Goal: Task Accomplishment & Management: Use online tool/utility

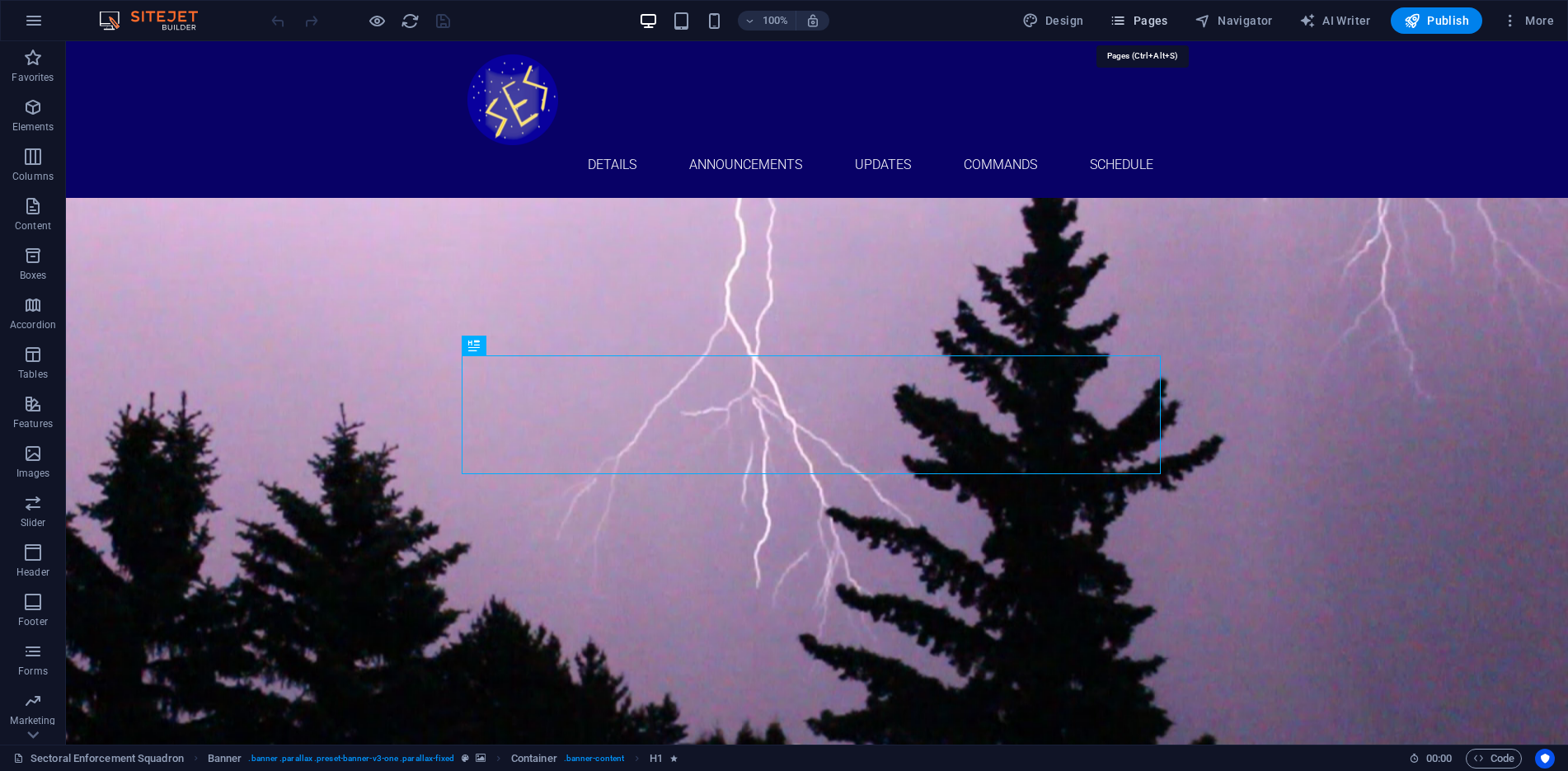
click at [1148, 23] on span "Pages" at bounding box center [1138, 20] width 58 height 16
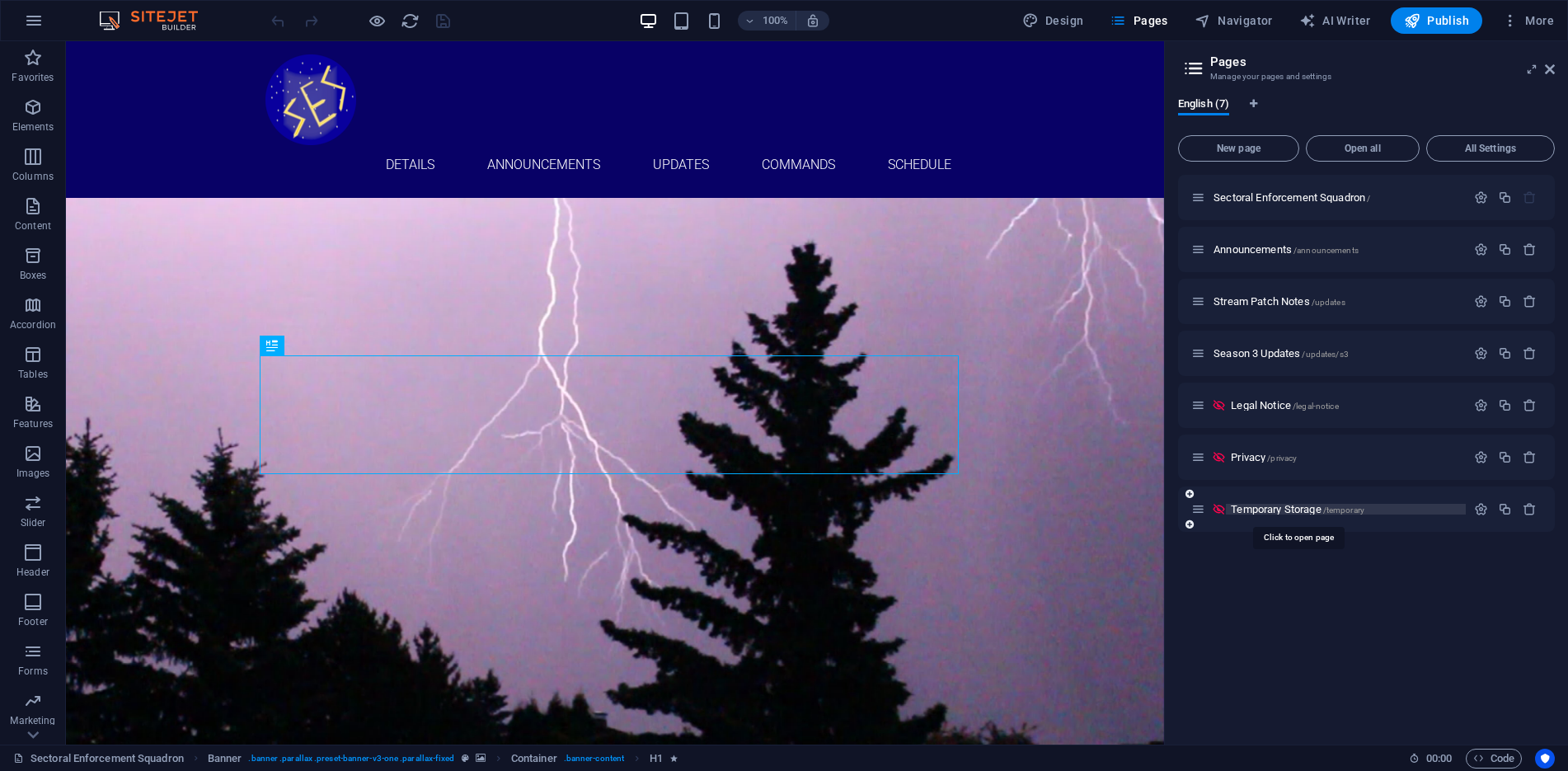
click at [1274, 509] on span "Temporary Storage /temporary" at bounding box center [1297, 509] width 134 height 12
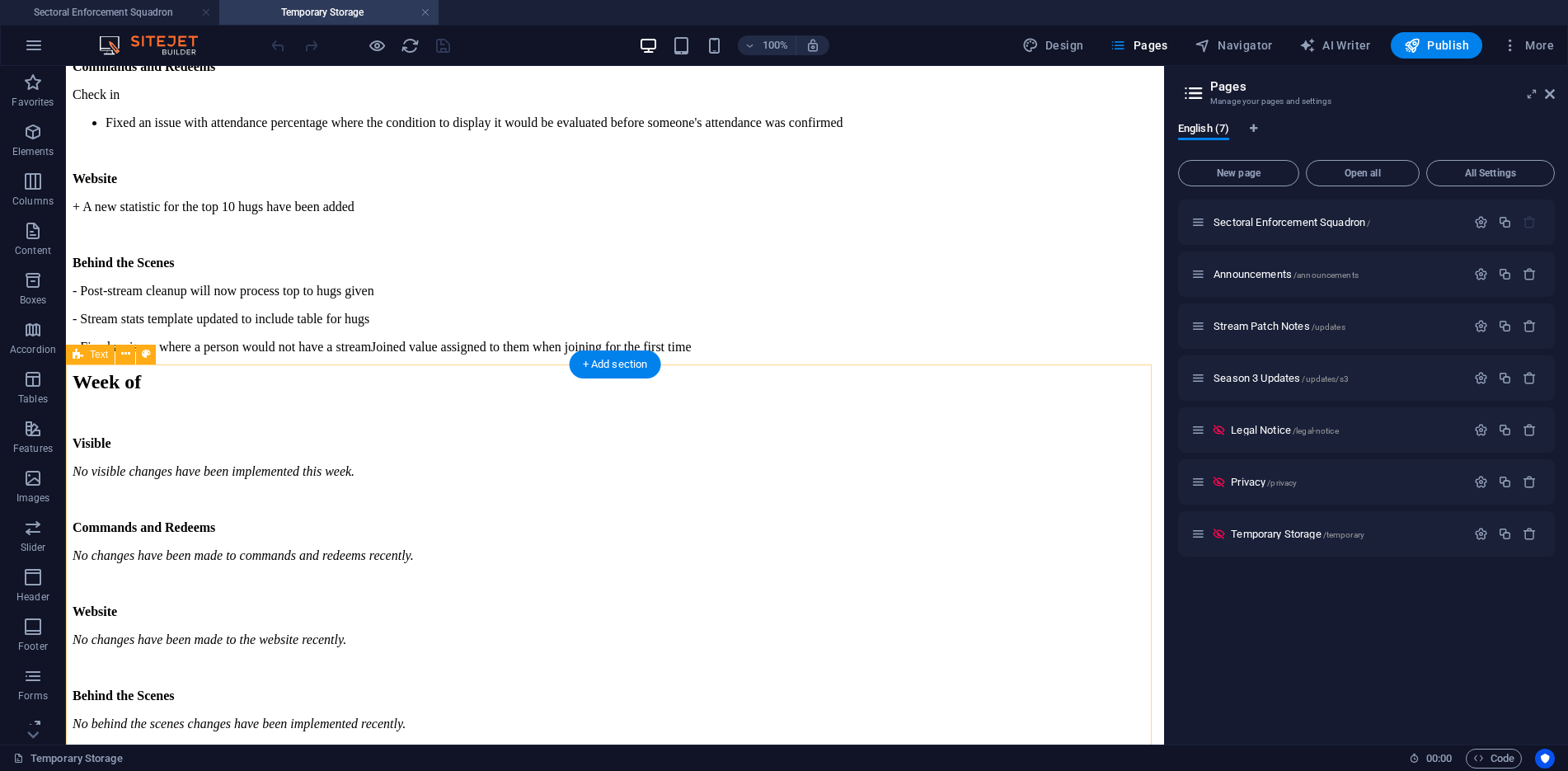
scroll to position [1749, 0]
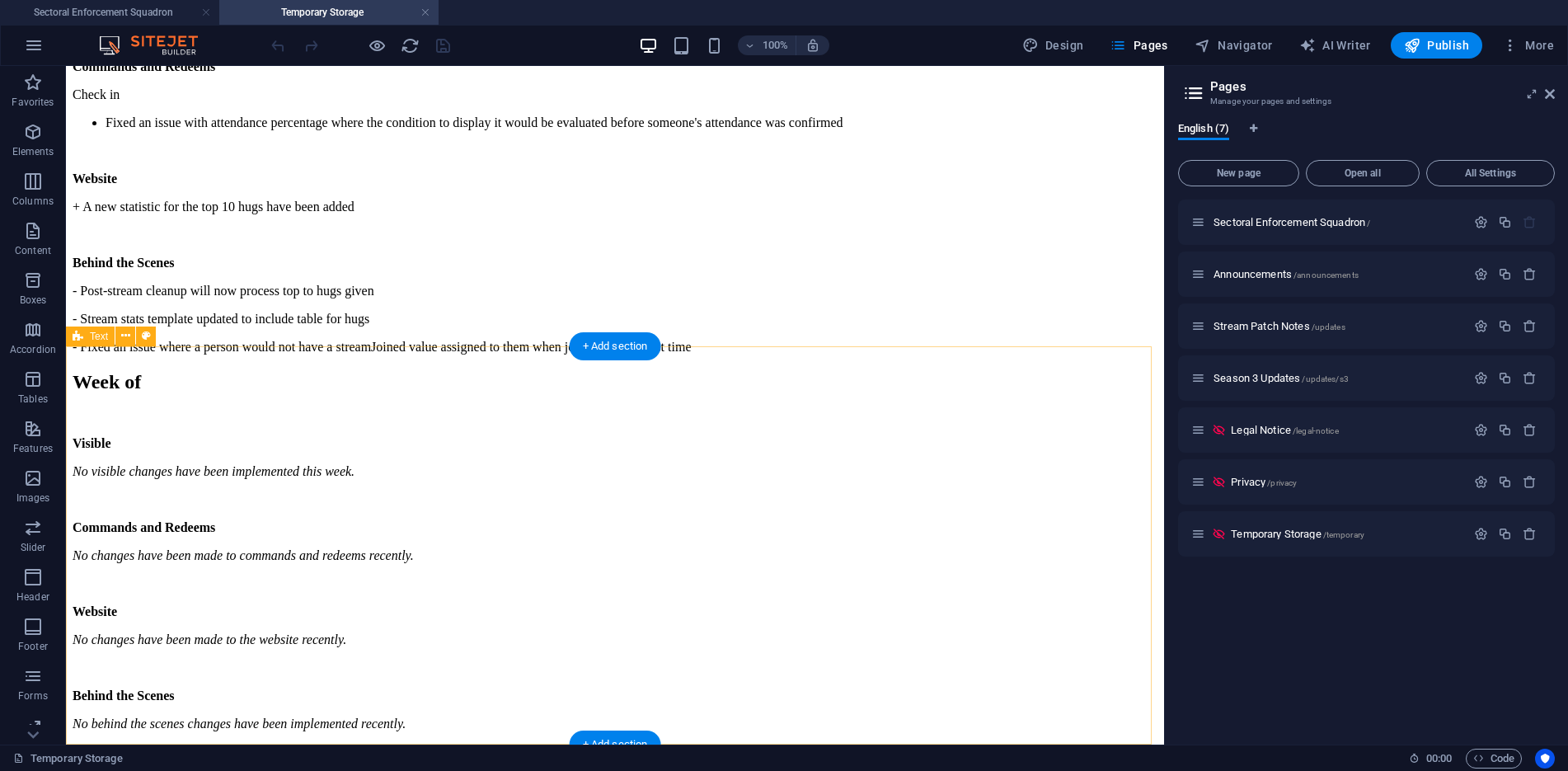
click at [436, 371] on div "Week of Visible No visible changes have been implemented this week. Commands an…" at bounding box center [614, 551] width 1085 height 360
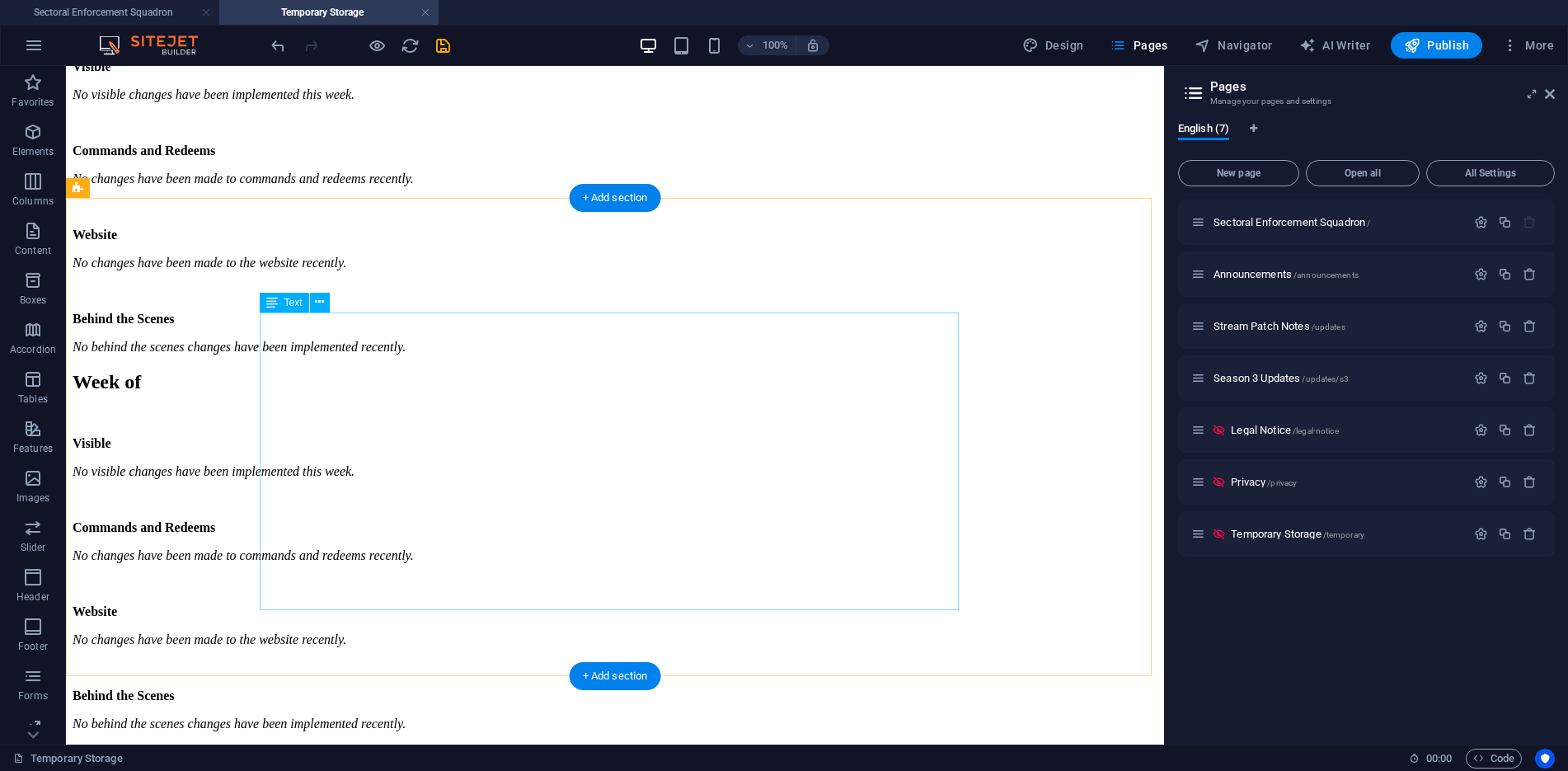
scroll to position [1666, 0]
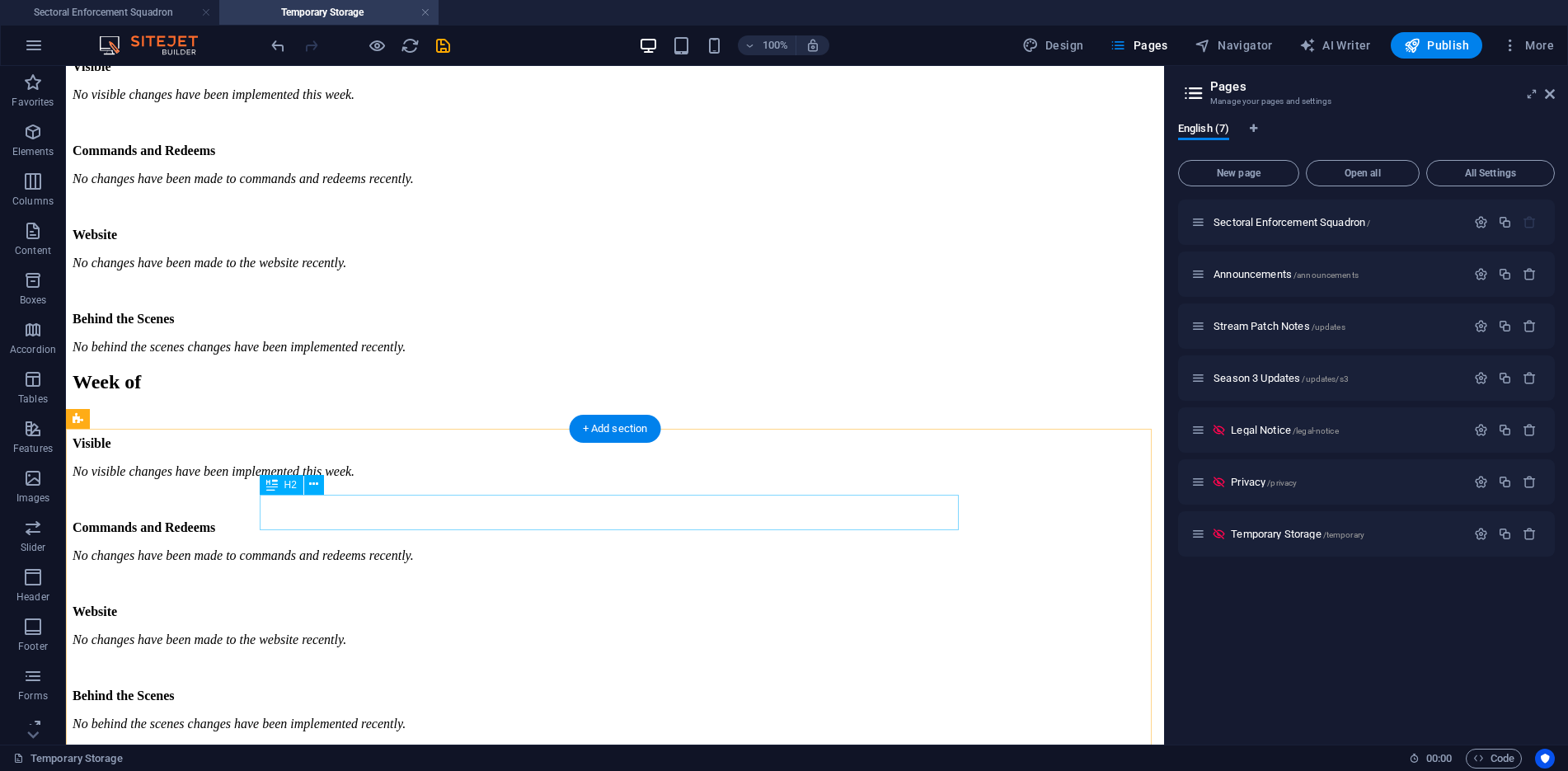
click at [460, 16] on div "Week of" at bounding box center [614, 5] width 1085 height 22
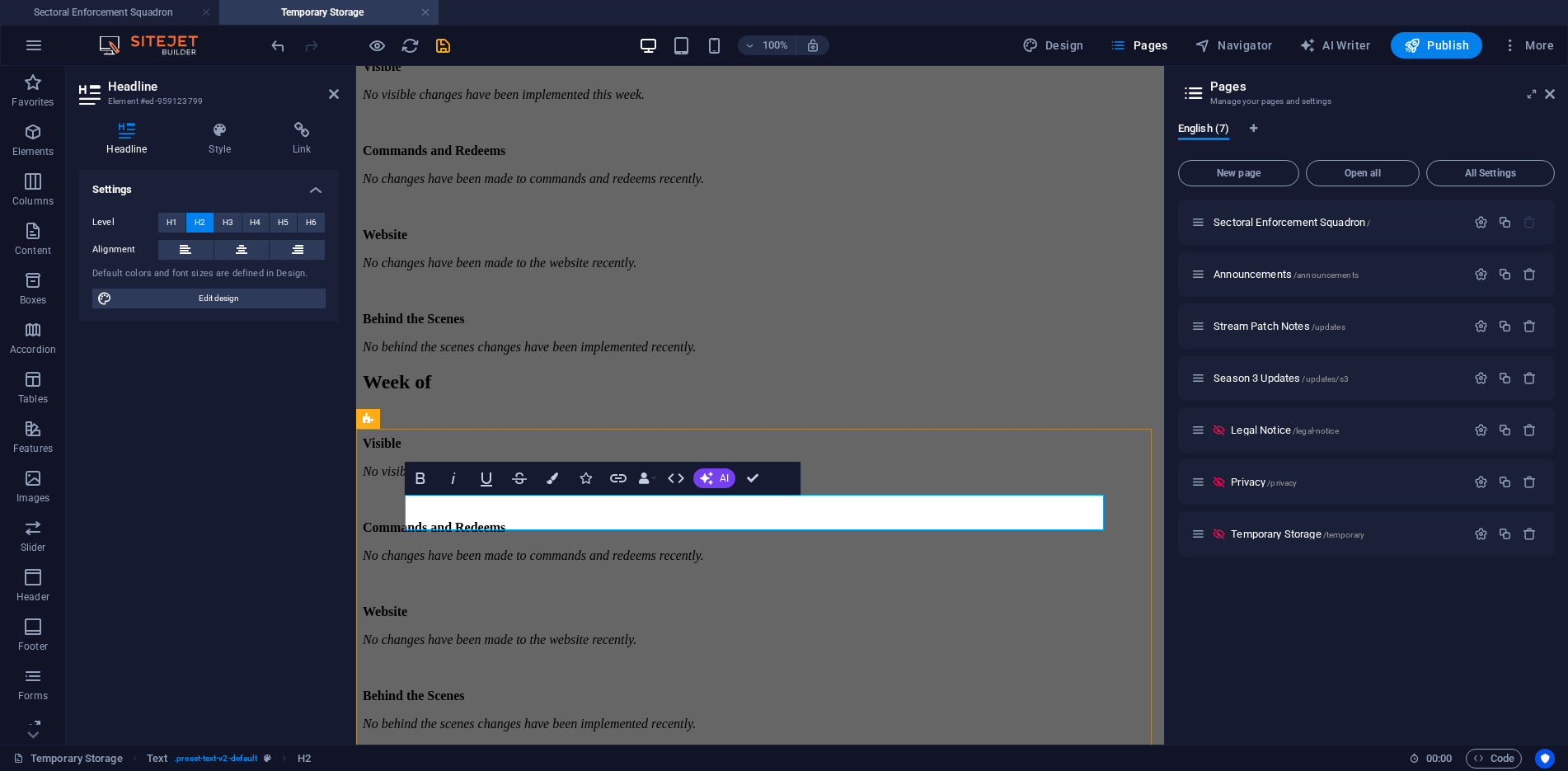
click at [548, 16] on h2 "Week of" at bounding box center [760, 5] width 794 height 22
click at [889, 354] on div "Visible No visible changes have been implemented this week. Commands and Redeem…" at bounding box center [760, 207] width 794 height 295
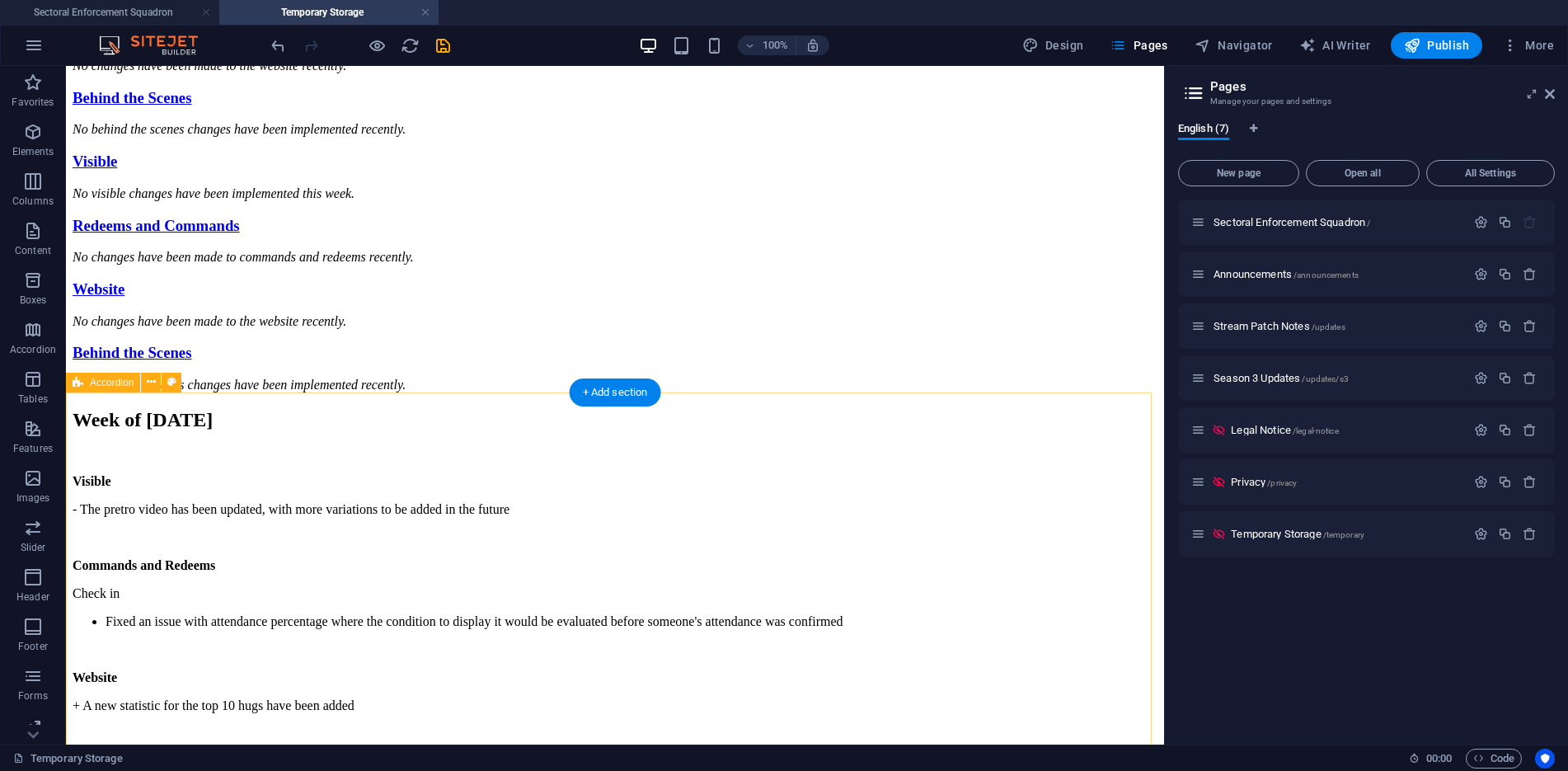
scroll to position [595, 0]
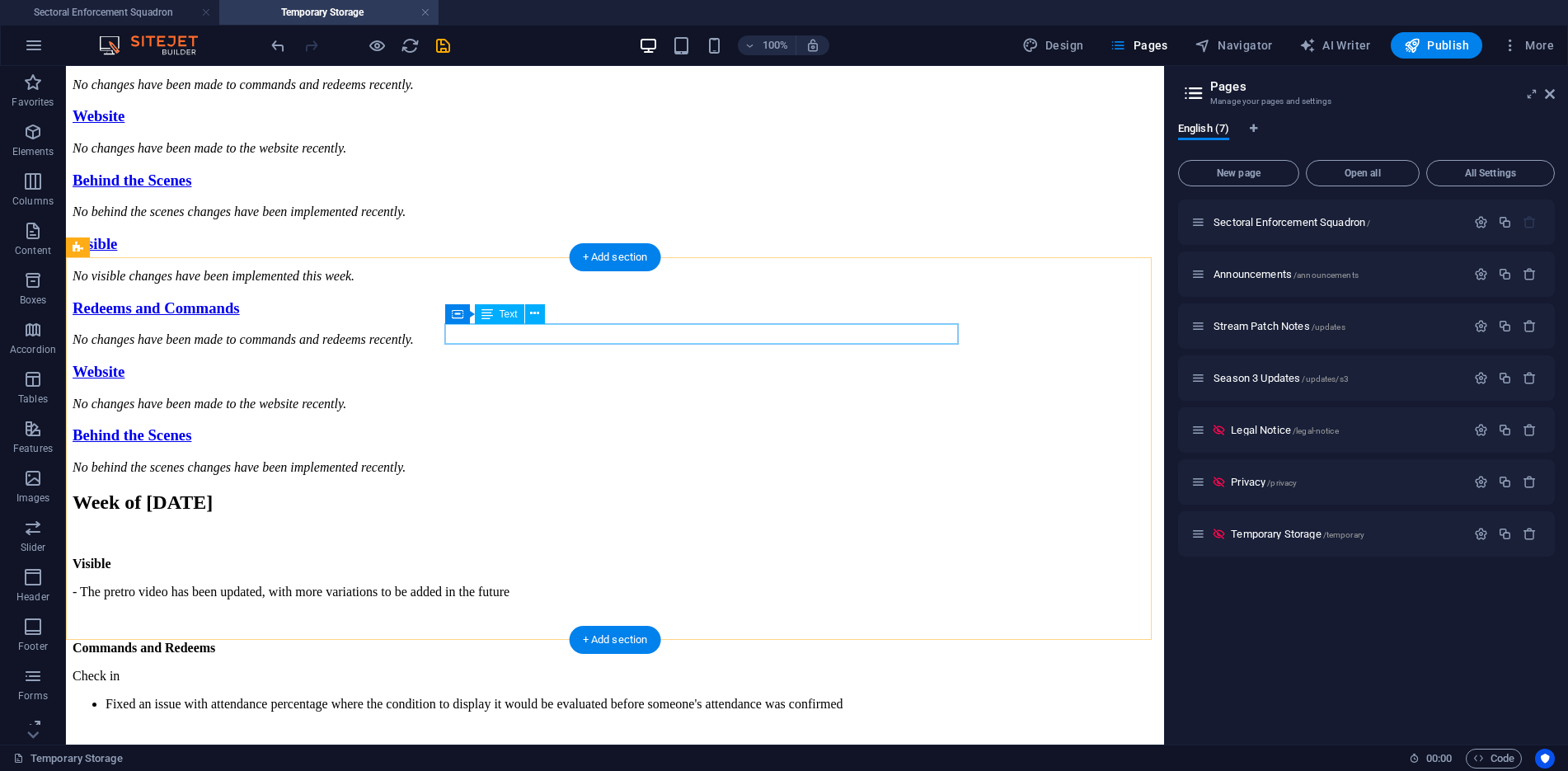
click at [814, 28] on div "No visible changes have been implemented this week." at bounding box center [614, 20] width 1085 height 15
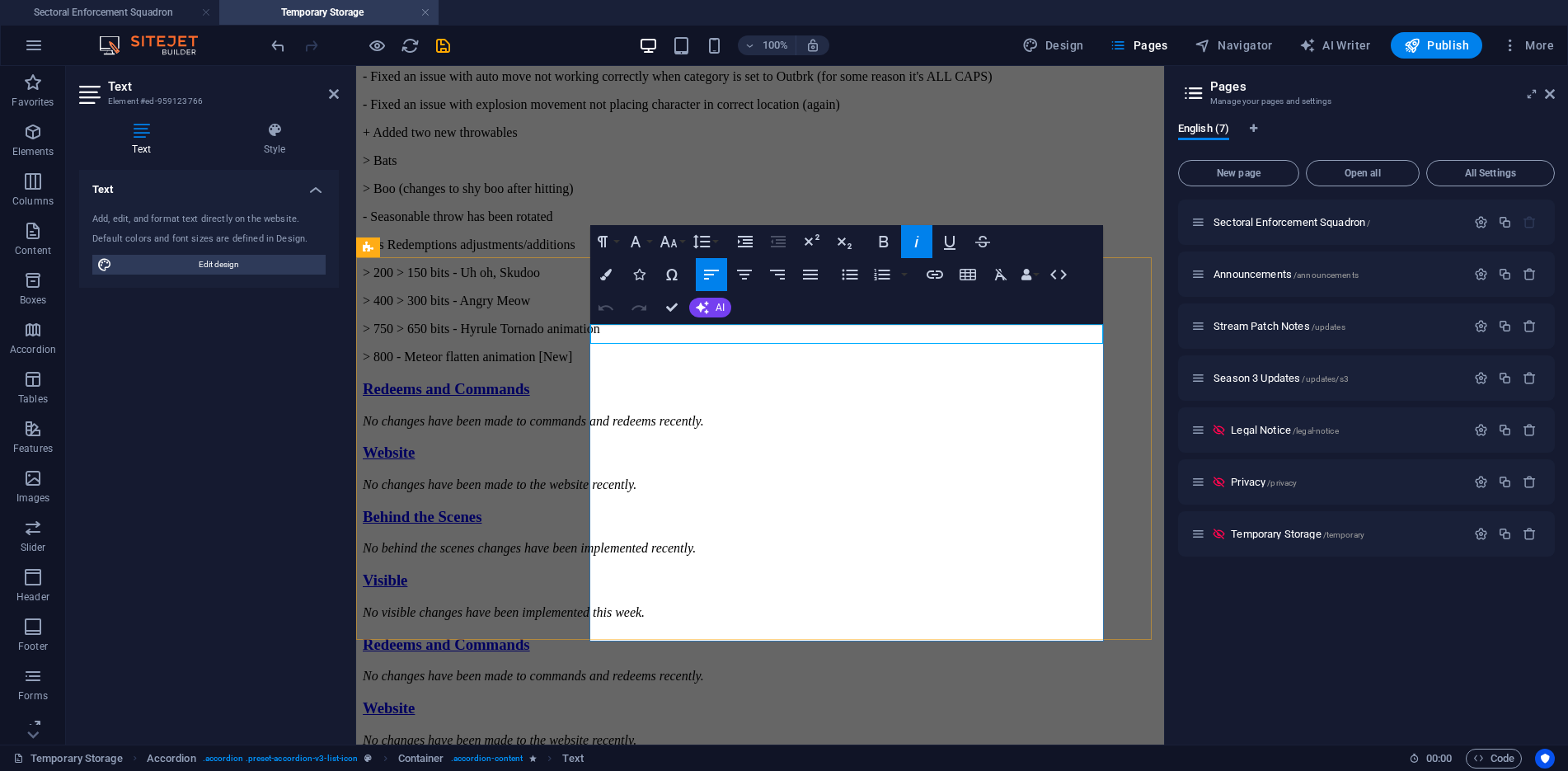
scroll to position [9827, 2]
click at [626, 28] on p "- Position auto move by category will check for tall status prior to automatic …" at bounding box center [760, 20] width 794 height 15
click at [847, 279] on icon "button" at bounding box center [849, 274] width 20 height 20
click at [592, 196] on p "> Boo (changes to shy boo after hitting)" at bounding box center [760, 188] width 794 height 15
click at [847, 279] on icon "button" at bounding box center [849, 274] width 20 height 20
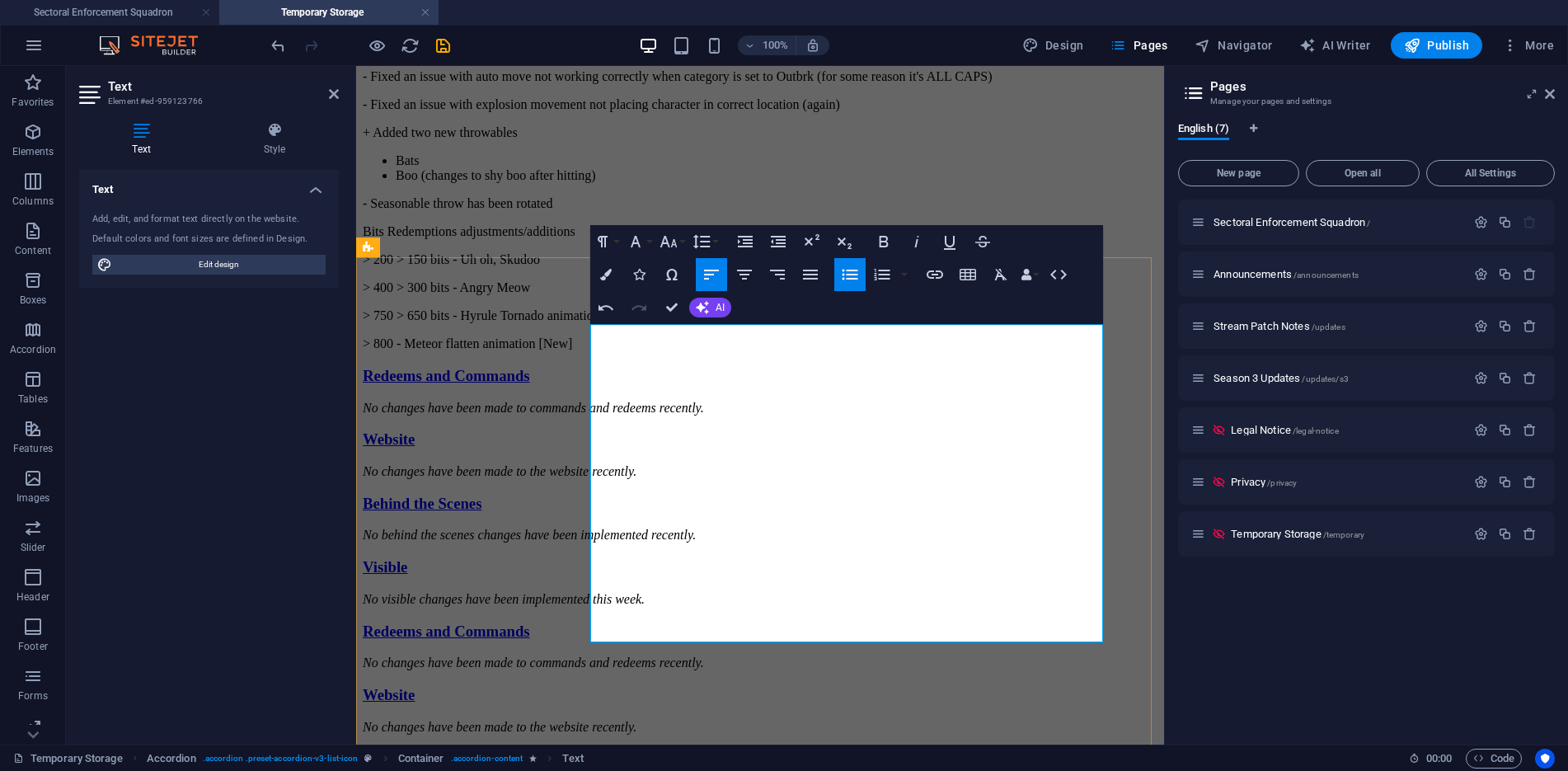
scroll to position [677, 0]
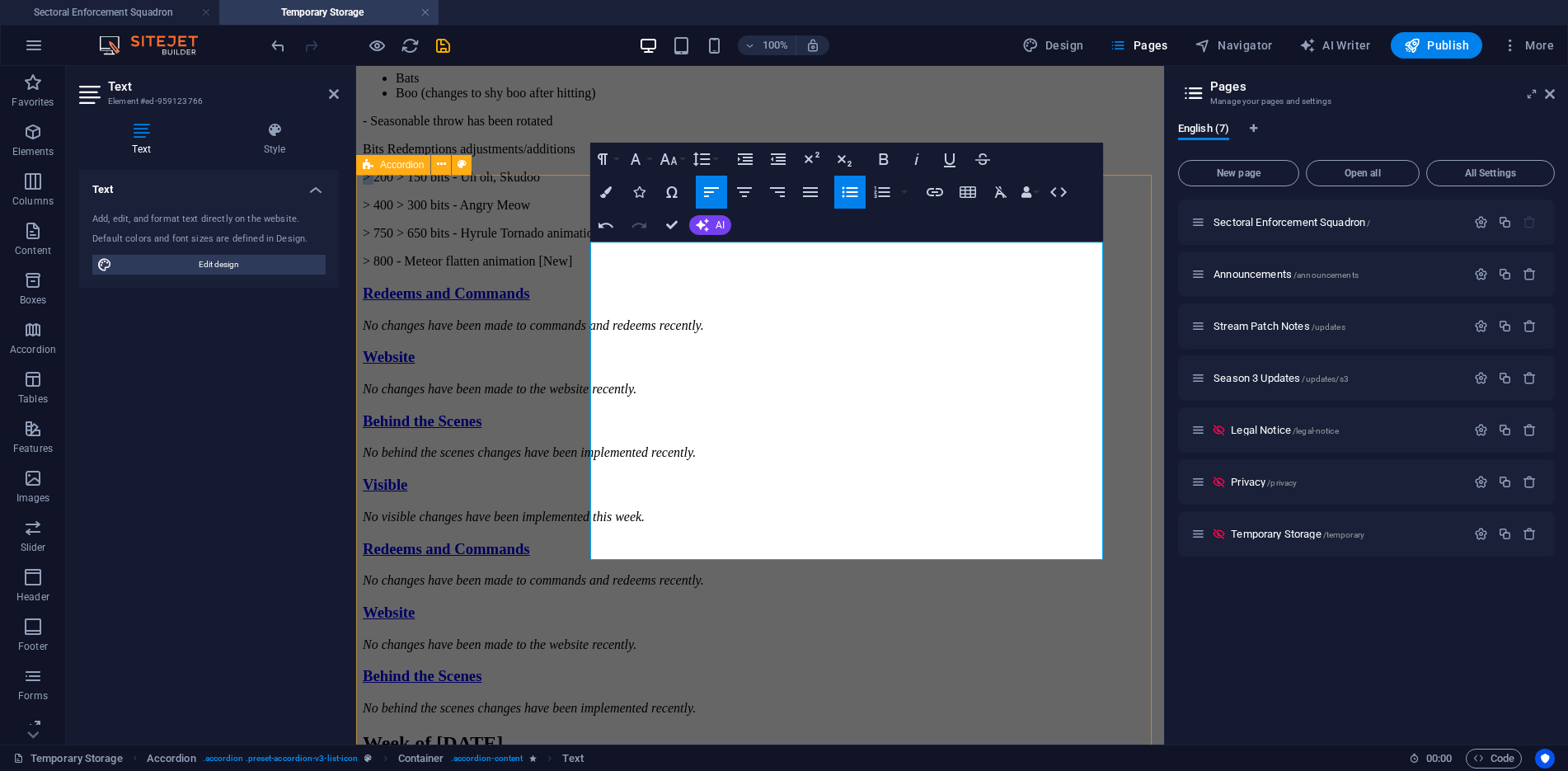
drag, startPoint x: 600, startPoint y: 495, endPoint x: 582, endPoint y: 494, distance: 18.0
click at [582, 460] on div "Visible - Position auto move by category will check for tall status prior to au…" at bounding box center [760, 177] width 794 height 563
drag, startPoint x: 851, startPoint y: 191, endPoint x: 286, endPoint y: 435, distance: 615.4
click at [851, 191] on icon "button" at bounding box center [849, 191] width 16 height 10
drag, startPoint x: 601, startPoint y: 511, endPoint x: 588, endPoint y: 514, distance: 13.3
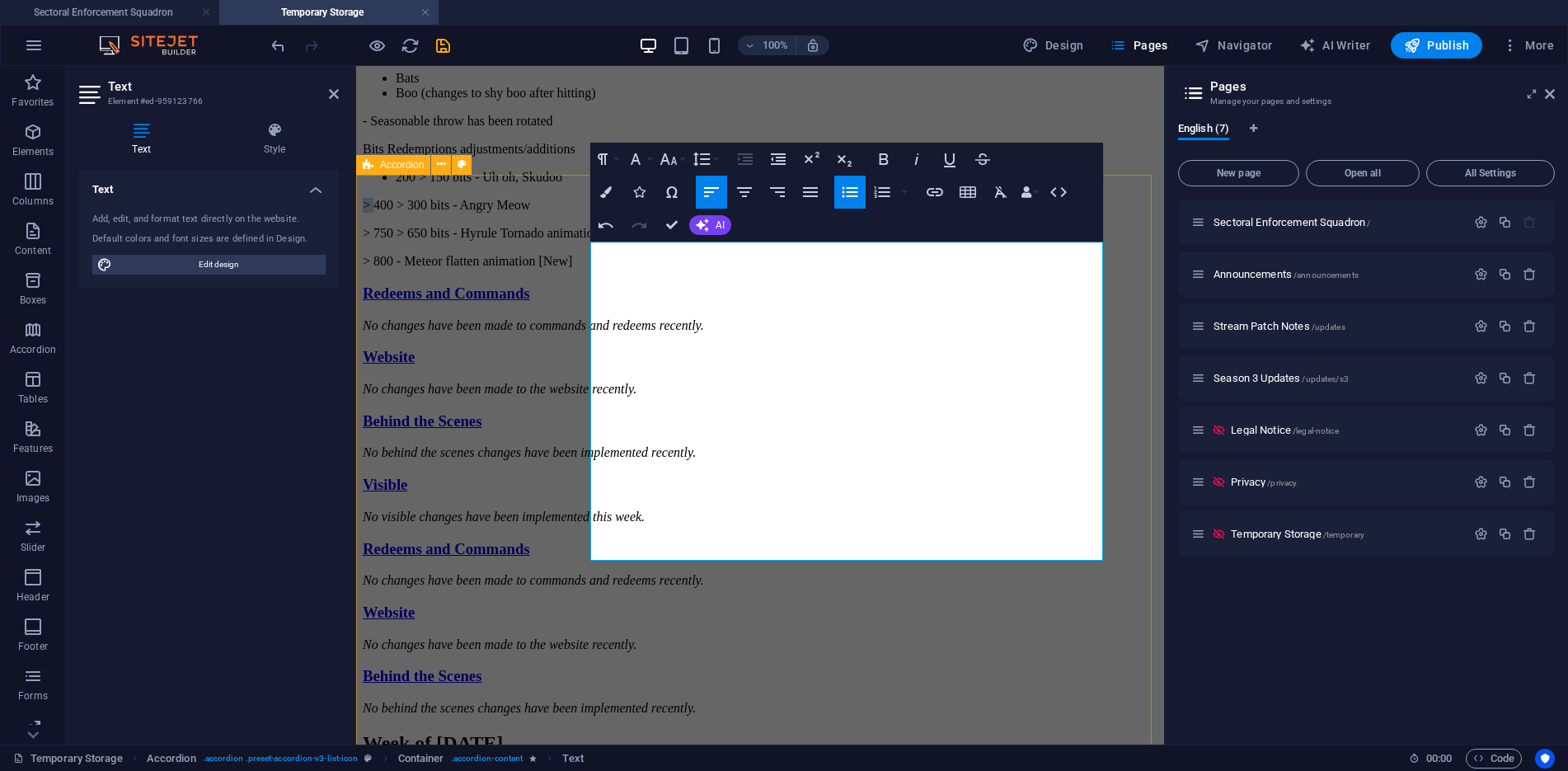
click at [588, 460] on div "Visible - Position auto move by category will check for tall status prior to au…" at bounding box center [760, 177] width 794 height 563
click at [857, 191] on icon "button" at bounding box center [849, 191] width 16 height 10
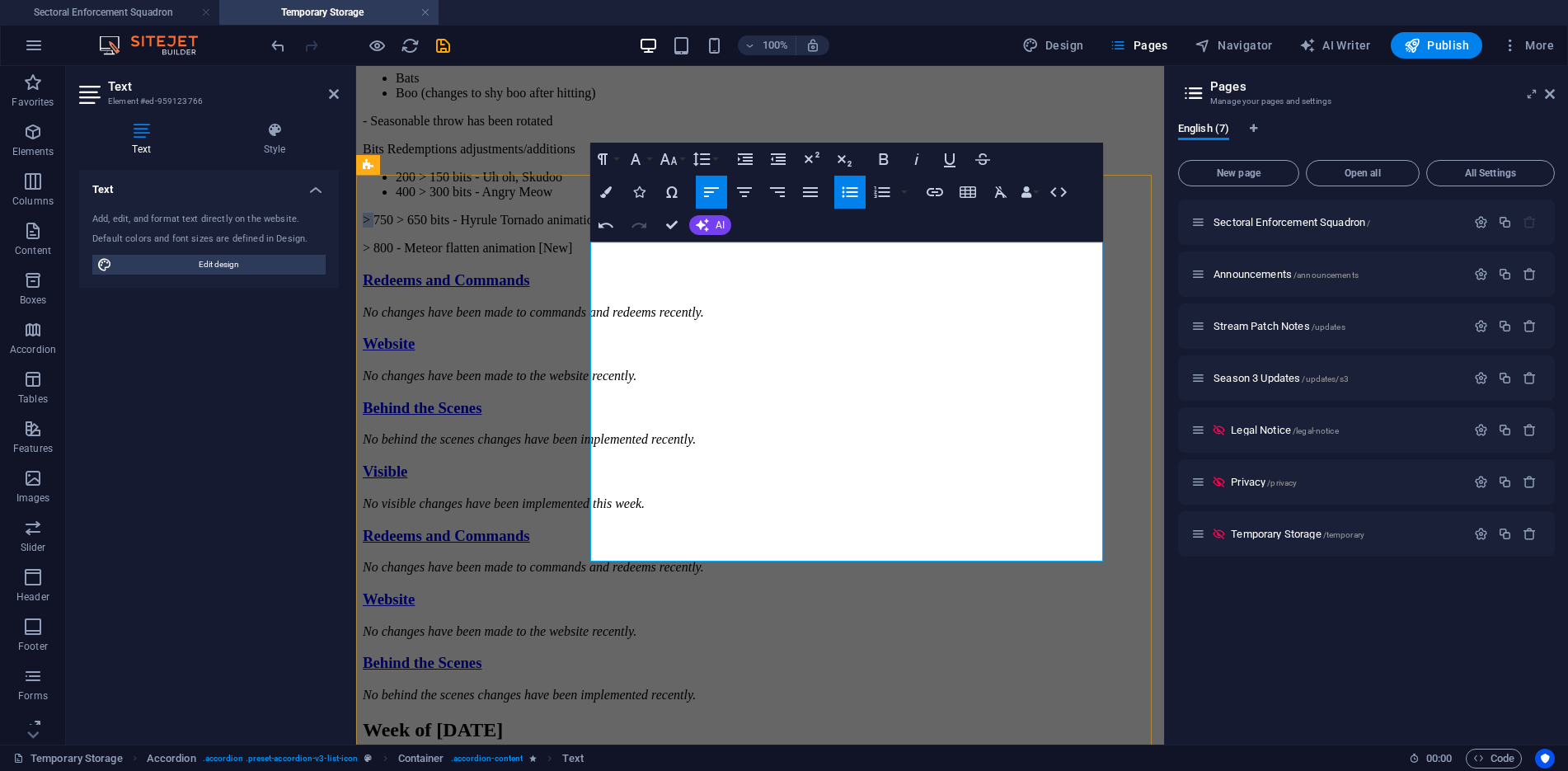
drag, startPoint x: 600, startPoint y: 535, endPoint x: 590, endPoint y: 534, distance: 10.0
click at [590, 227] on p "> 750 > 650 bits - Hyrule Tornado animation" at bounding box center [760, 220] width 794 height 15
click at [847, 185] on icon "button" at bounding box center [849, 191] width 20 height 20
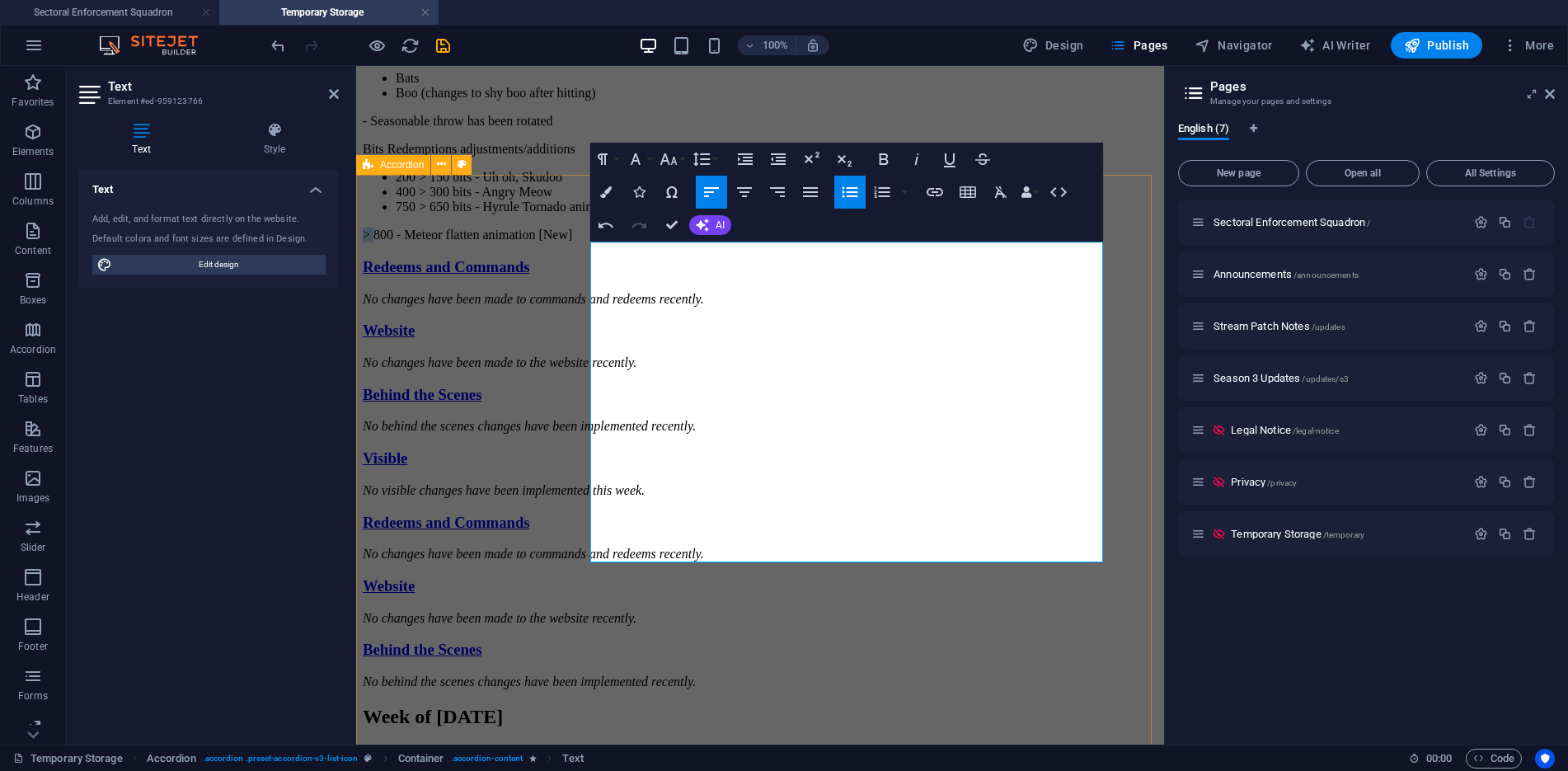
drag, startPoint x: 600, startPoint y: 556, endPoint x: 588, endPoint y: 556, distance: 12.0
click at [588, 433] on div "Visible - Position auto move by category will check for tall status prior to au…" at bounding box center [760, 165] width 794 height 537
click at [845, 189] on icon "button" at bounding box center [849, 191] width 20 height 20
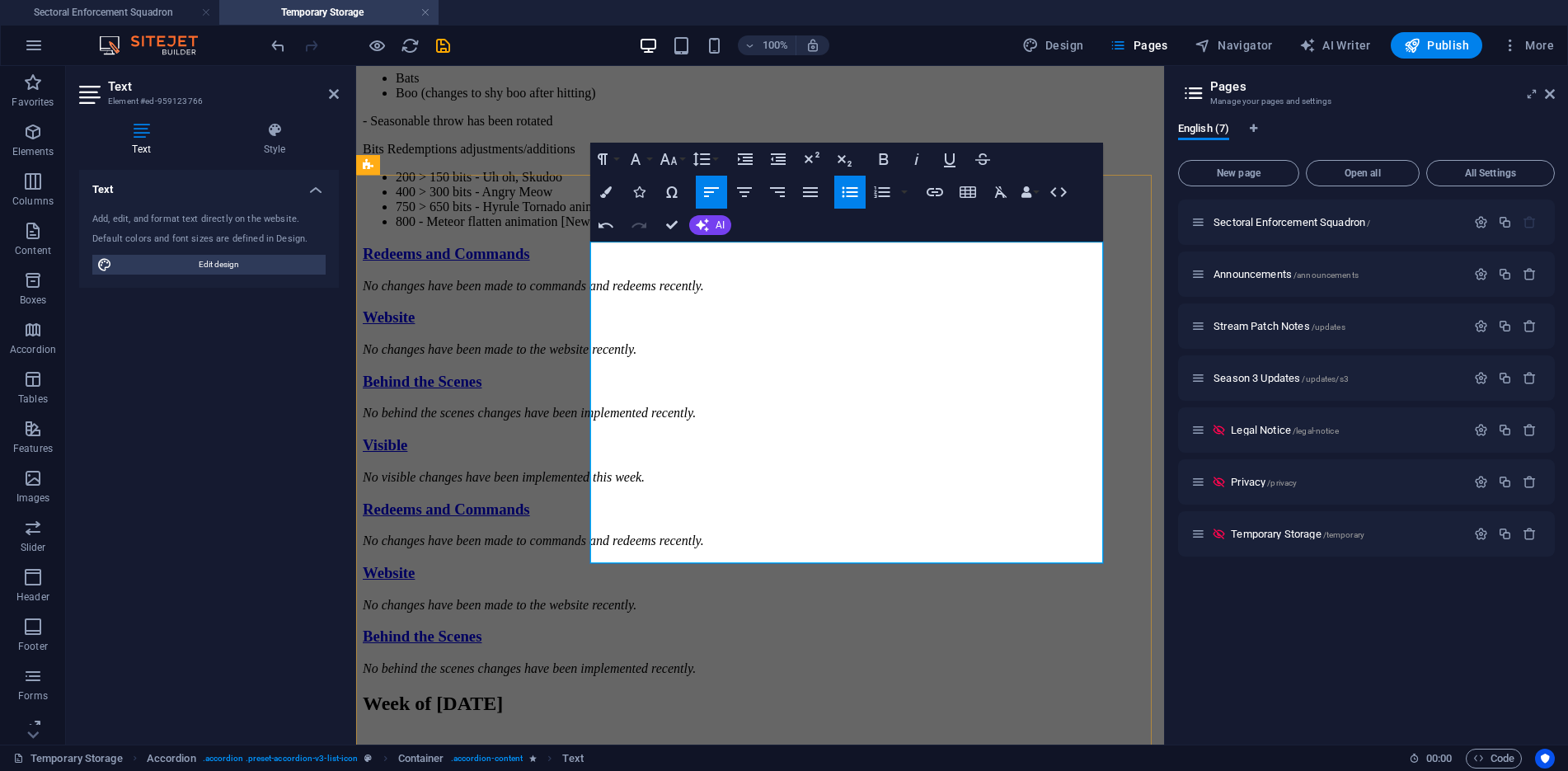
click at [841, 229] on li "800 - Meteor flatten animation [New]" at bounding box center [776, 221] width 762 height 15
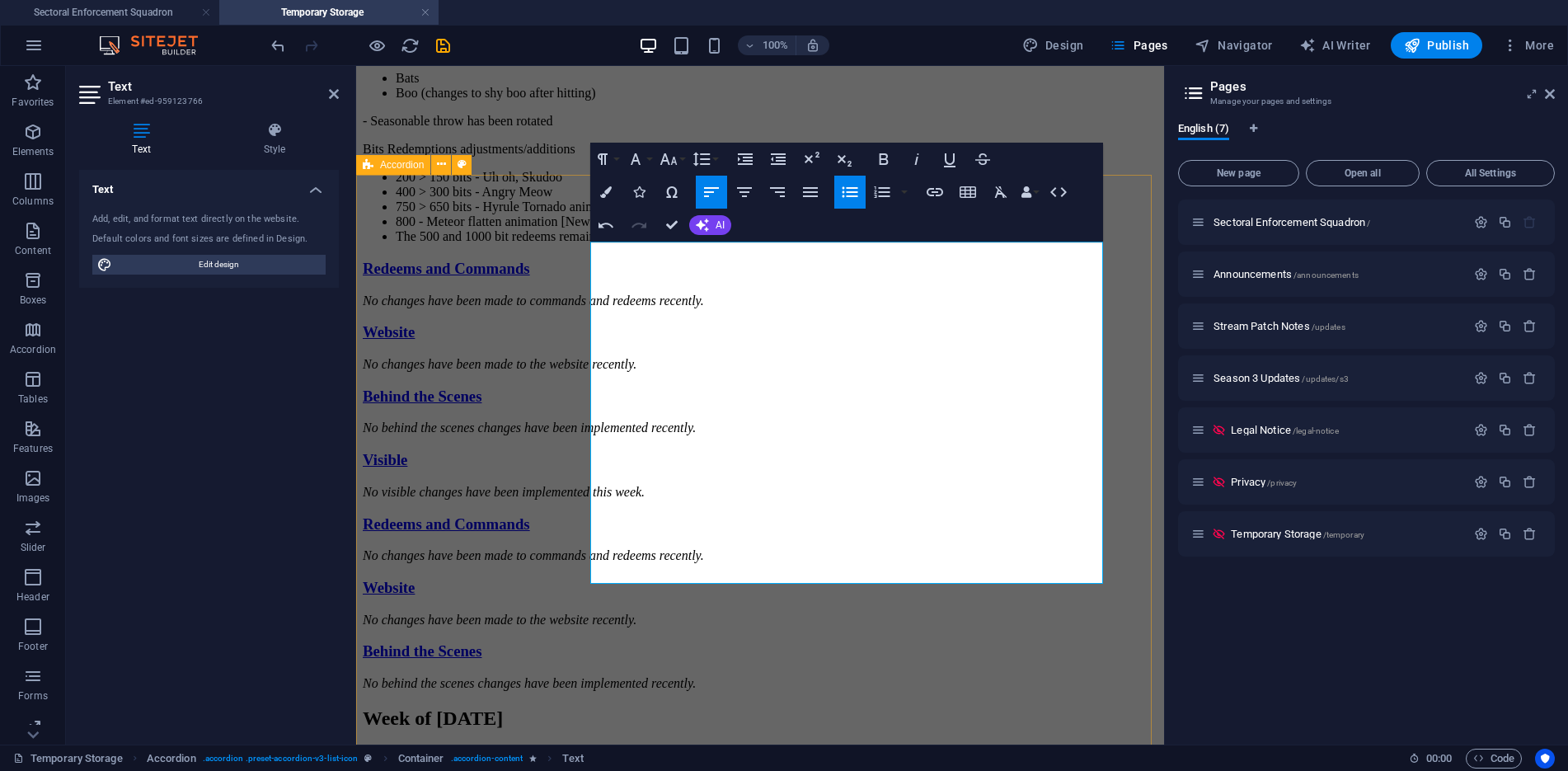
click at [530, 435] on div "Visible - Position auto move by category will check for tall status prior to au…" at bounding box center [760, 165] width 794 height 538
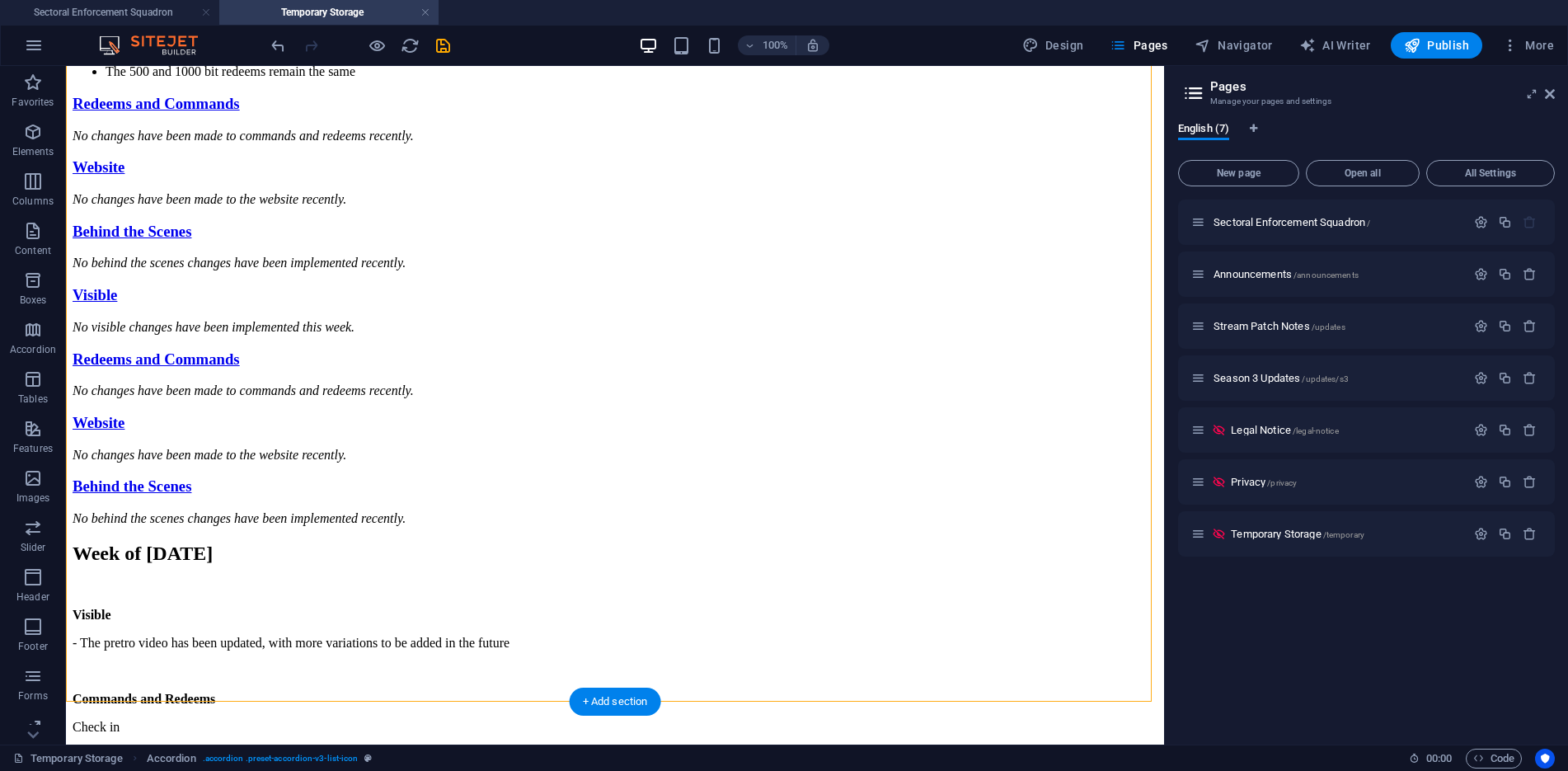
scroll to position [924, 0]
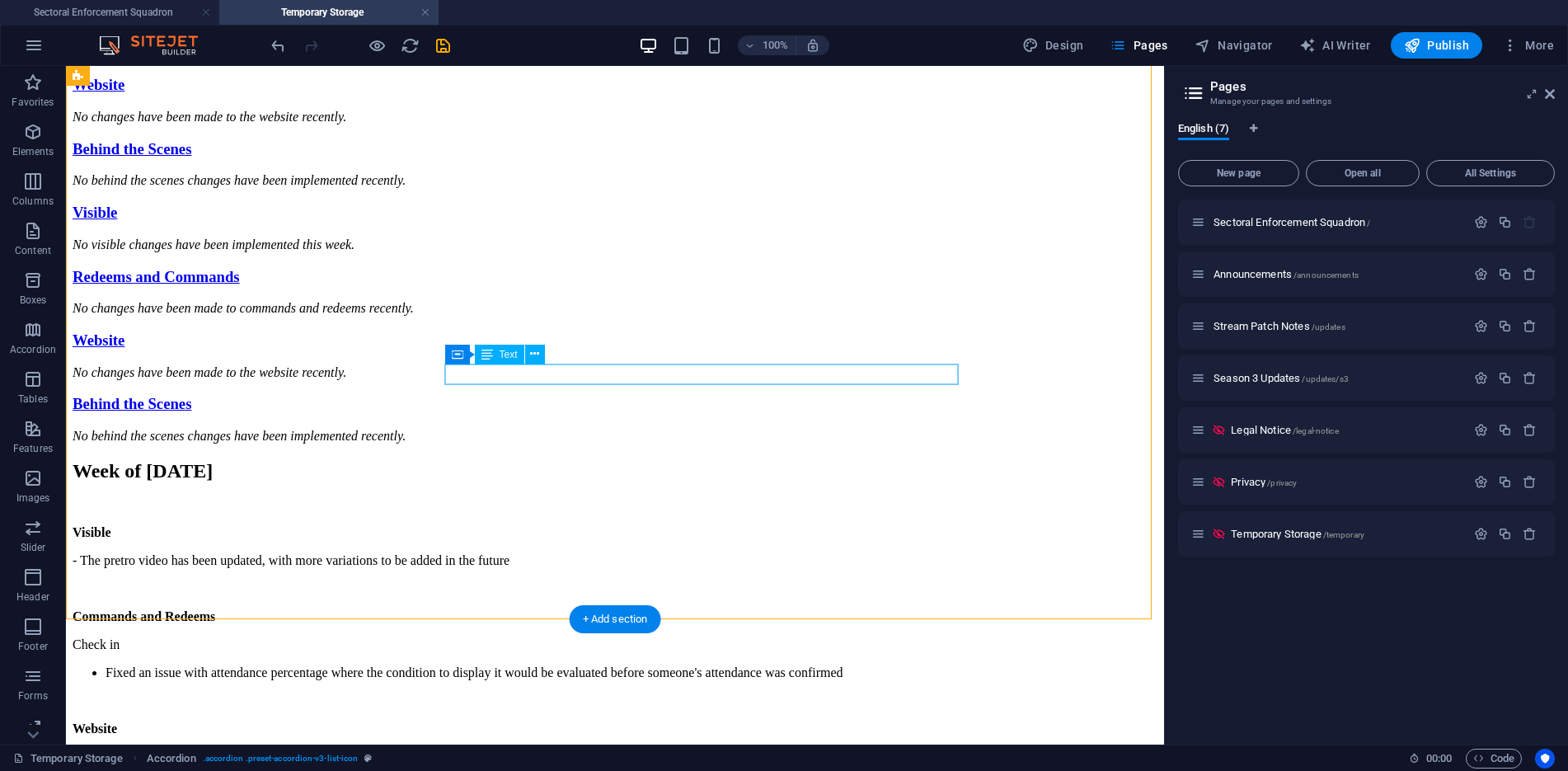
click at [862, 61] on div "No changes have been made to commands and redeems recently." at bounding box center [614, 53] width 1085 height 15
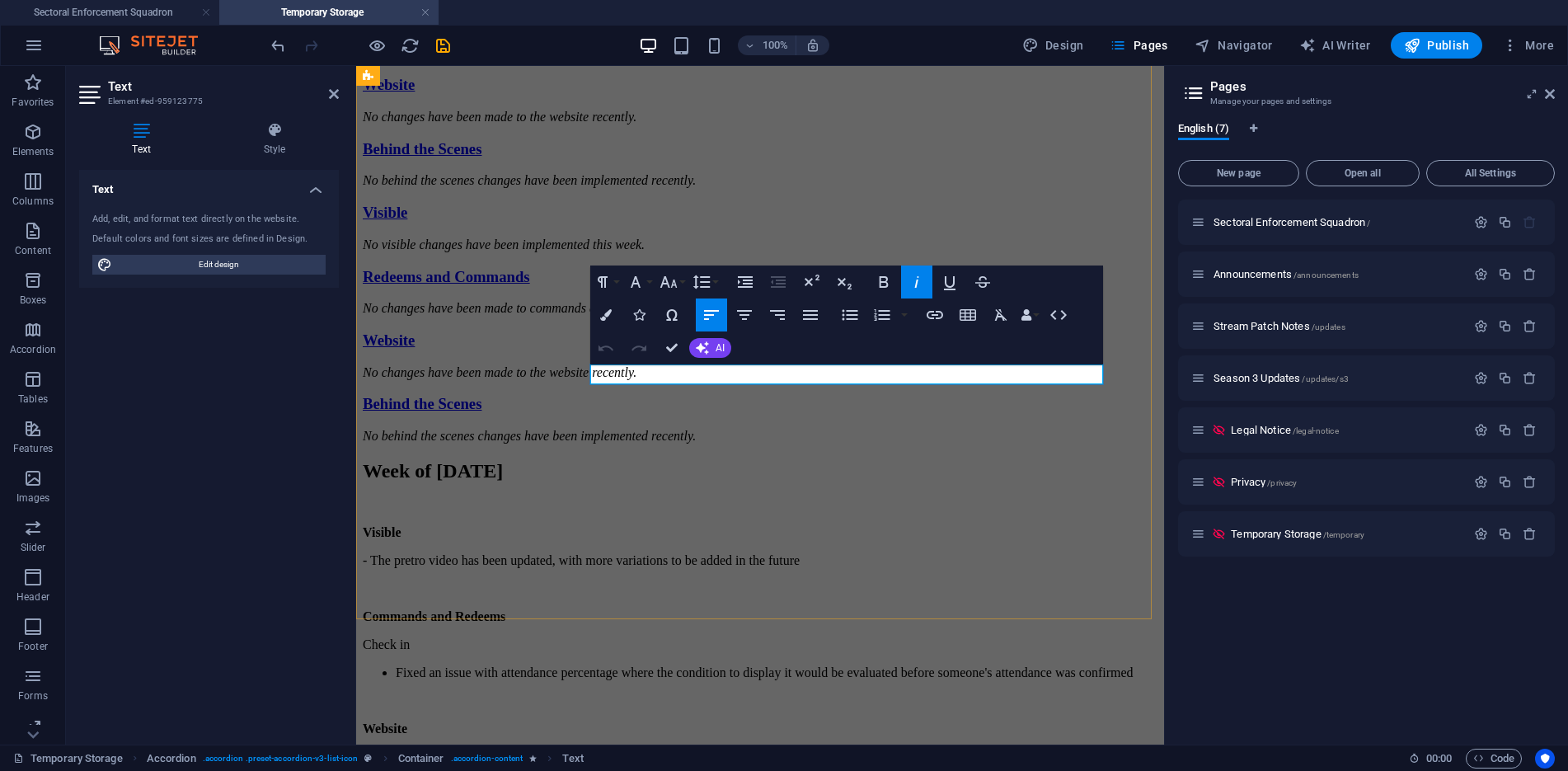
click at [1036, 61] on p "No changes have been made to commands and redeems recently." at bounding box center [760, 53] width 794 height 15
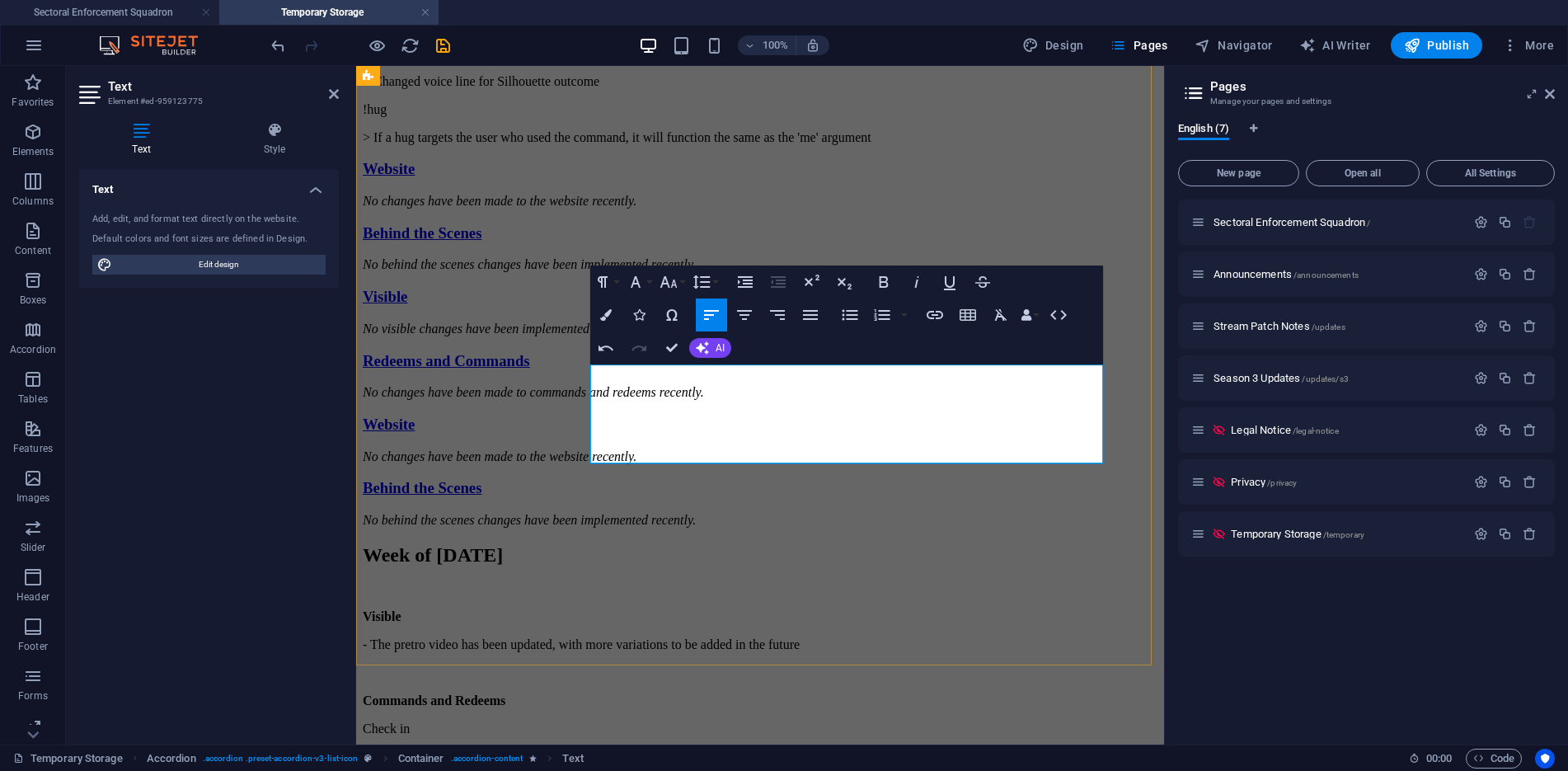
scroll to position [1665, 3]
click at [603, 145] on p "> If a hug targets the user who used the command, it will function the same as …" at bounding box center [760, 137] width 794 height 15
drag, startPoint x: 600, startPoint y: 432, endPoint x: 587, endPoint y: 432, distance: 13.0
drag, startPoint x: 854, startPoint y: 313, endPoint x: 351, endPoint y: 356, distance: 504.8
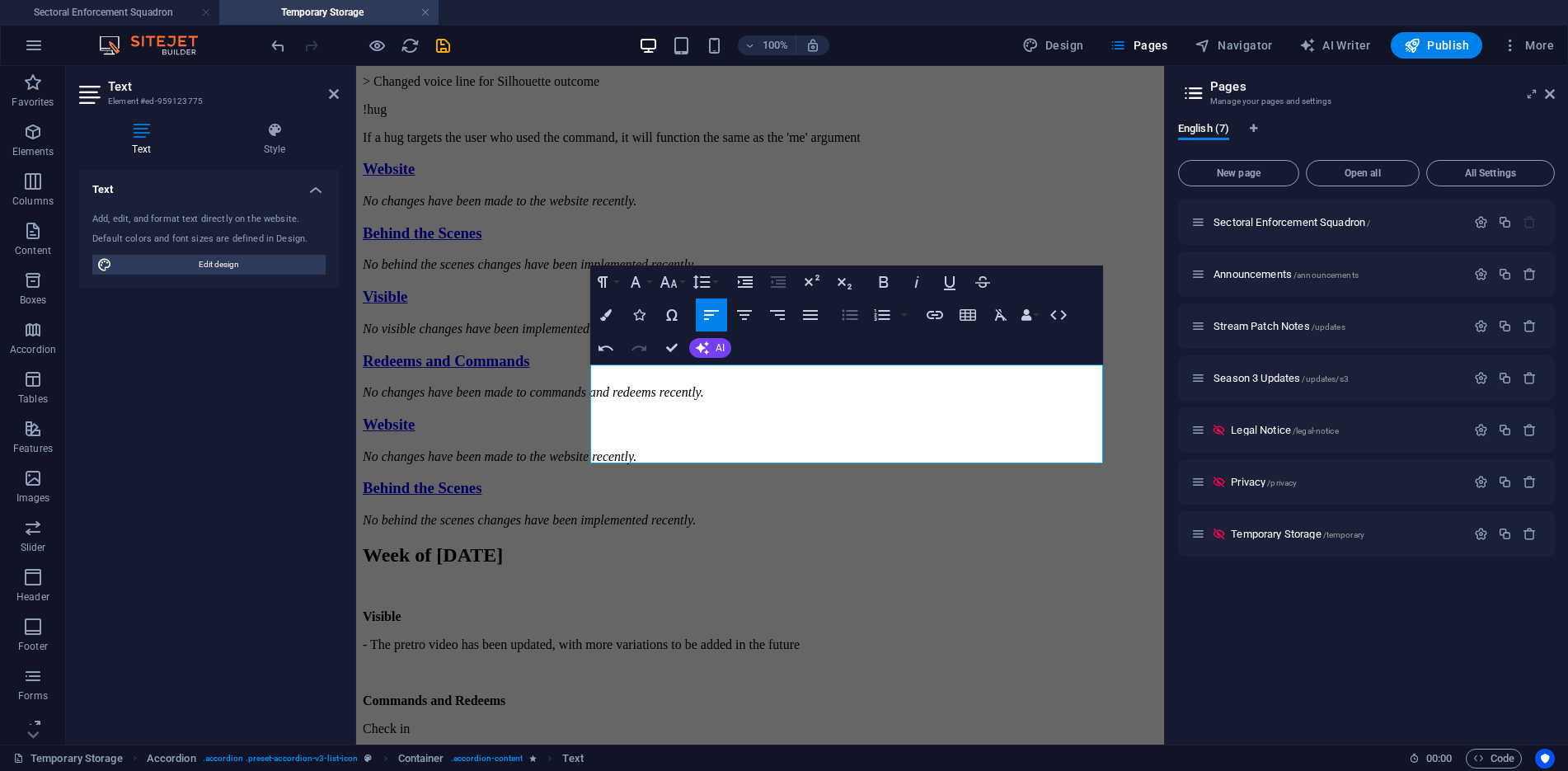
click at [854, 313] on icon "button" at bounding box center [849, 314] width 20 height 20
drag, startPoint x: 601, startPoint y: 393, endPoint x: 585, endPoint y: 393, distance: 16.0
click at [843, 310] on icon "button" at bounding box center [849, 314] width 20 height 20
click at [742, 145] on li "If a hug targets the user who used the command, it will function the same as th…" at bounding box center [776, 137] width 762 height 15
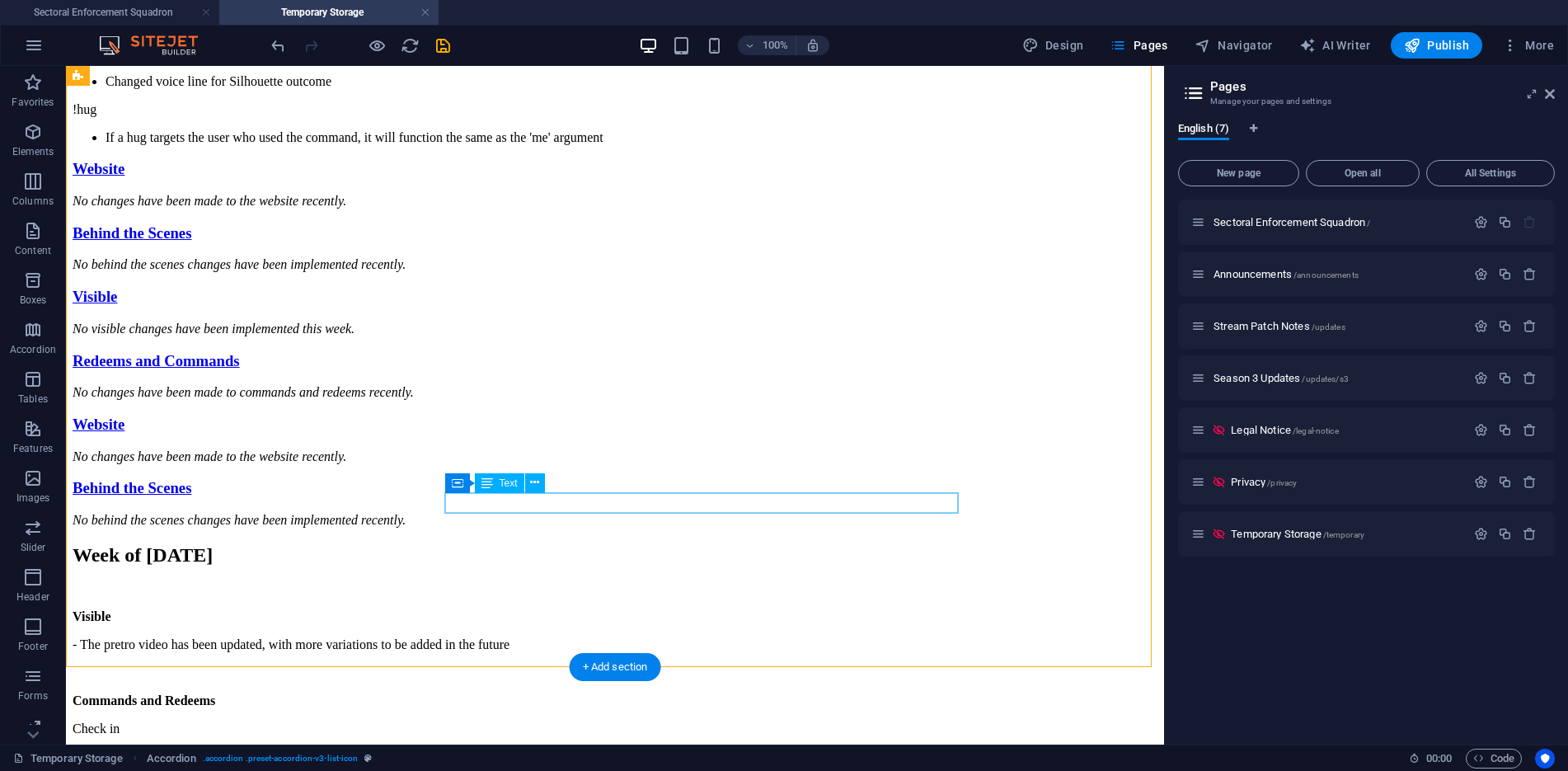
click at [837, 208] on div "No changes have been made to the website recently." at bounding box center [614, 201] width 1085 height 15
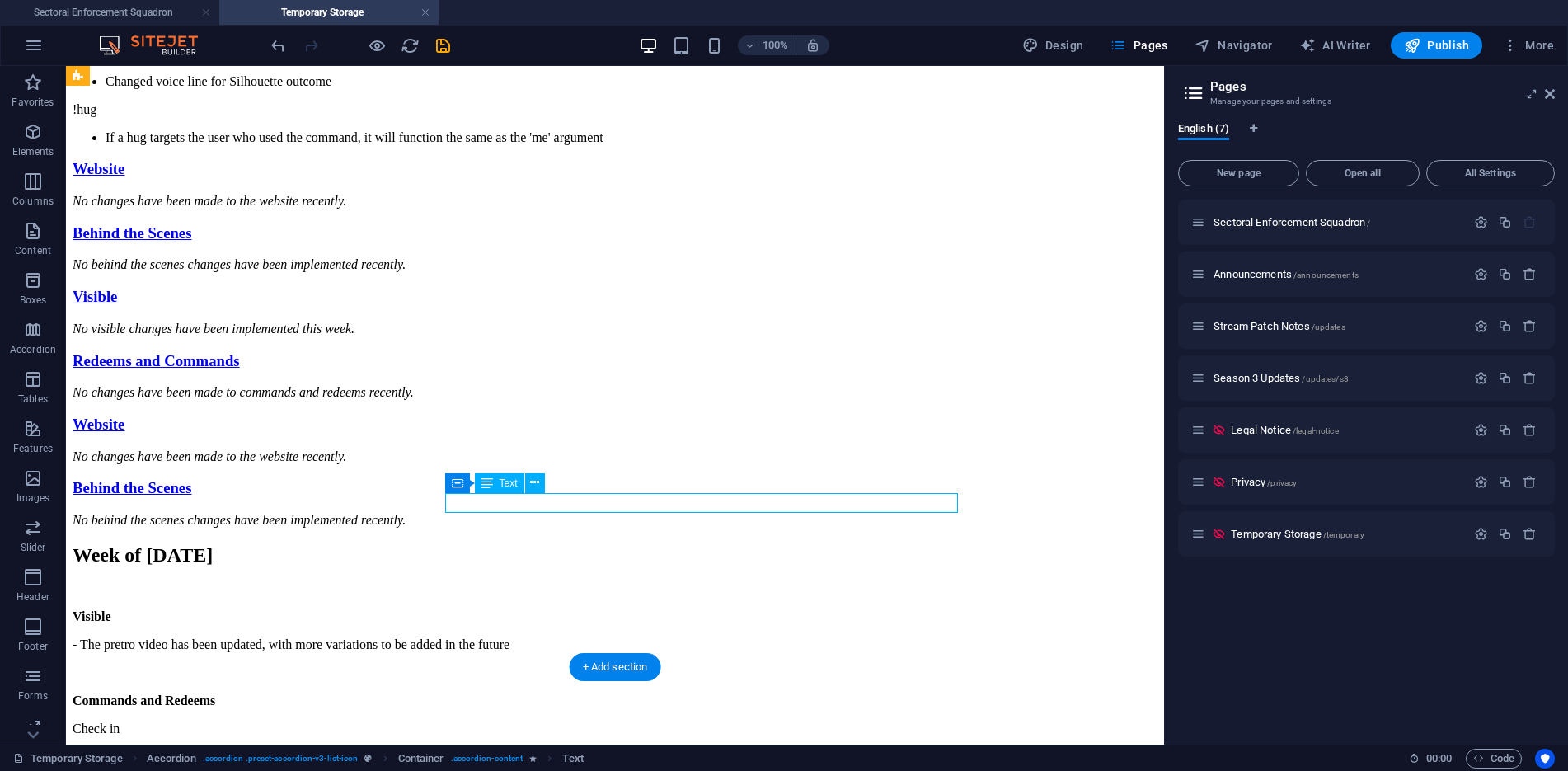
click at [837, 208] on div "No changes have been made to the website recently." at bounding box center [614, 201] width 1085 height 15
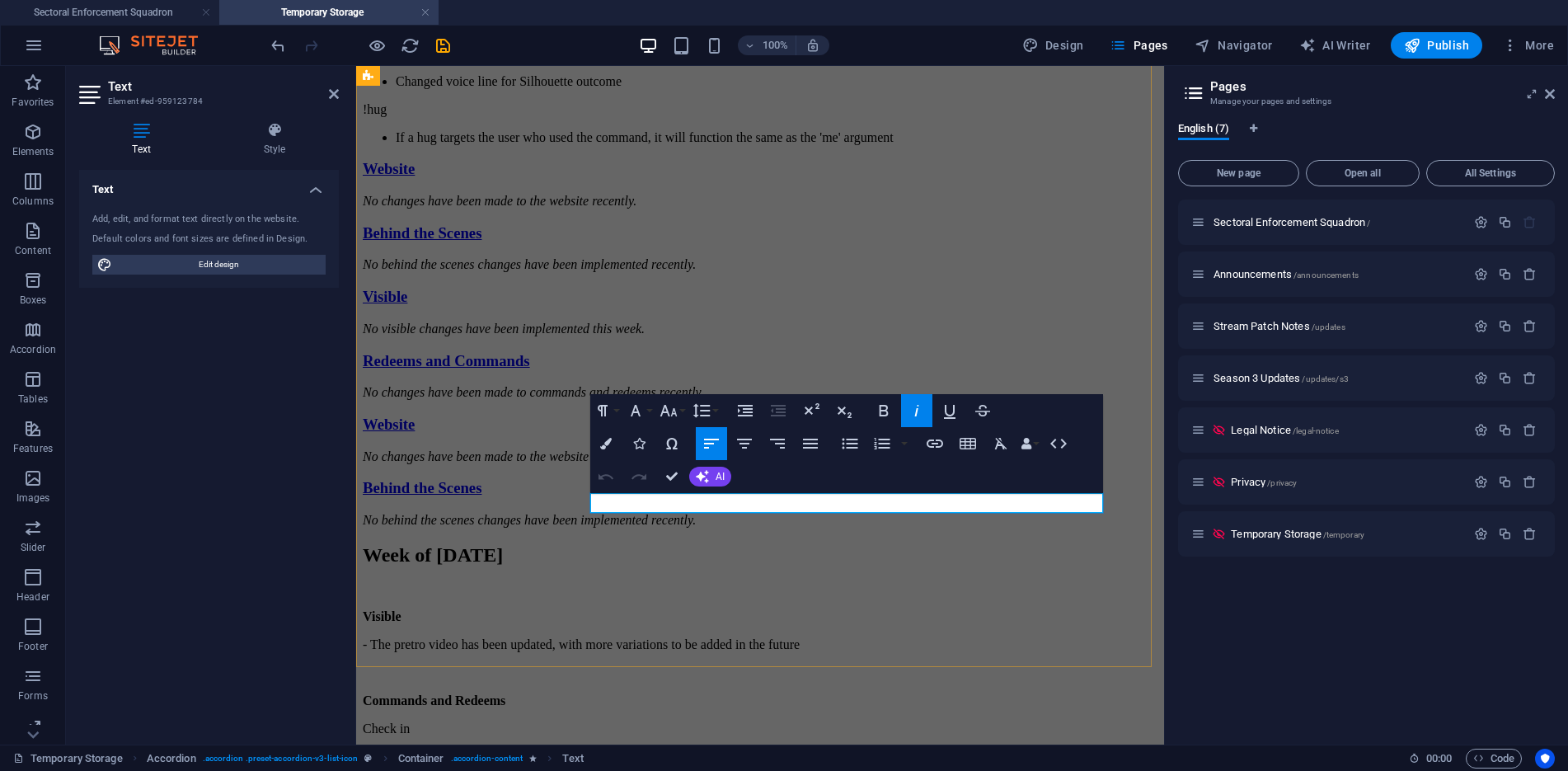
click at [949, 208] on p "No changes have been made to the website recently." at bounding box center [760, 201] width 794 height 15
click at [986, 272] on div "No behind the scenes changes have been implemented recently." at bounding box center [760, 264] width 794 height 15
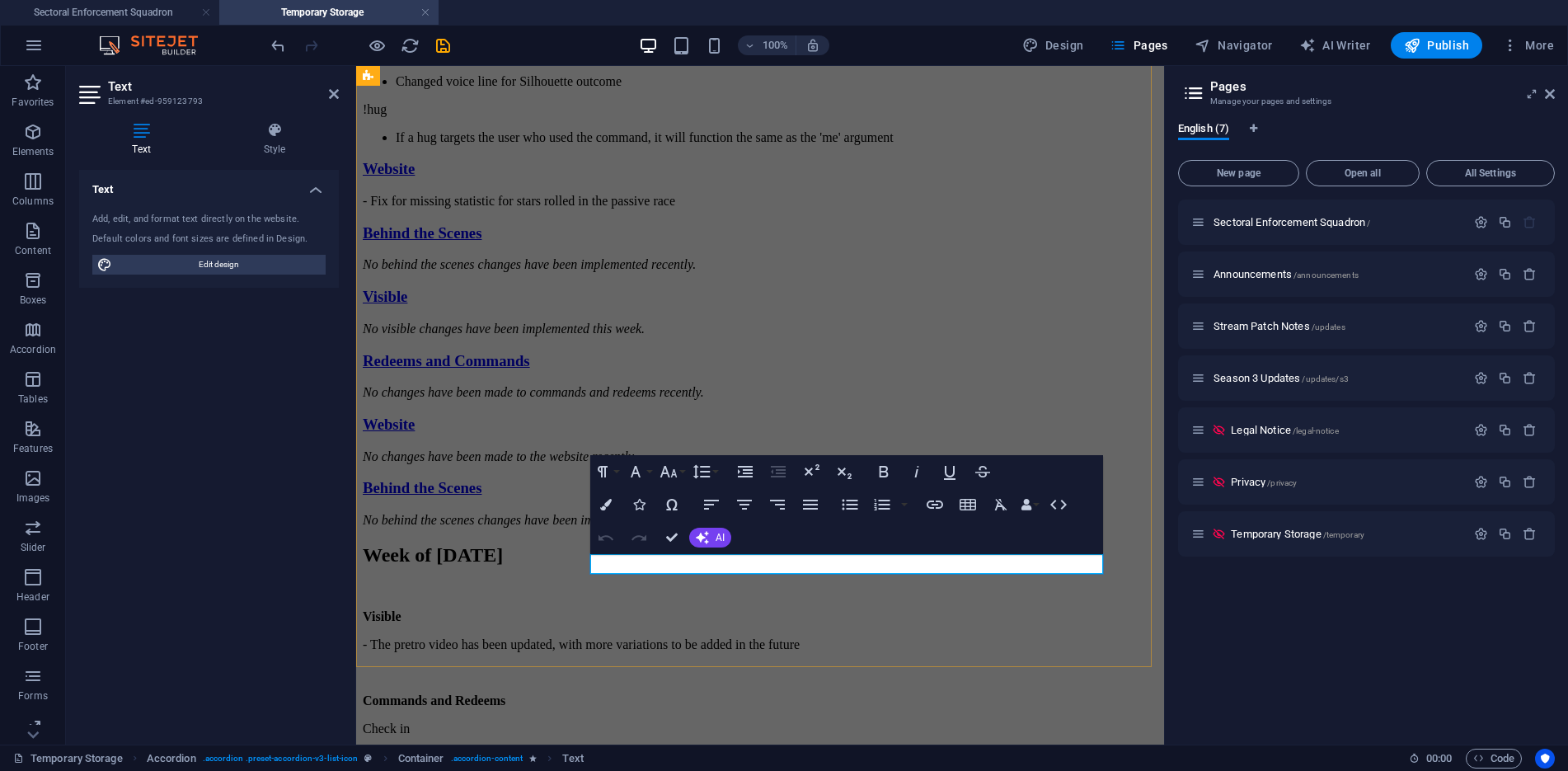
click at [995, 272] on p "No behind the scenes changes have been implemented recently." at bounding box center [760, 264] width 794 height 15
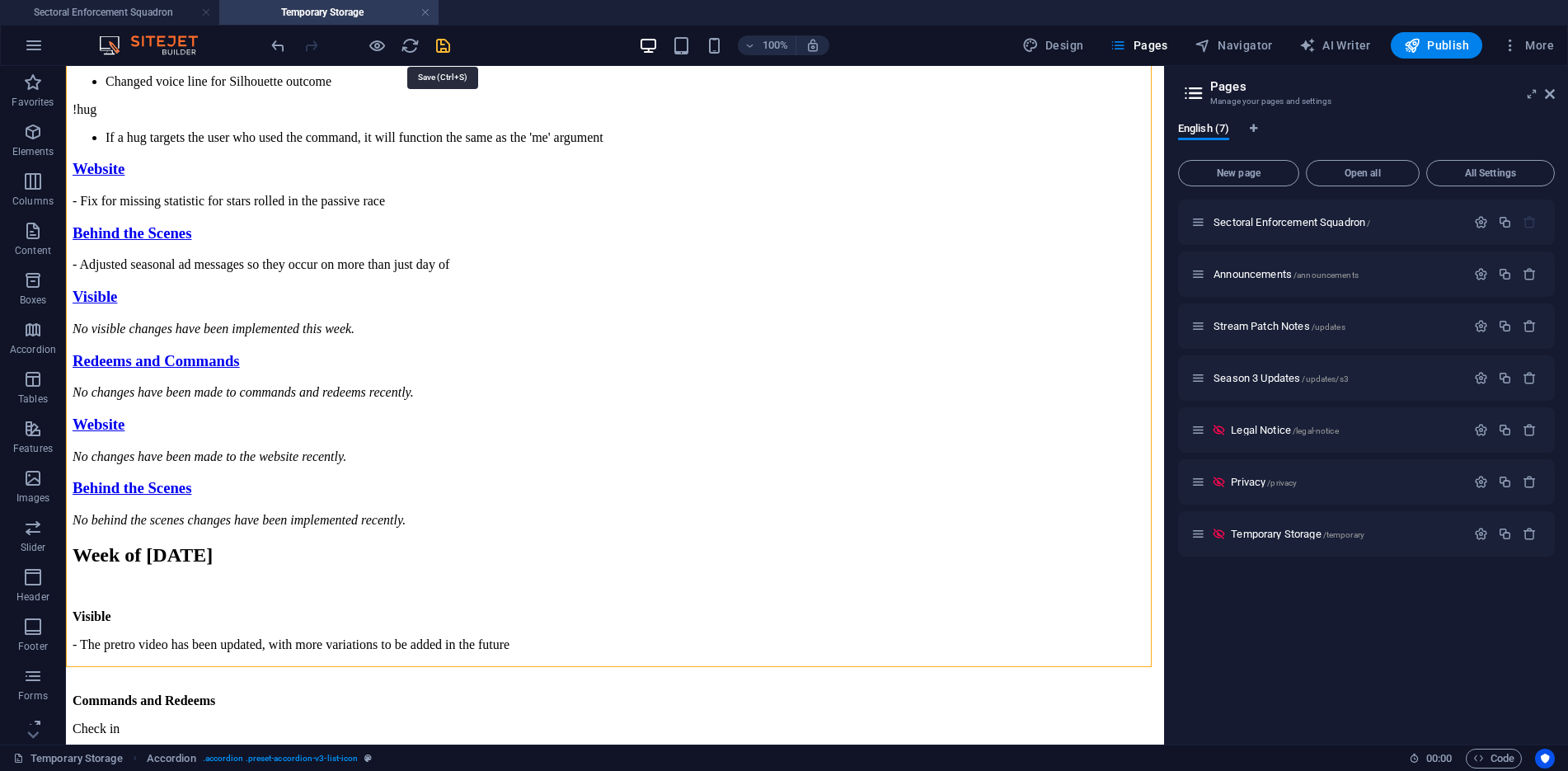
click at [445, 48] on icon "save" at bounding box center [443, 46] width 19 height 19
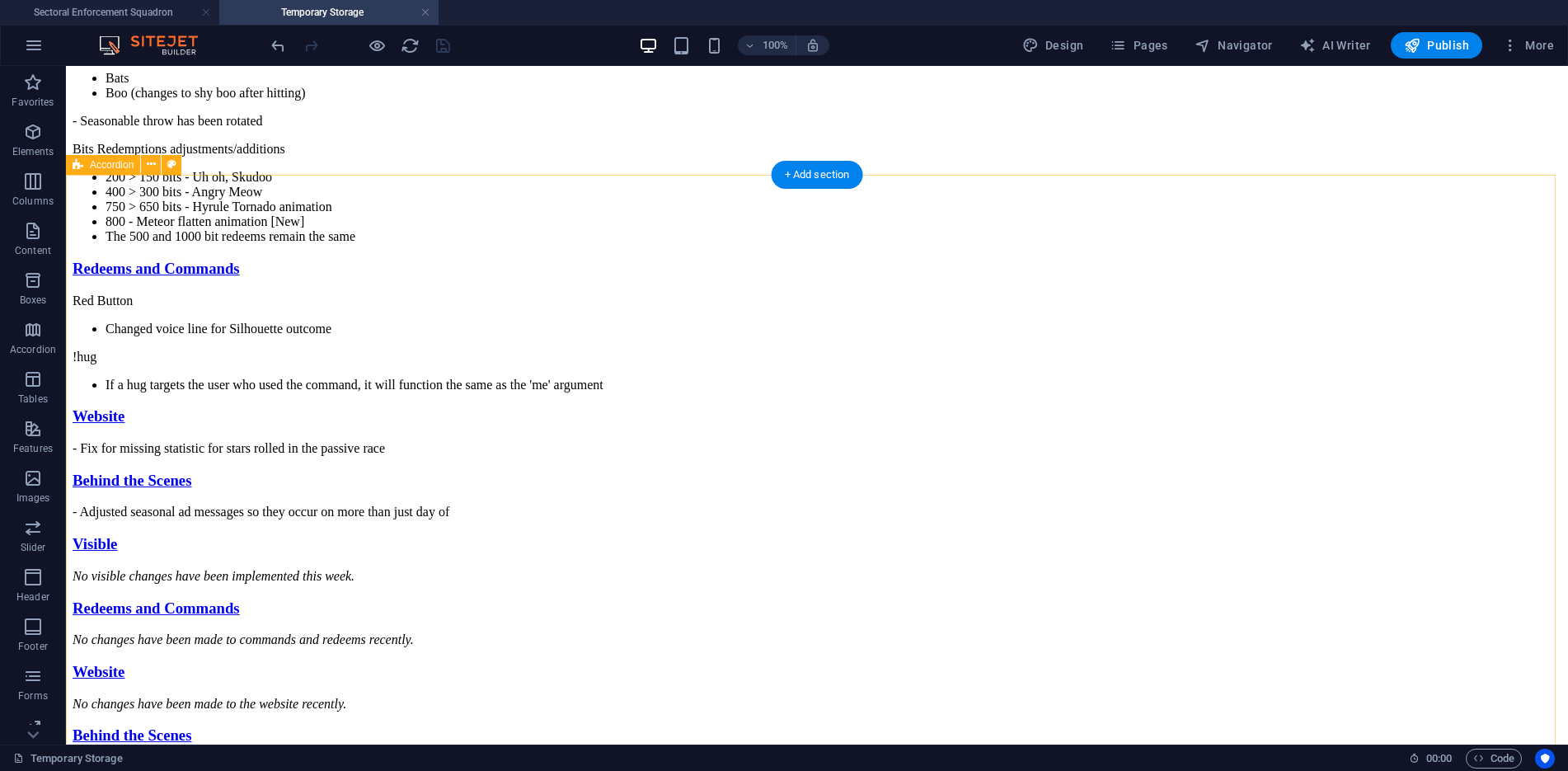
scroll to position [430, 0]
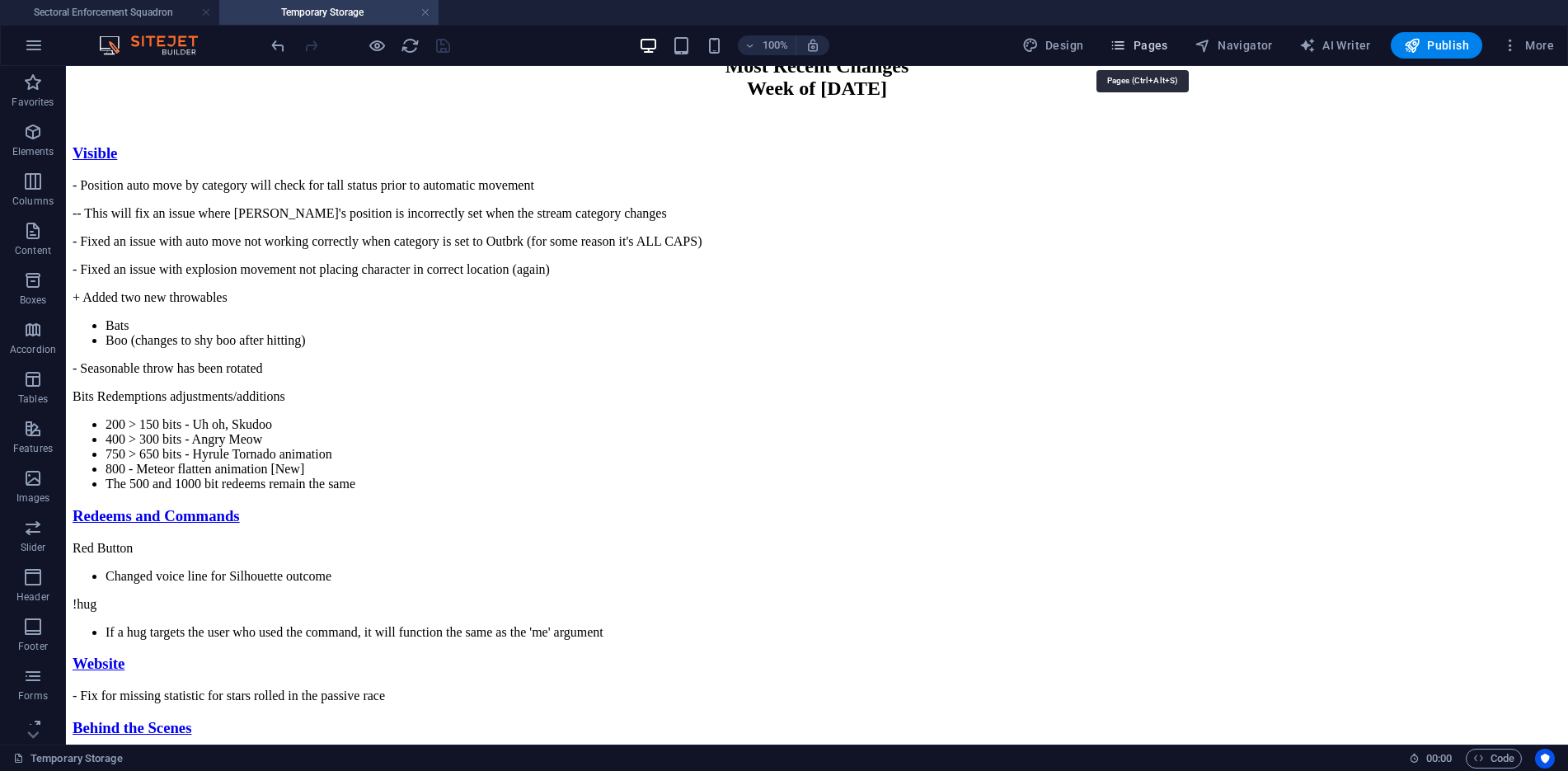
click at [1151, 45] on span "Pages" at bounding box center [1138, 45] width 58 height 16
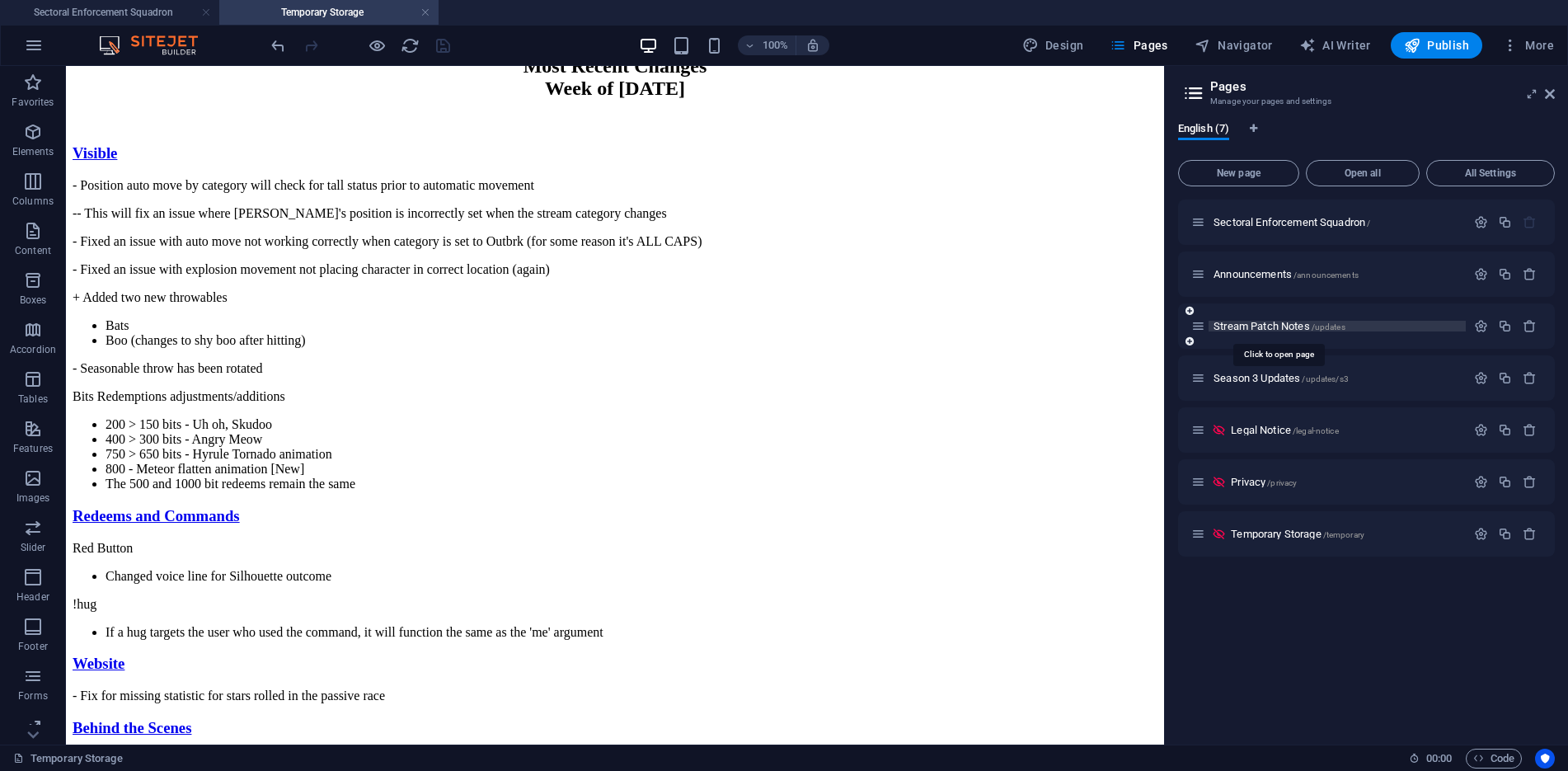
click at [1330, 324] on span "/updates" at bounding box center [1328, 326] width 34 height 9
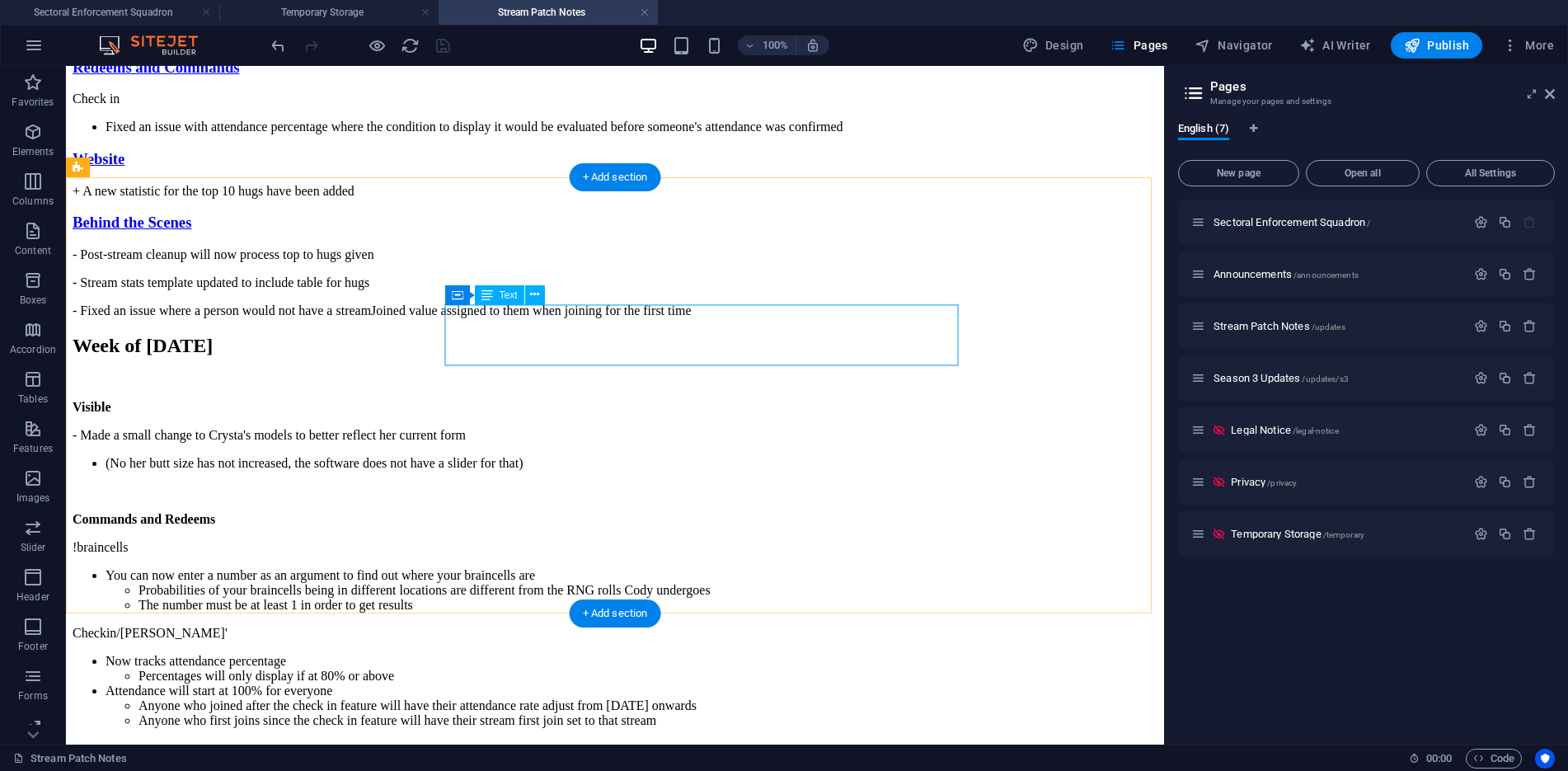
scroll to position [906, 0]
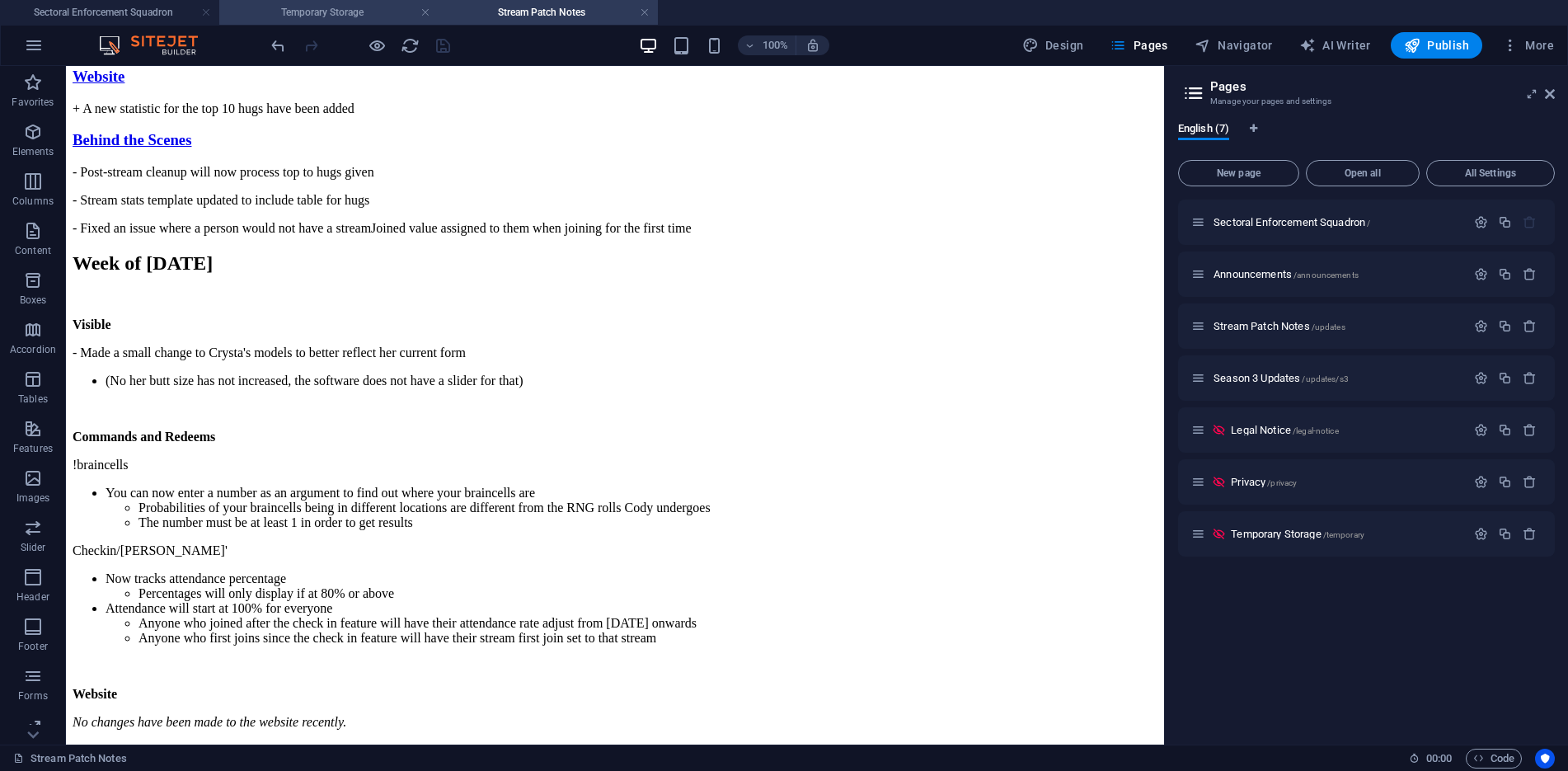
click at [361, 3] on h4 "Temporary Storage" at bounding box center [328, 12] width 219 height 18
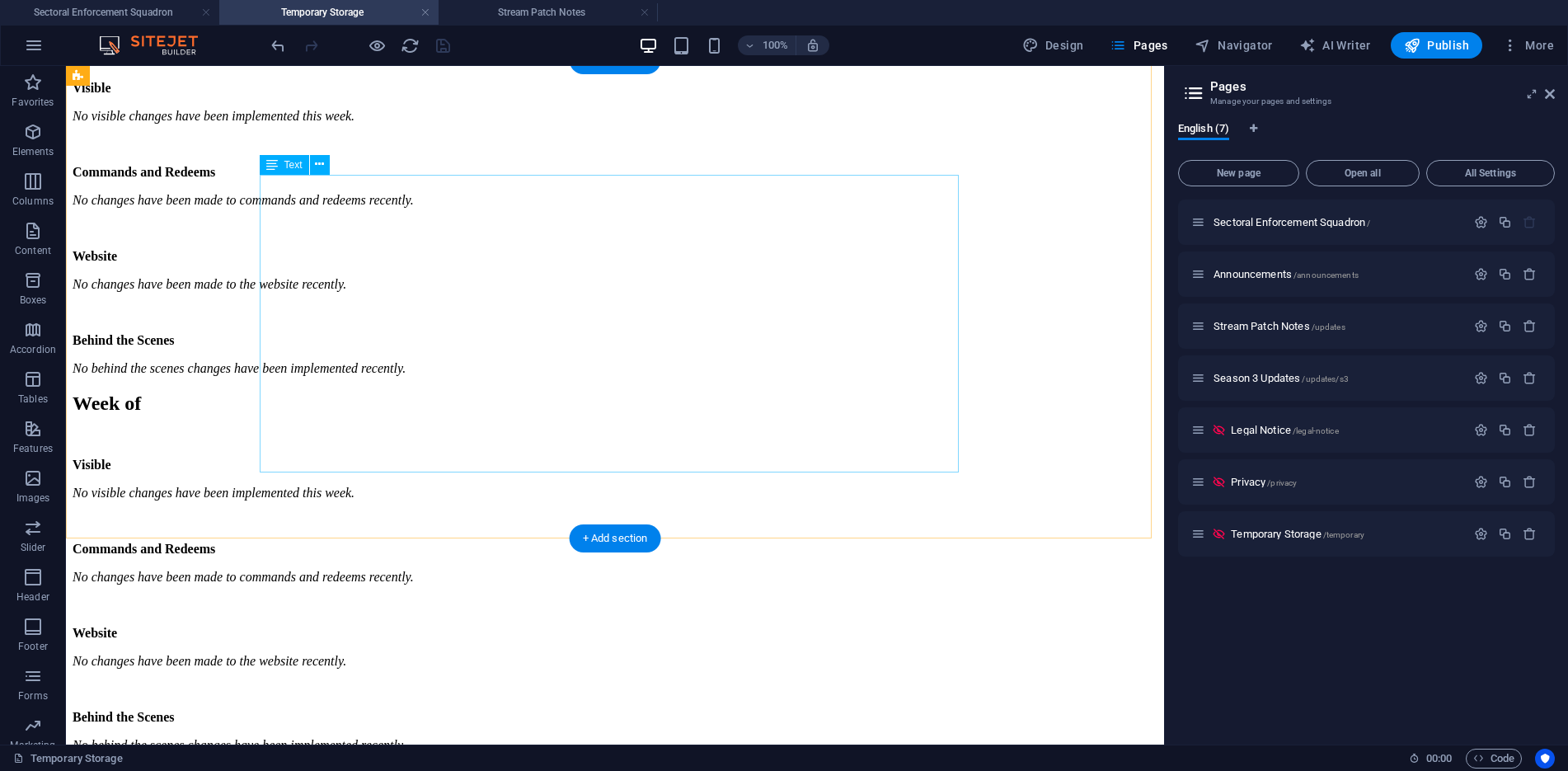
scroll to position [1666, 0]
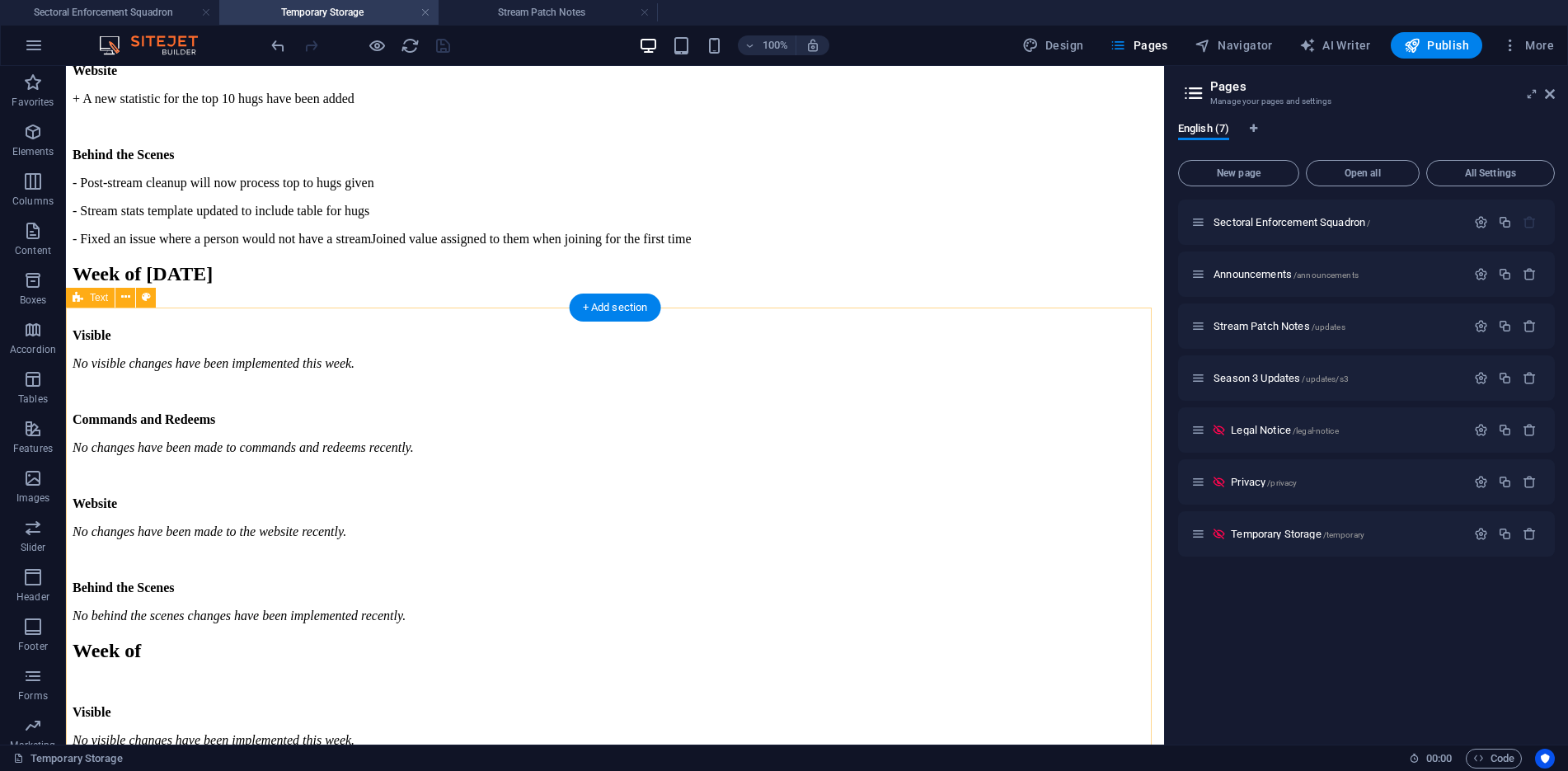
click at [790, 246] on div "Week of [DATE] Visible - The pretro video has been updated, with more variation…" at bounding box center [614, 24] width 1085 height 445
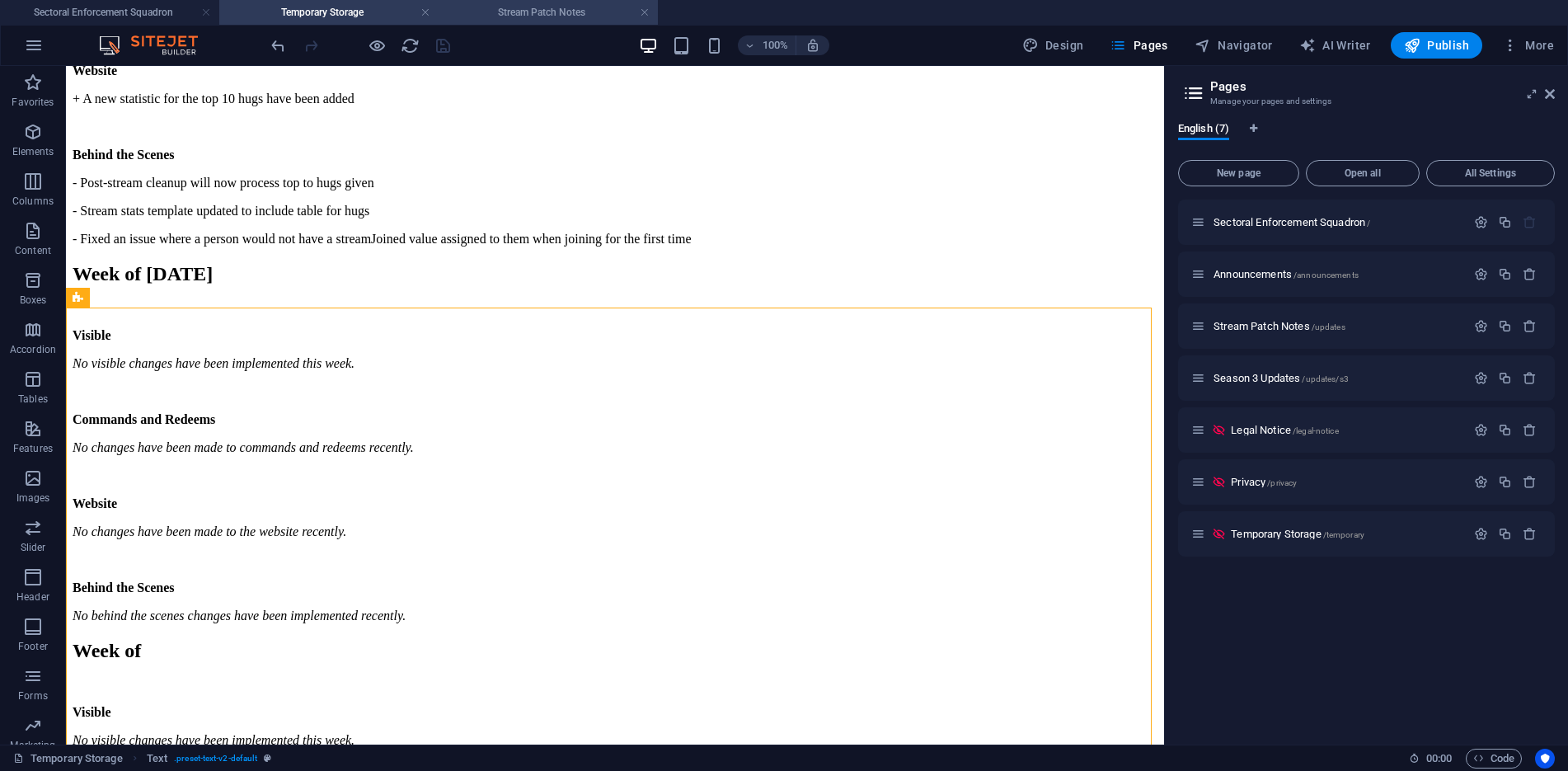
click at [530, 17] on h4 "Stream Patch Notes" at bounding box center [548, 12] width 219 height 18
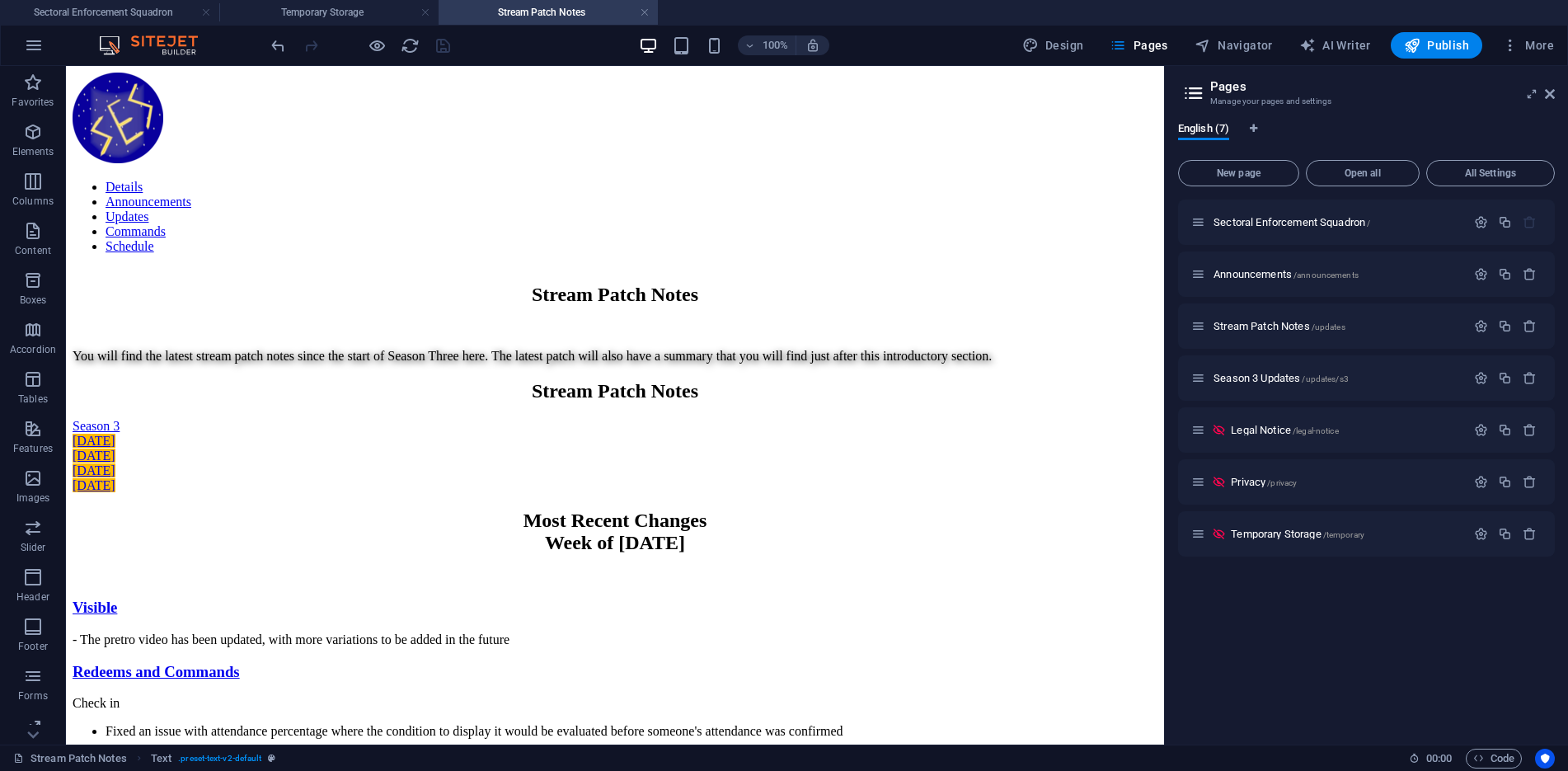
scroll to position [906, 0]
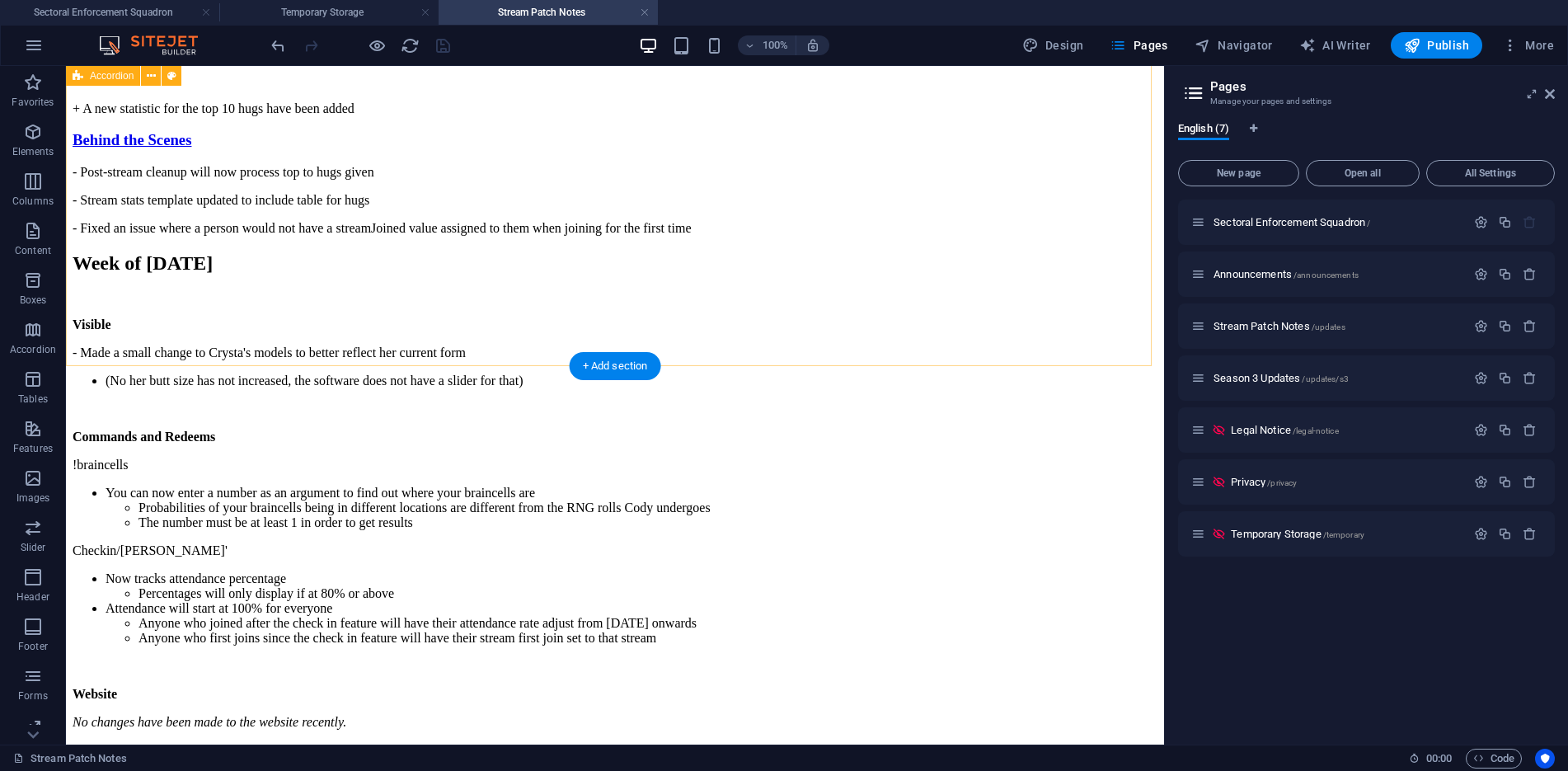
click at [780, 236] on div "Visible - The pretro video has been updated, with more variations to be added i…" at bounding box center [614, 74] width 1085 height 324
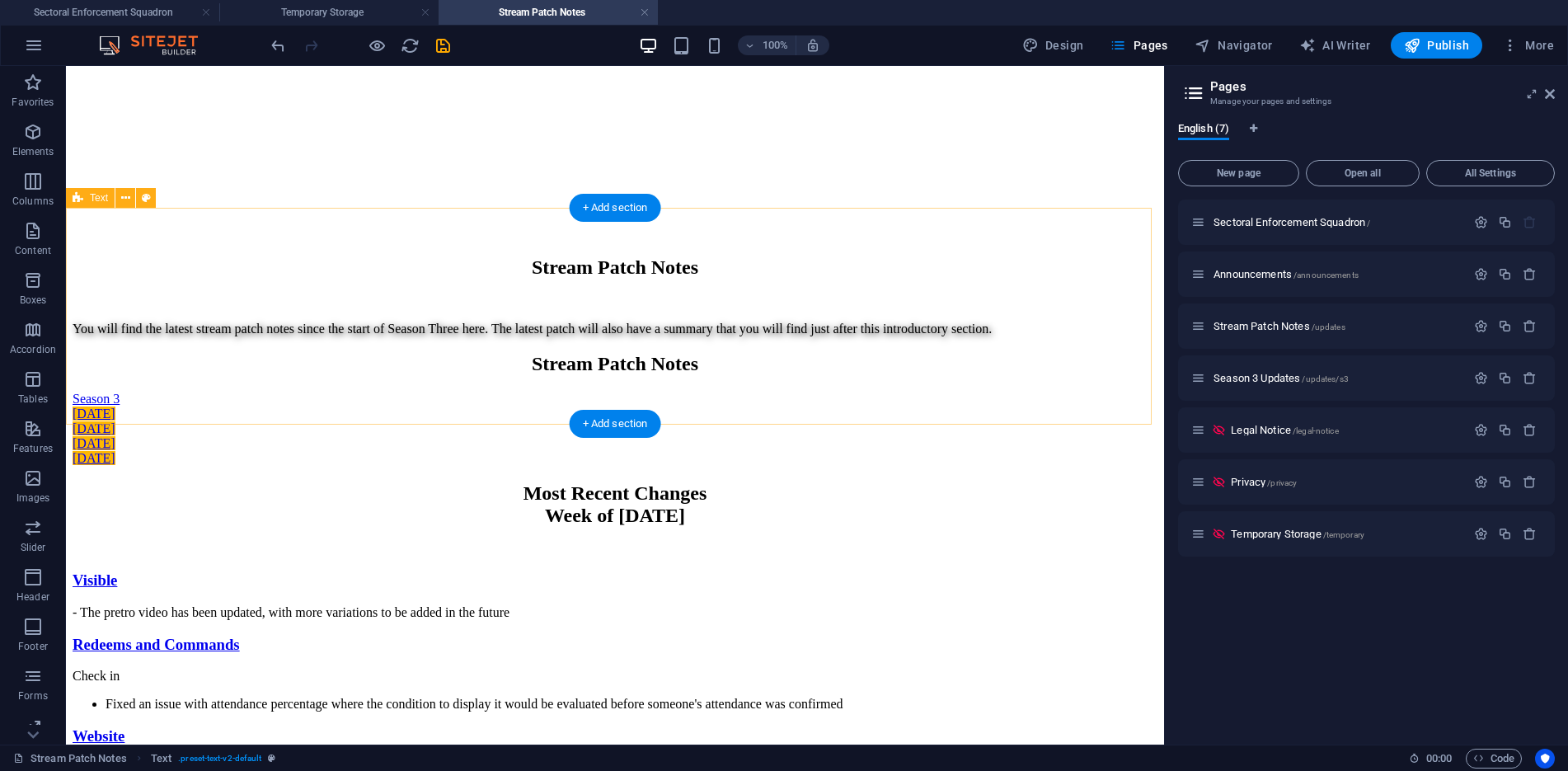
scroll to position [83, 0]
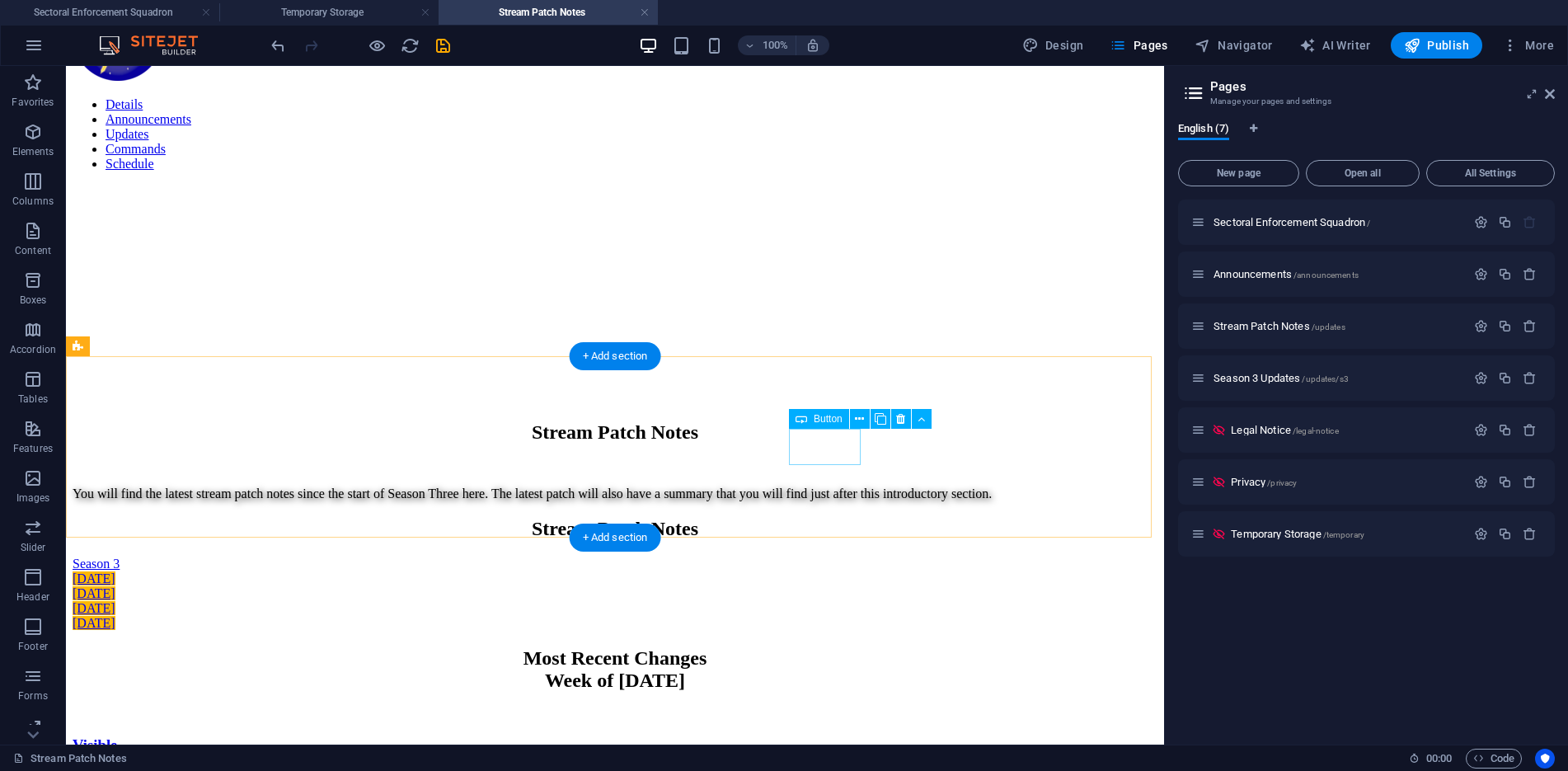
click at [824, 616] on div "[DATE]" at bounding box center [614, 623] width 1085 height 15
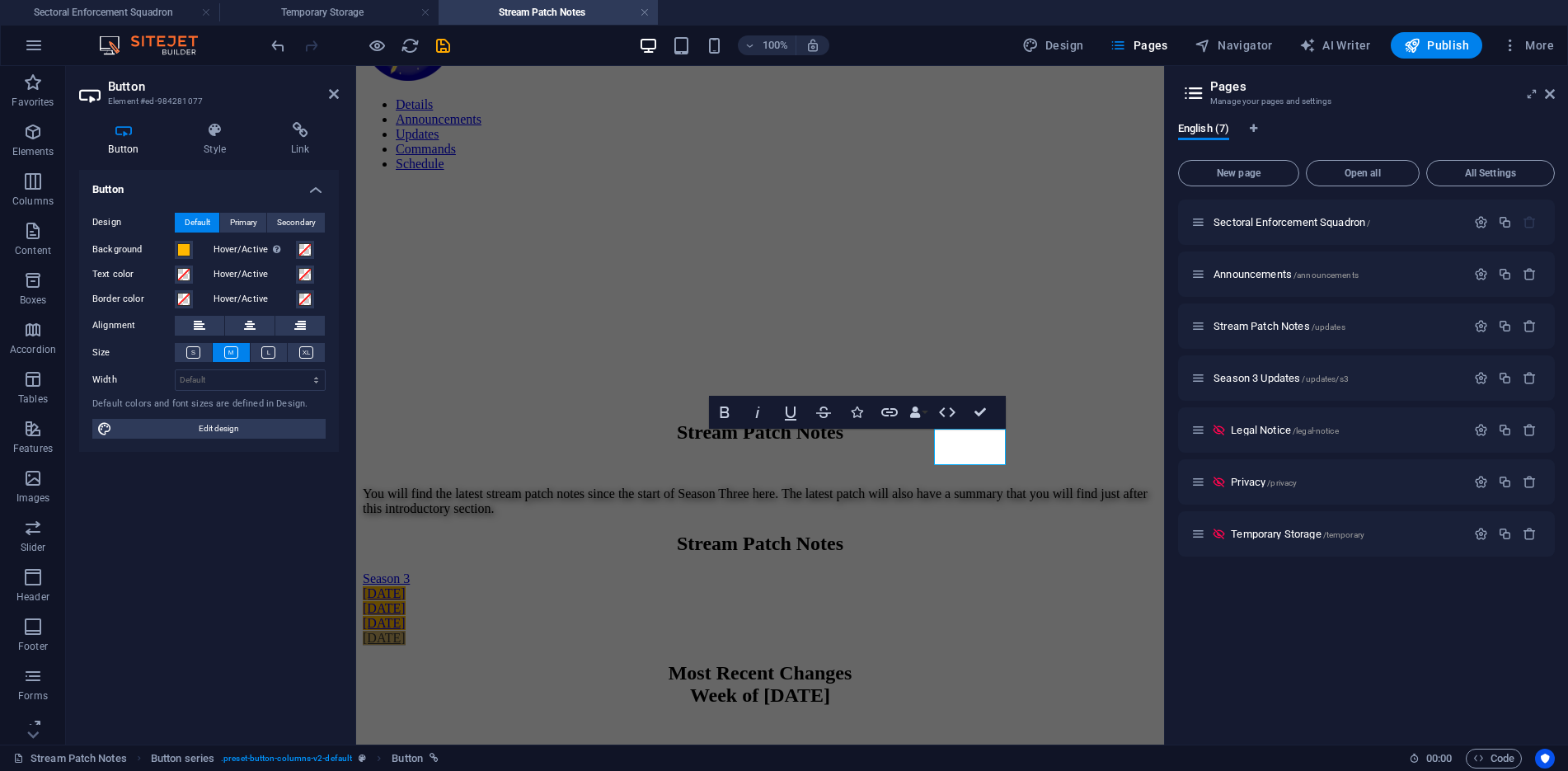
click at [434, 55] on div at bounding box center [360, 45] width 184 height 27
click at [440, 47] on icon "save" at bounding box center [443, 46] width 19 height 19
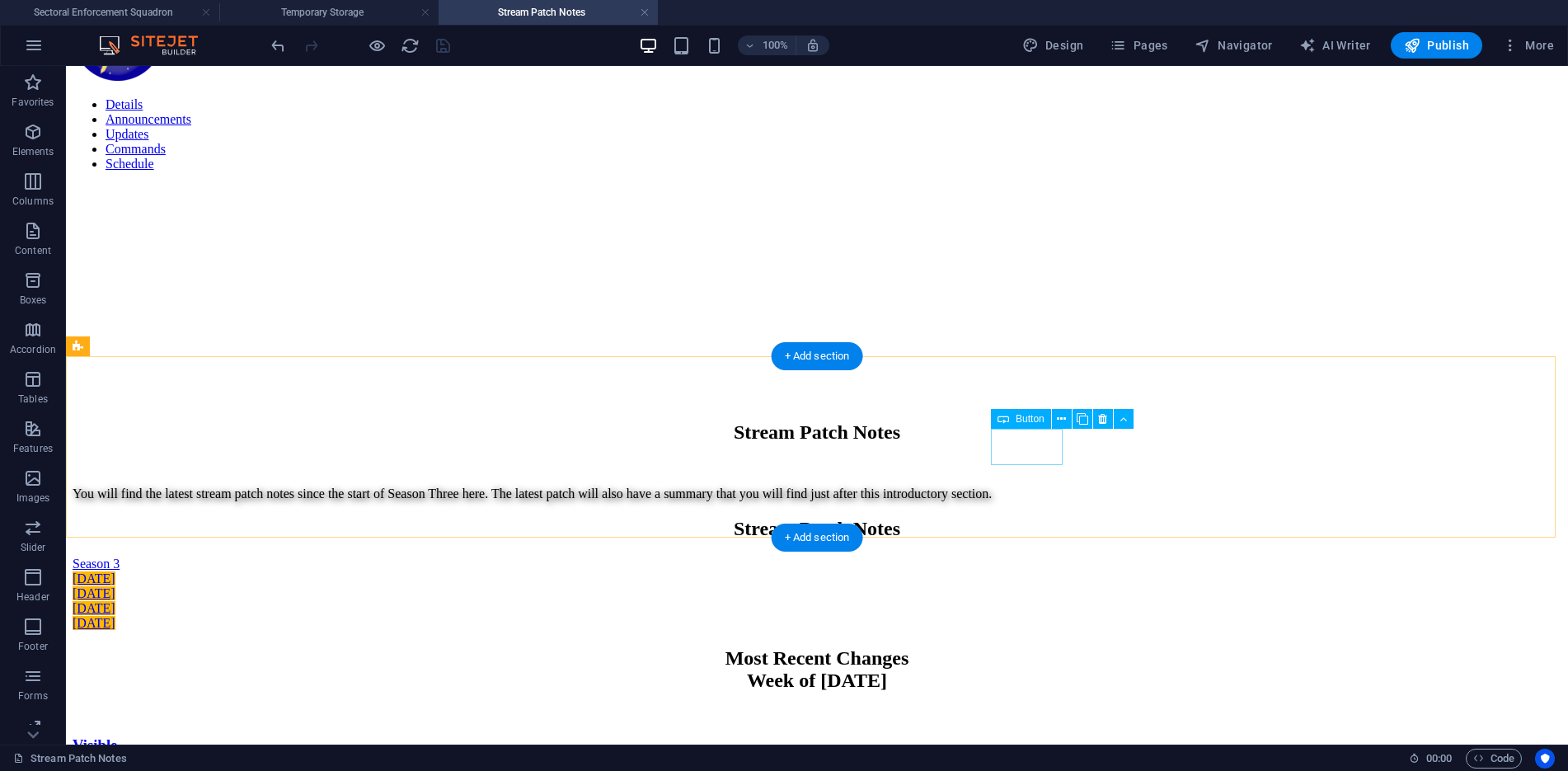
click at [1040, 616] on div "[DATE]" at bounding box center [817, 623] width 1489 height 15
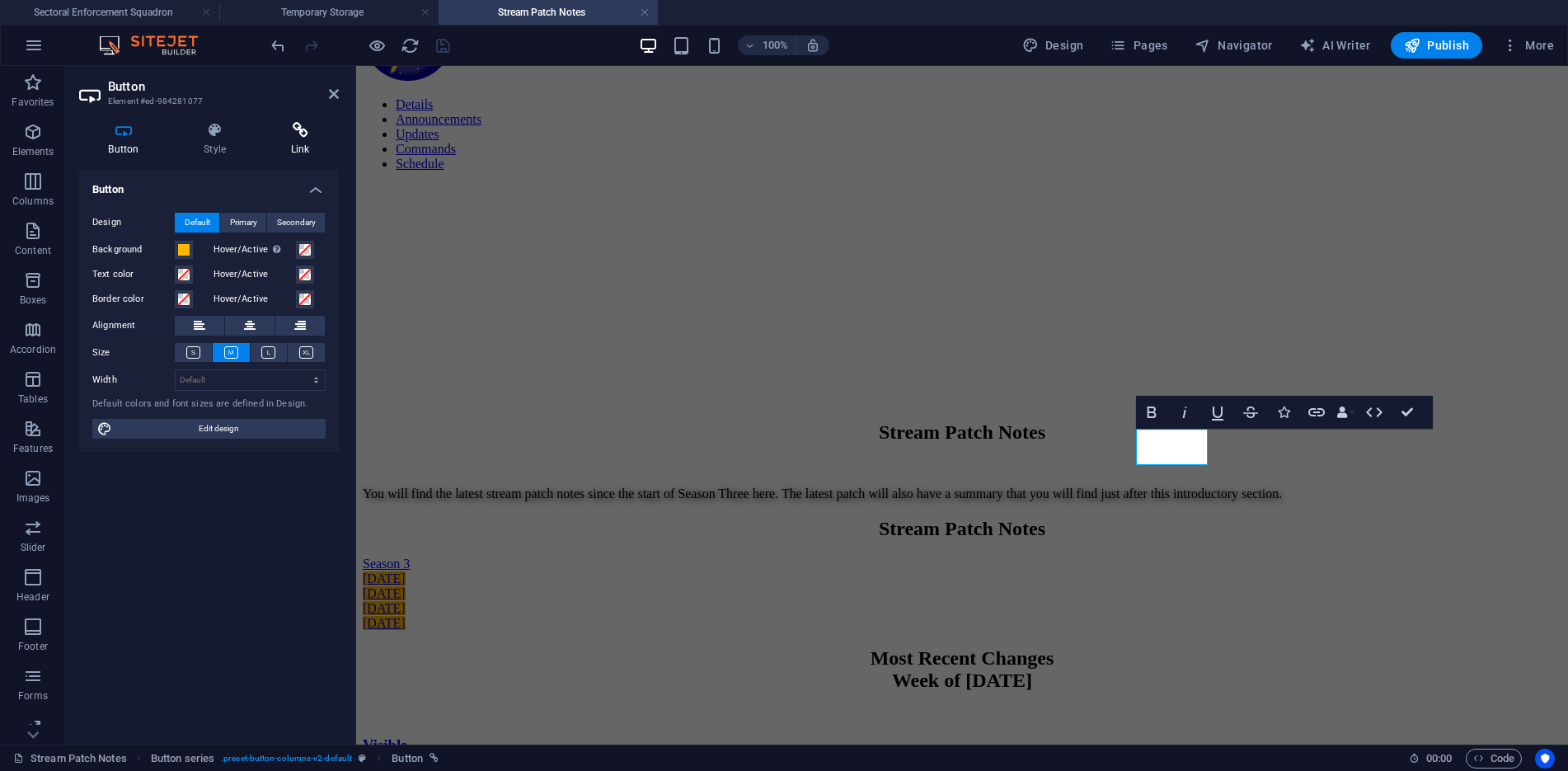
click at [307, 135] on icon at bounding box center [300, 130] width 78 height 16
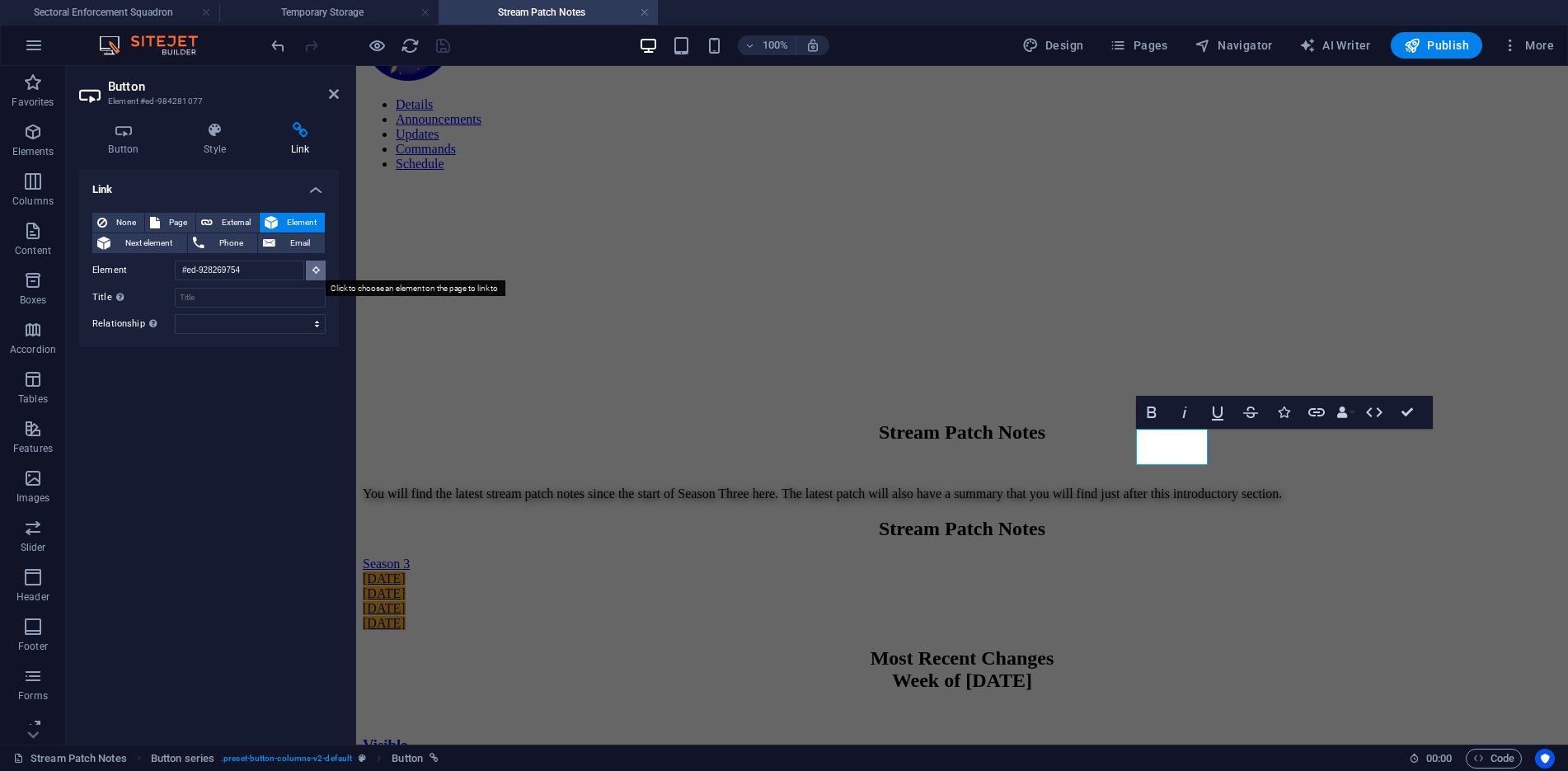
drag, startPoint x: 320, startPoint y: 268, endPoint x: 335, endPoint y: 271, distance: 15.3
click at [320, 268] on button at bounding box center [315, 270] width 20 height 20
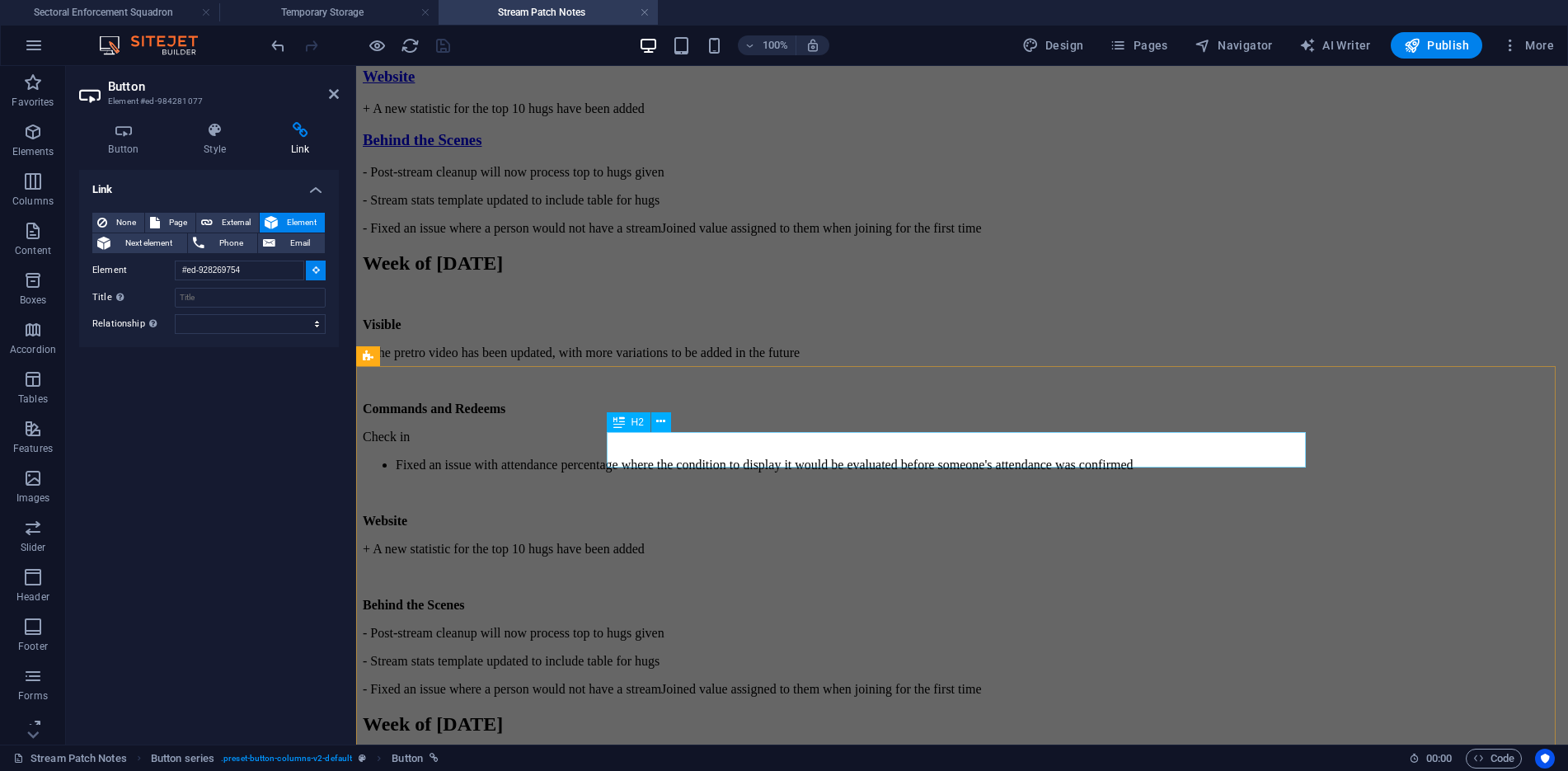
click at [791, 275] on div "Week of [DATE]" at bounding box center [961, 264] width 1198 height 22
type input "#ed-1010695396"
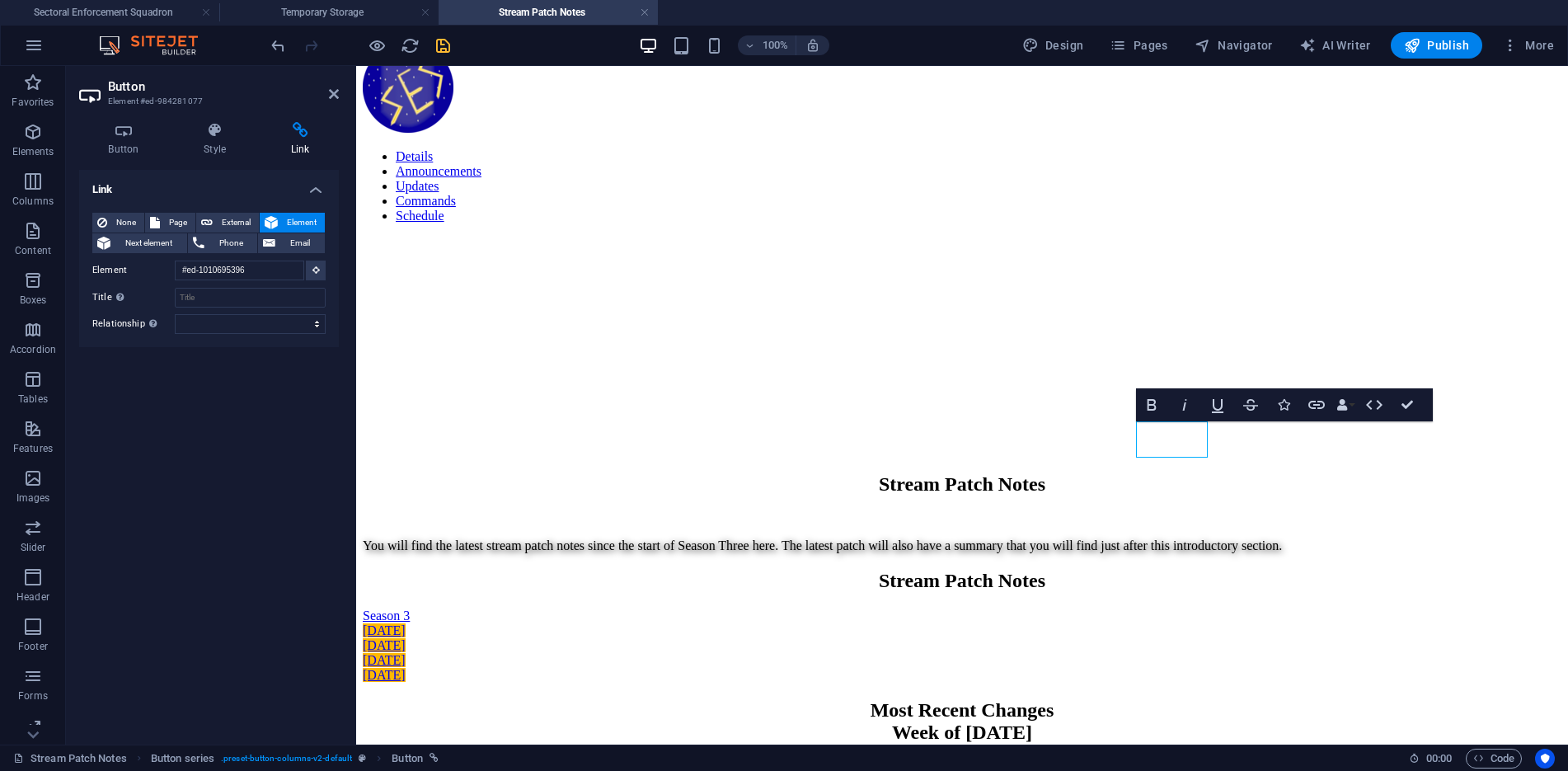
scroll to position [124, 0]
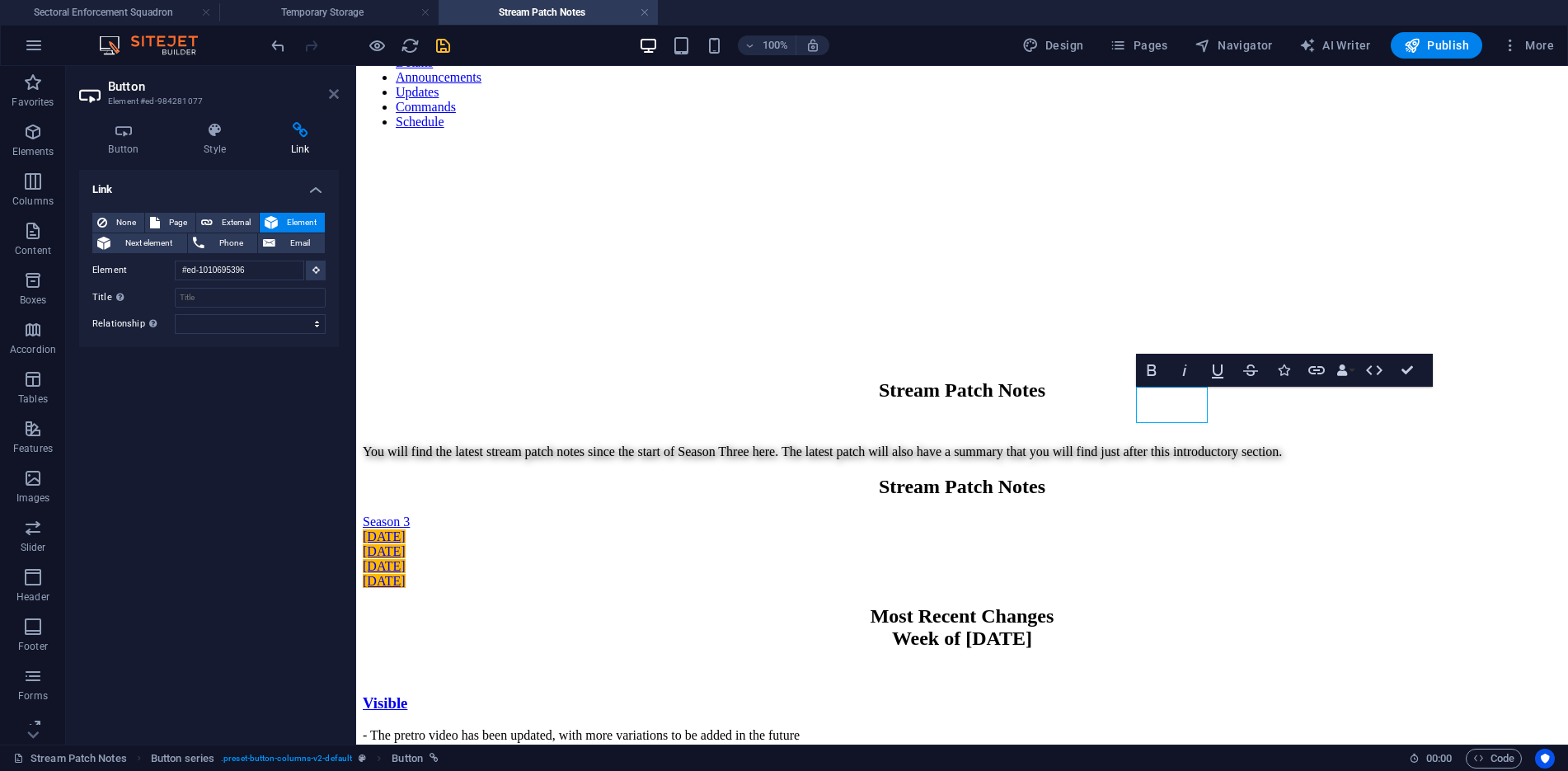
click at [333, 93] on icon at bounding box center [333, 93] width 9 height 13
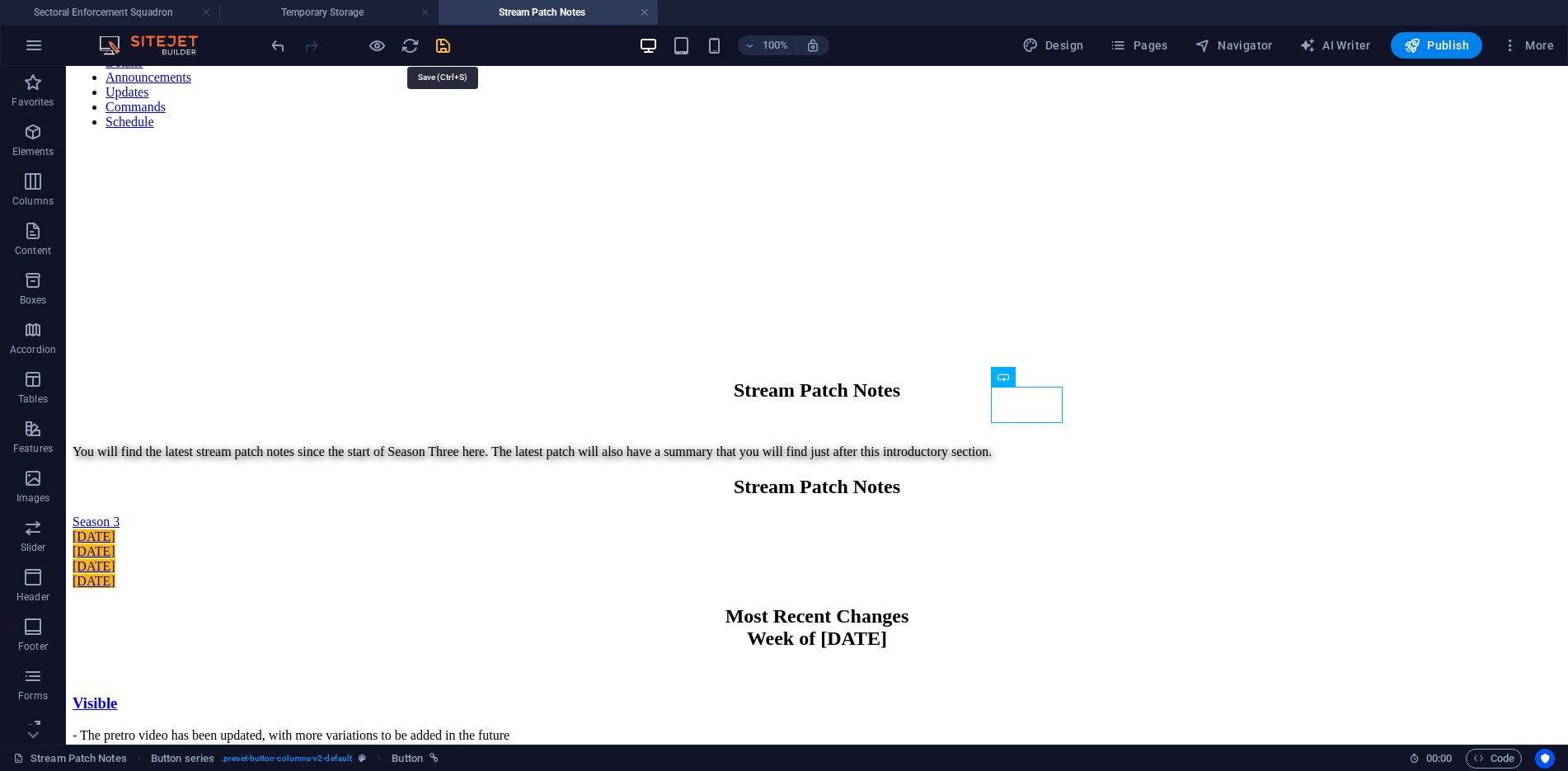
click at [442, 45] on icon "save" at bounding box center [443, 46] width 19 height 19
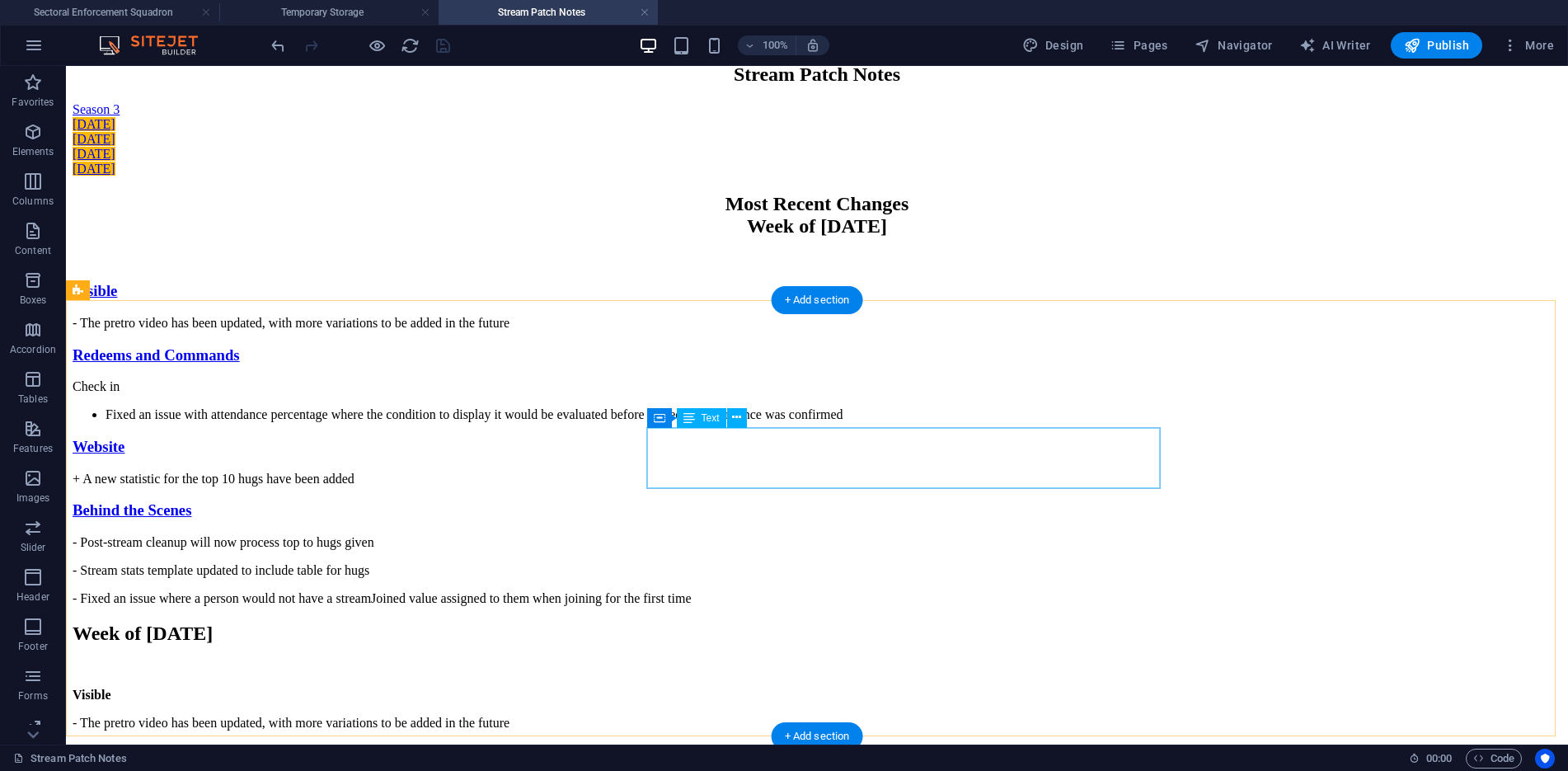
scroll to position [454, 0]
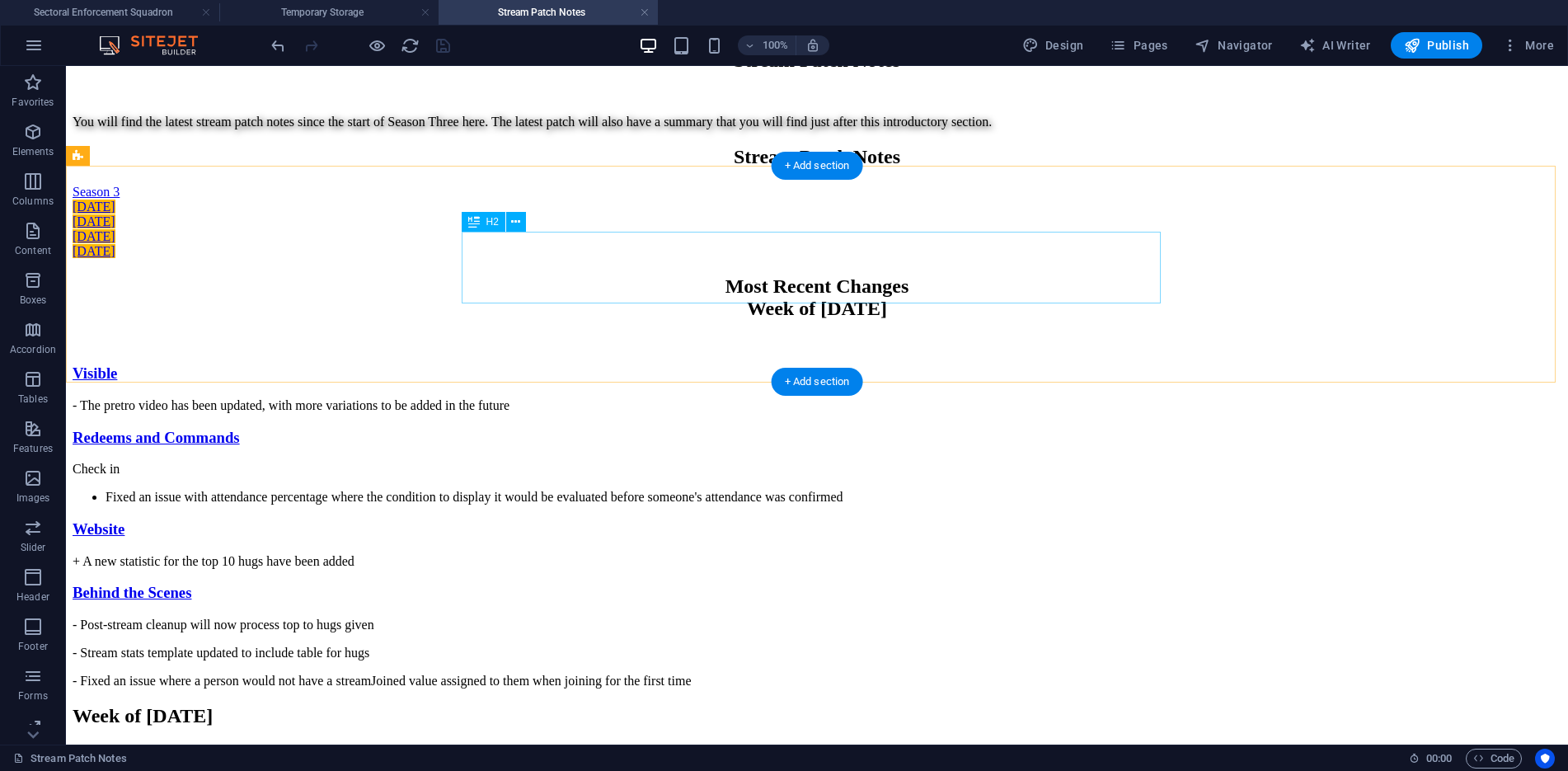
click at [882, 285] on div "Most Recent Changes Week of [DATE]" at bounding box center [817, 298] width 1489 height 45
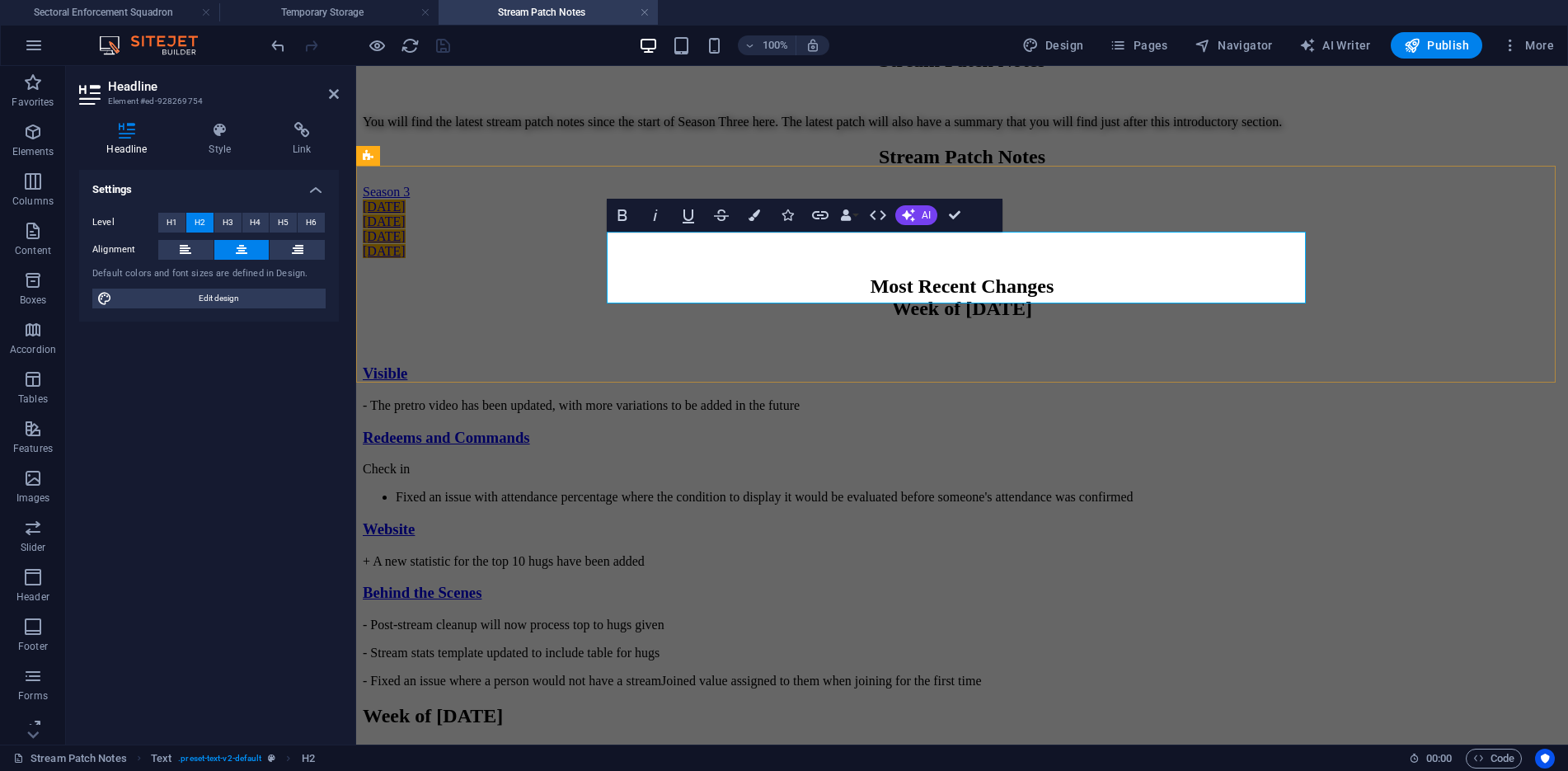
click at [1027, 282] on h2 "Most Recent Changes Week of [DATE]" at bounding box center [961, 298] width 1198 height 45
drag, startPoint x: 1019, startPoint y: 288, endPoint x: 1028, endPoint y: 291, distance: 9.5
click at [1028, 291] on h2 "Most Recent Changes Week of [DATE]" at bounding box center [961, 298] width 1198 height 45
click at [1054, 350] on div "Most Recent Changes Week of [DATE]" at bounding box center [961, 313] width 1198 height 74
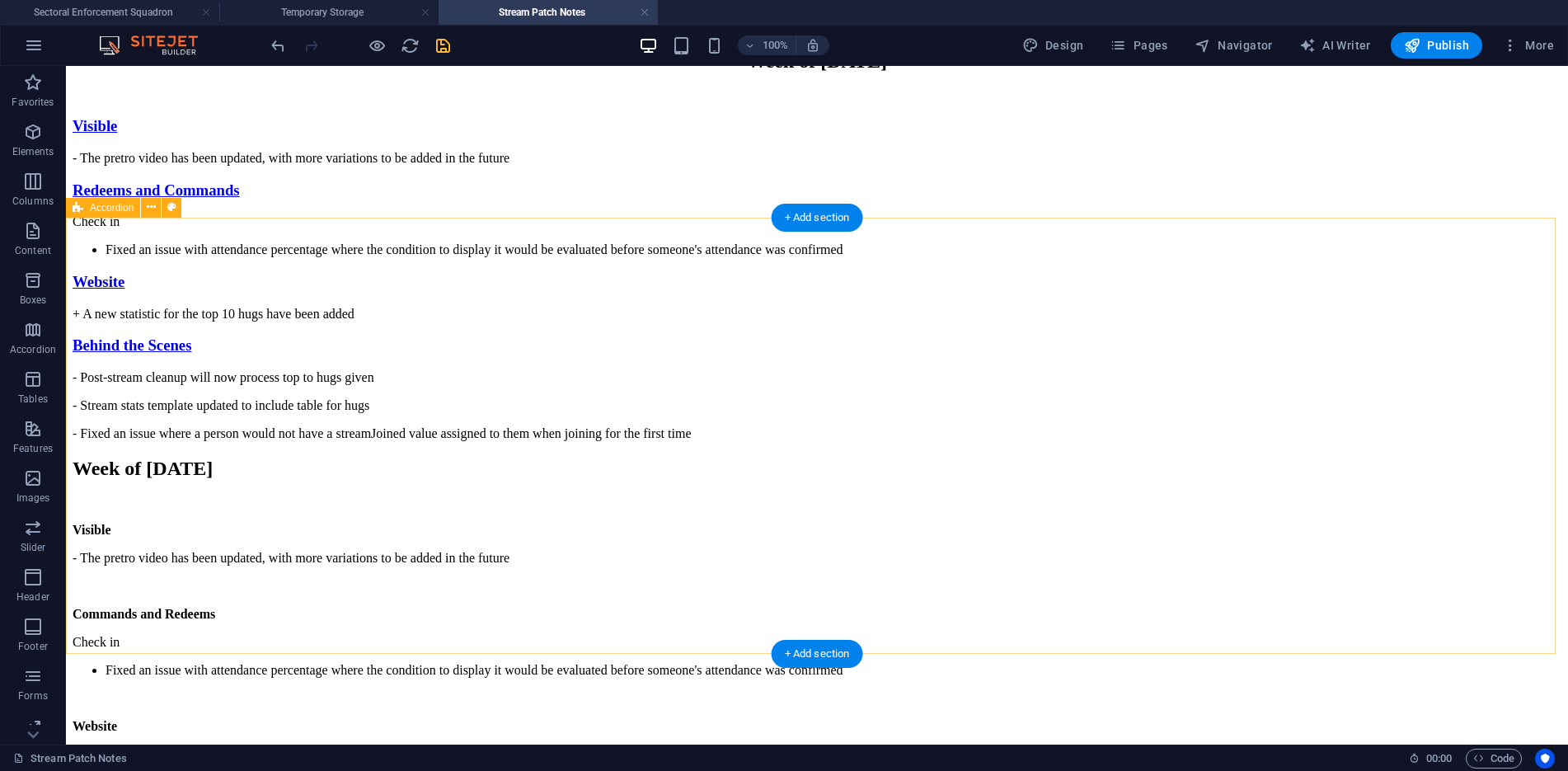
scroll to position [619, 0]
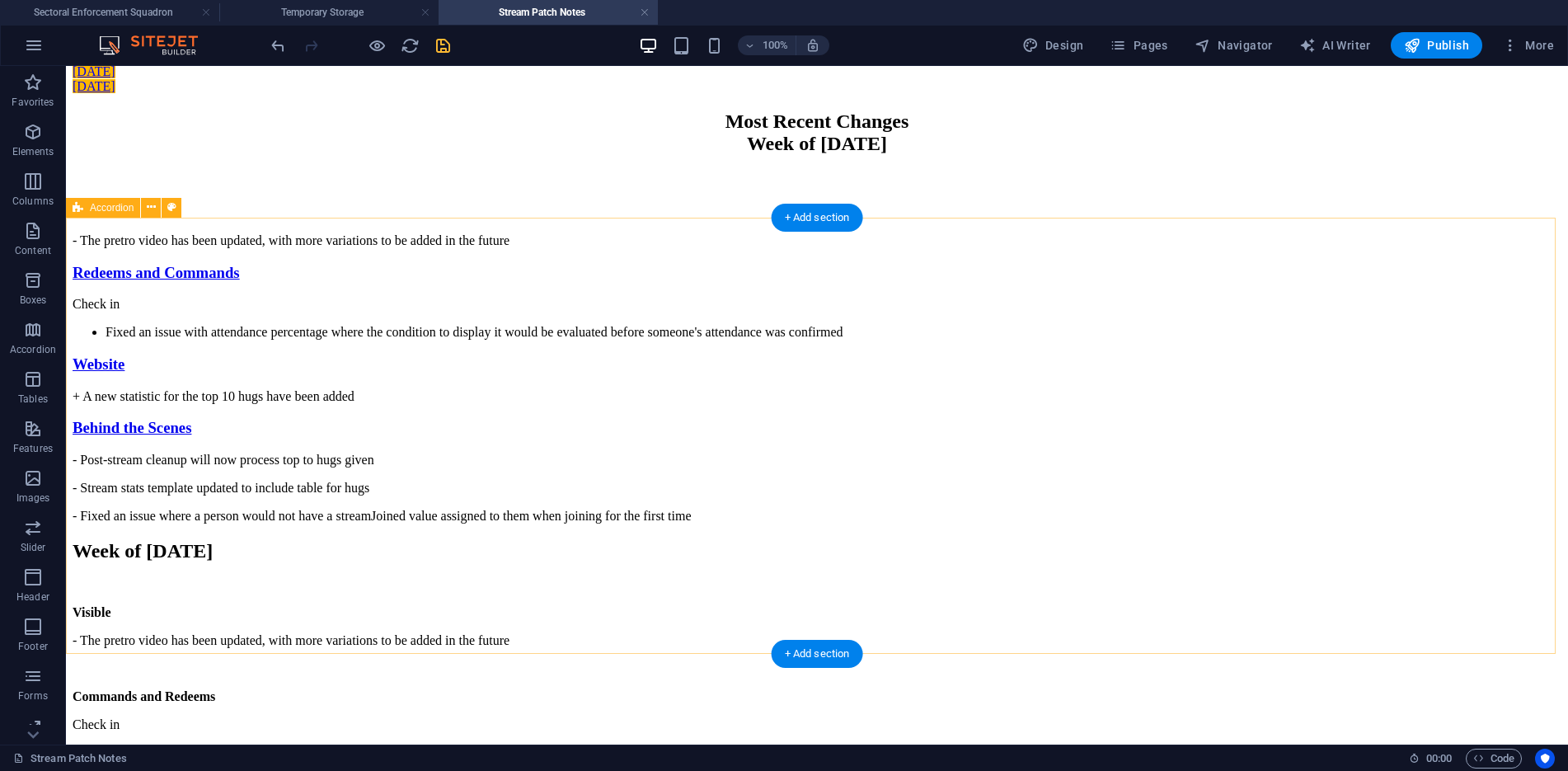
click at [1149, 252] on div "Visible - The pretro video has been updated, with more variations to be added i…" at bounding box center [817, 362] width 1489 height 324
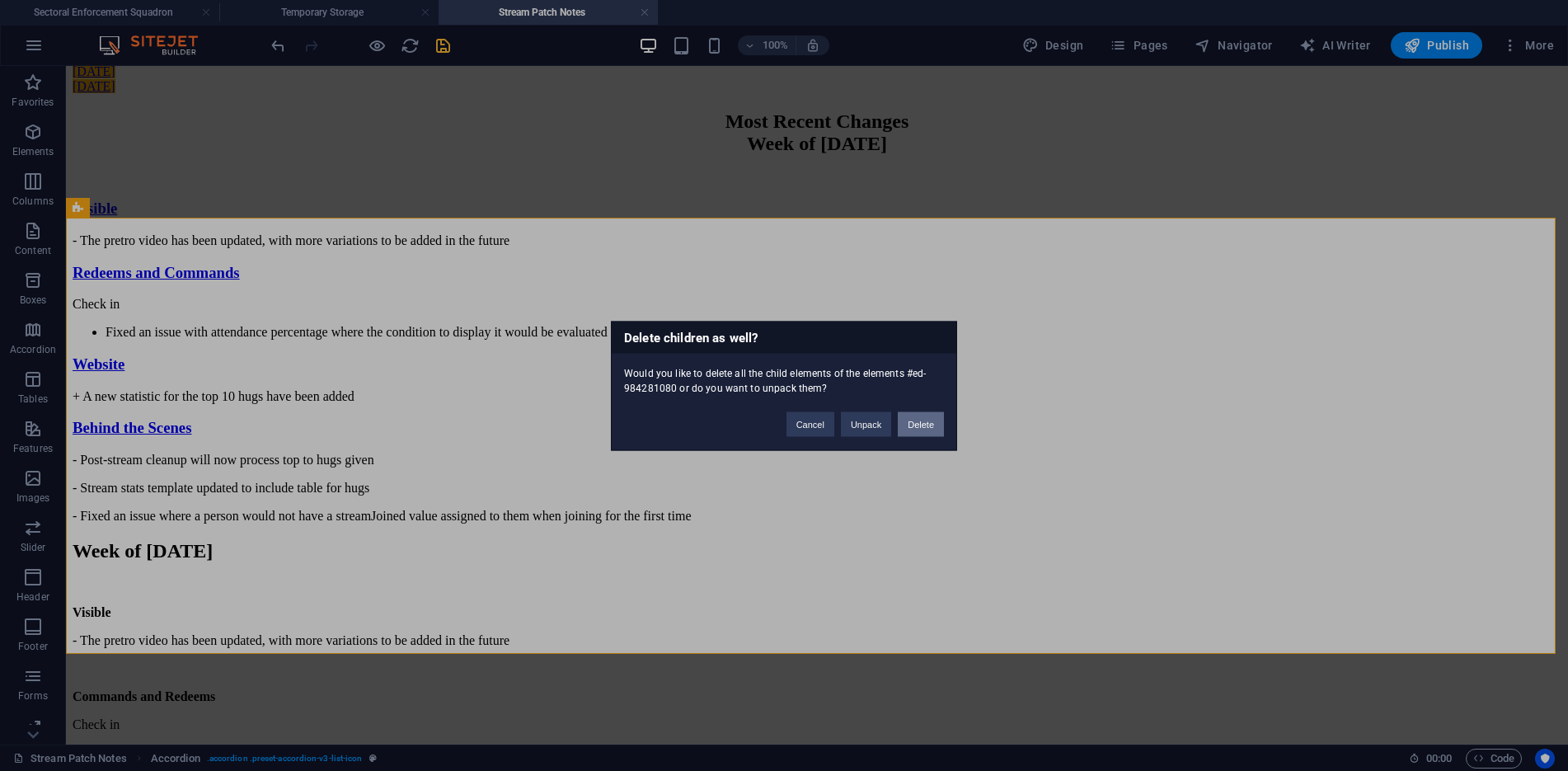
click at [919, 420] on button "Delete" at bounding box center [921, 423] width 47 height 25
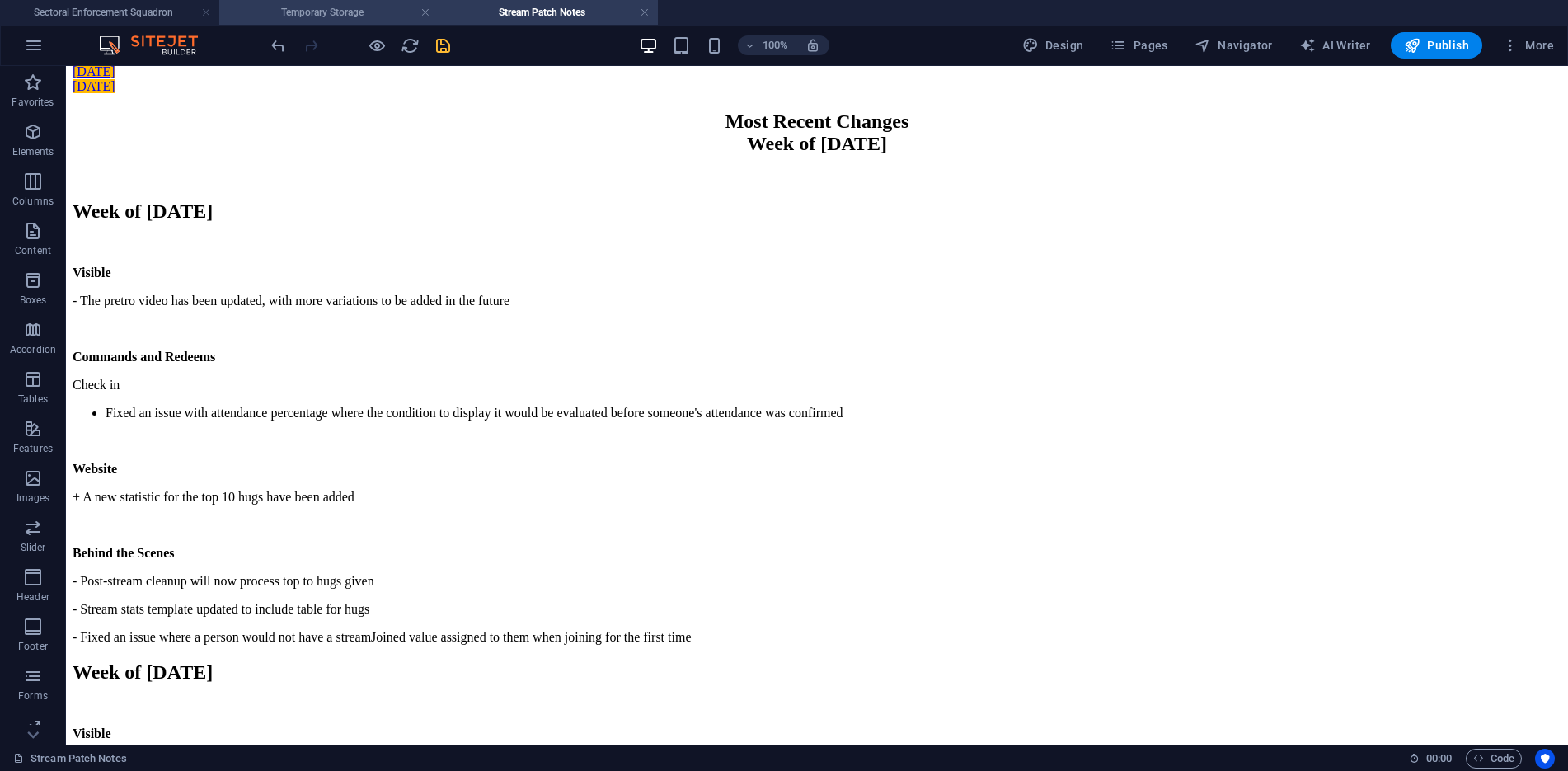
drag, startPoint x: 334, startPoint y: 4, endPoint x: 410, endPoint y: 8, distance: 76.1
click at [334, 4] on h4 "Temporary Storage" at bounding box center [328, 12] width 219 height 18
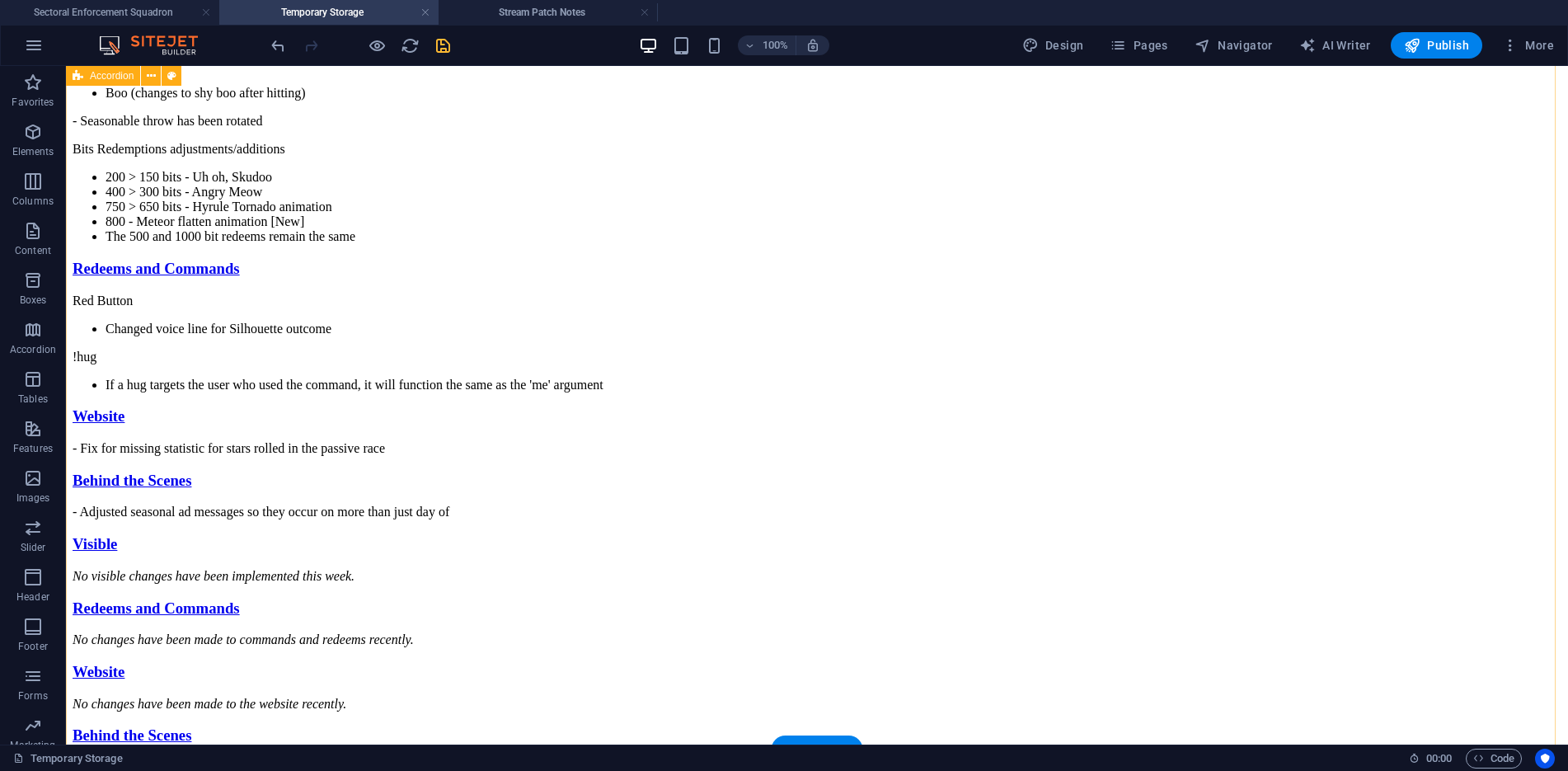
scroll to position [595, 0]
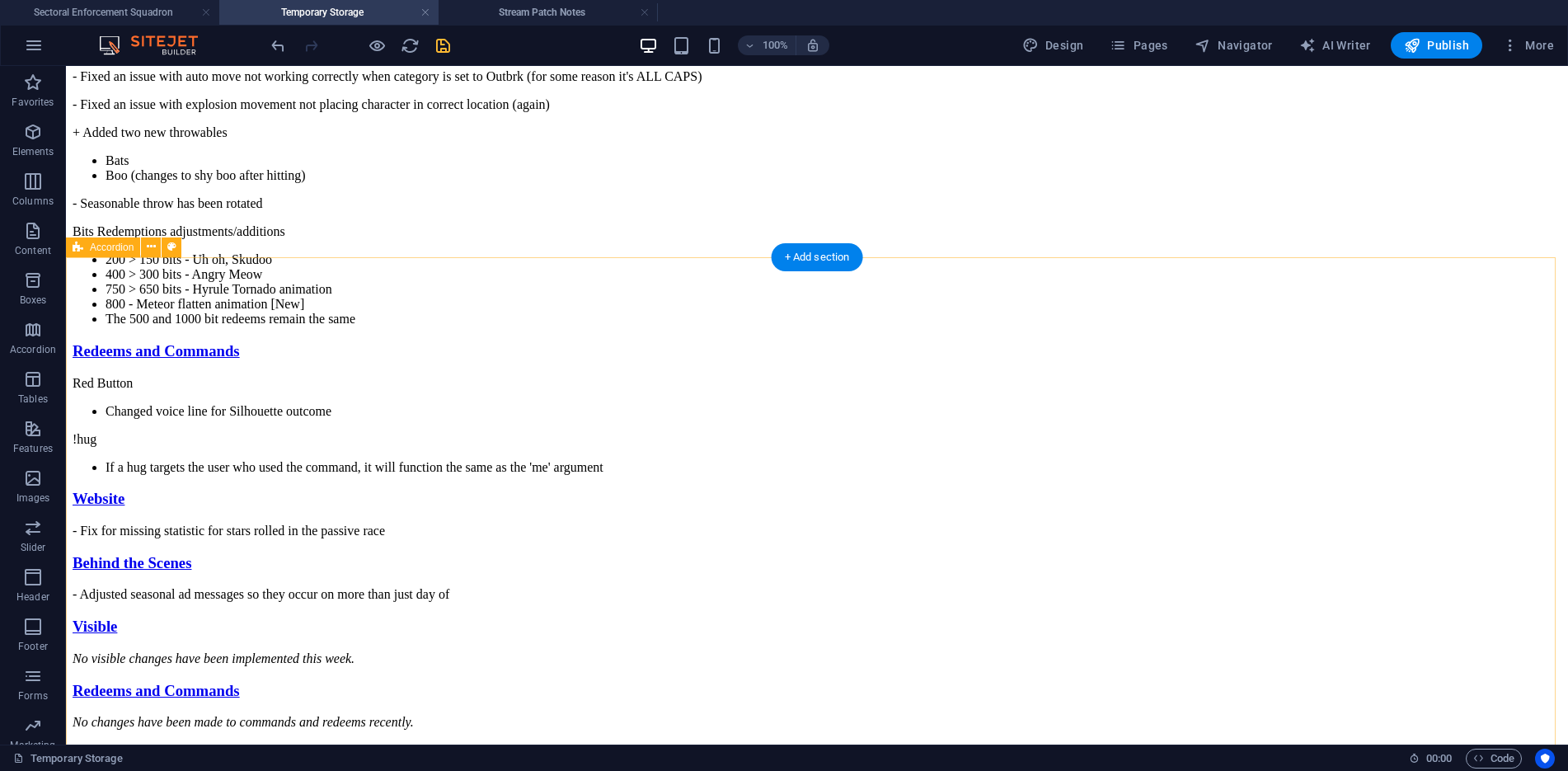
click at [1207, 302] on div "Visible - Position auto move by category will check for tall status prior to au…" at bounding box center [817, 290] width 1489 height 622
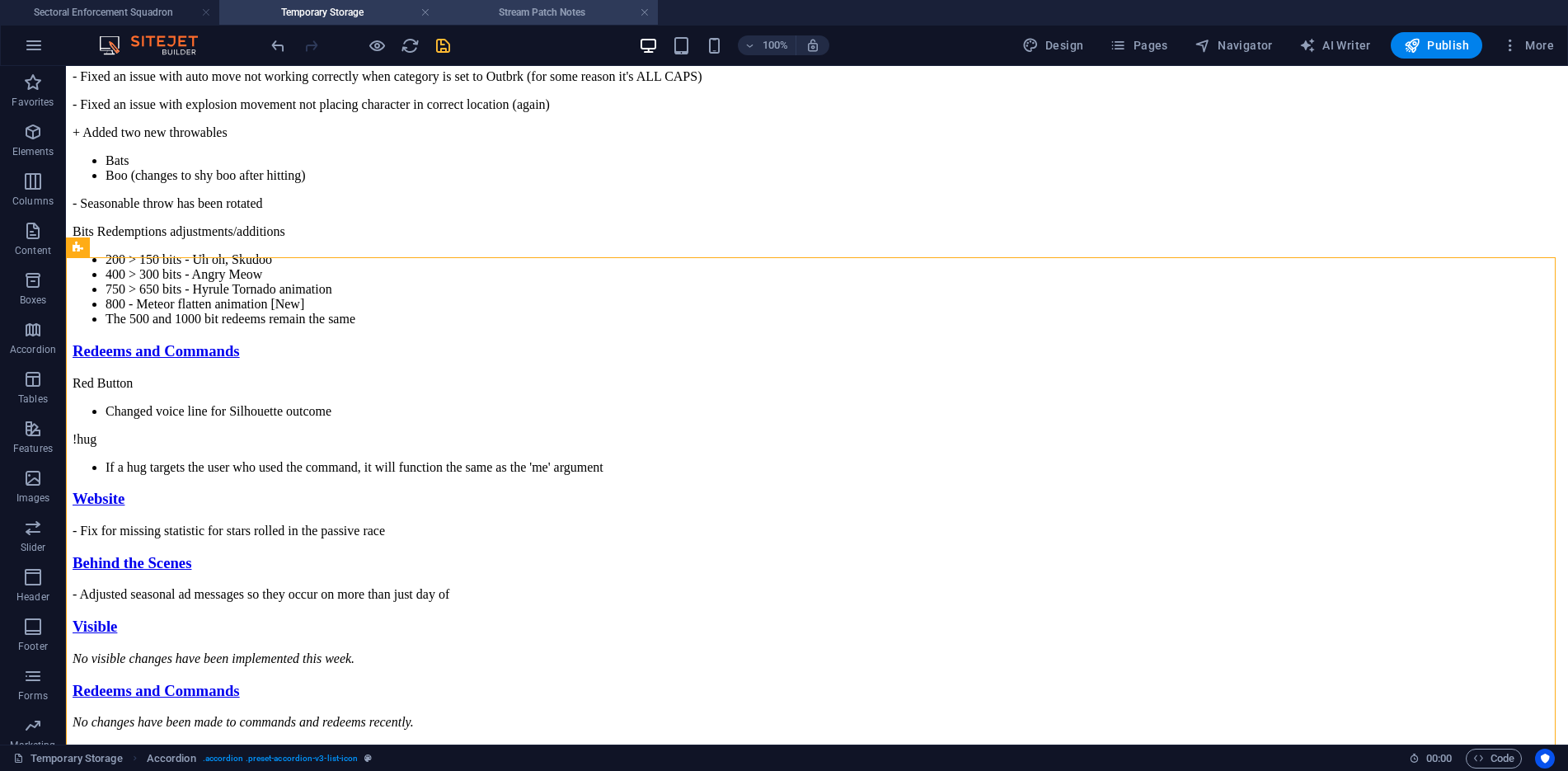
click at [526, 22] on li "Stream Patch Notes" at bounding box center [548, 12] width 219 height 25
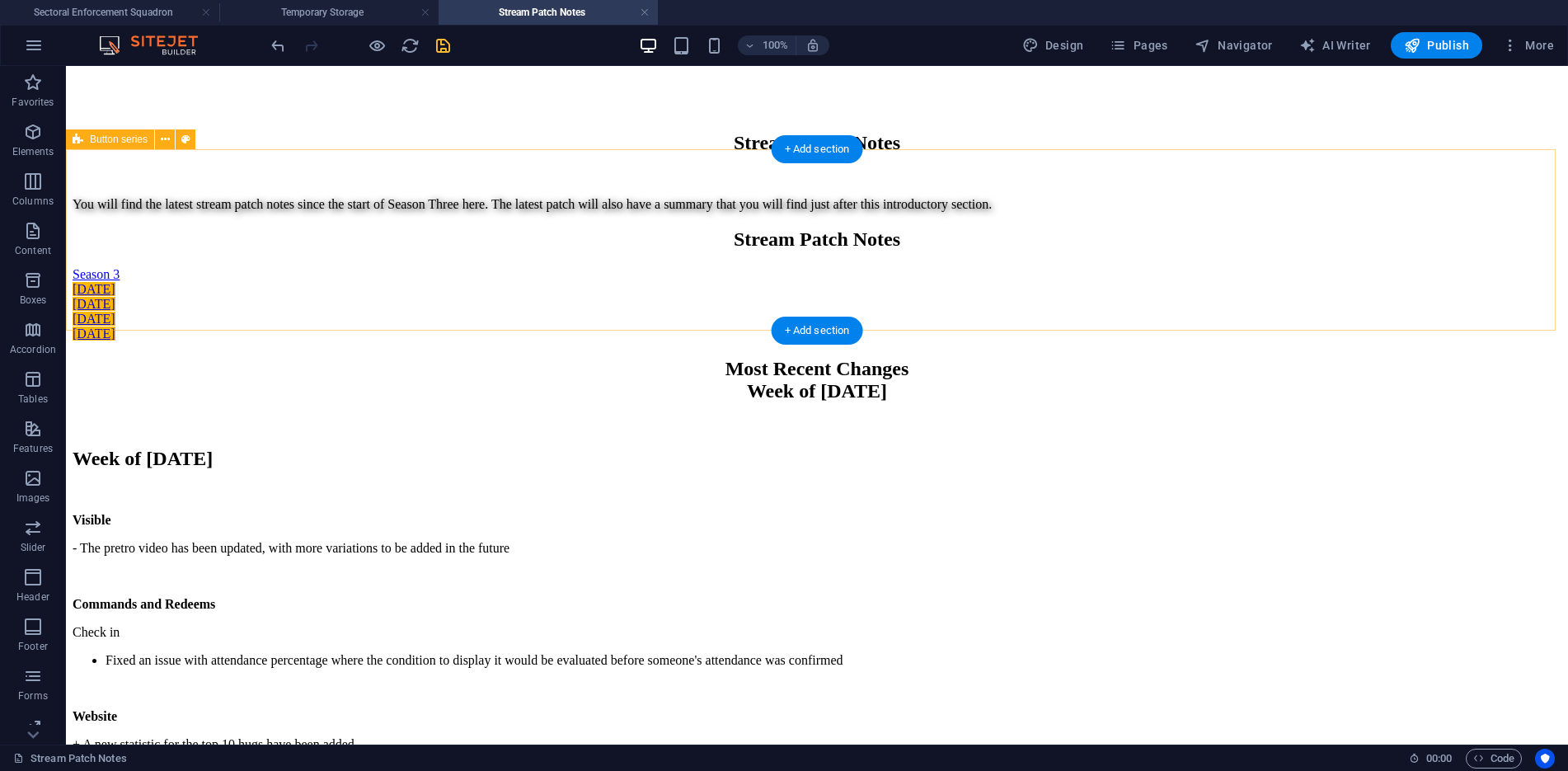
scroll to position [289, 0]
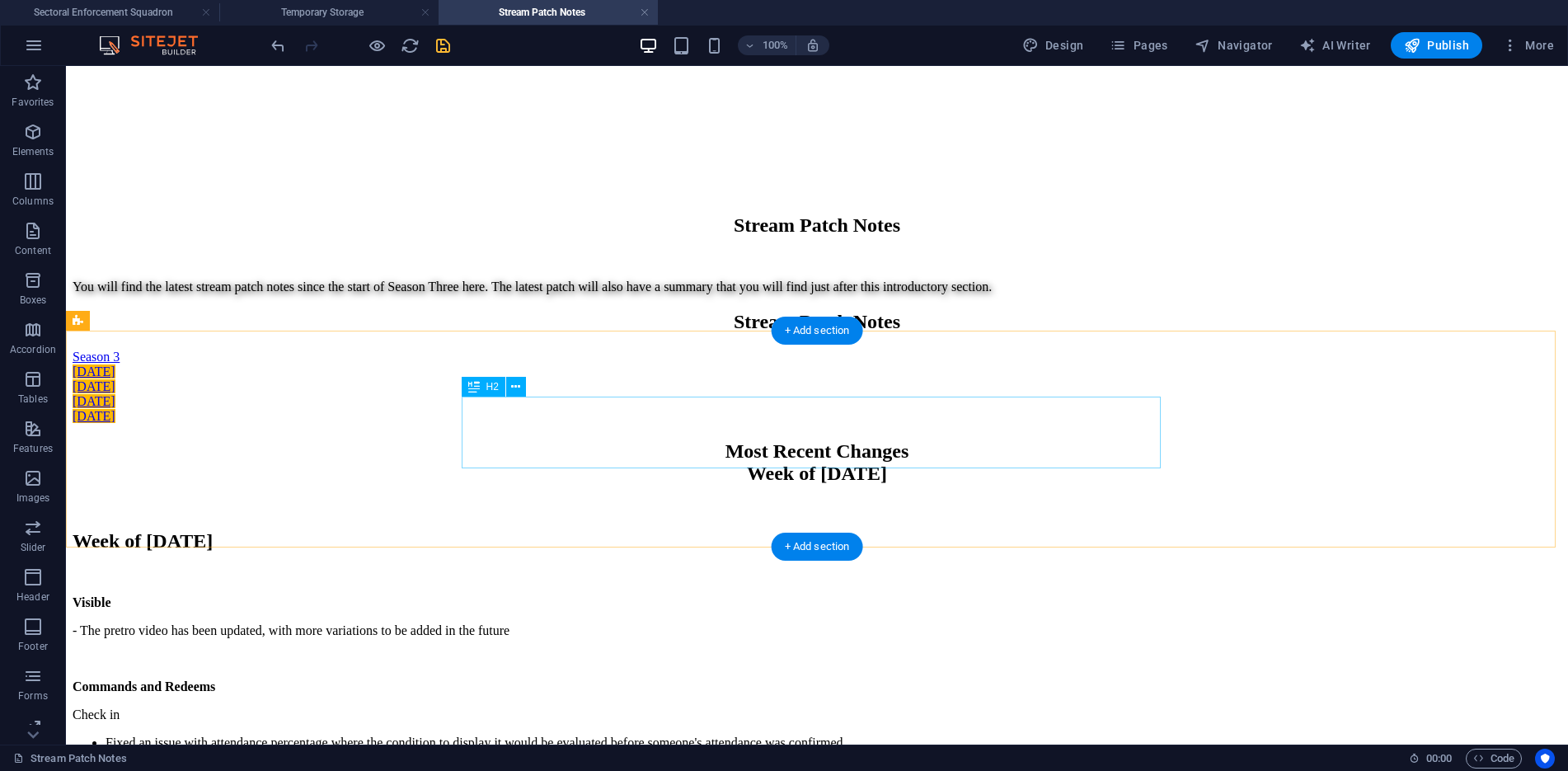
click at [1039, 449] on div "Most Recent Changes Week of [DATE]" at bounding box center [817, 463] width 1489 height 45
click at [1042, 487] on div "Most Recent Changes Week of [DATE]" at bounding box center [817, 477] width 1489 height 74
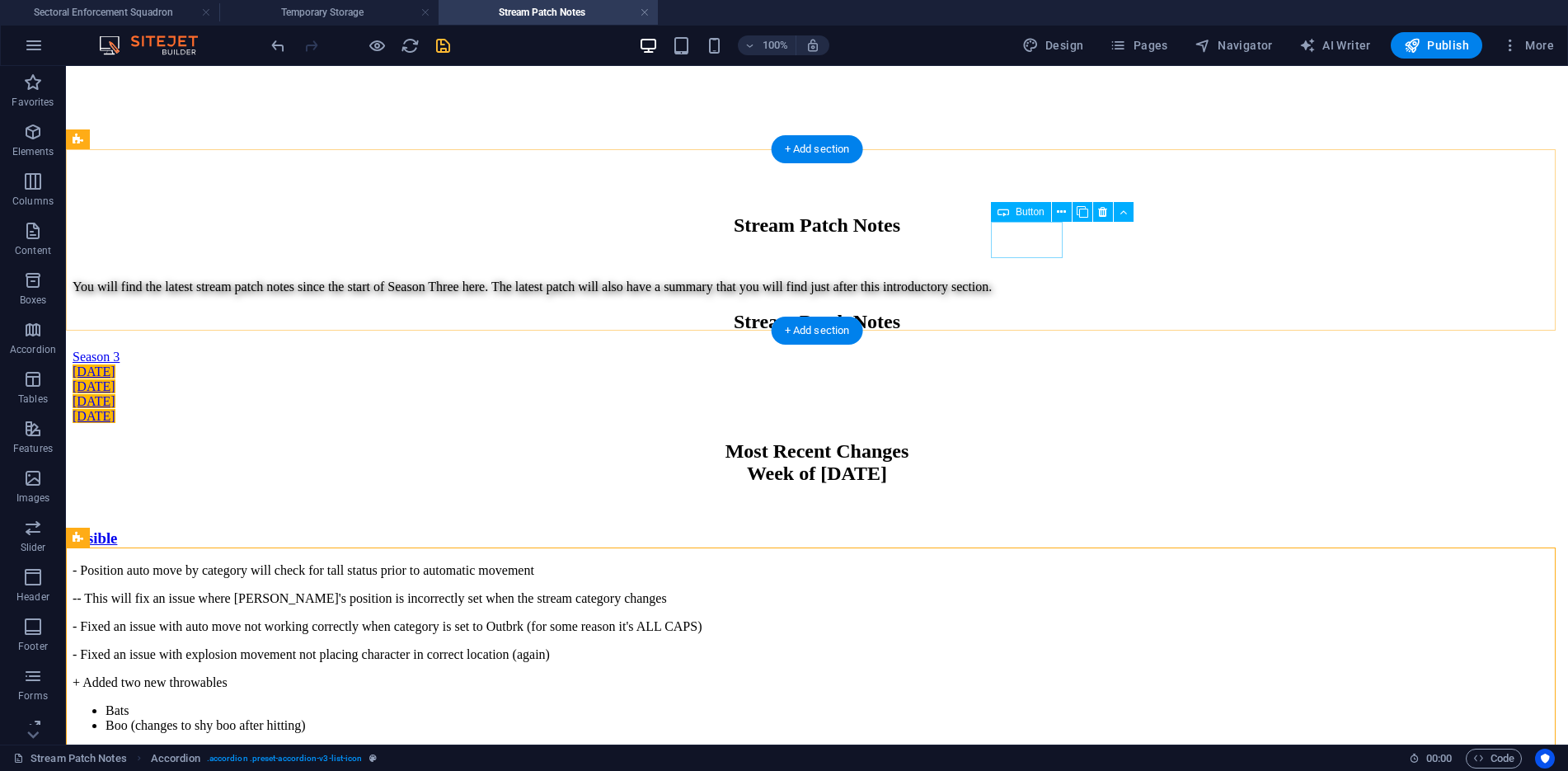
click at [1042, 409] on div "[DATE]" at bounding box center [817, 416] width 1489 height 15
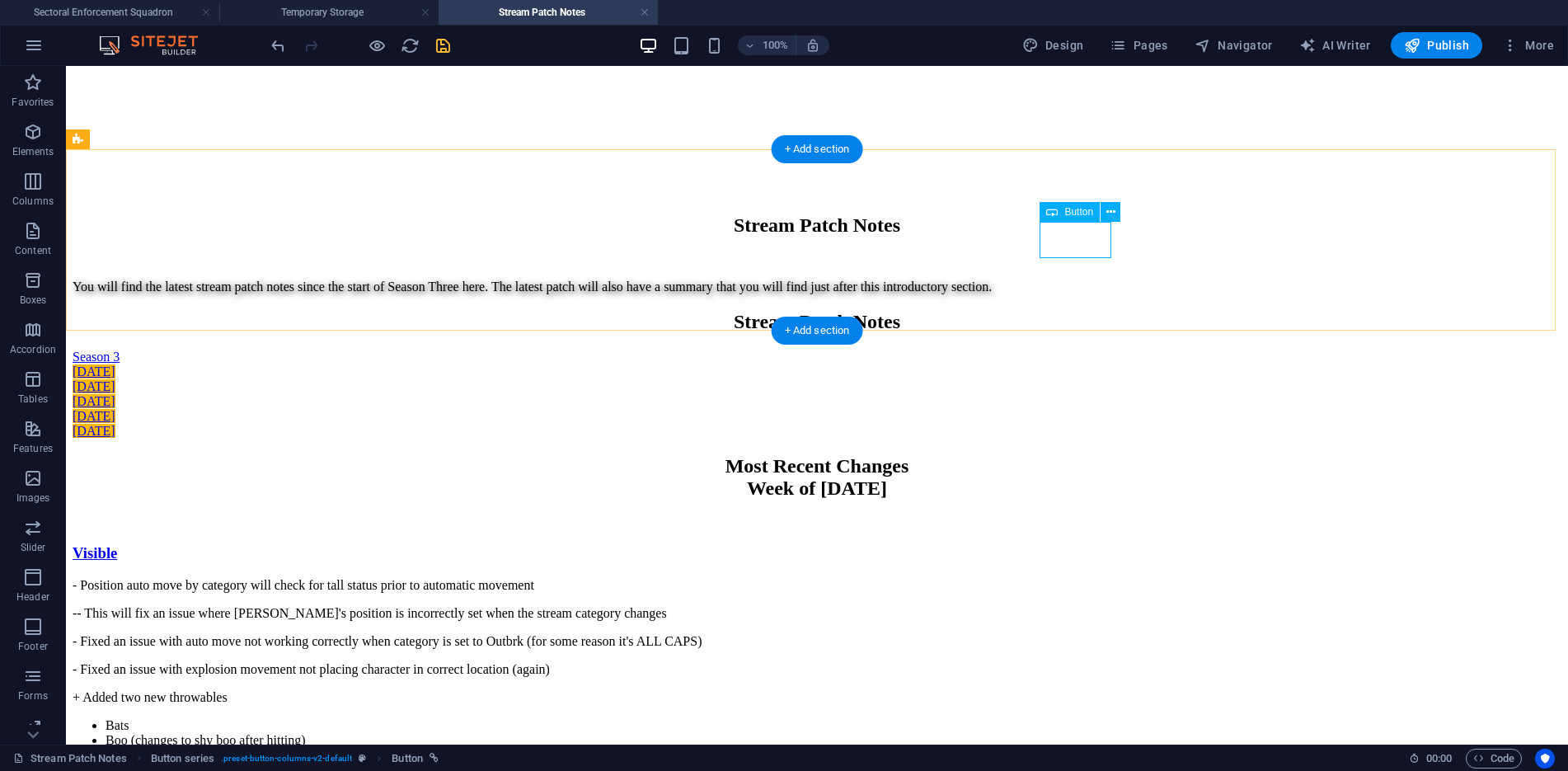
click at [1072, 424] on div "[DATE]" at bounding box center [817, 431] width 1489 height 15
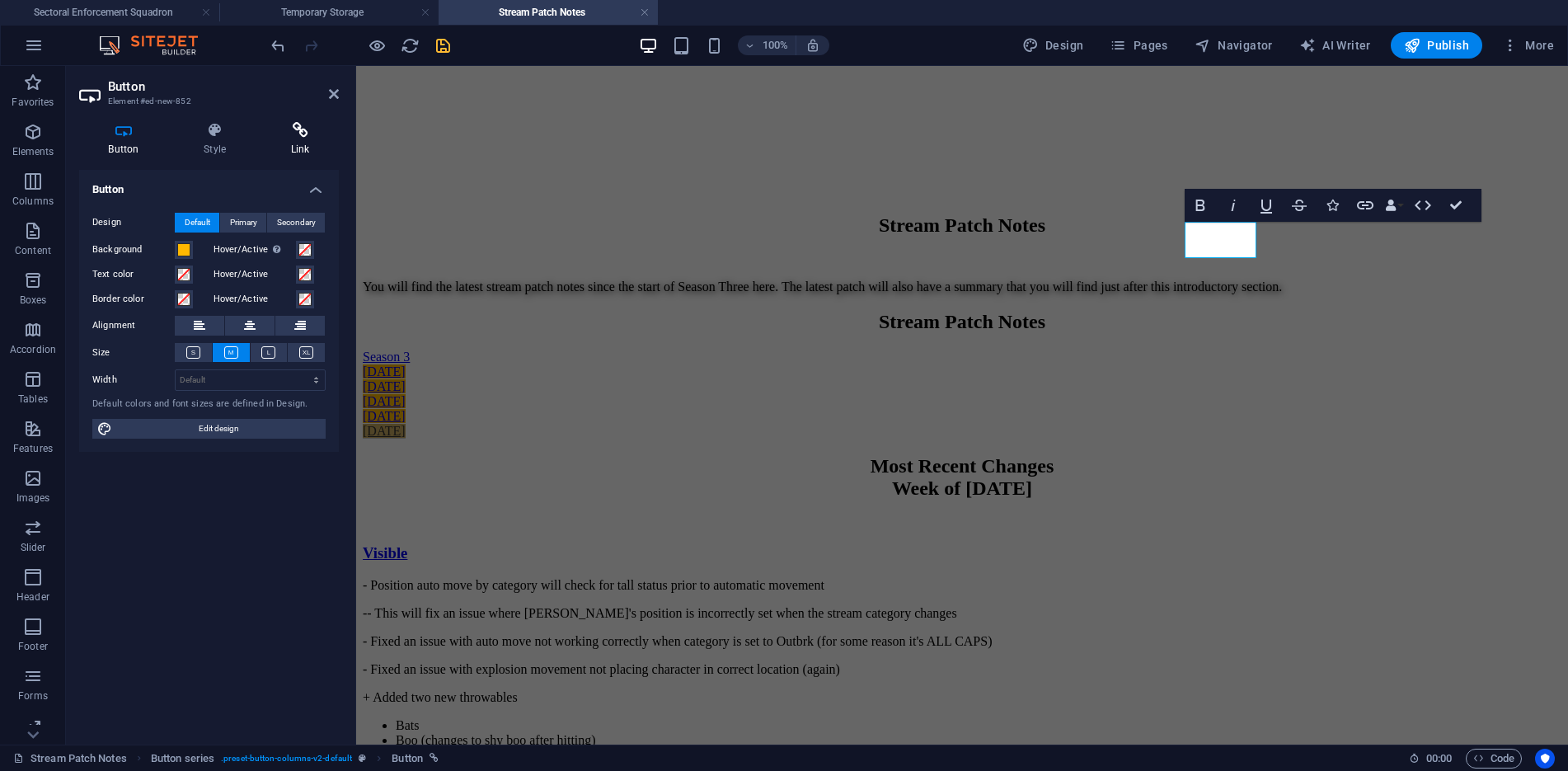
click at [295, 146] on h4 "Link" at bounding box center [300, 140] width 78 height 34
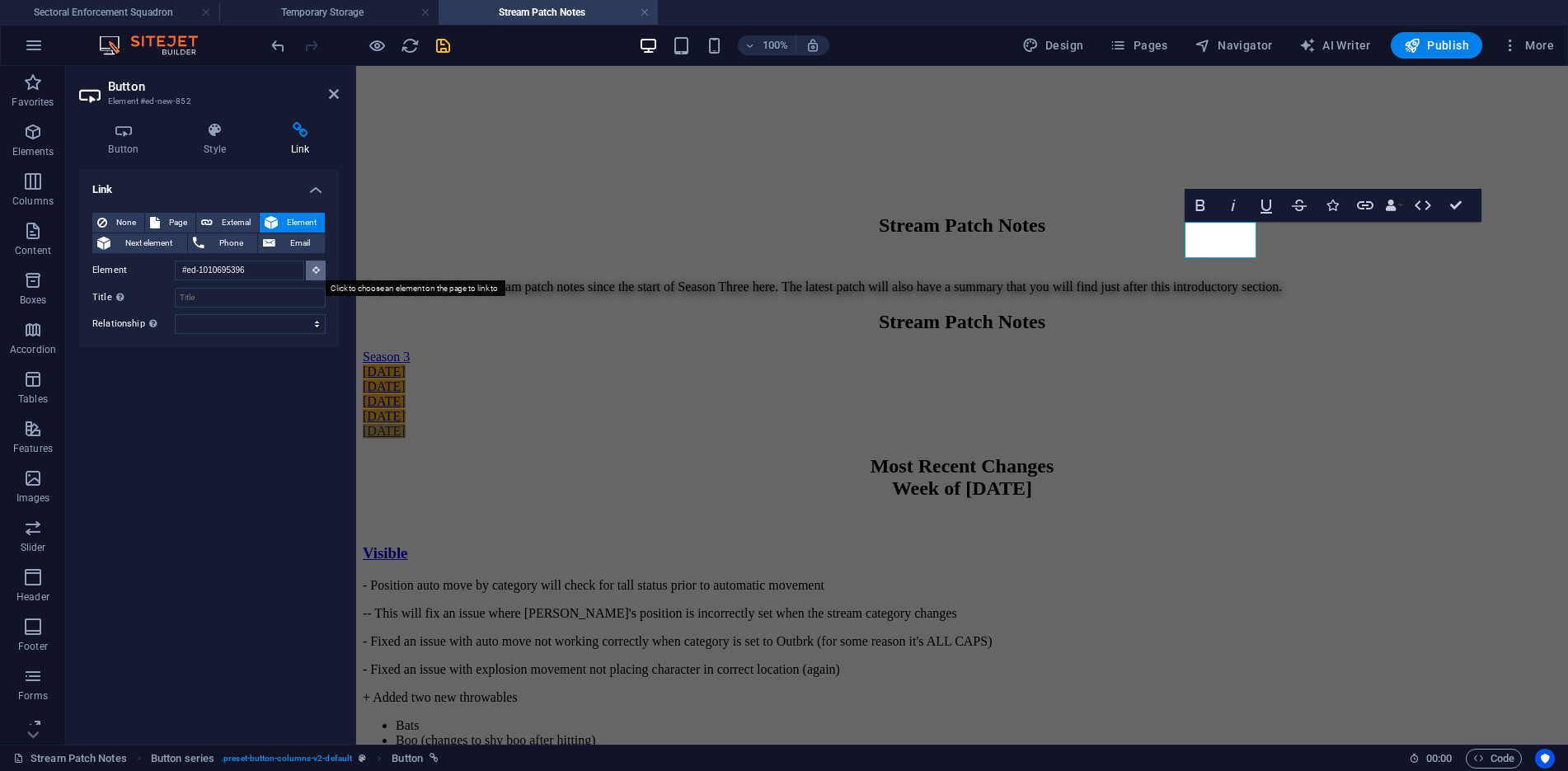
click at [314, 266] on icon at bounding box center [316, 270] width 8 height 9
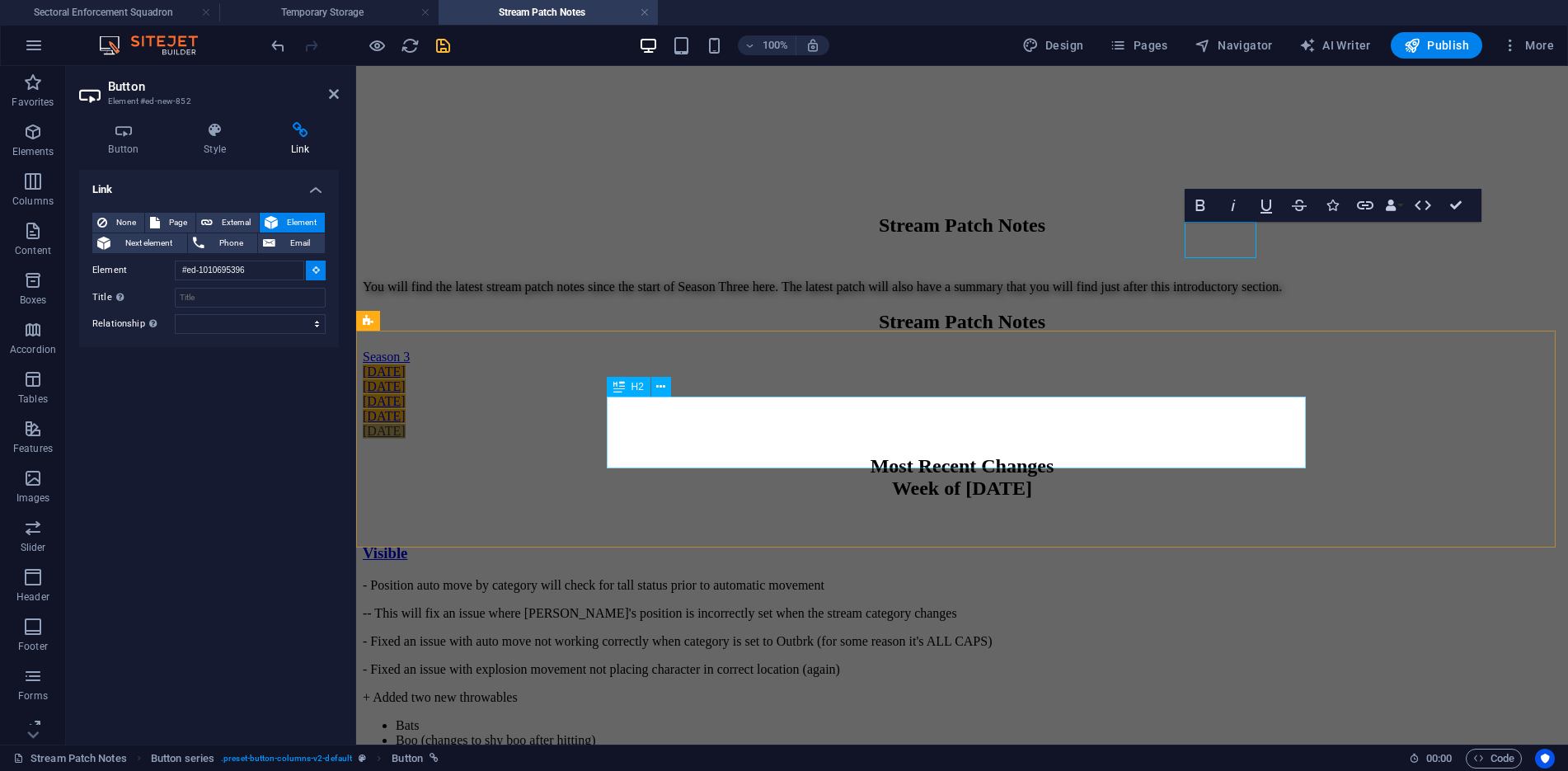
click at [1048, 455] on div "Most Recent Changes Week of [DATE]" at bounding box center [961, 477] width 1198 height 45
type input "#ed-928269754"
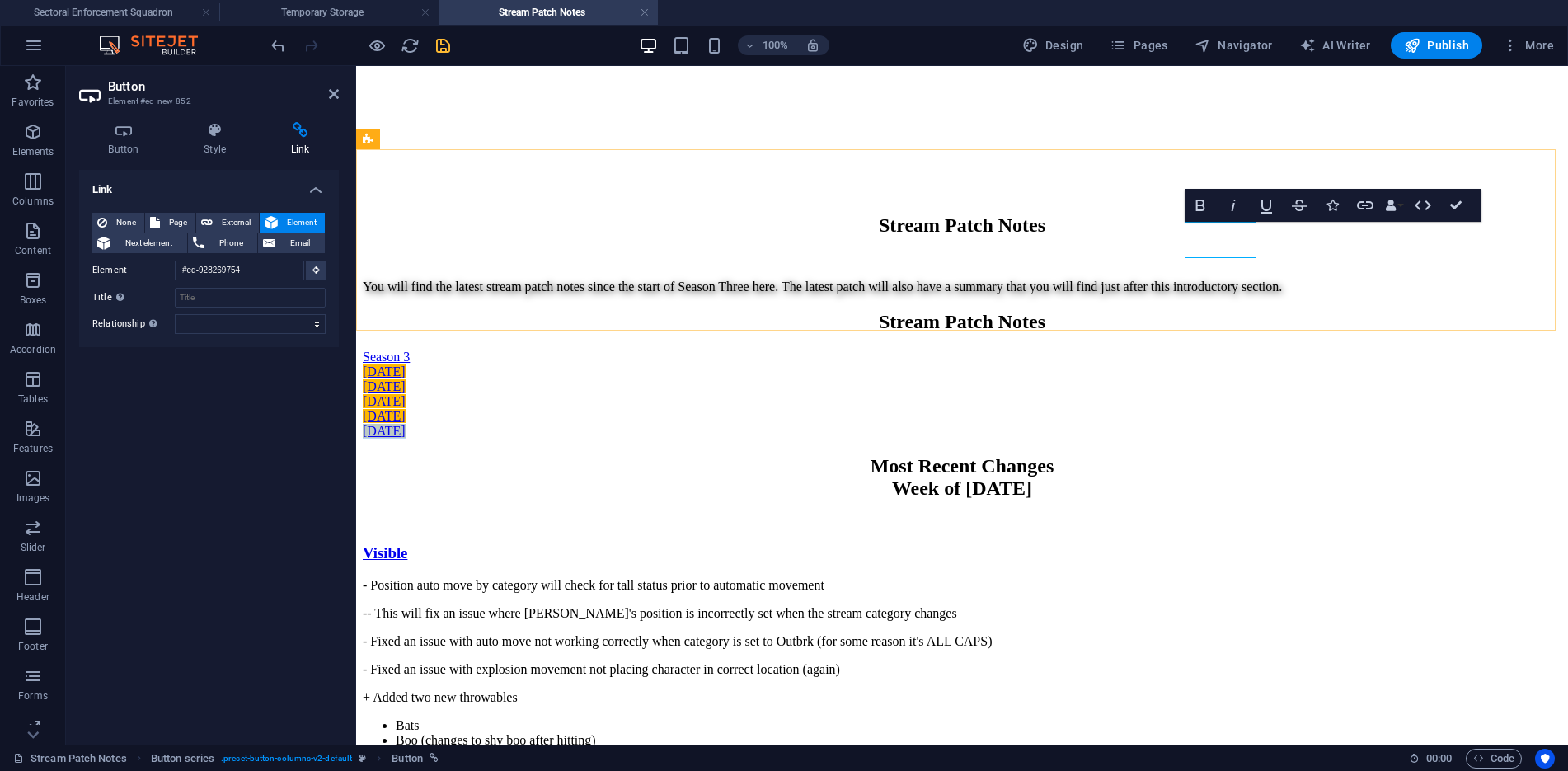
click at [406, 424] on link "[DATE]" at bounding box center [384, 431] width 43 height 14
click at [1170, 350] on div "Season [DATE] [DATE] SEP [DATE] SEP 28" at bounding box center [961, 394] width 1198 height 89
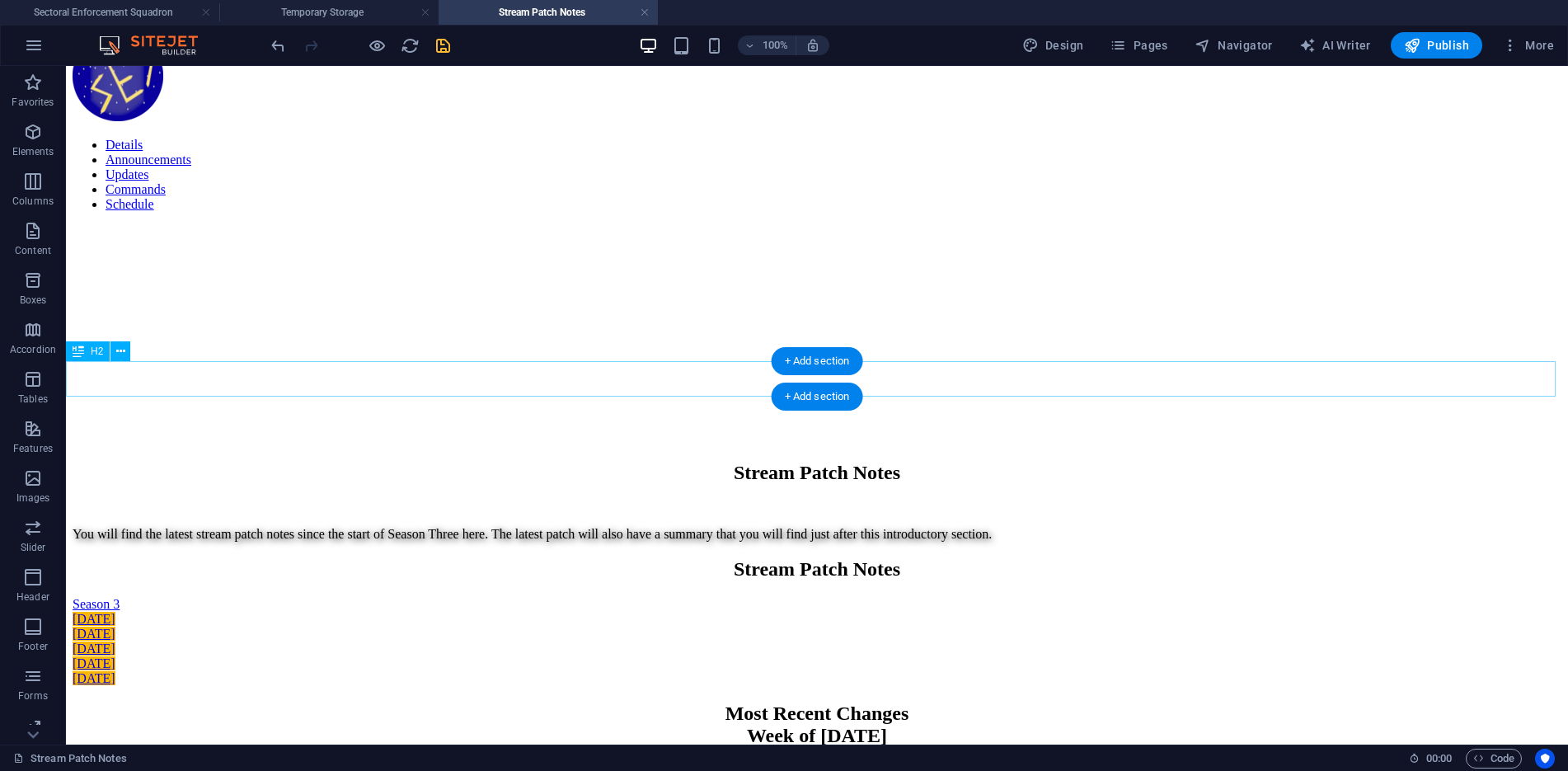
scroll to position [0, 0]
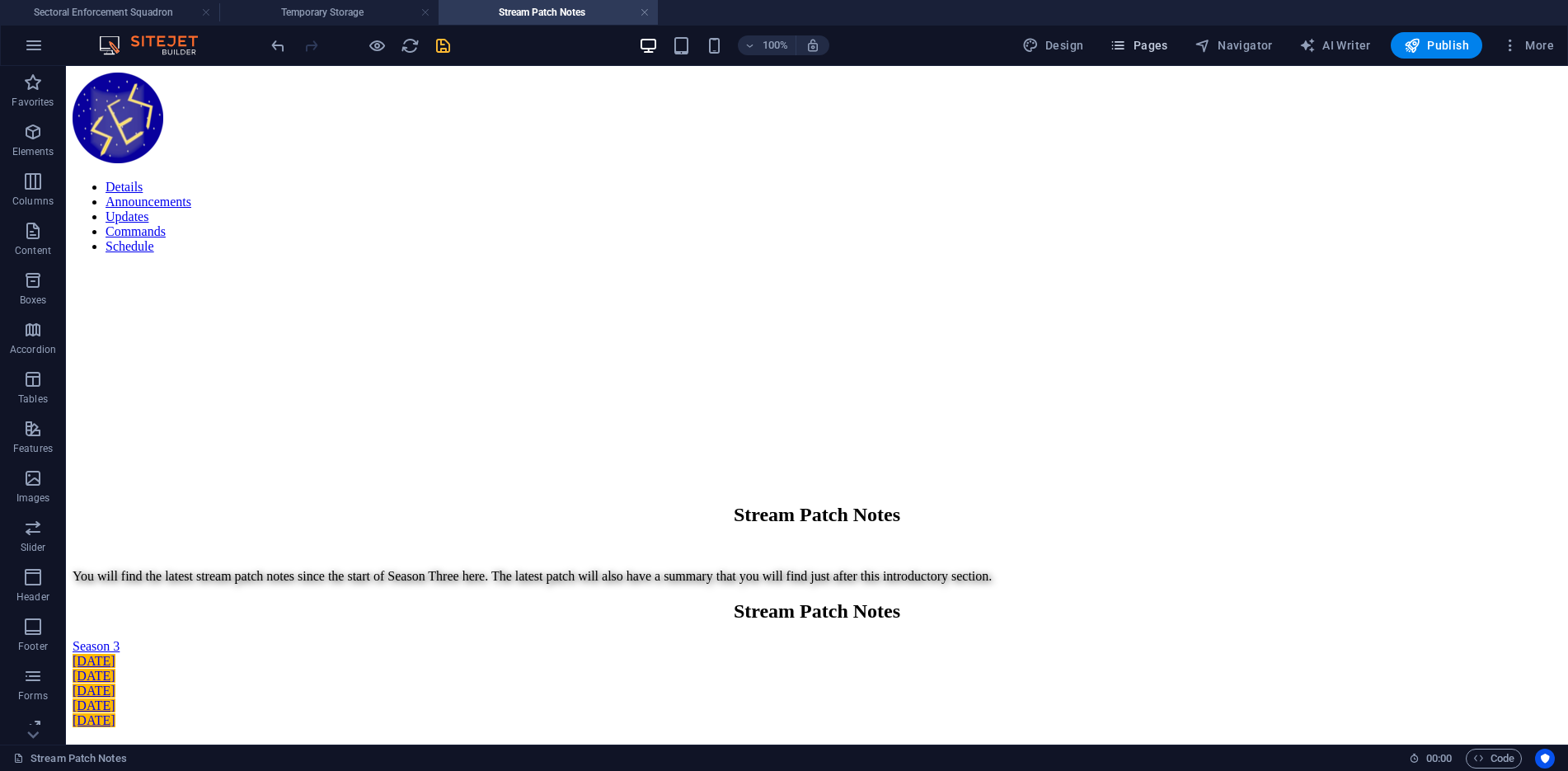
click at [1141, 48] on span "Pages" at bounding box center [1138, 45] width 58 height 16
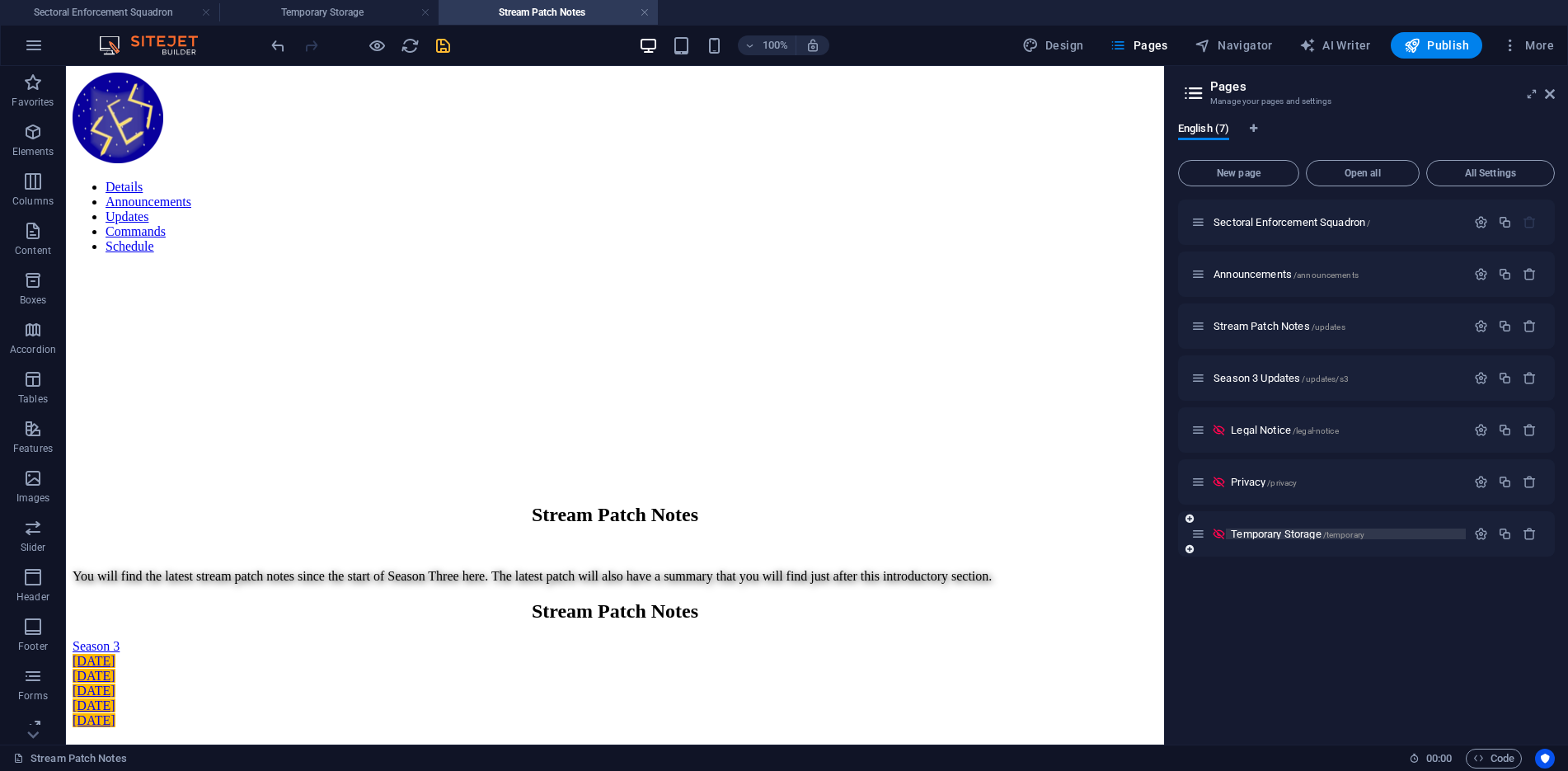
click at [1406, 534] on p "Temporary Storage /temporary" at bounding box center [1345, 533] width 230 height 10
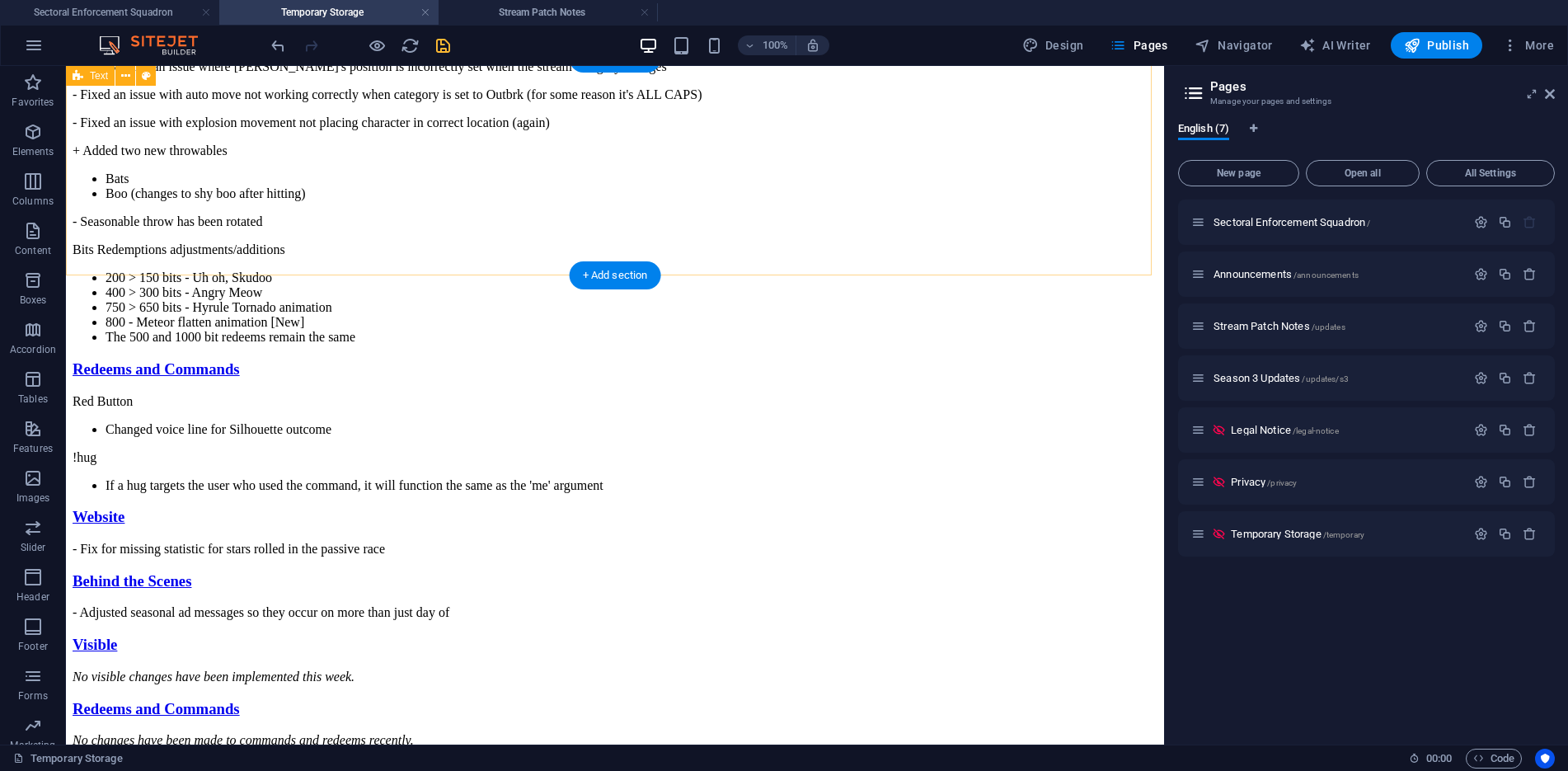
scroll to position [412, 0]
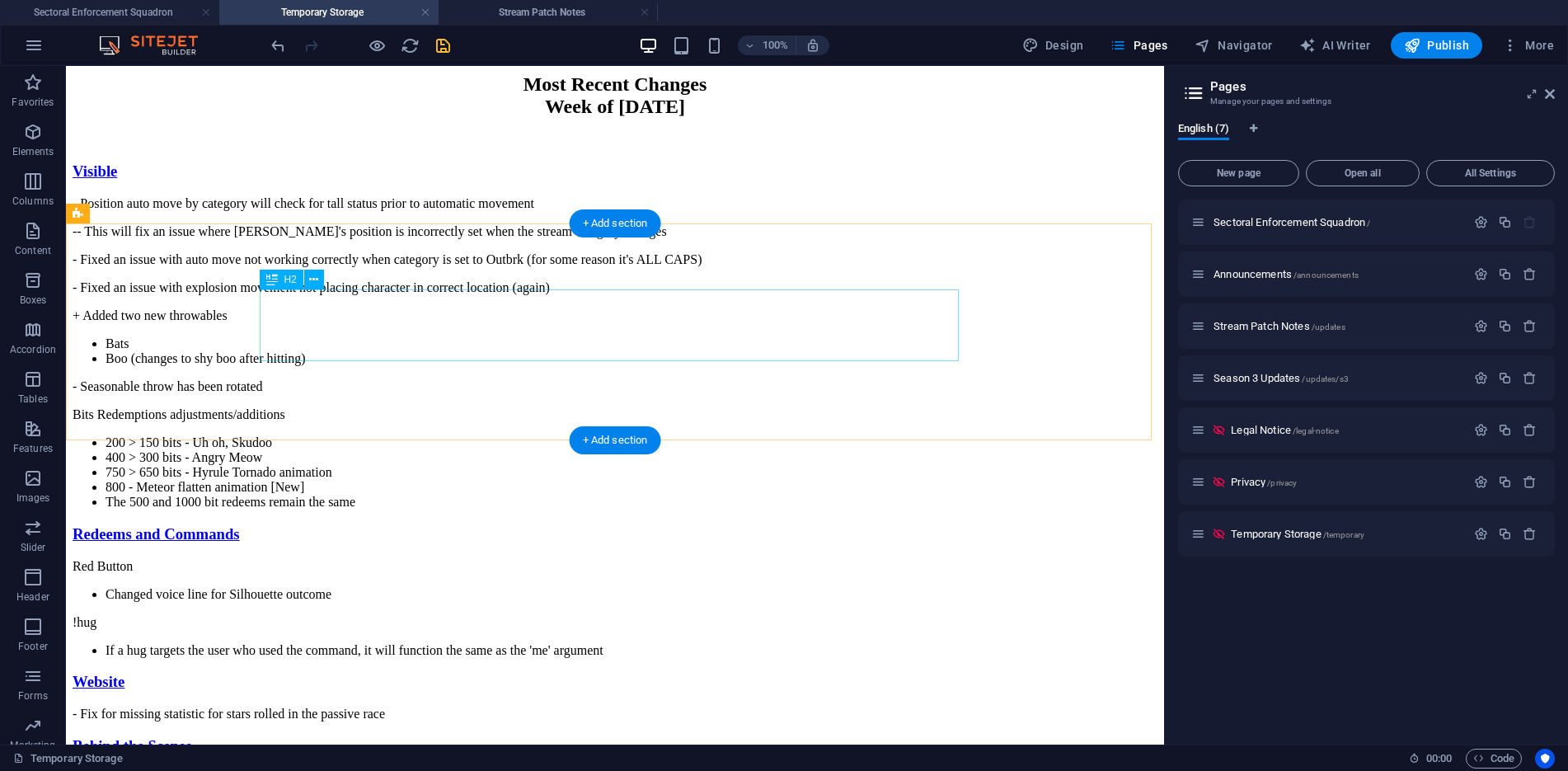
click at [676, 118] on div "Most Recent Changes Week of [DATE]" at bounding box center [614, 96] width 1085 height 45
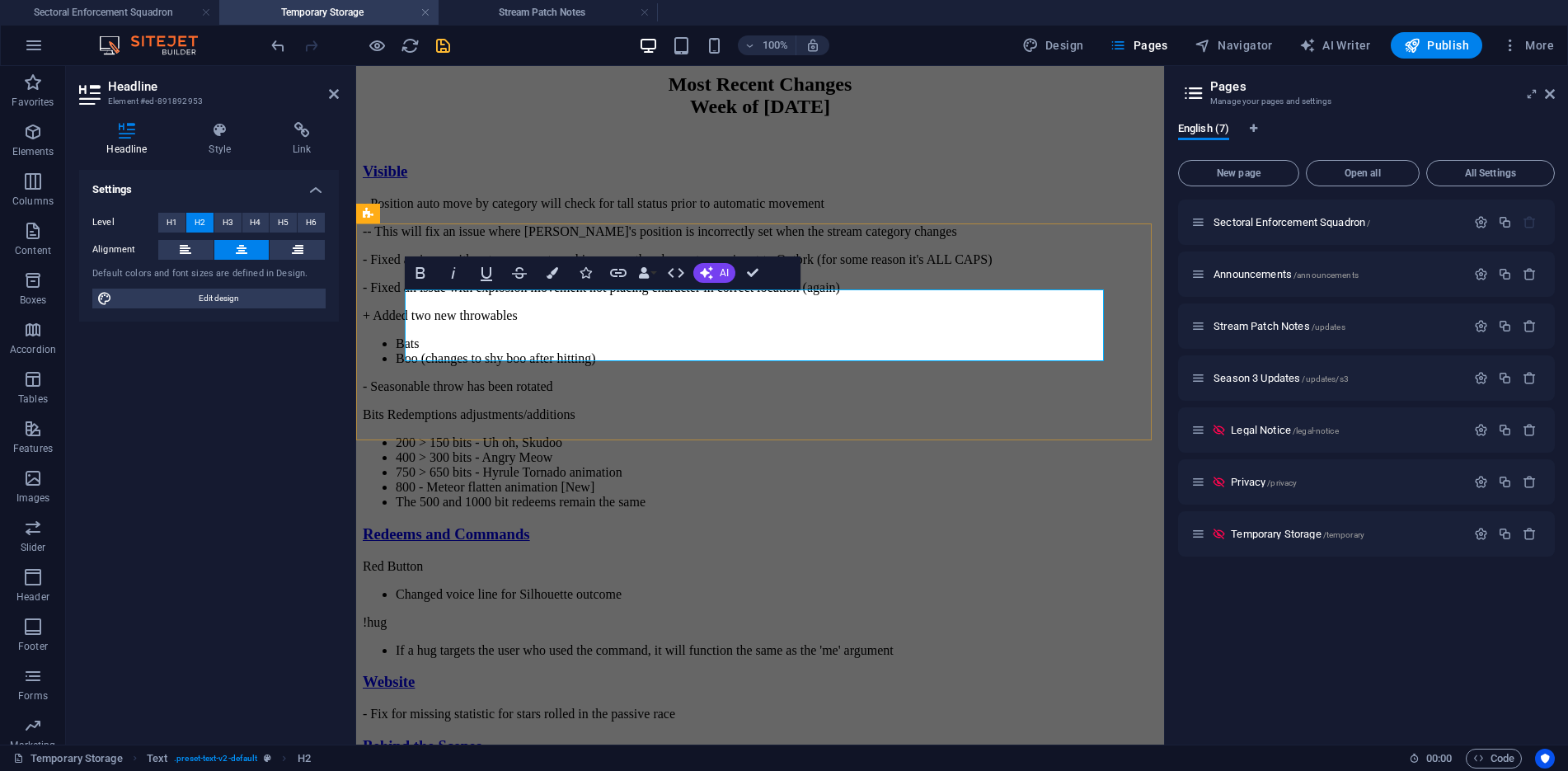
click at [684, 118] on h2 "Most Recent Changes Week of [DATE]" at bounding box center [760, 96] width 794 height 45
drag, startPoint x: 684, startPoint y: 345, endPoint x: 849, endPoint y: 344, distance: 165.0
click at [849, 118] on h2 "Most Recent Changes Week of [DATE]" at bounding box center [760, 96] width 794 height 45
click at [877, 147] on div "Most Recent Changes Week of [DATE]" at bounding box center [760, 110] width 794 height 74
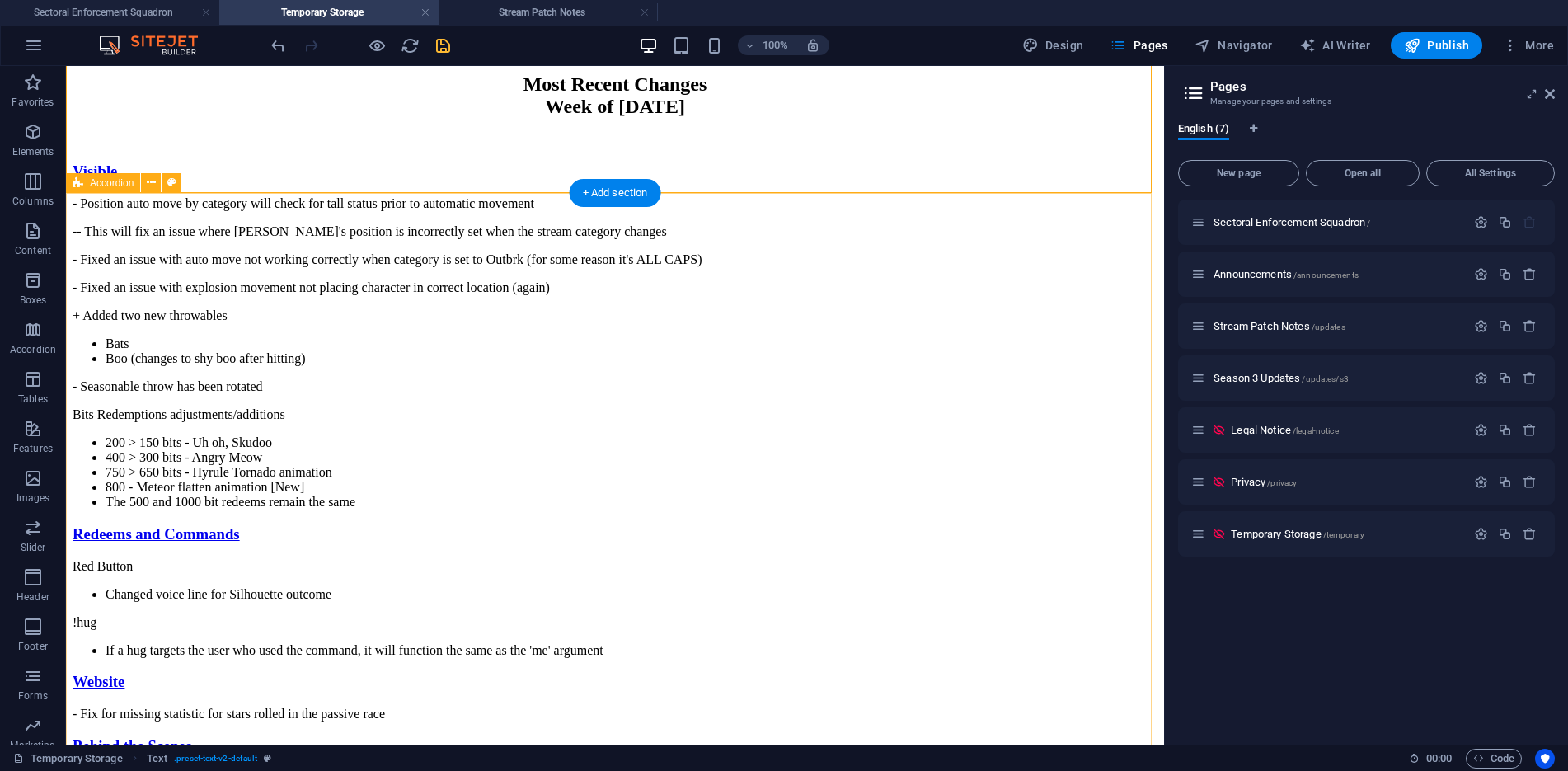
scroll to position [659, 0]
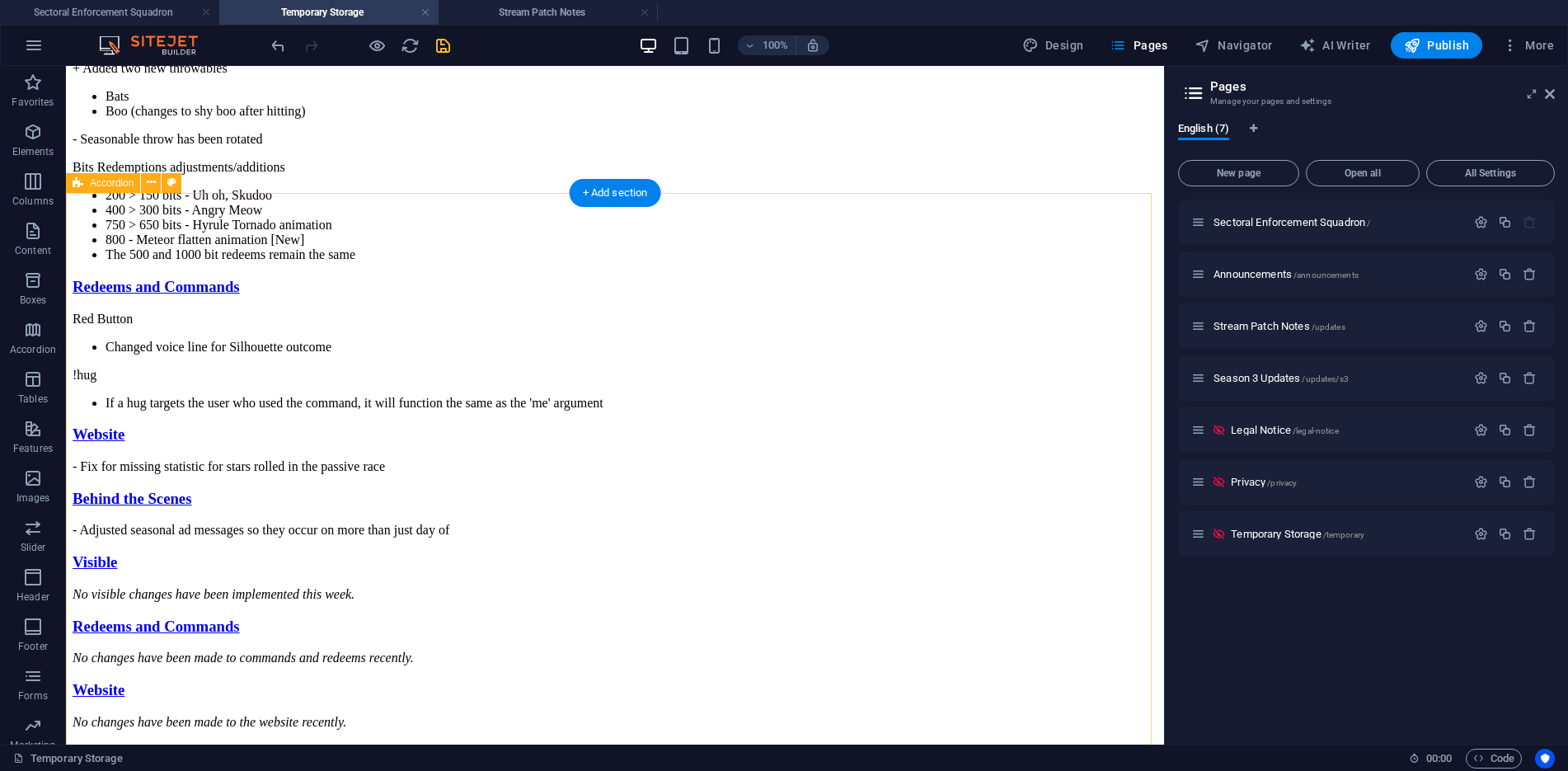
click at [1030, 294] on div "Visible - Position auto move by category will check for tall status prior to au…" at bounding box center [614, 226] width 1085 height 622
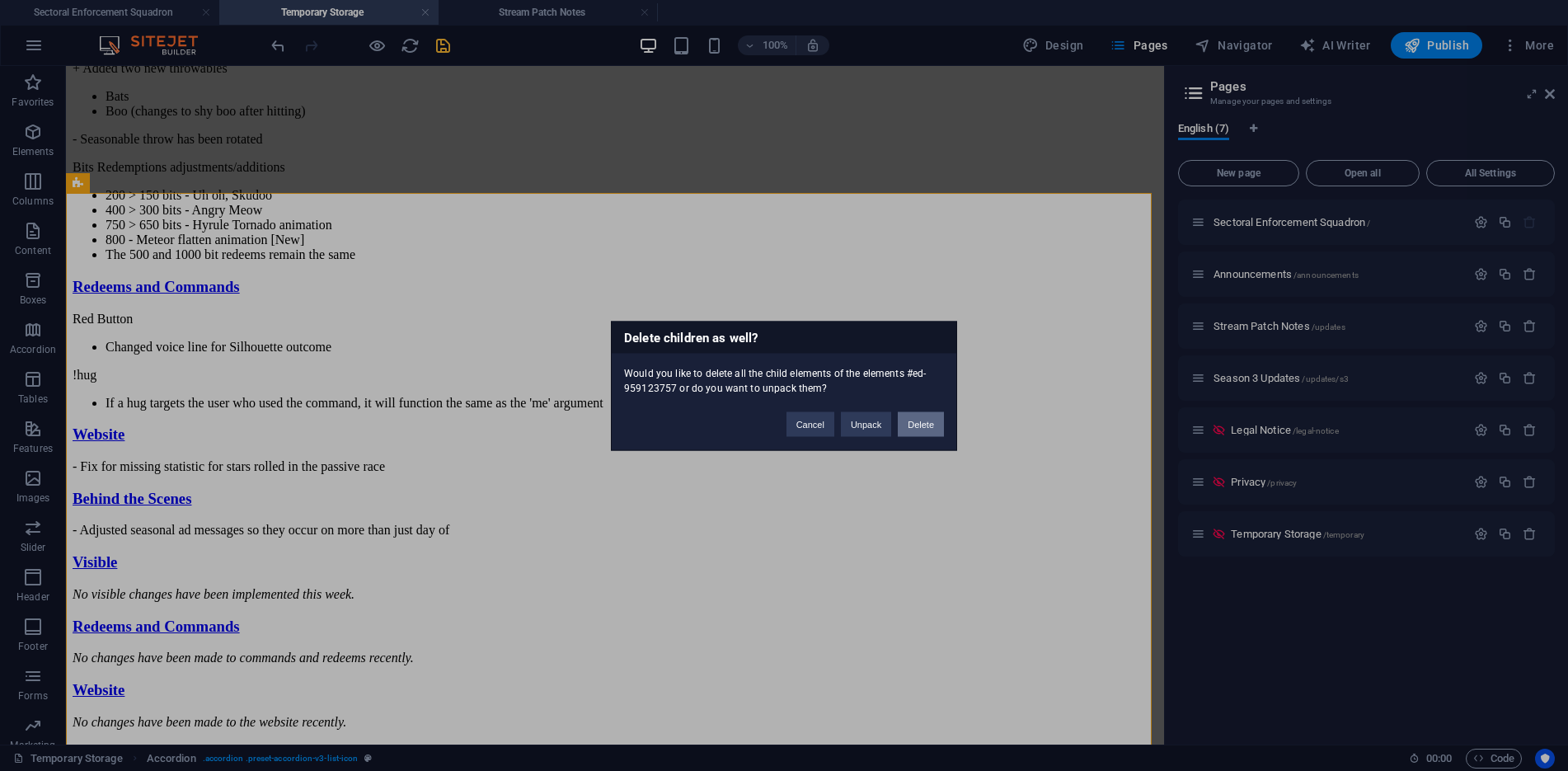
click at [915, 426] on button "Delete" at bounding box center [921, 423] width 47 height 25
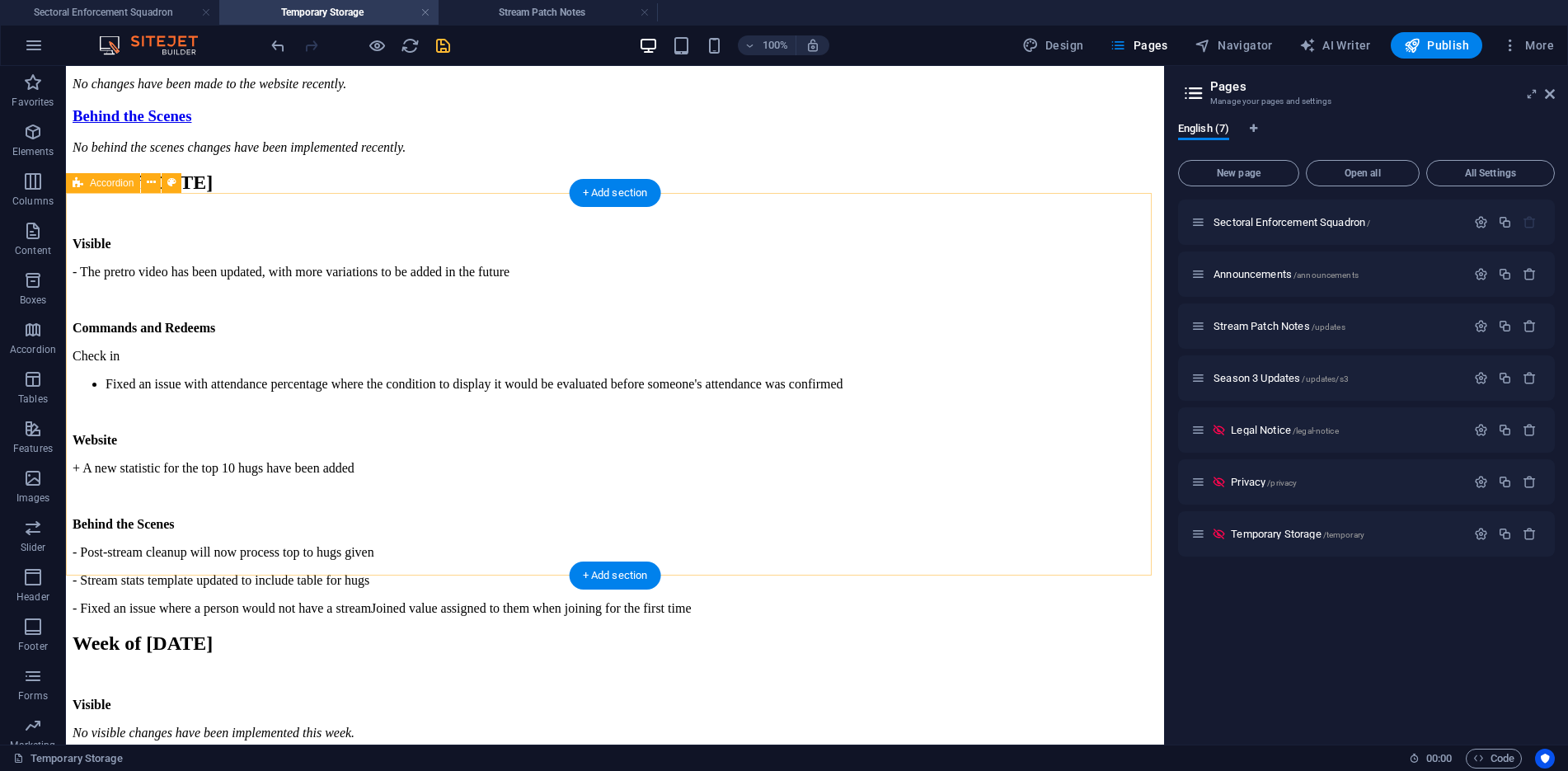
click at [1021, 155] on div "Visible No visible changes have been implemented this week. Redeems and Command…" at bounding box center [614, 34] width 1085 height 239
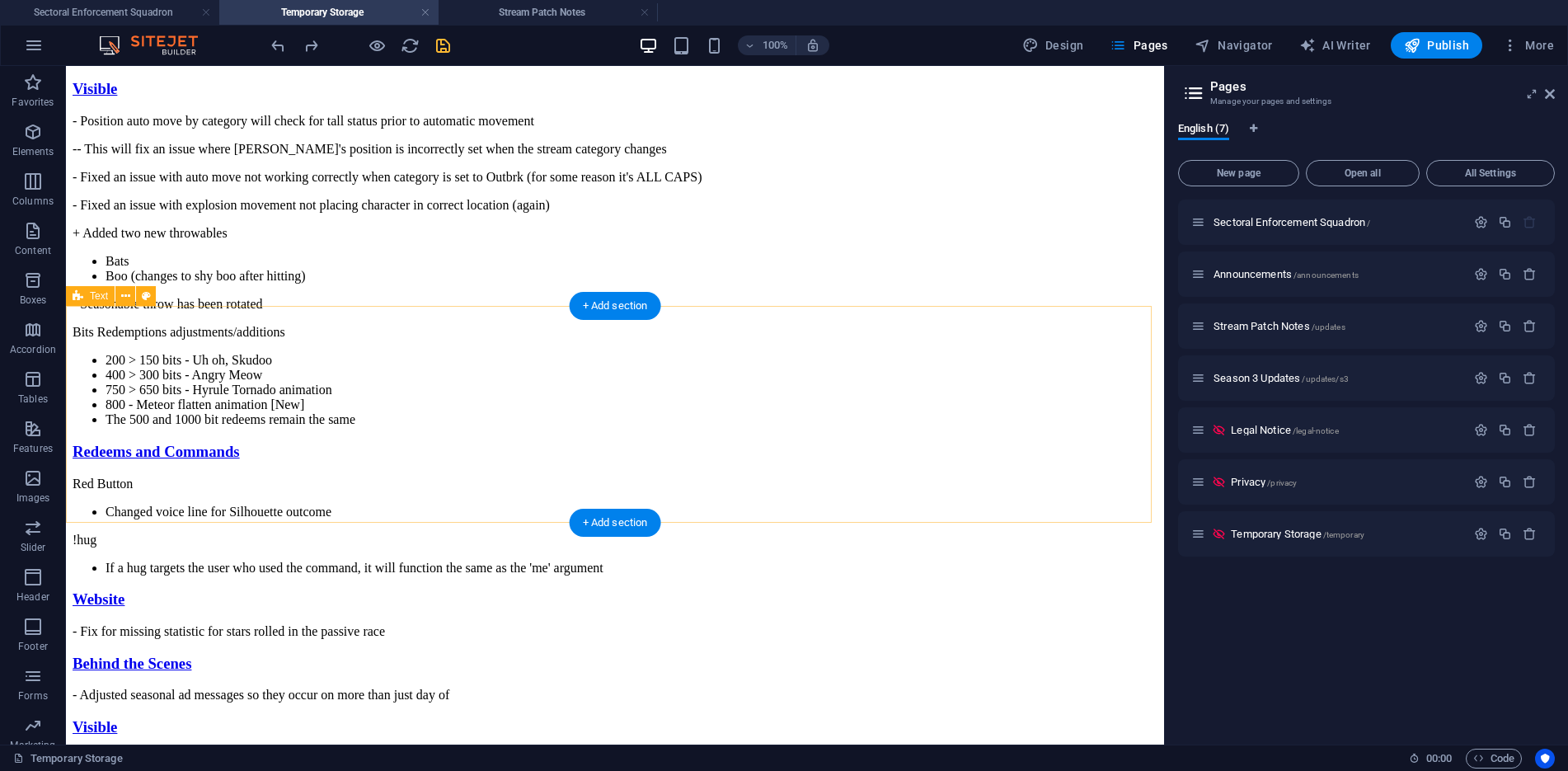
scroll to position [742, 0]
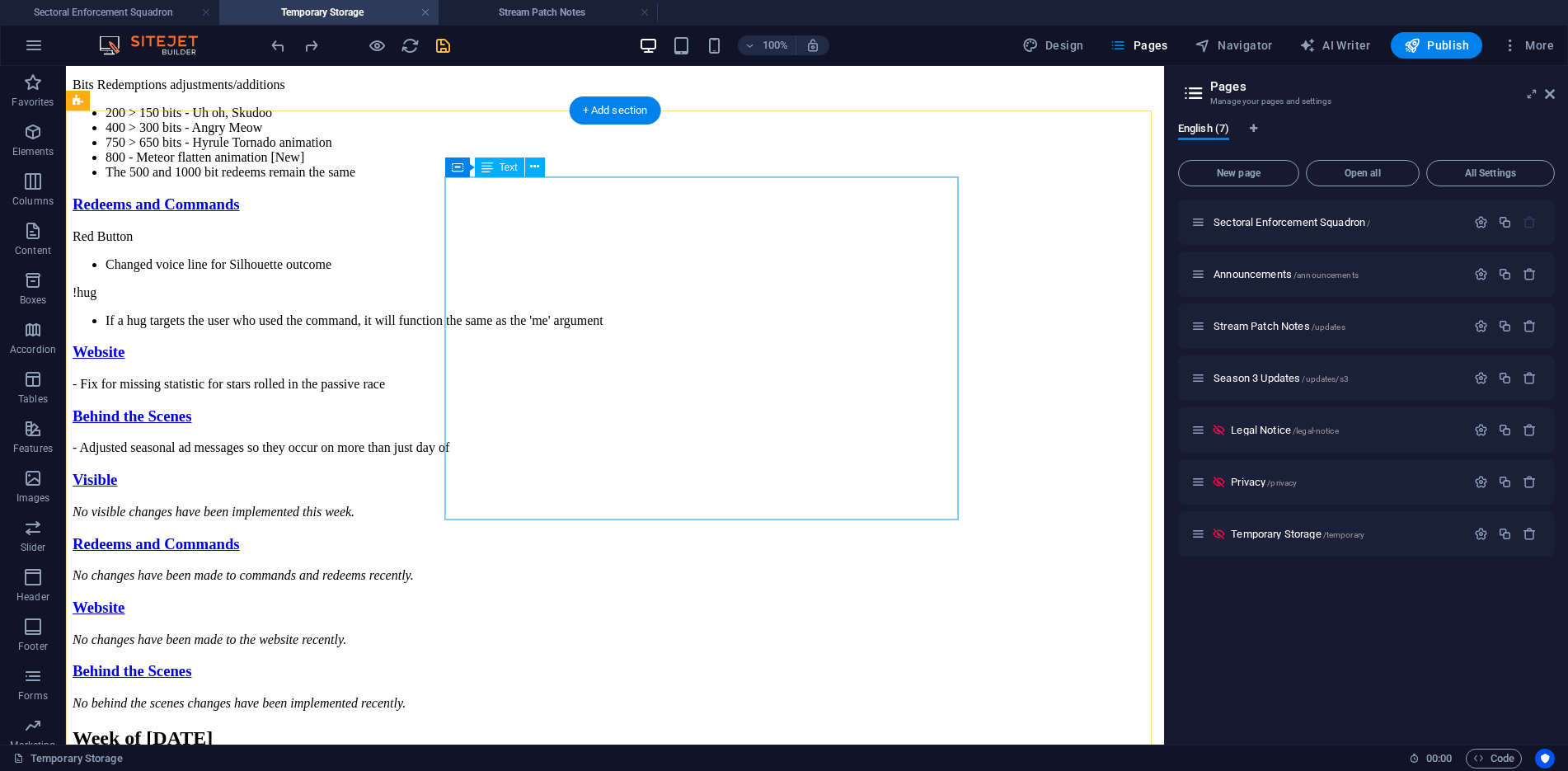
click at [753, 180] on div "- Position auto move by category will check for tall status prior to automatic …" at bounding box center [614, 23] width 1085 height 314
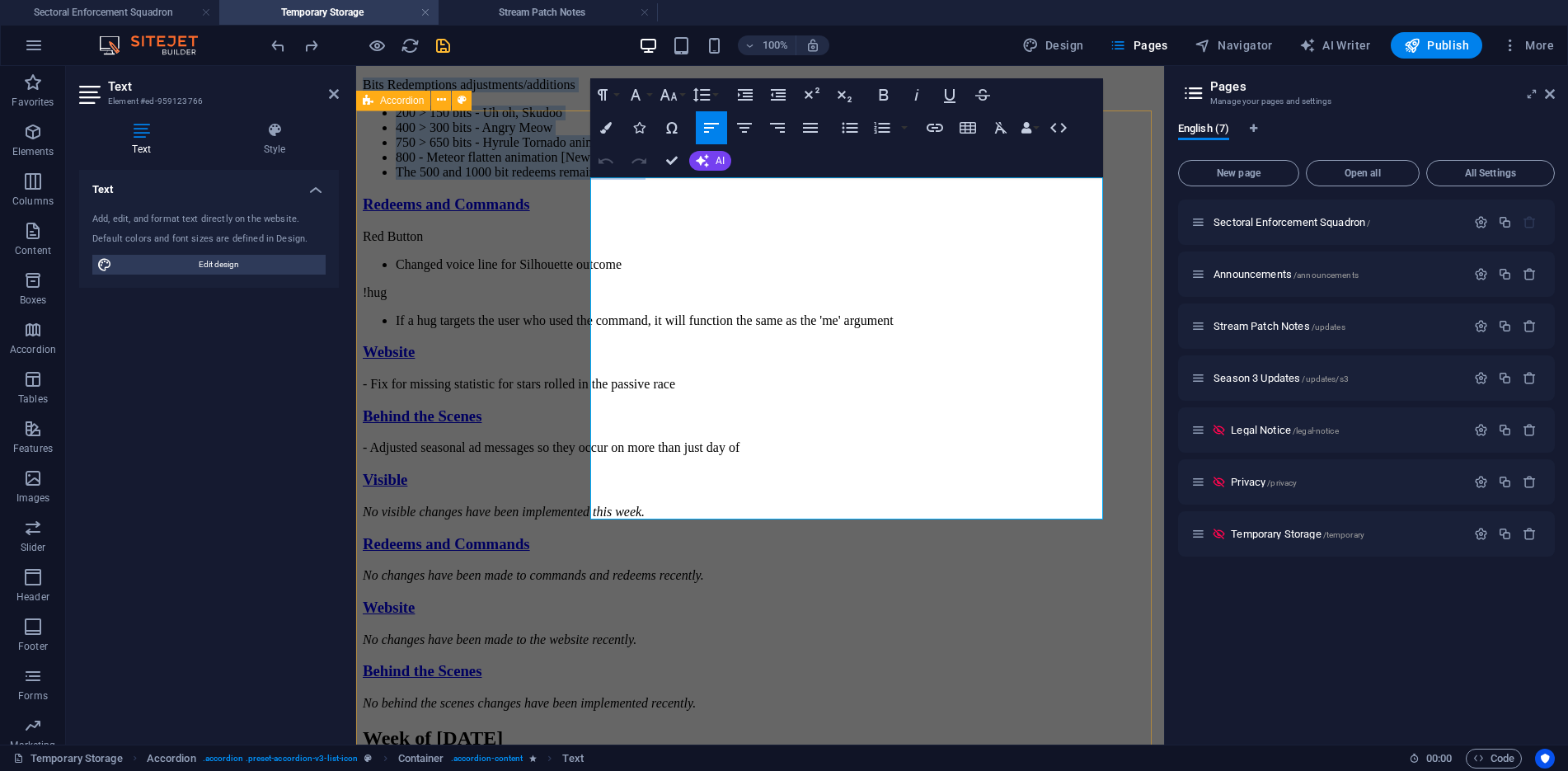
click at [543, 455] on div "Visible - Position auto move by category will check for tall status prior to au…" at bounding box center [760, 144] width 794 height 622
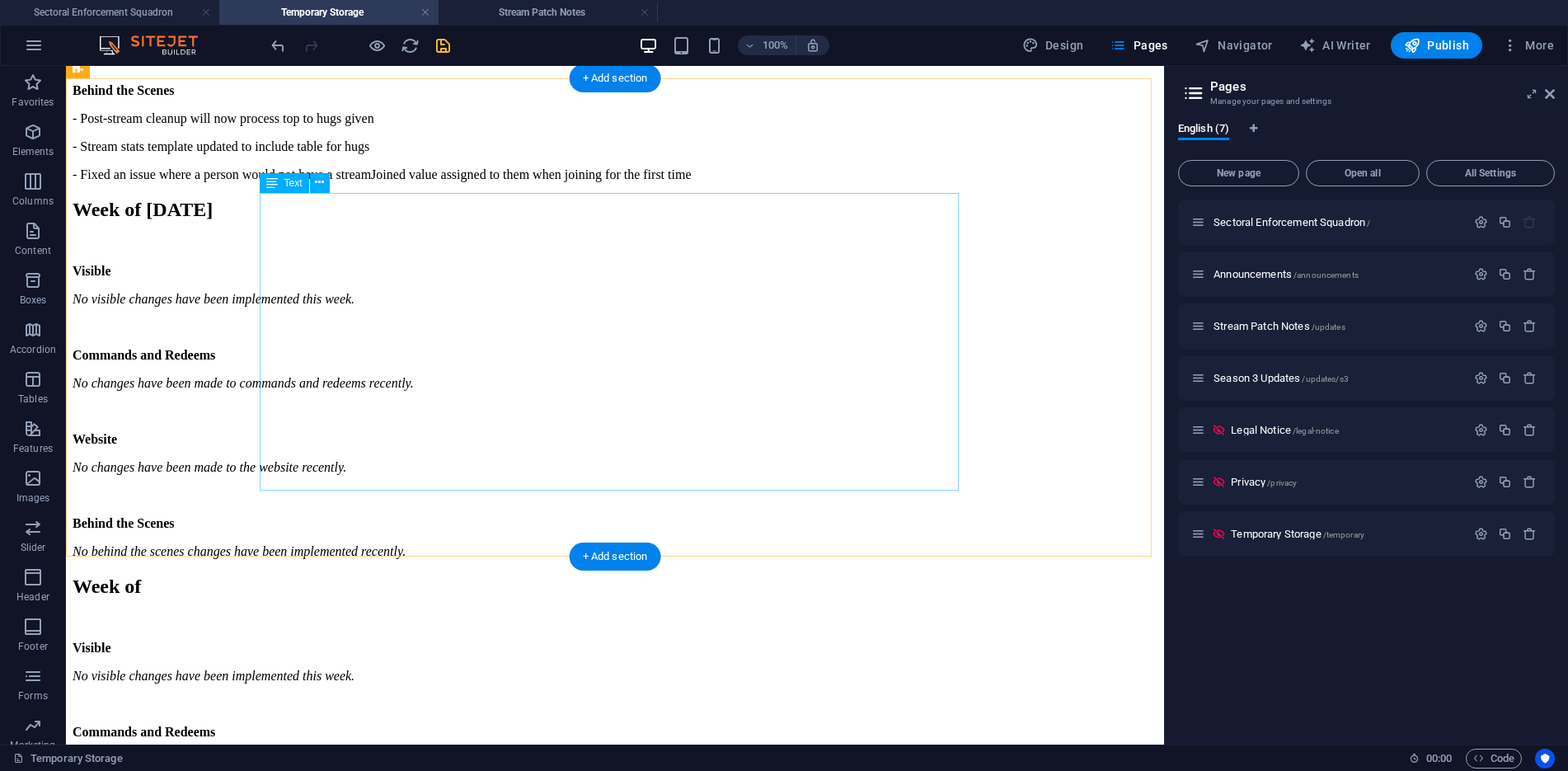
scroll to position [2061, 0]
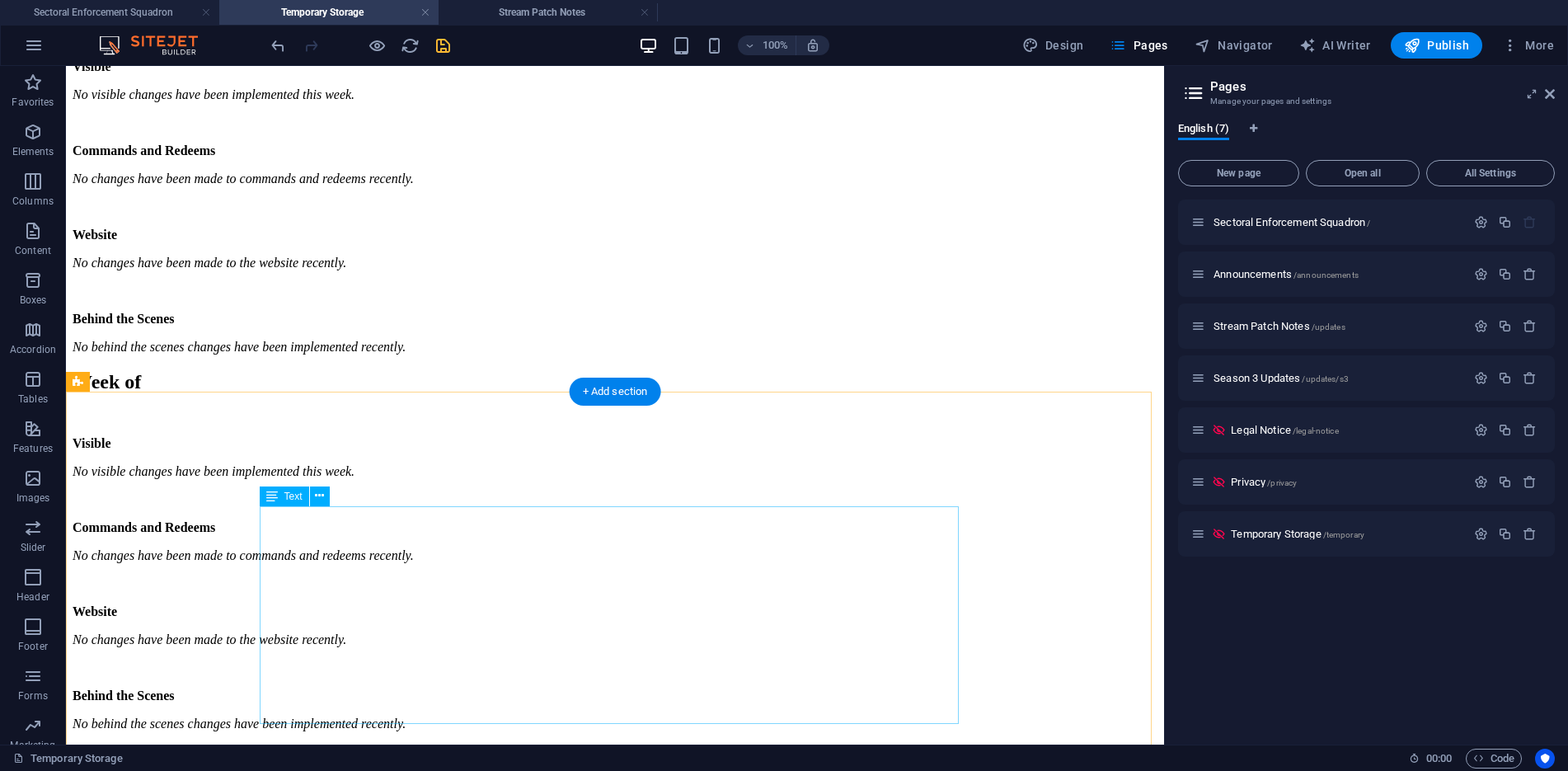
click at [577, 354] on div "Visible No visible changes have been implemented this week. Commands and Redeem…" at bounding box center [614, 207] width 1085 height 295
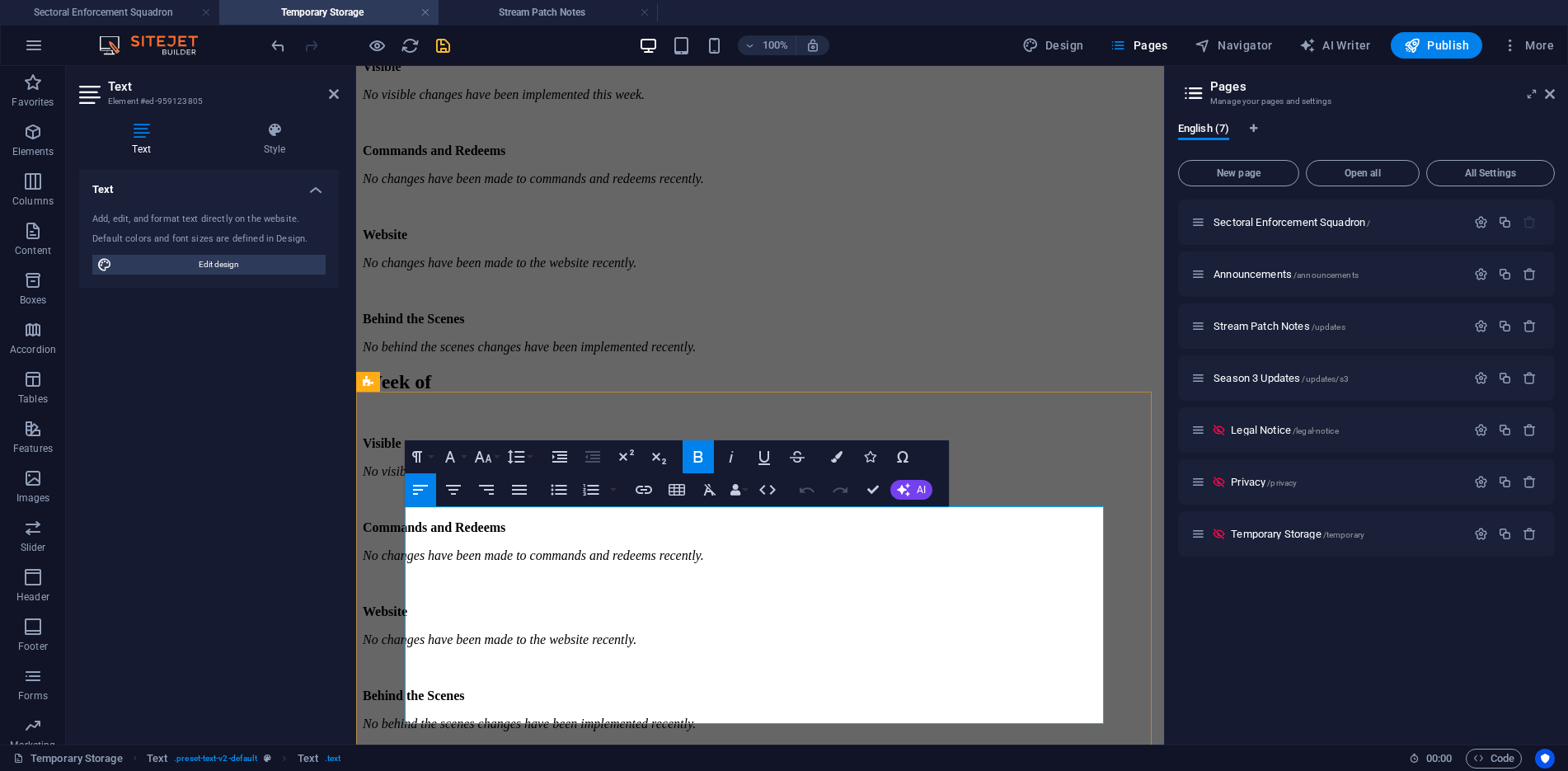
click at [737, 103] on p "No visible changes have been implemented this week." at bounding box center [760, 94] width 794 height 15
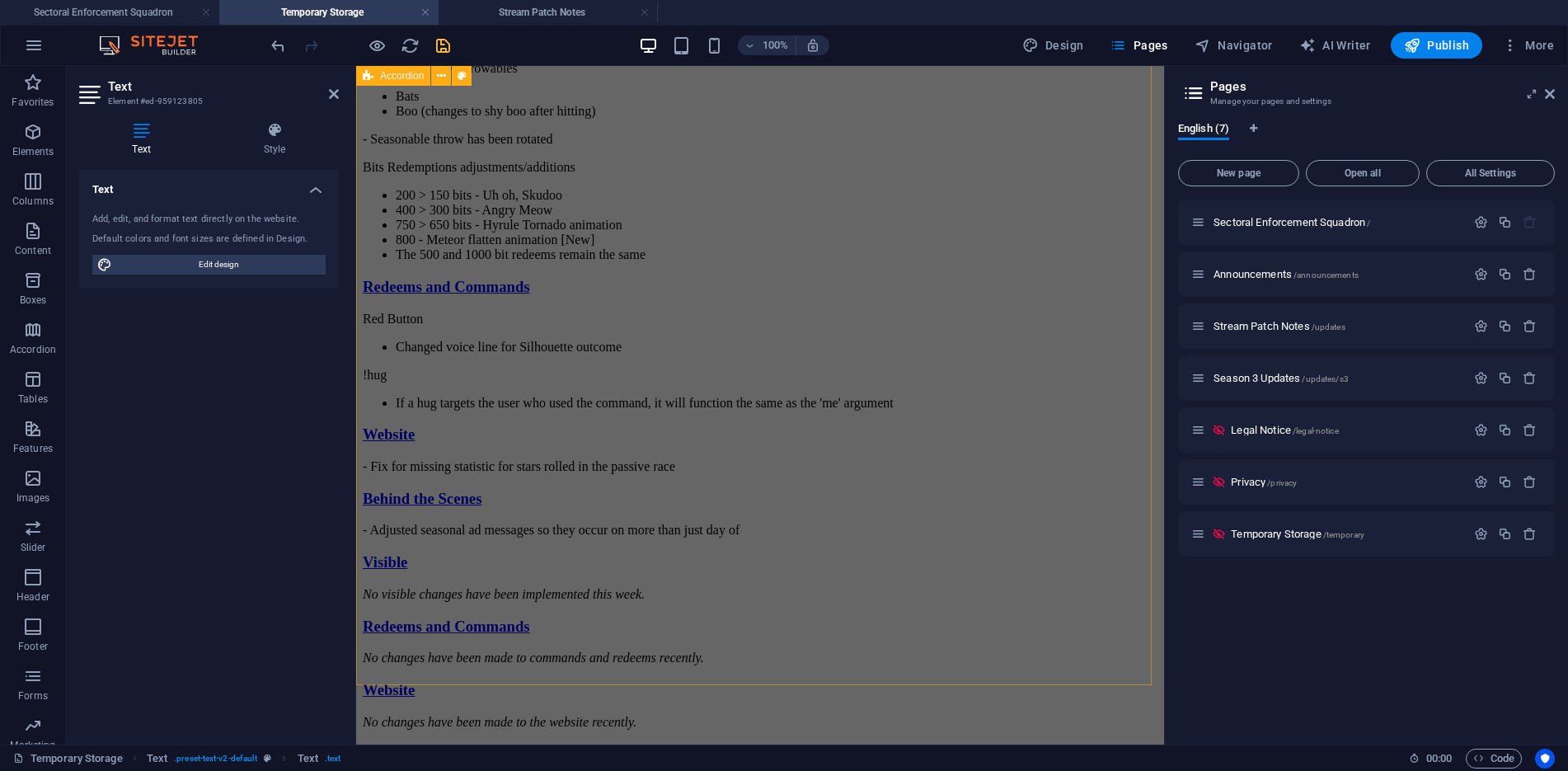
scroll to position [906, 0]
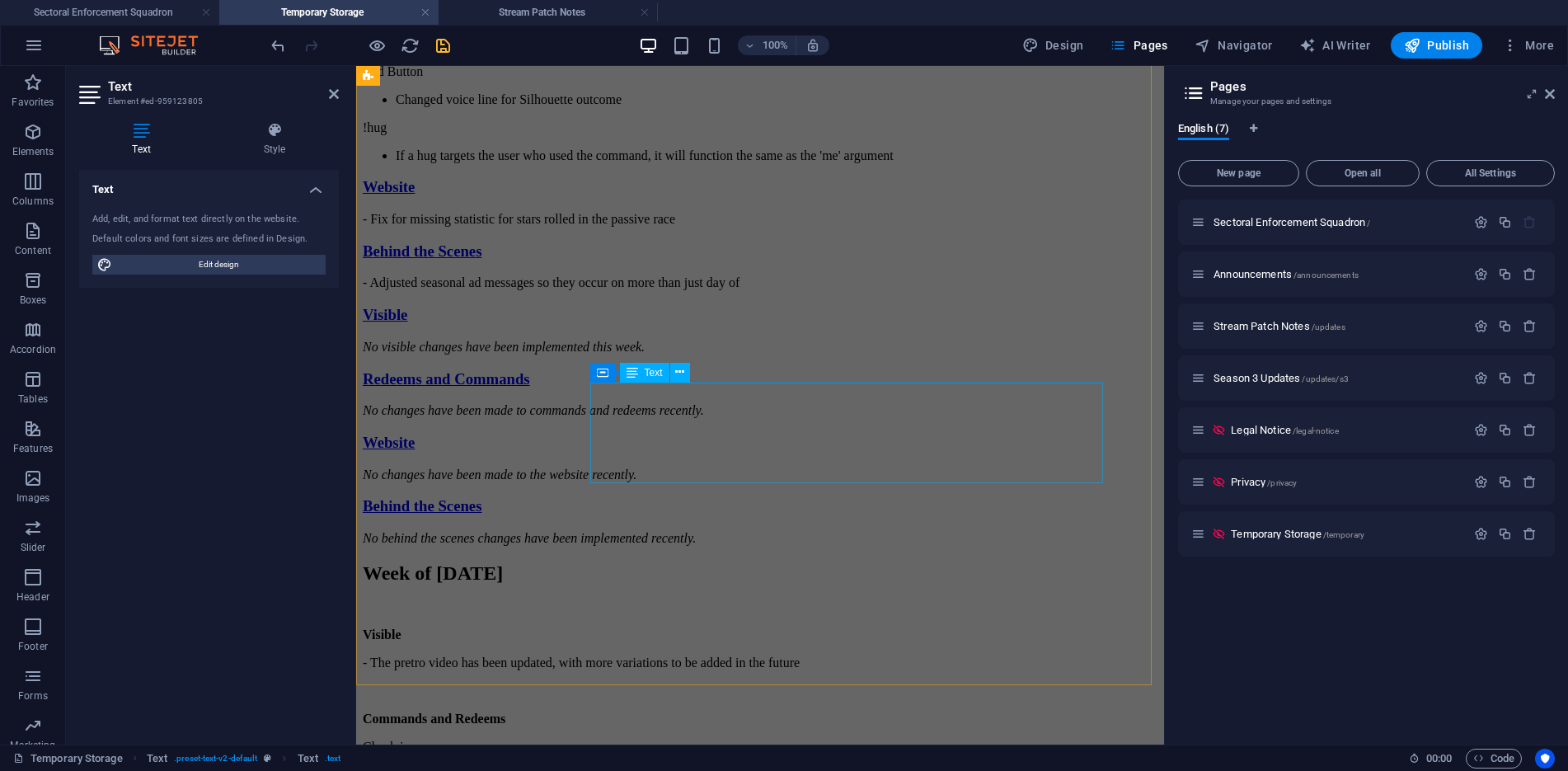
click at [800, 163] on div "Red Button Changed voice line for Silhouette outcome !hug If a hug targets the …" at bounding box center [760, 114] width 794 height 99
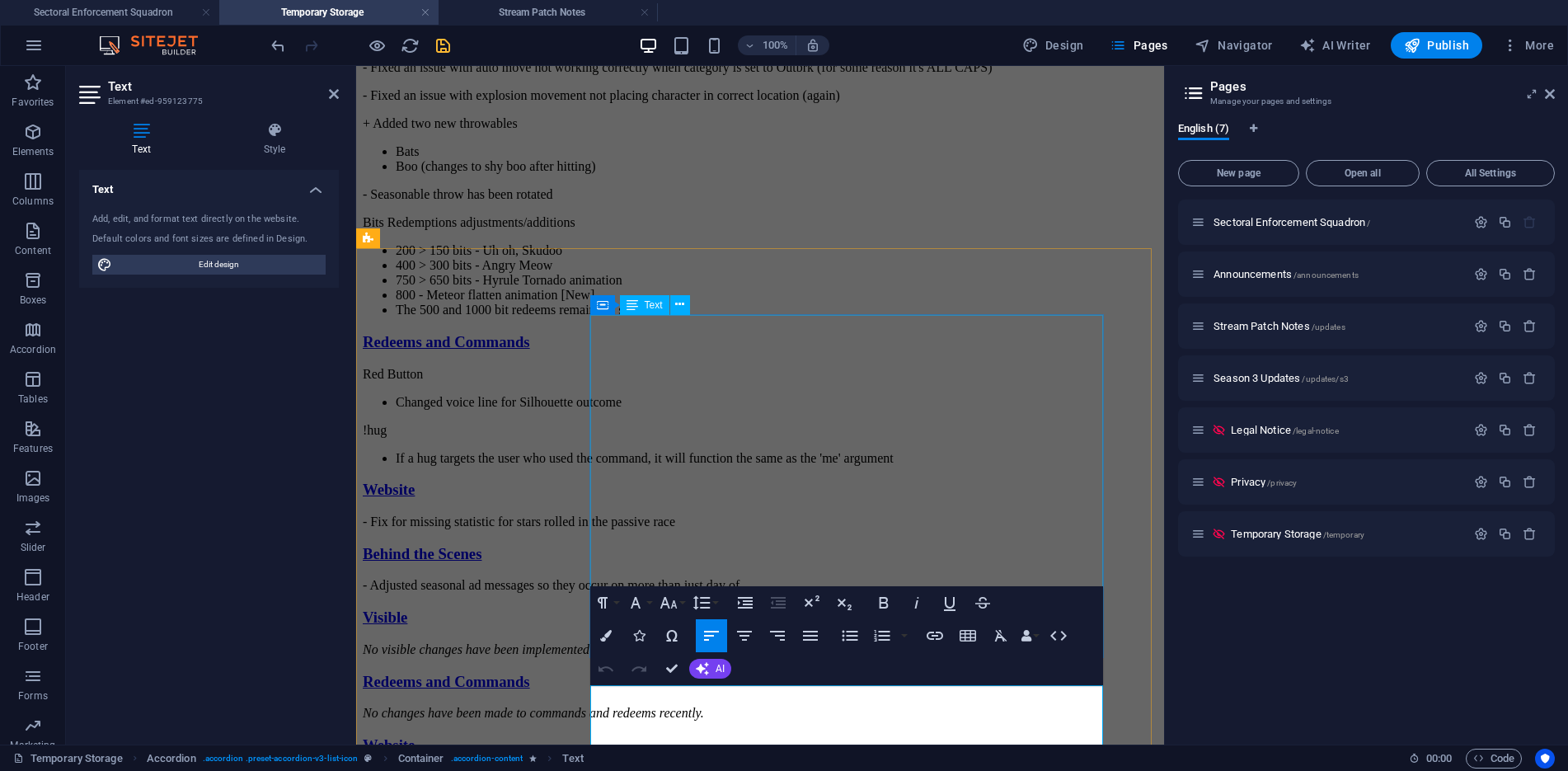
scroll to position [851, 0]
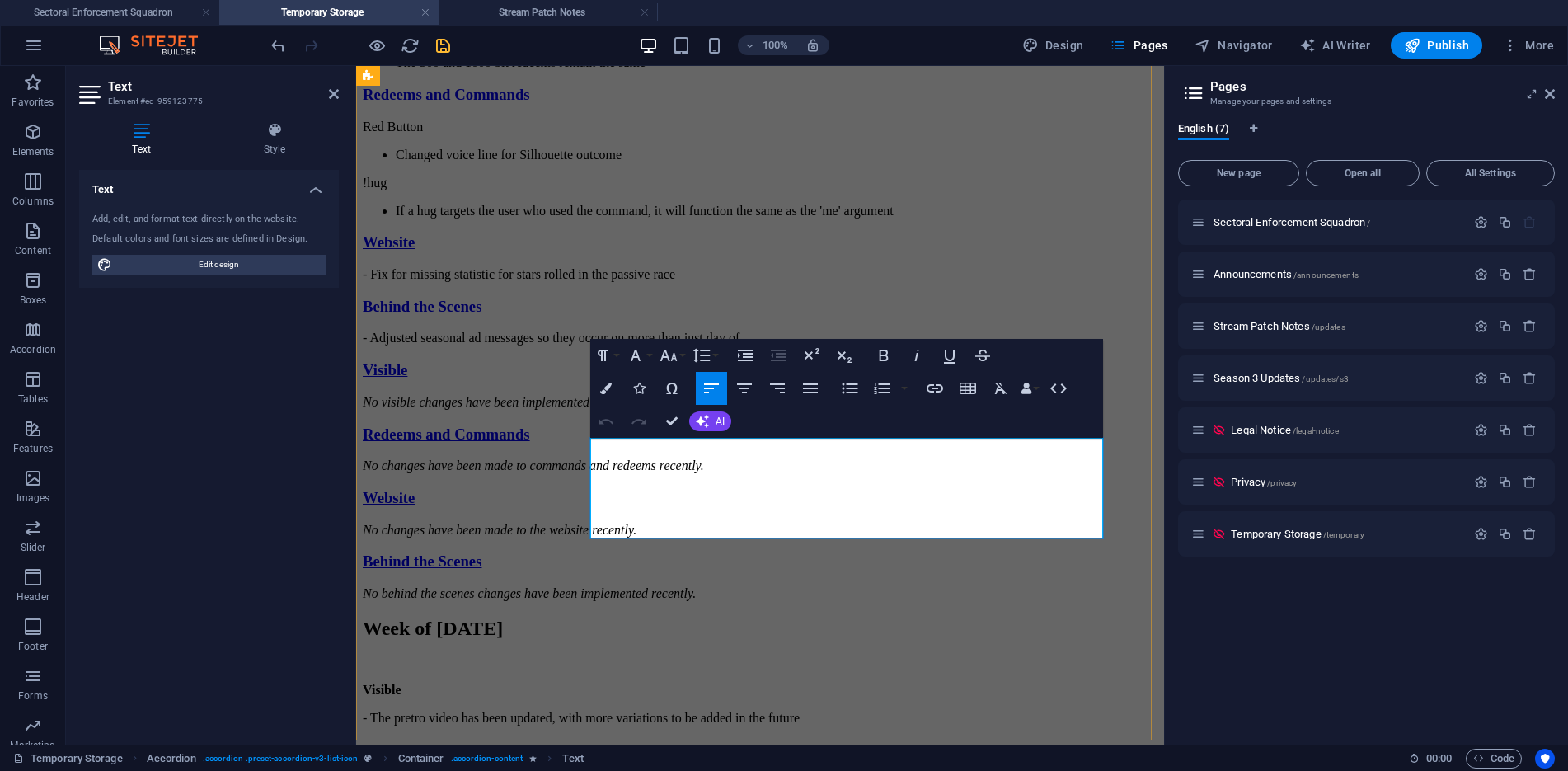
click at [887, 190] on p "!hug" at bounding box center [760, 183] width 794 height 15
copy div "Red Button Changed voice line for Silhouette outcome !hug If a hug targets the …"
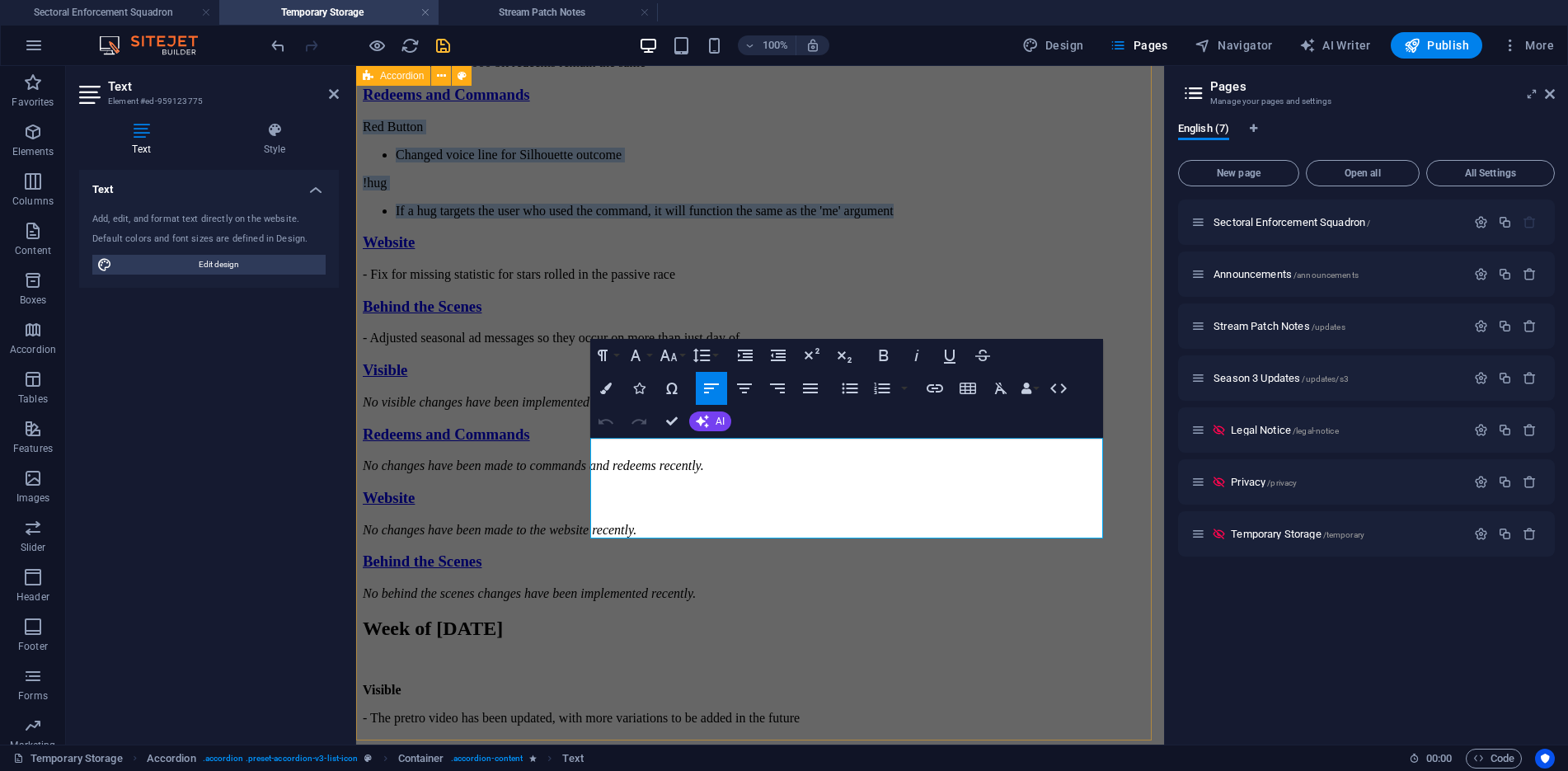
click at [1127, 345] on div "Visible - Position auto move by category will check for tall status prior to au…" at bounding box center [760, 34] width 794 height 622
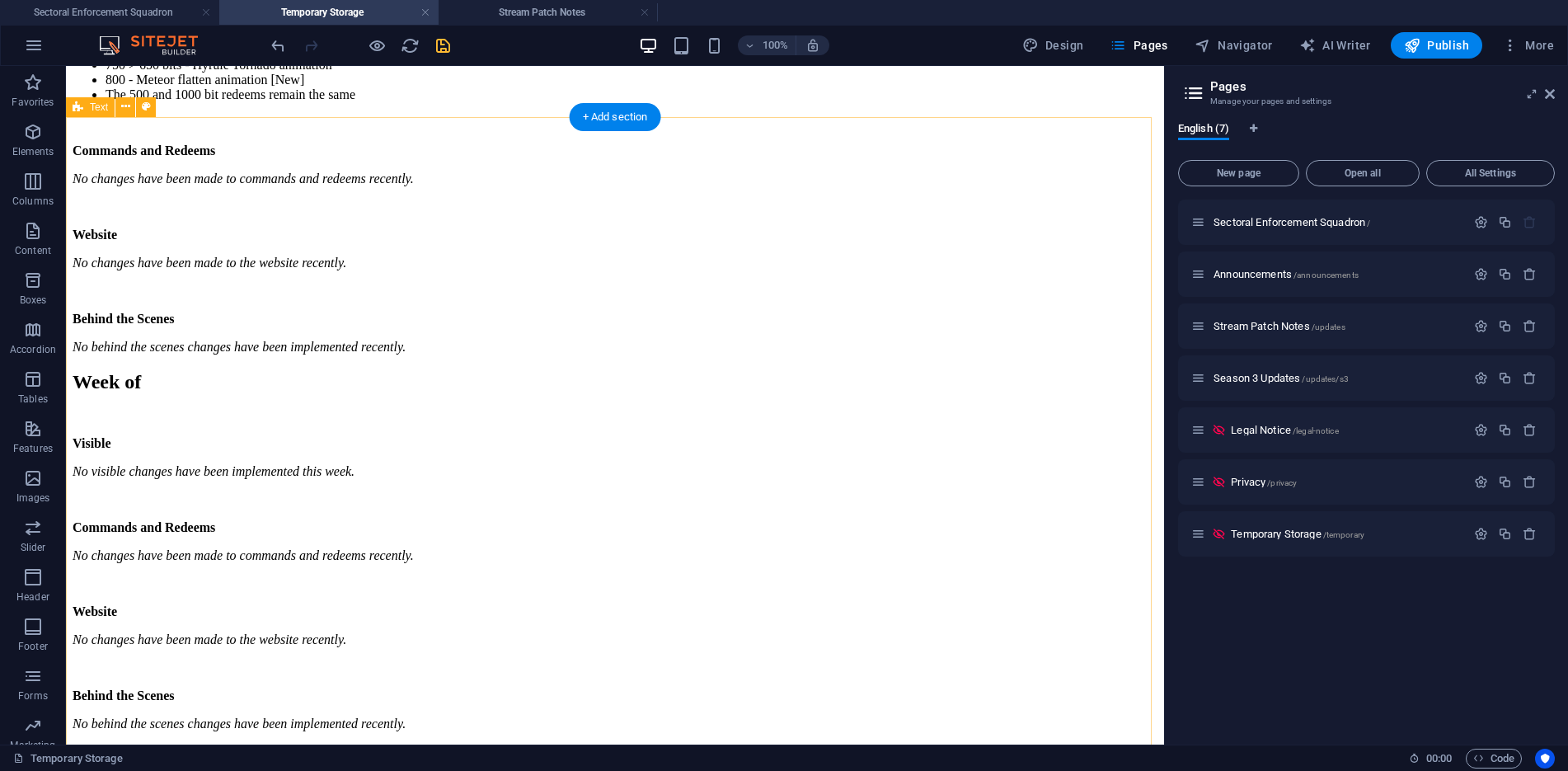
scroll to position [2417, 0]
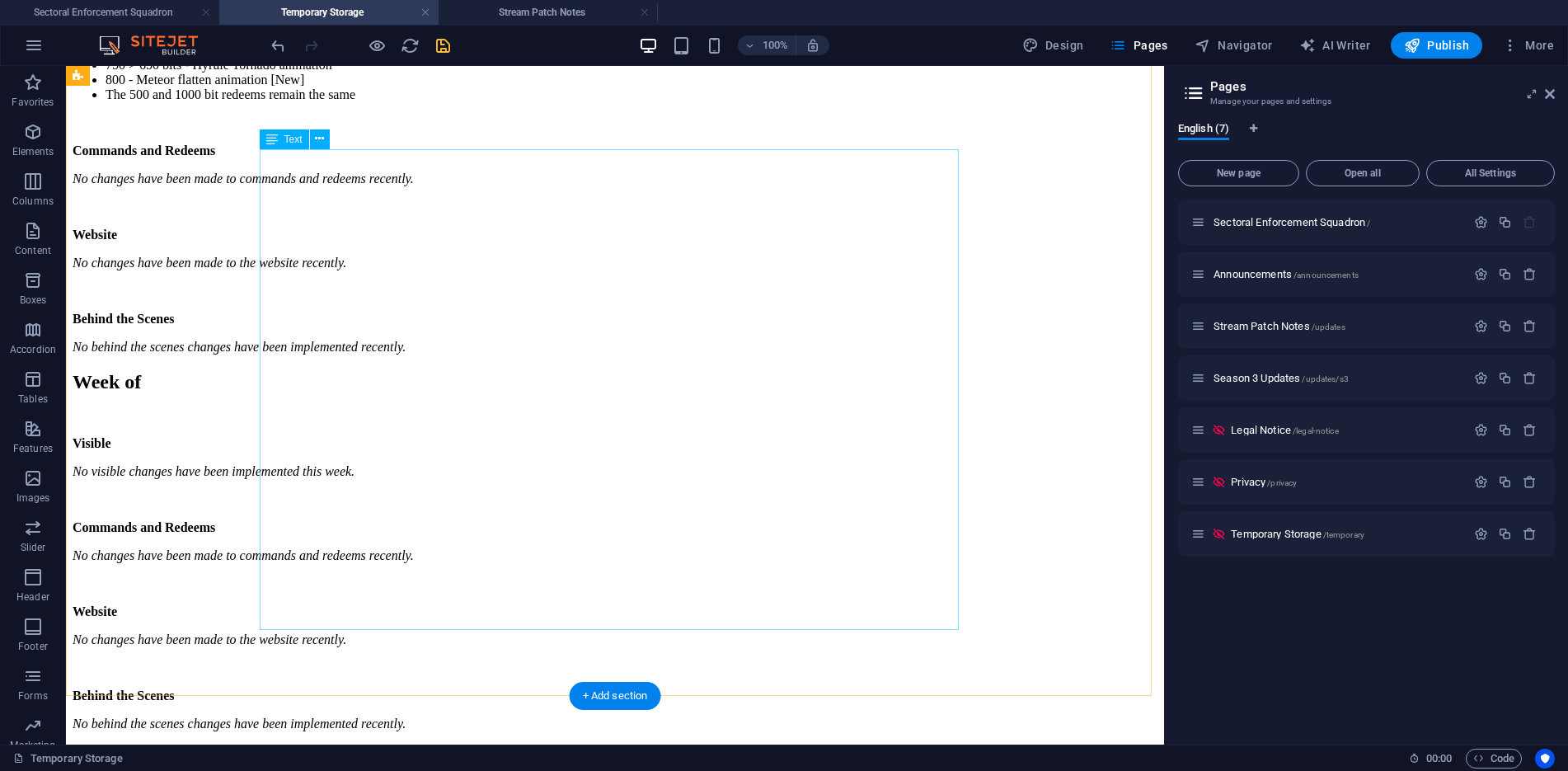
click at [574, 354] on div "Visible - Position auto move by category will check for tall status prior to au…" at bounding box center [614, 58] width 1085 height 594
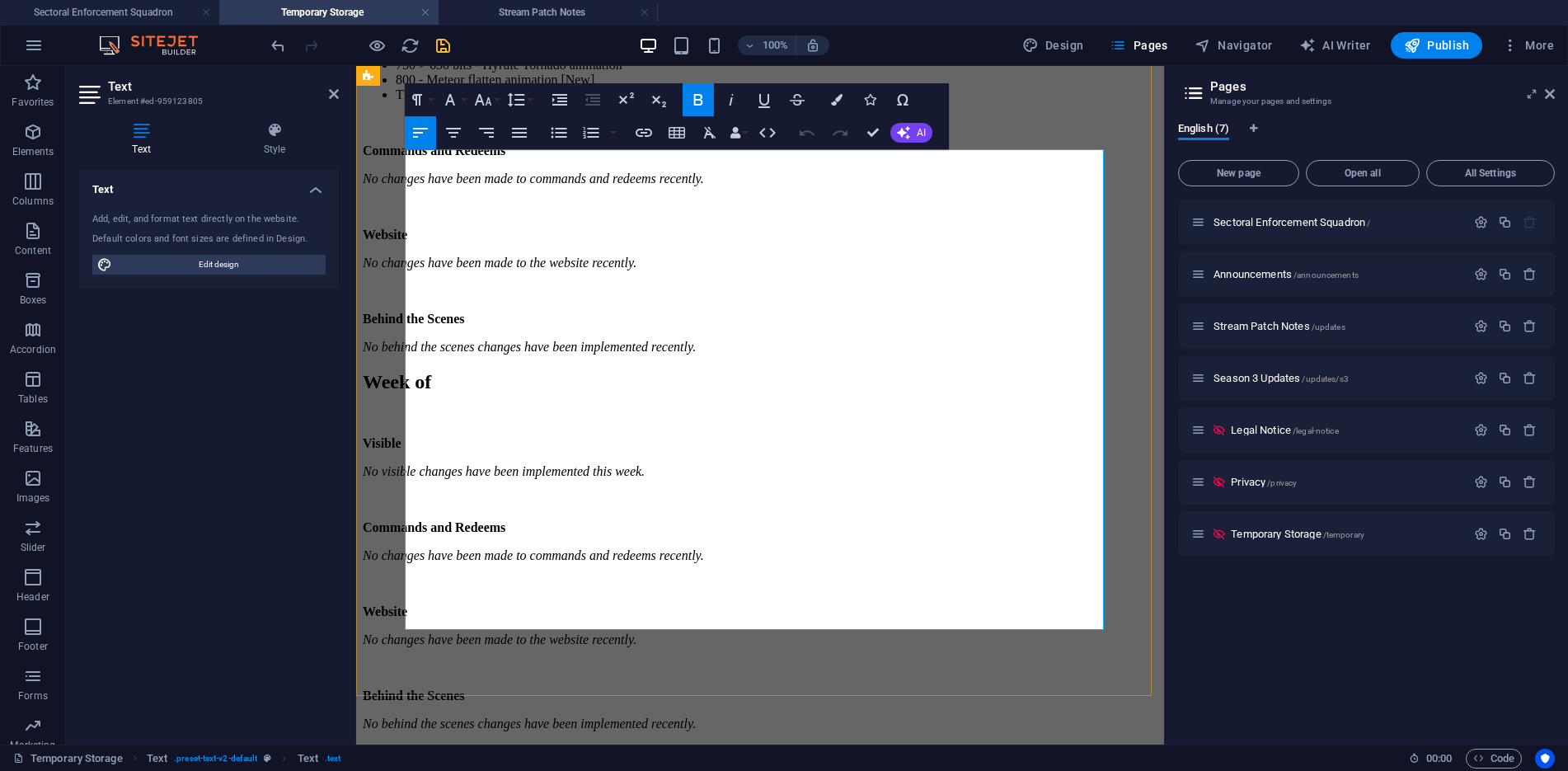
click at [837, 186] on p "No changes have been made to commands and redeems recently." at bounding box center [760, 178] width 794 height 15
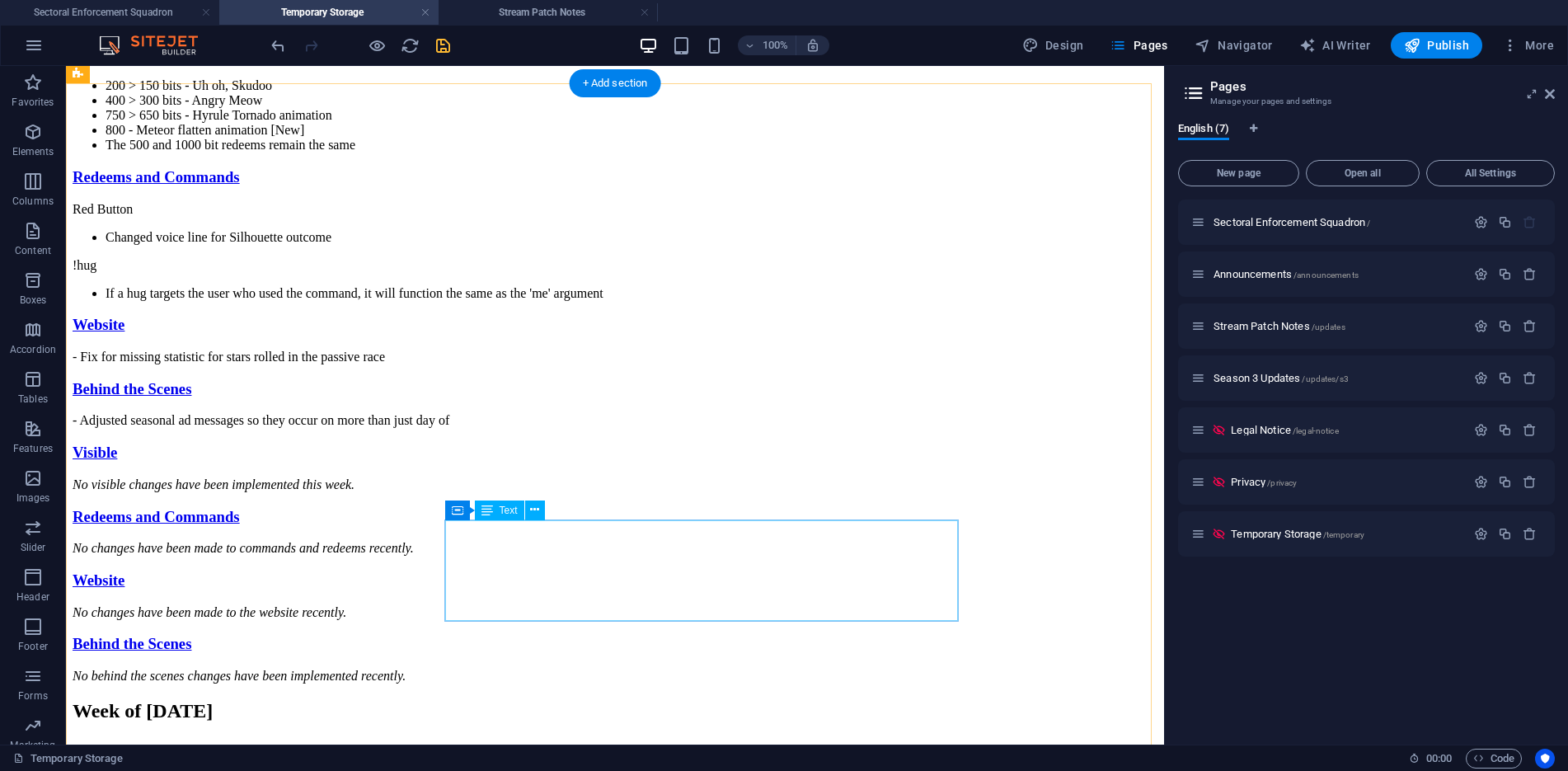
scroll to position [934, 0]
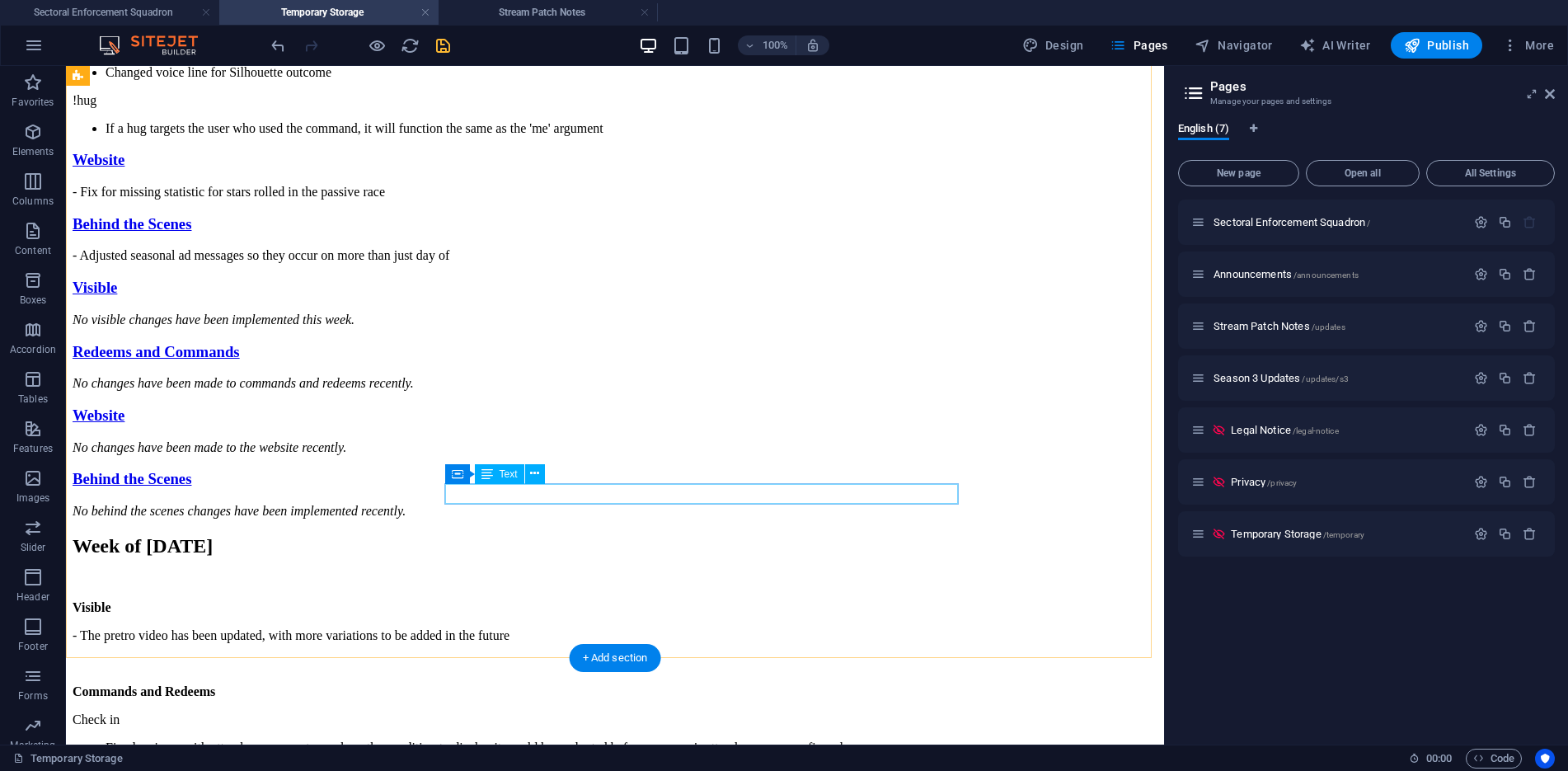
click at [823, 200] on div "- Fix for missing statistic for stars rolled in the passive race" at bounding box center [614, 191] width 1085 height 15
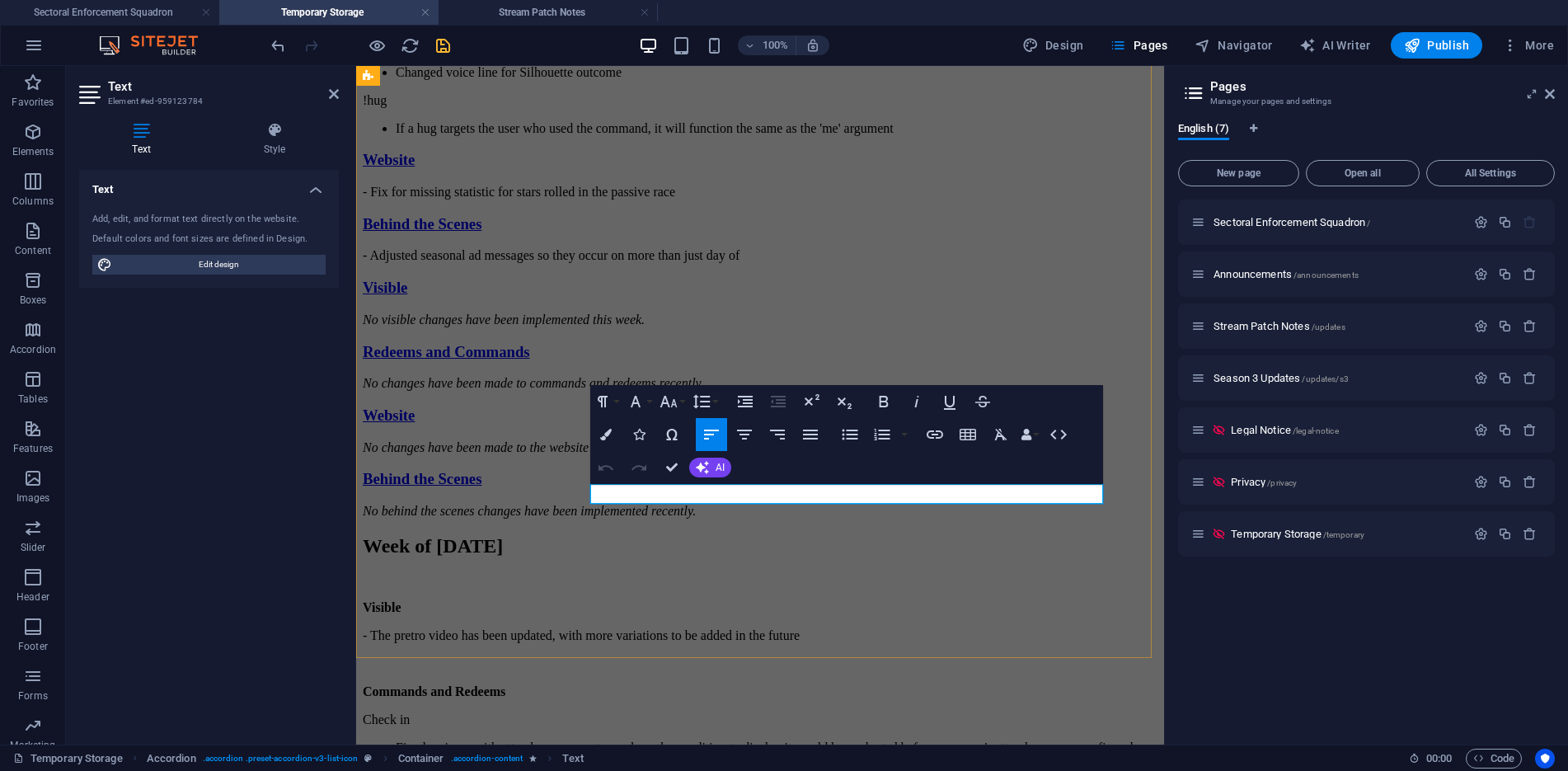
click at [951, 200] on p "- Fix for missing statistic for stars rolled in the passive race" at bounding box center [760, 191] width 794 height 15
copy p "- Fix for missing statistic for stars rolled in the passive race"
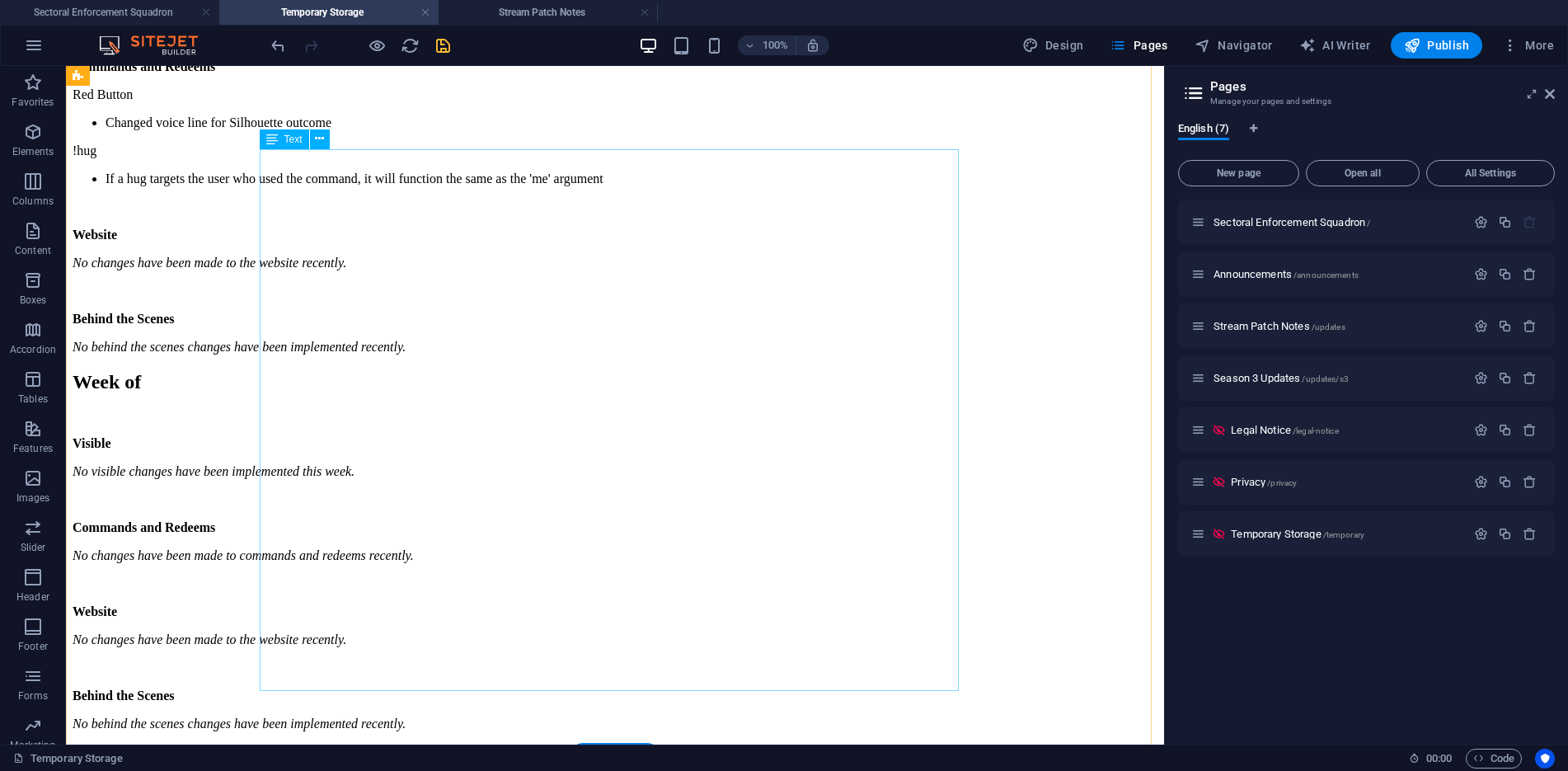
scroll to position [2500, 0]
click at [639, 354] on div "Visible - Position auto move by category will check for tall status prior to au…" at bounding box center [614, 16] width 1085 height 677
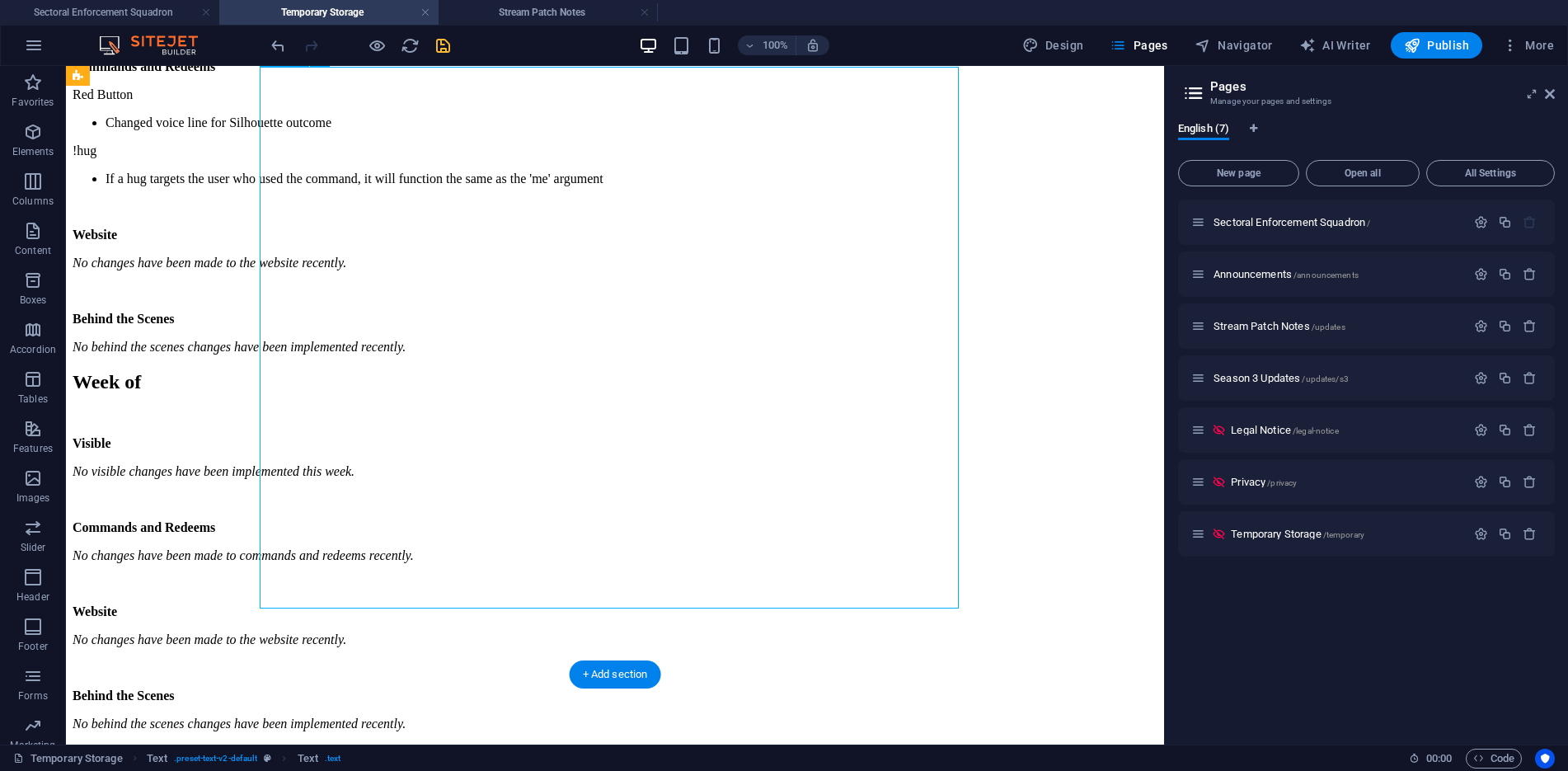
click at [639, 354] on div "Visible - Position auto move by category will check for tall status prior to au…" at bounding box center [614, 16] width 1085 height 677
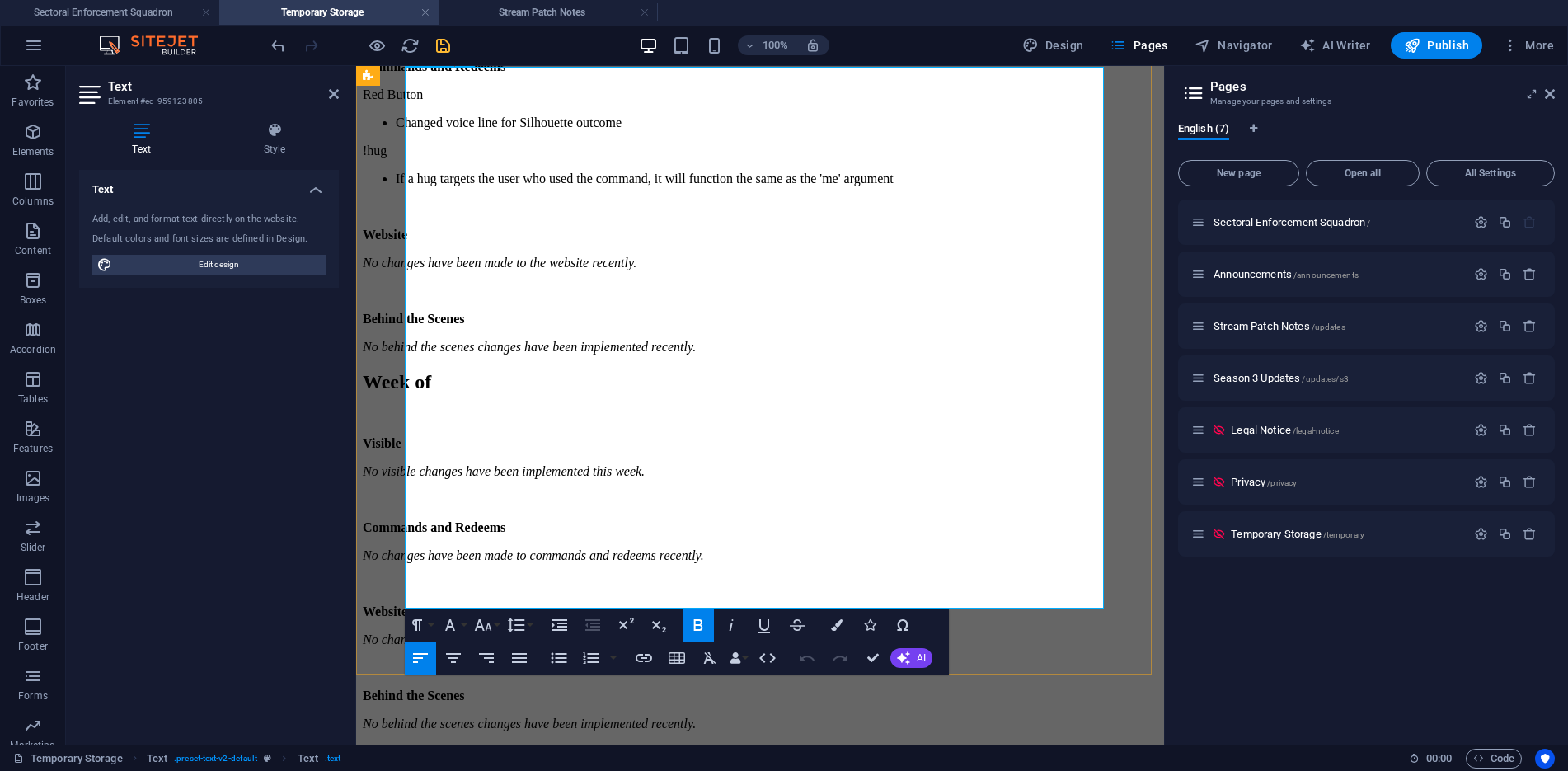
click at [762, 270] on p "No changes have been made to the website recently." at bounding box center [760, 263] width 794 height 15
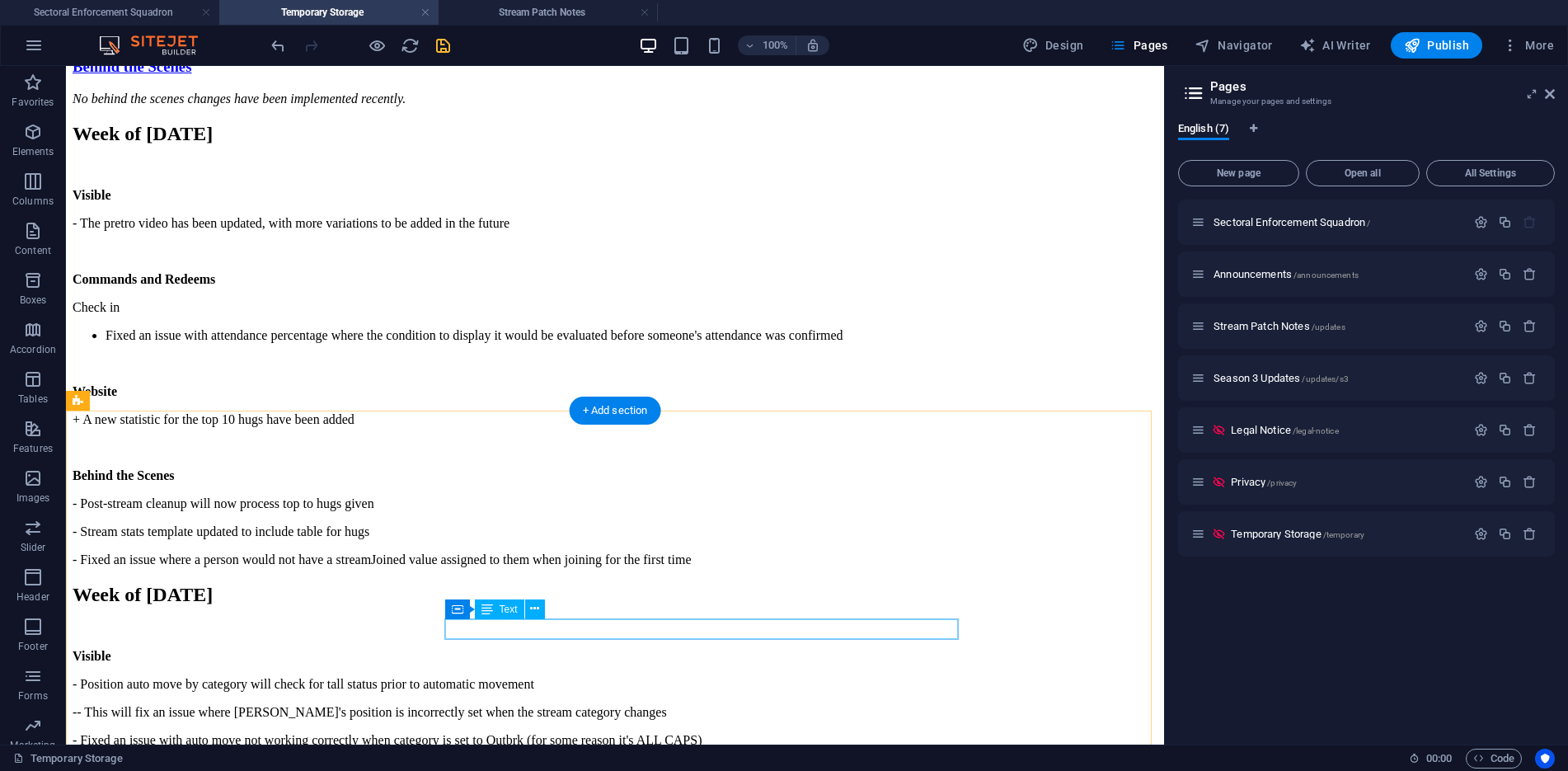
scroll to position [1098, 0]
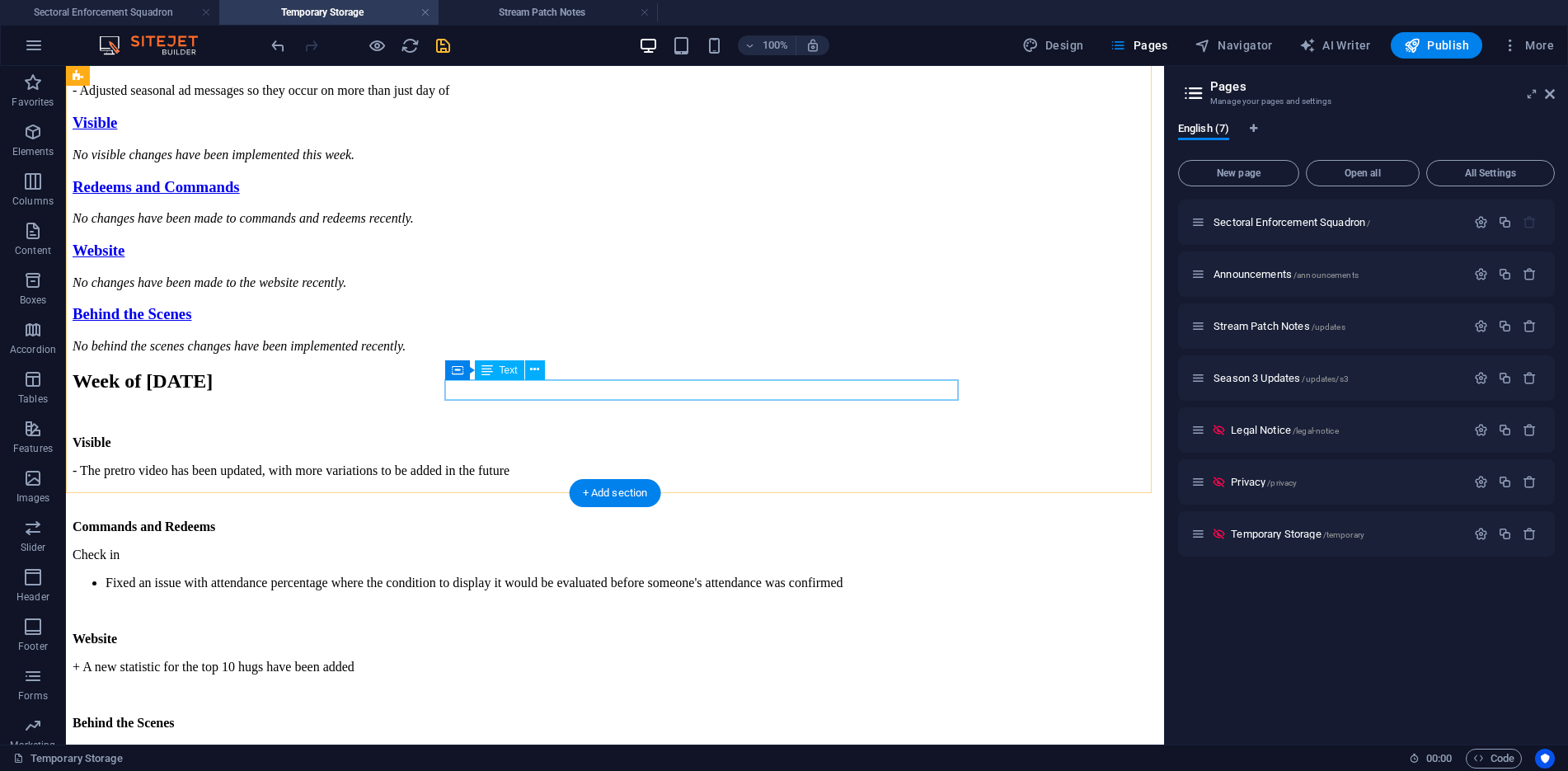
click at [887, 98] on div "- Adjusted seasonal ad messages so they occur on more than just day of" at bounding box center [614, 90] width 1085 height 15
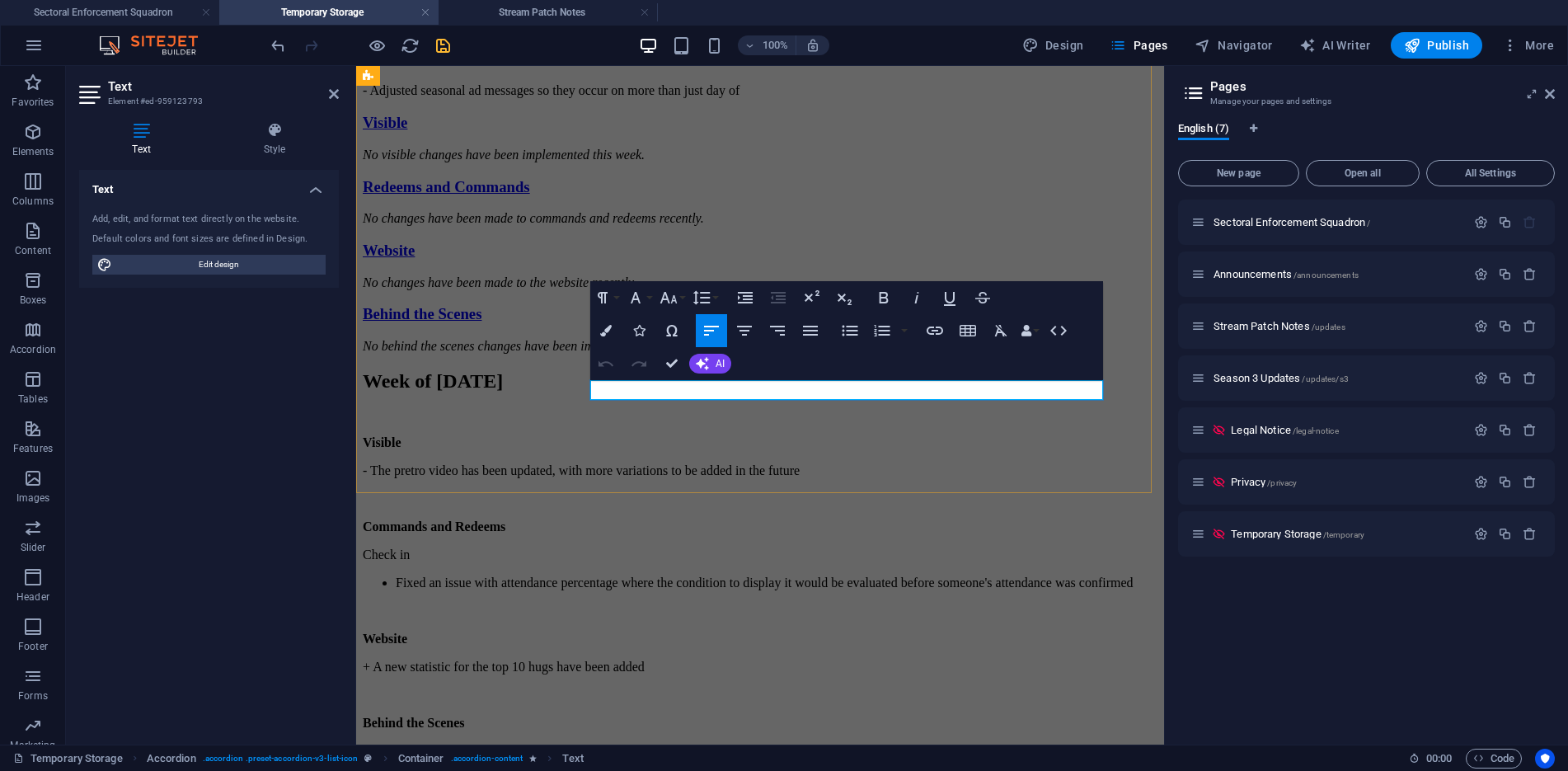
click at [1045, 98] on p "- Adjusted seasonal ad messages so they occur on more than just day of" at bounding box center [760, 90] width 794 height 15
copy p "- Adjusted seasonal ad messages so they occur on more than just day of"
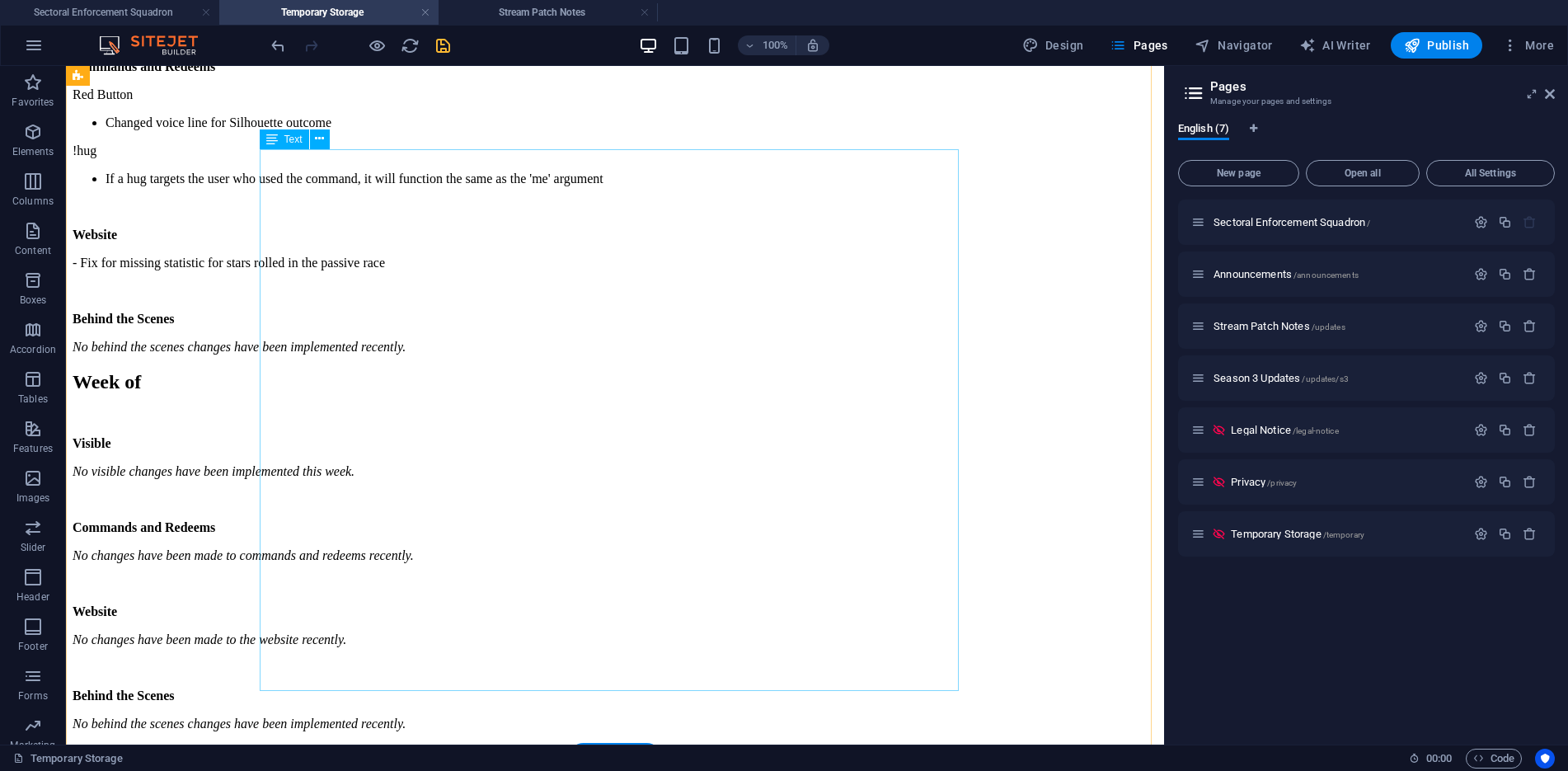
scroll to position [2500, 0]
click at [684, 354] on div "Visible - Position auto move by category will check for tall status prior to au…" at bounding box center [614, 16] width 1085 height 677
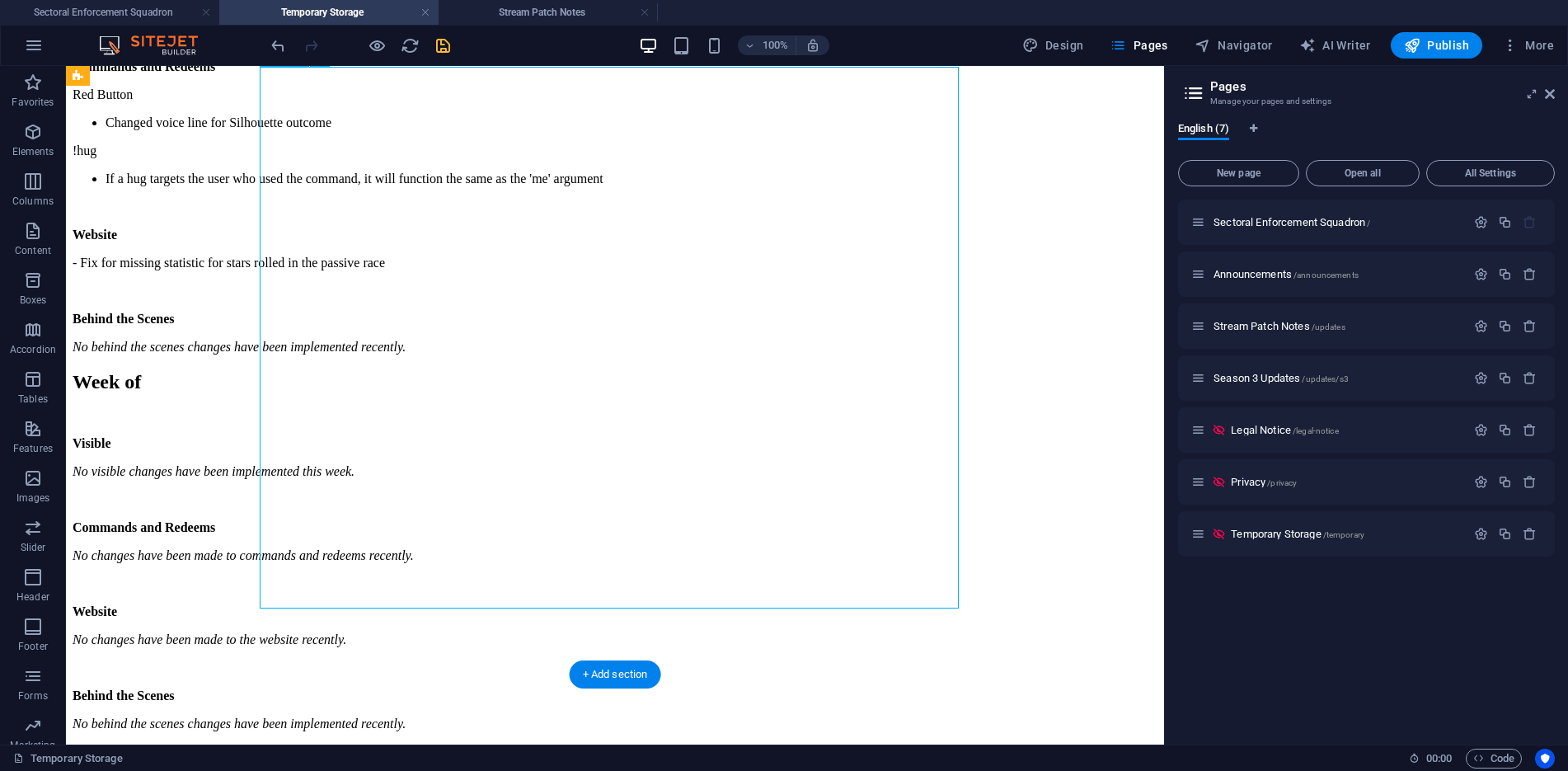
click at [684, 354] on div "Visible - Position auto move by category will check for tall status prior to au…" at bounding box center [614, 16] width 1085 height 677
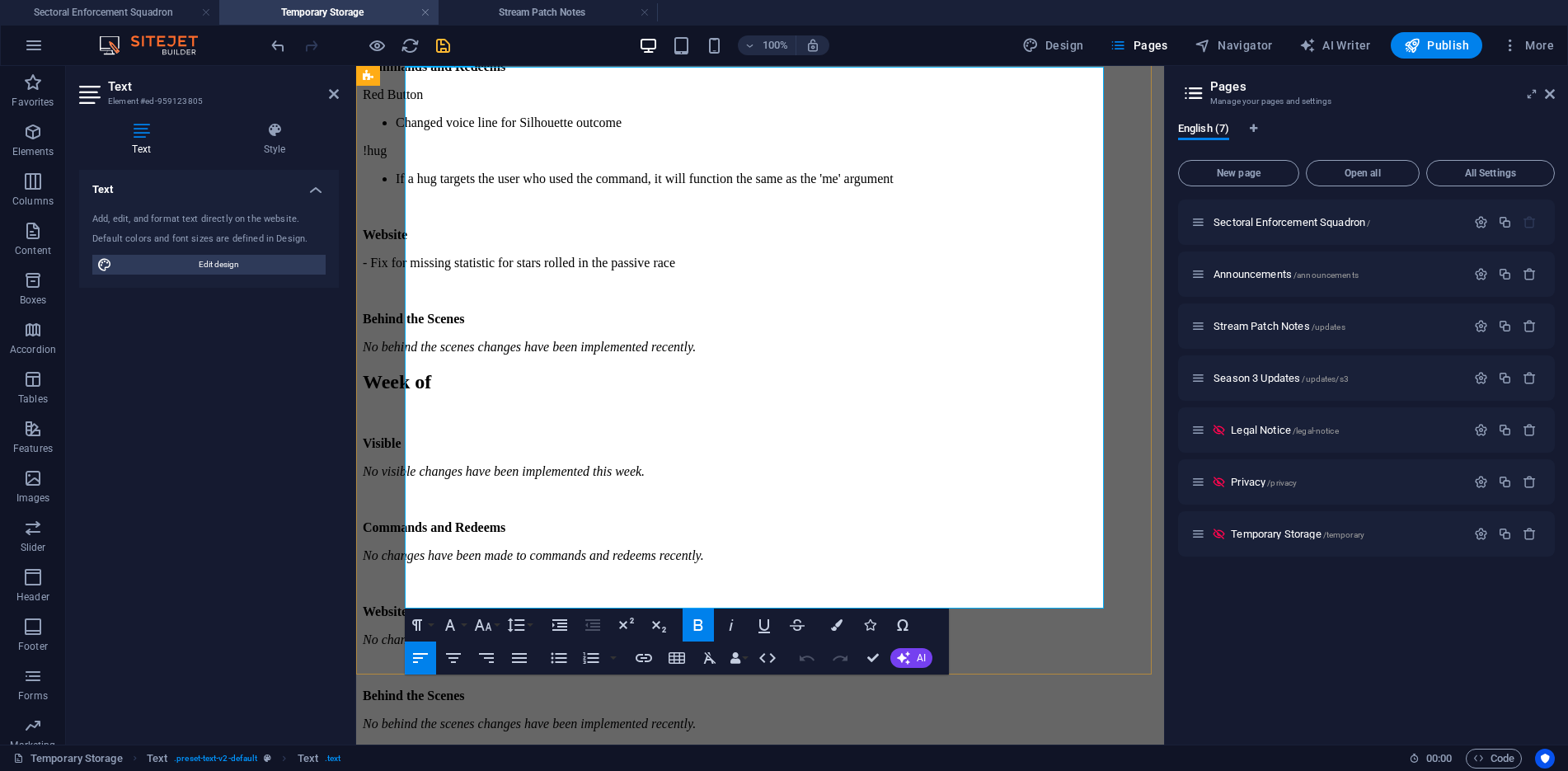
click at [829, 354] on p "No behind the scenes changes have been implemented recently." at bounding box center [760, 346] width 794 height 15
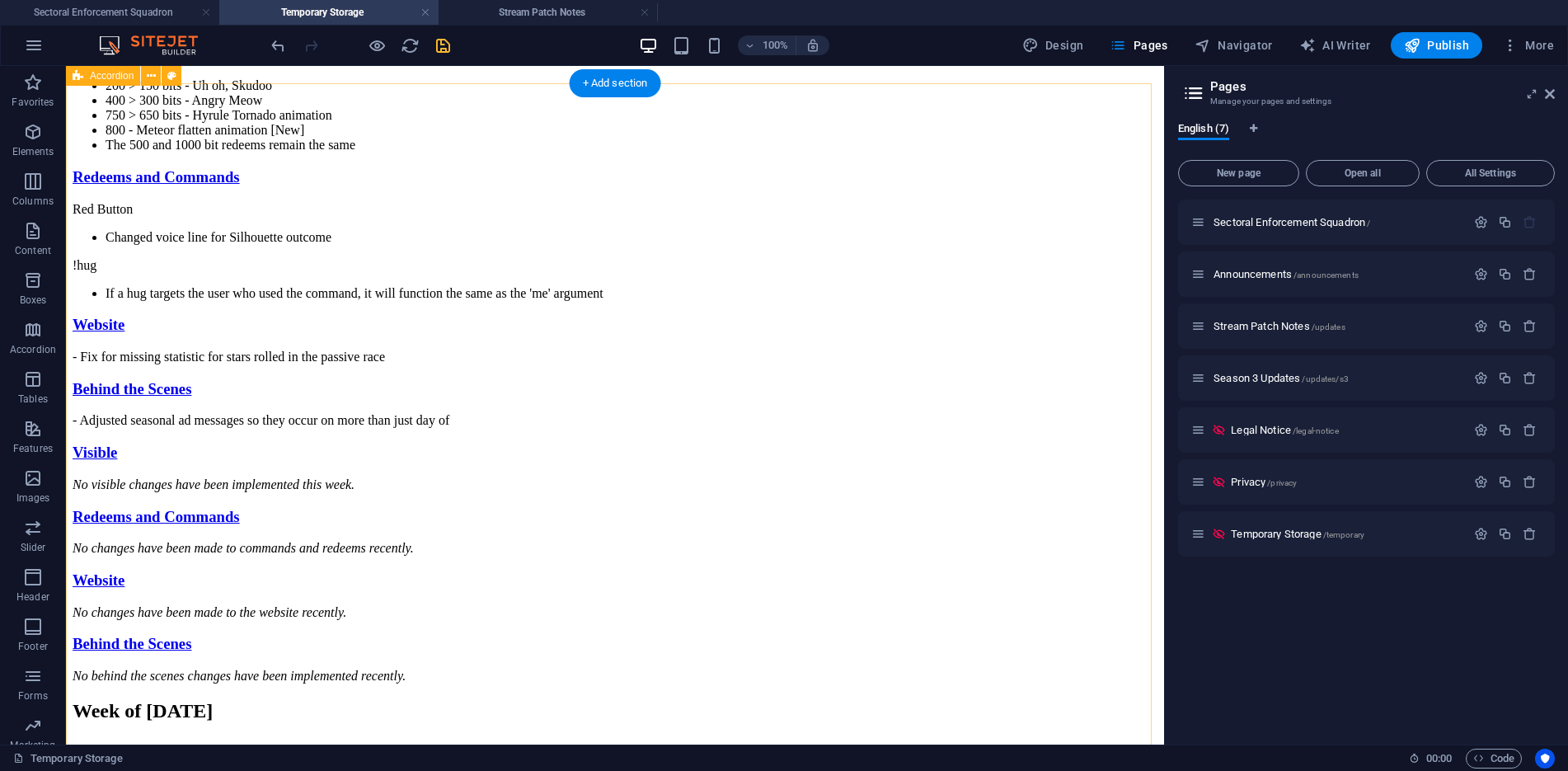
scroll to position [687, 0]
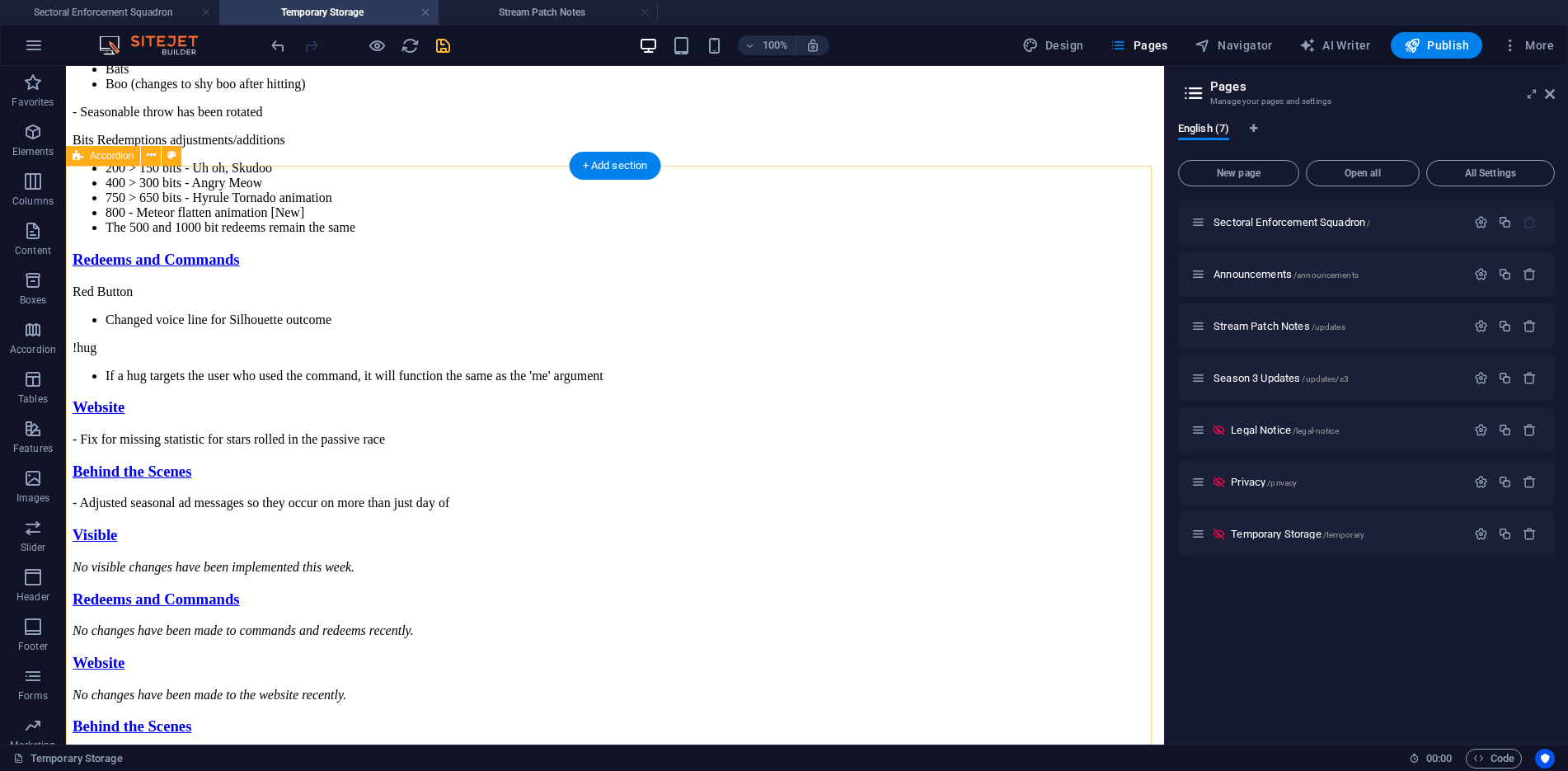
click at [1009, 278] on div "Visible - Position auto move by category will check for tall status prior to au…" at bounding box center [614, 199] width 1085 height 622
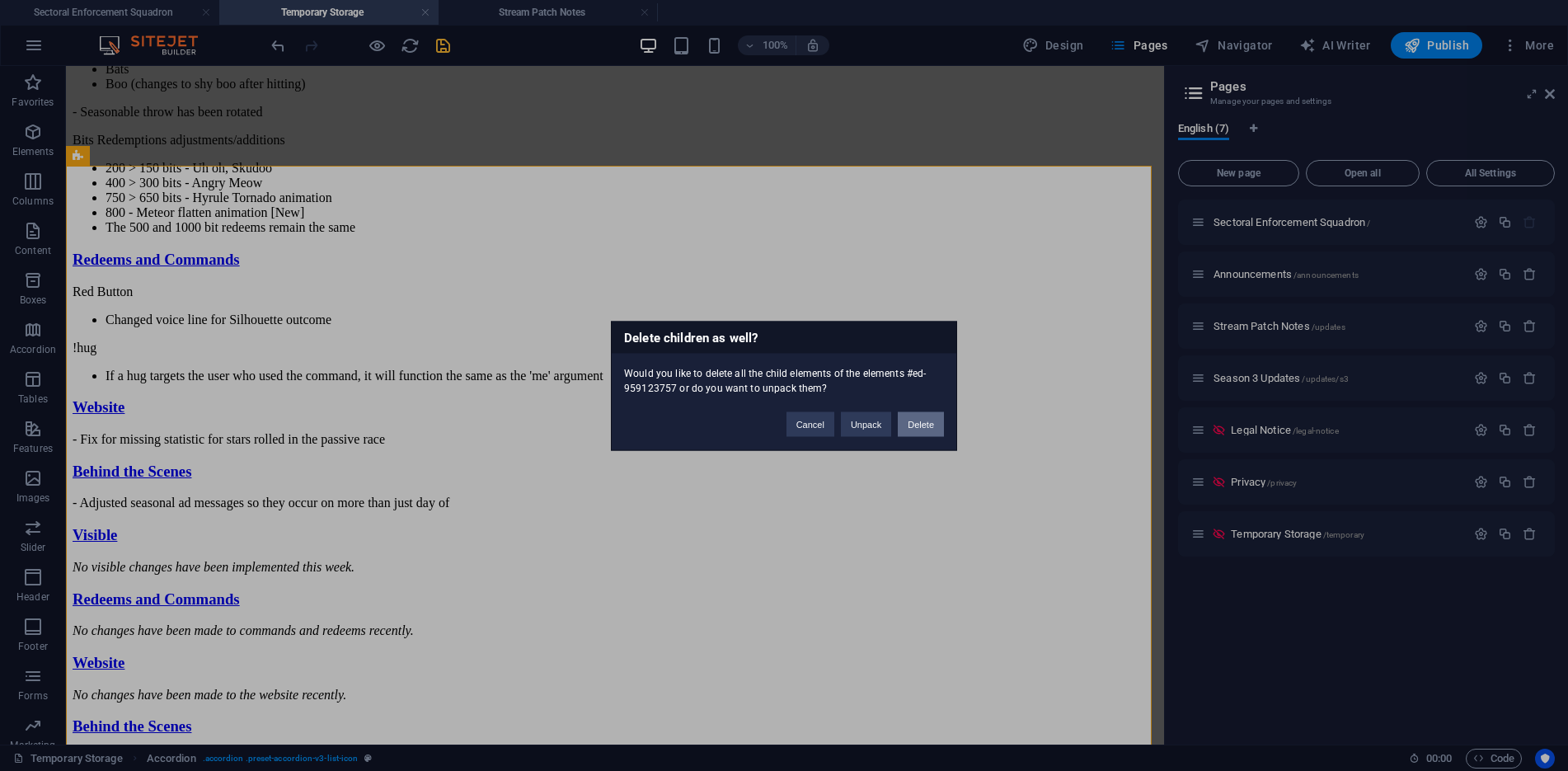
click at [907, 425] on button "Delete" at bounding box center [921, 423] width 47 height 25
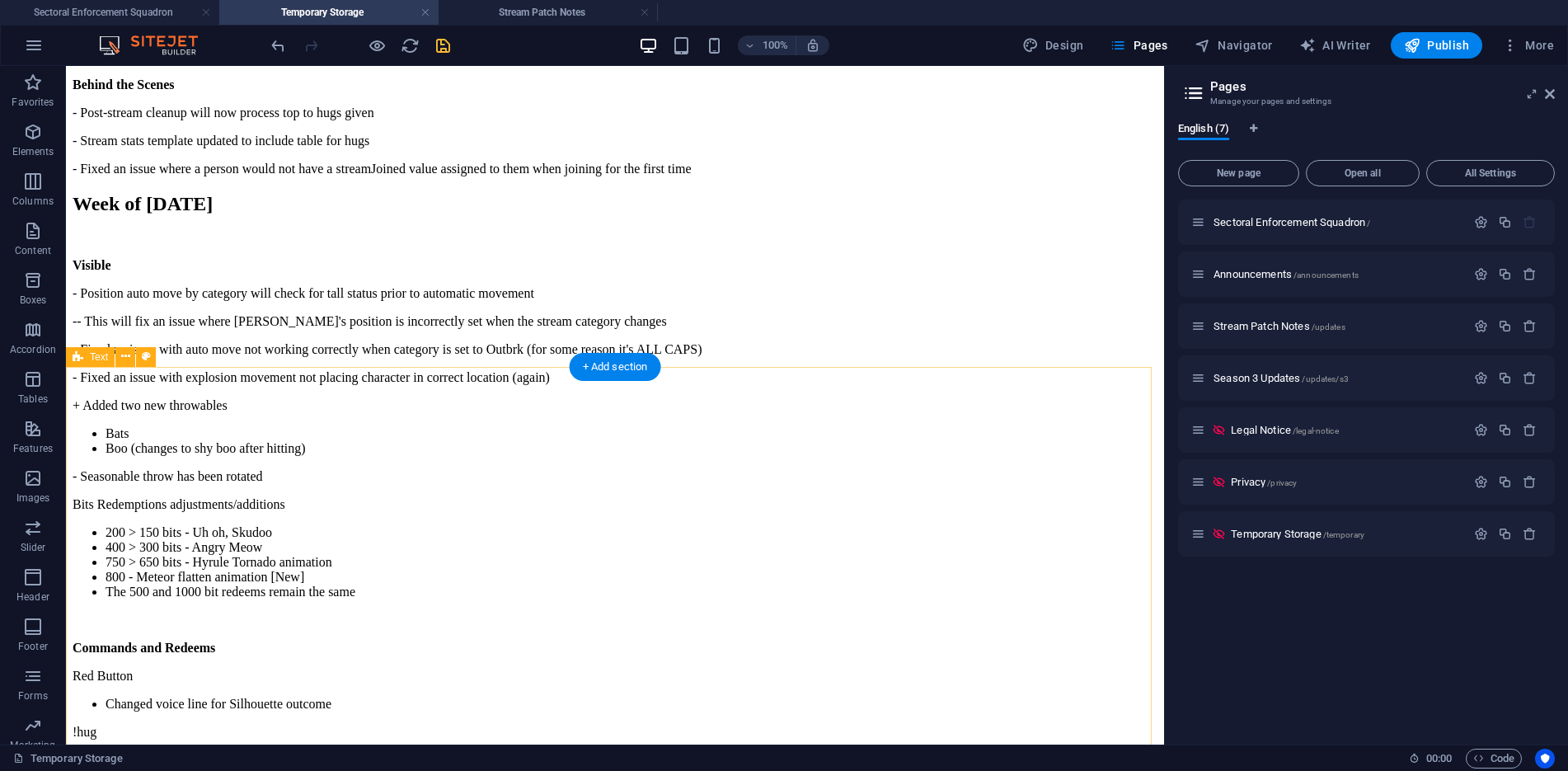
scroll to position [1017, 0]
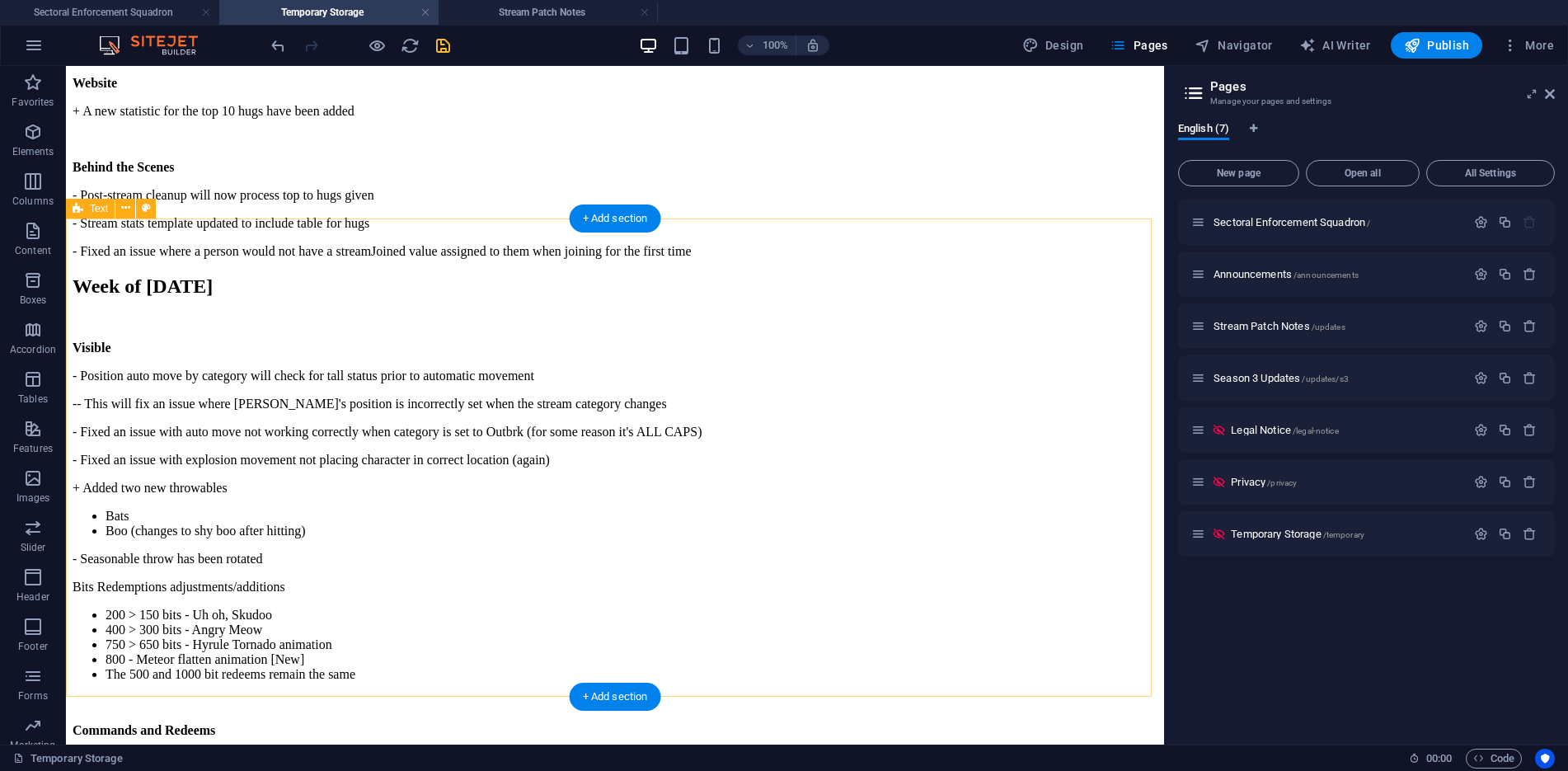
click at [988, 258] on div "Week of [DATE] Visible - The pretro video has been updated, with more variation…" at bounding box center [614, 37] width 1085 height 445
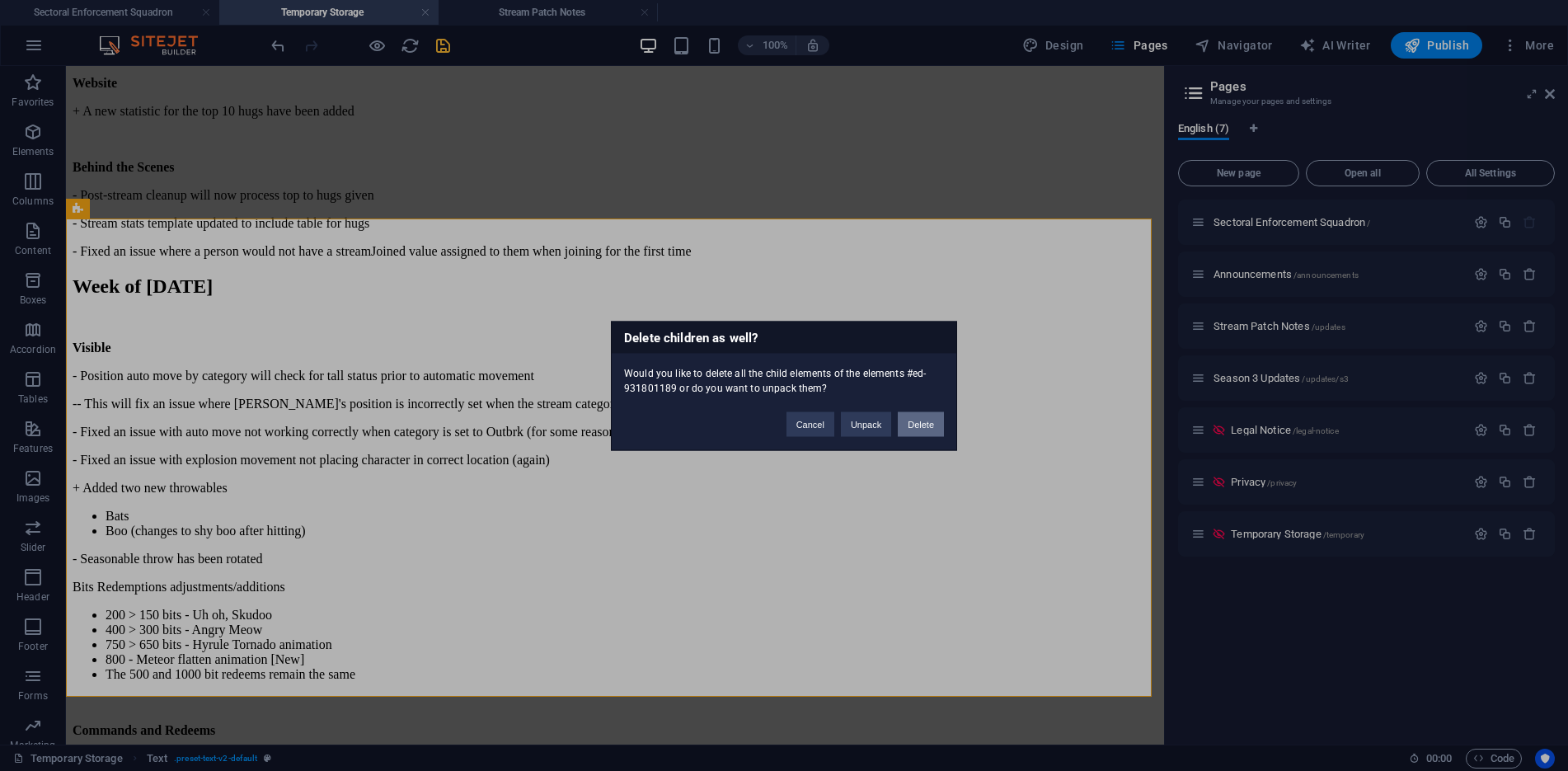
click at [932, 426] on button "Delete" at bounding box center [921, 423] width 47 height 25
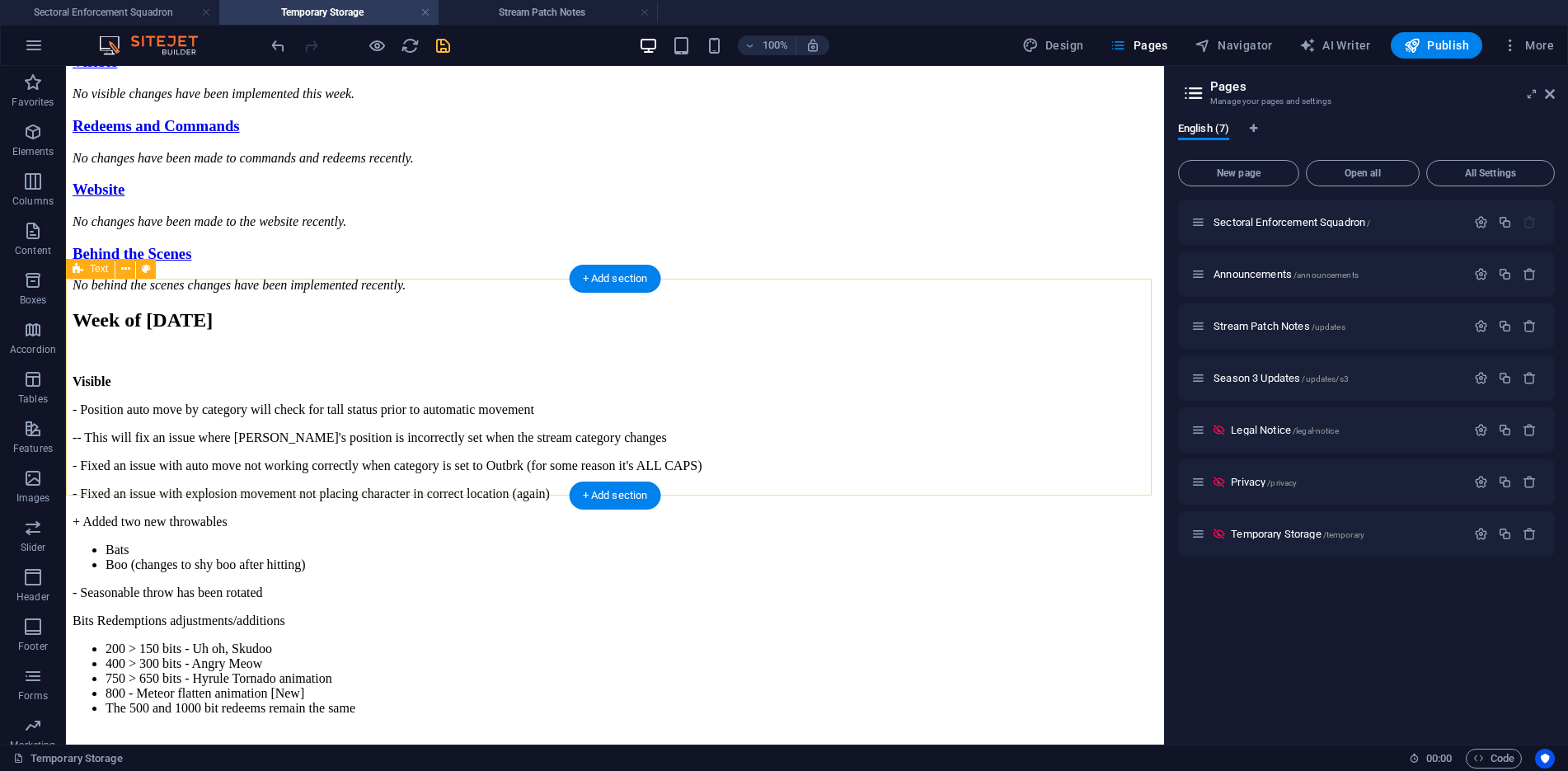
scroll to position [192, 0]
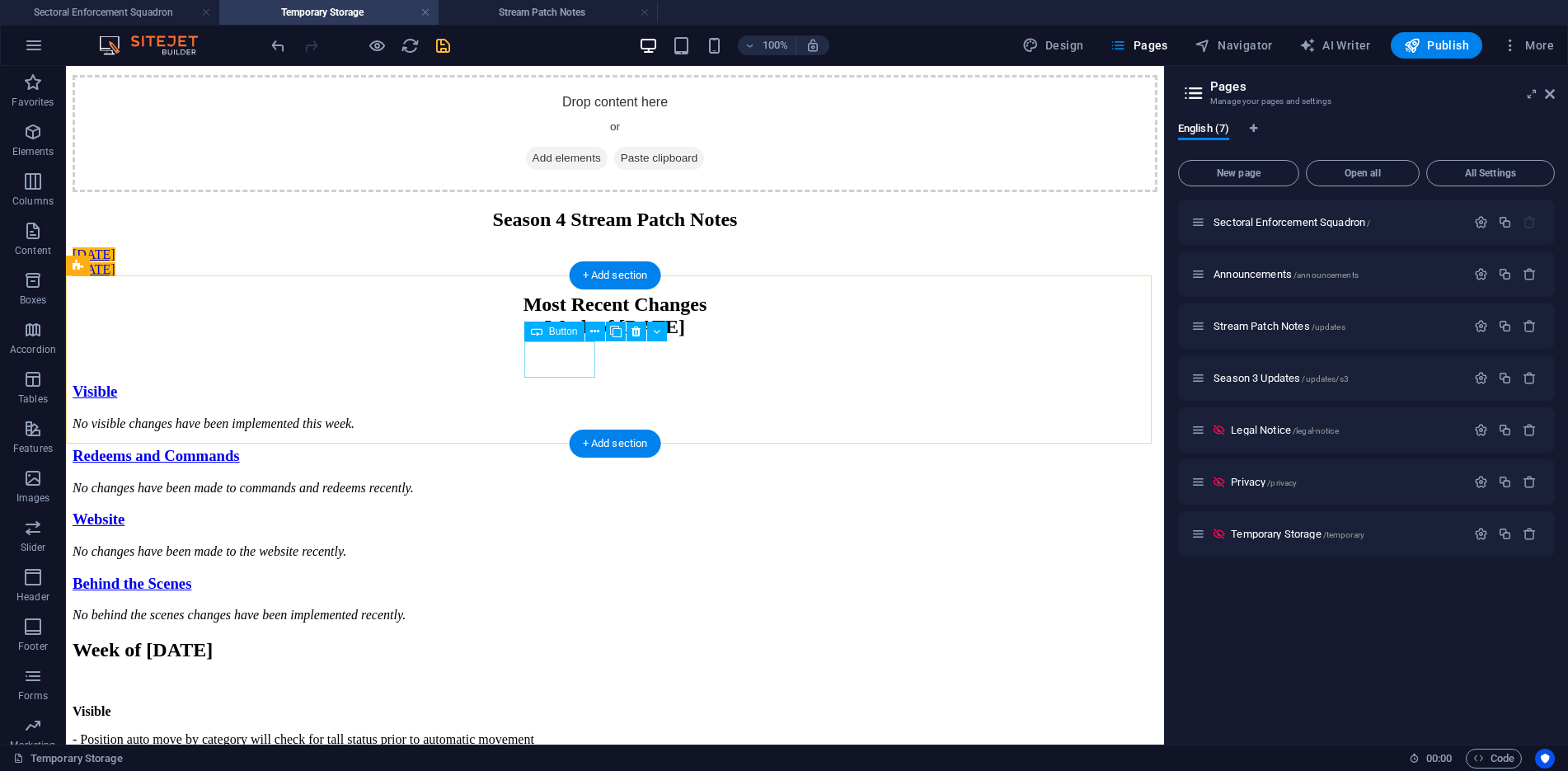
click at [574, 262] on div "[DATE]" at bounding box center [614, 254] width 1085 height 15
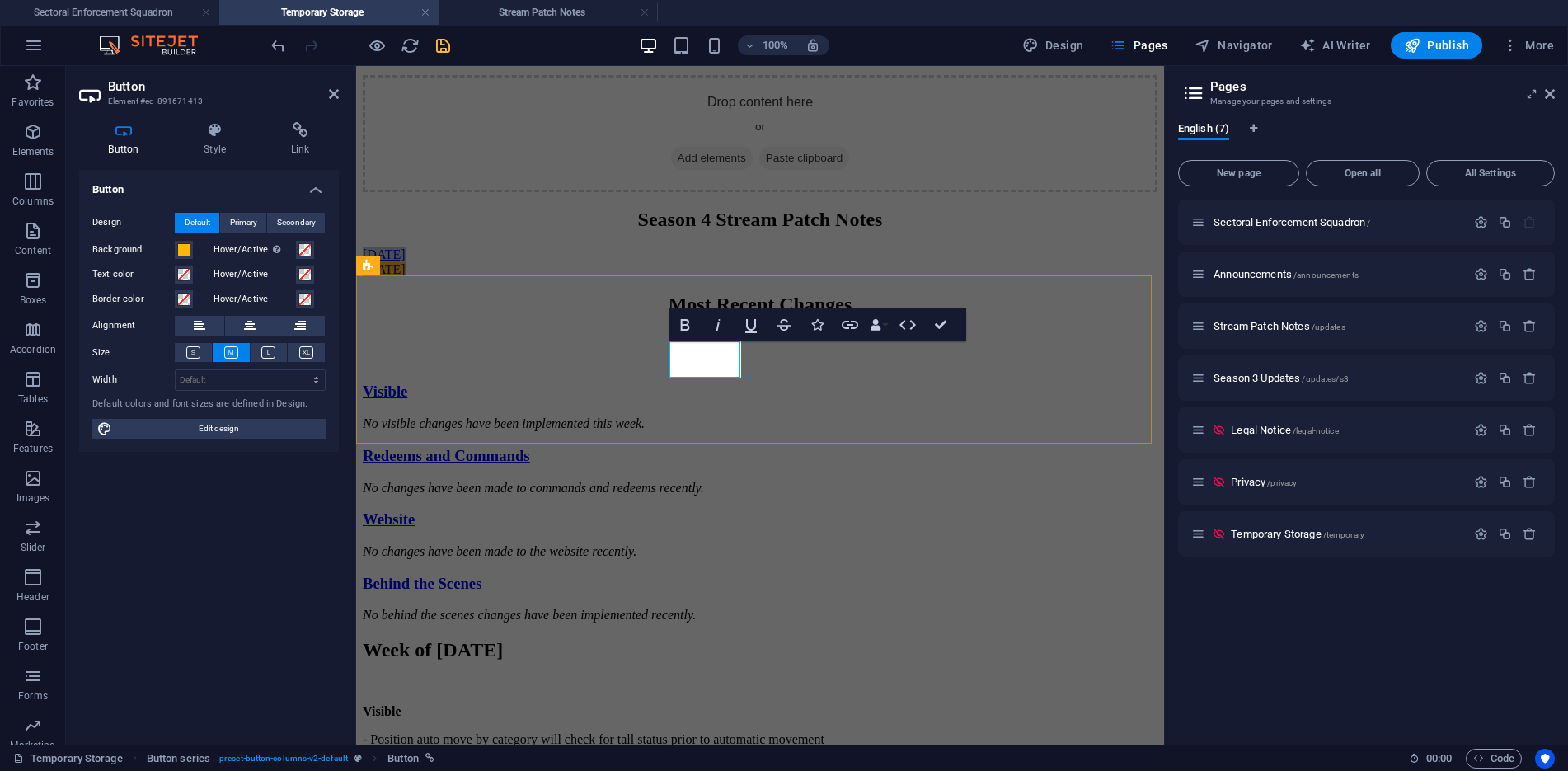
click at [406, 261] on link "[DATE]" at bounding box center [384, 254] width 43 height 14
click at [964, 277] on div "SEP [DATE]" at bounding box center [760, 262] width 794 height 29
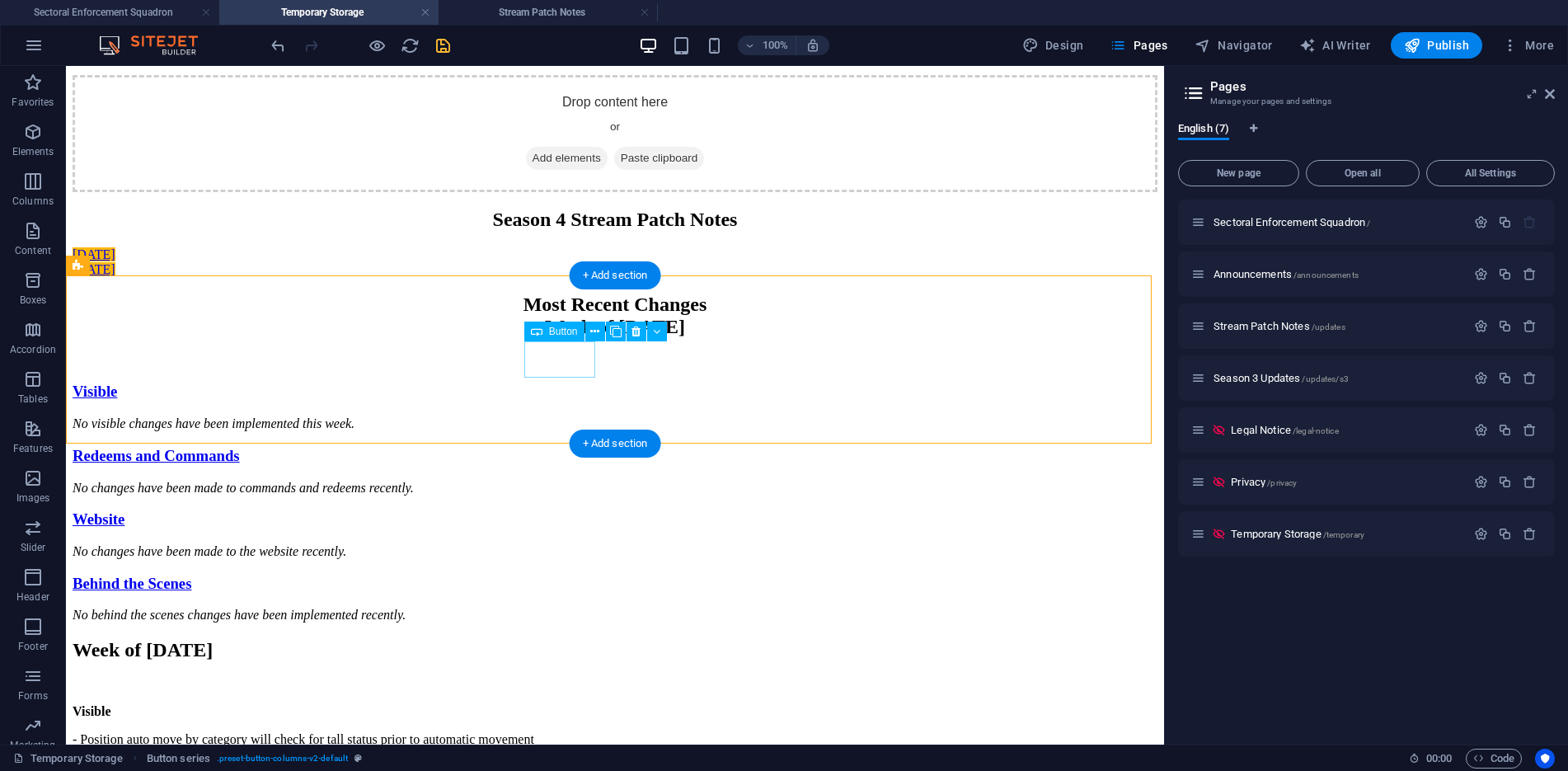
click at [583, 262] on div "[DATE]" at bounding box center [614, 254] width 1085 height 15
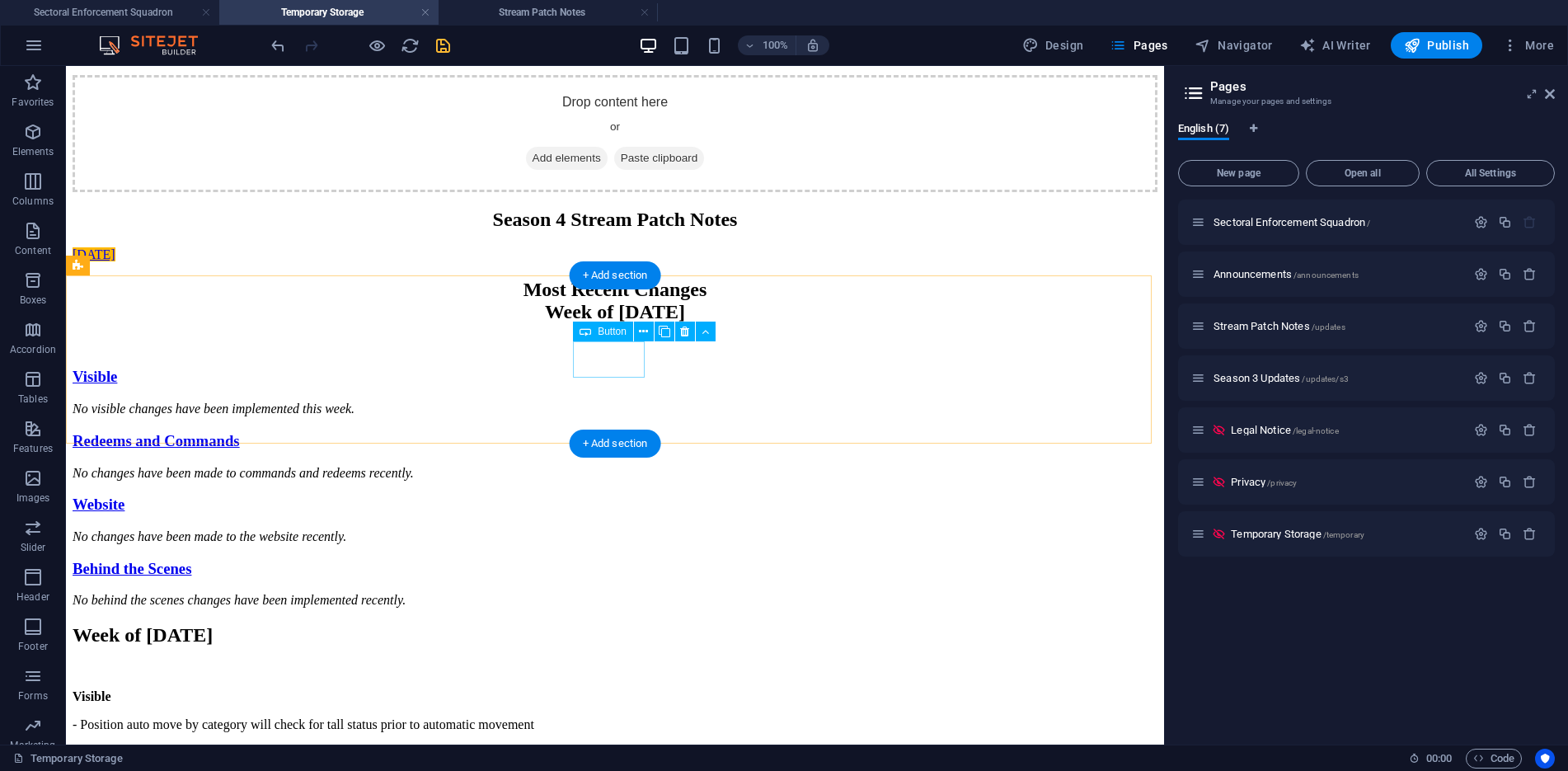
click at [609, 262] on div "[DATE]" at bounding box center [614, 254] width 1085 height 15
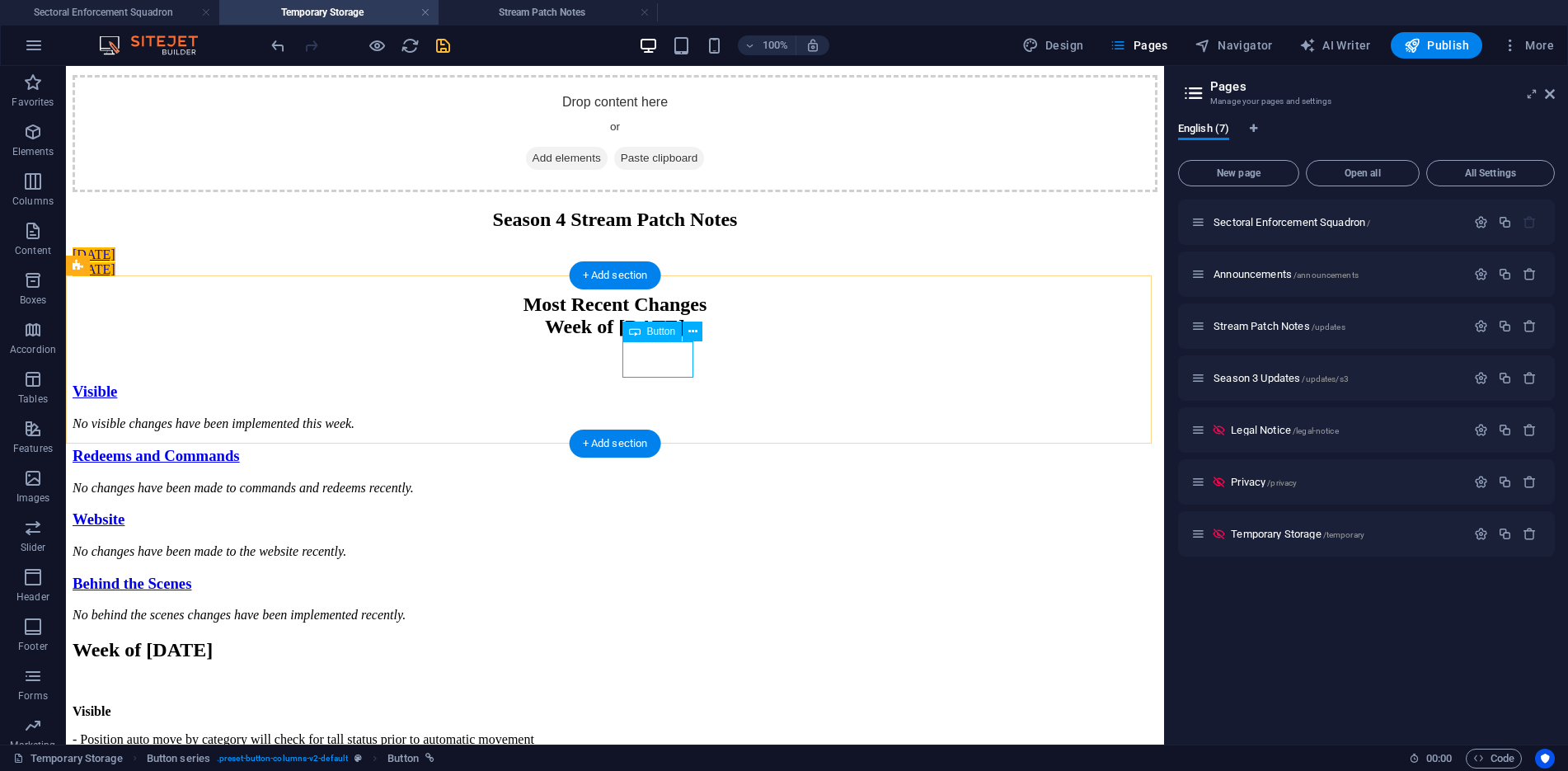
click at [670, 277] on div "[DATE]" at bounding box center [614, 269] width 1085 height 15
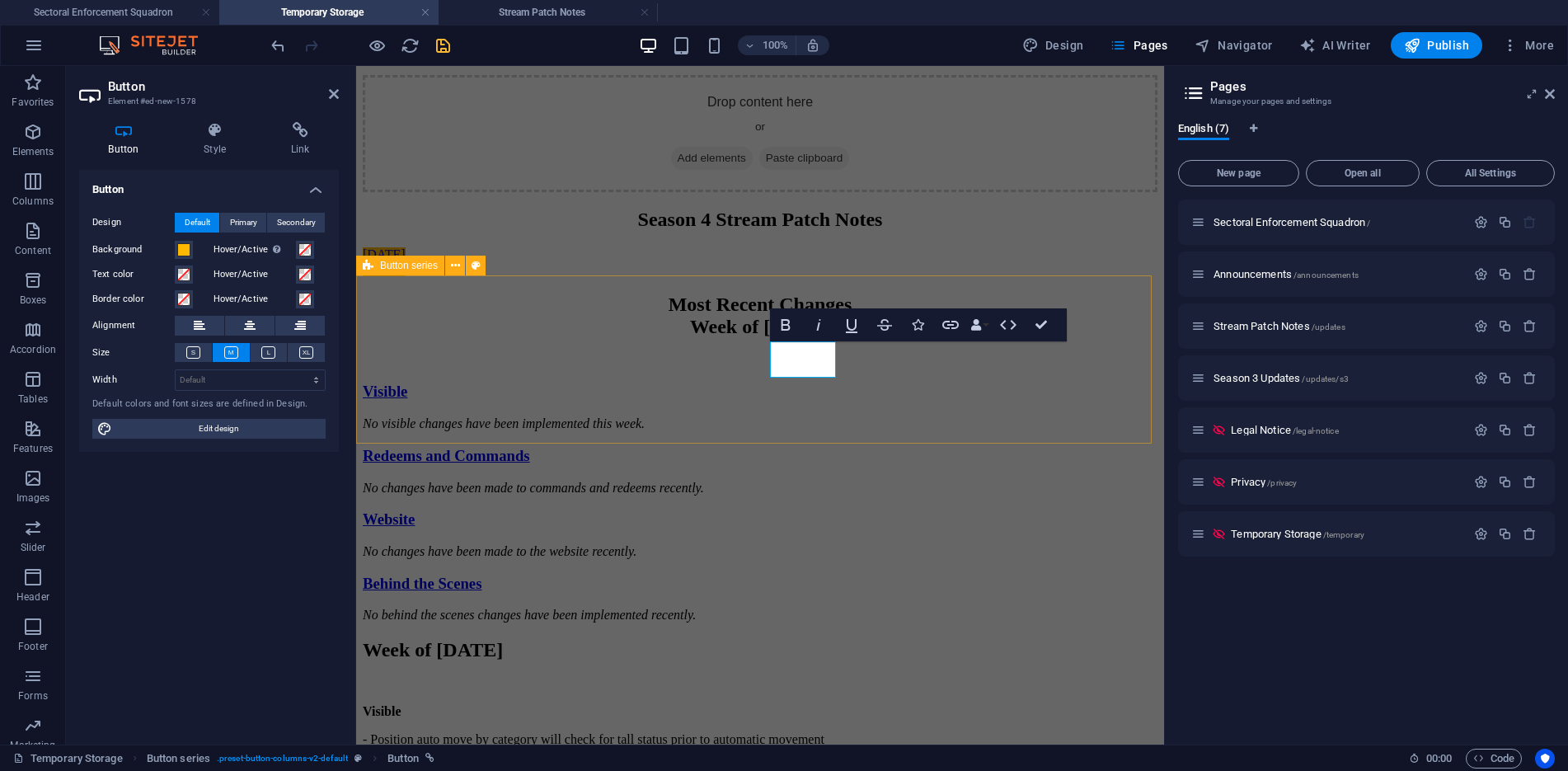
click at [874, 277] on div "[DATE] [DATE]" at bounding box center [760, 262] width 794 height 29
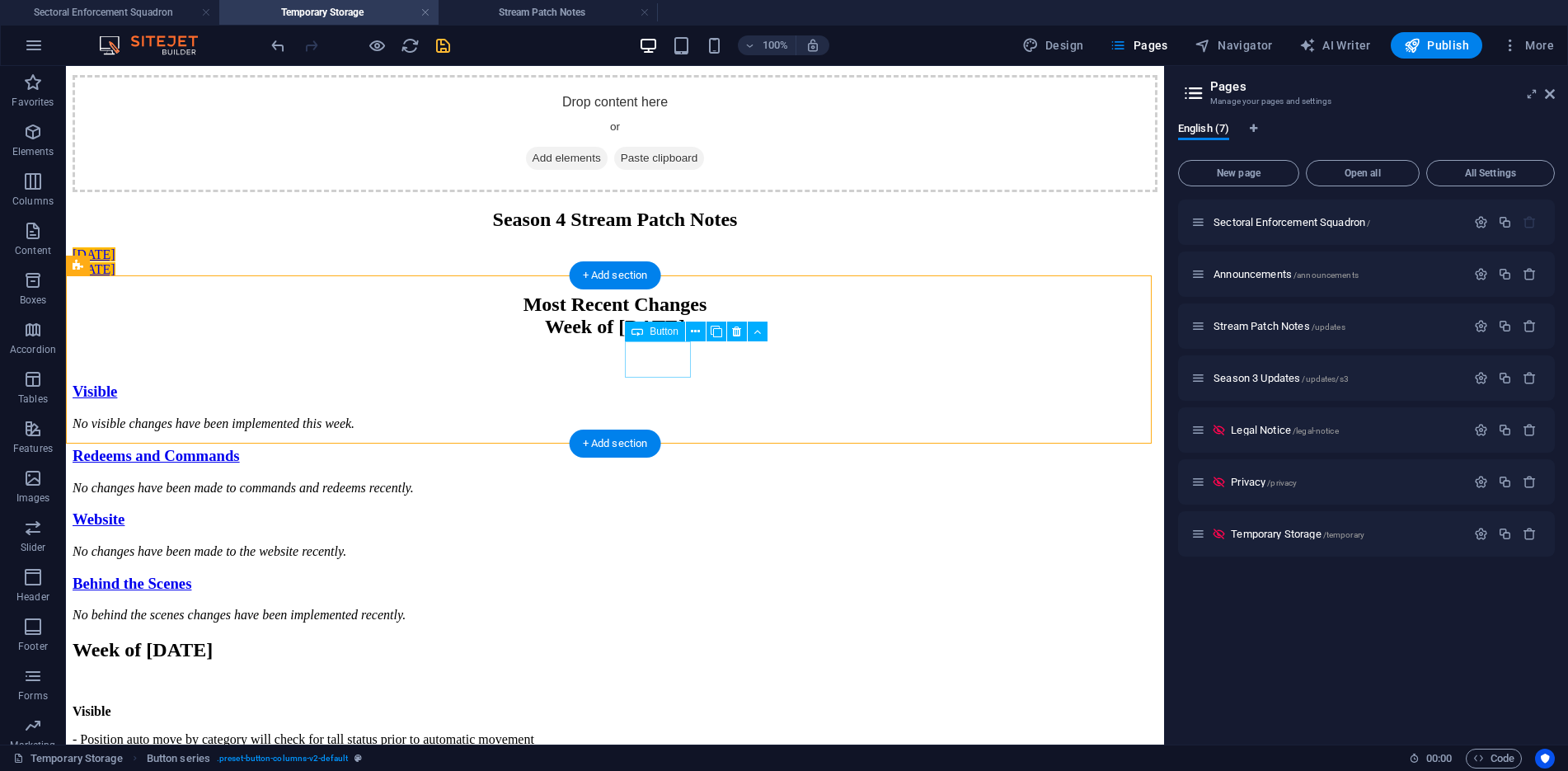
click at [655, 277] on div "[DATE]" at bounding box center [614, 269] width 1085 height 15
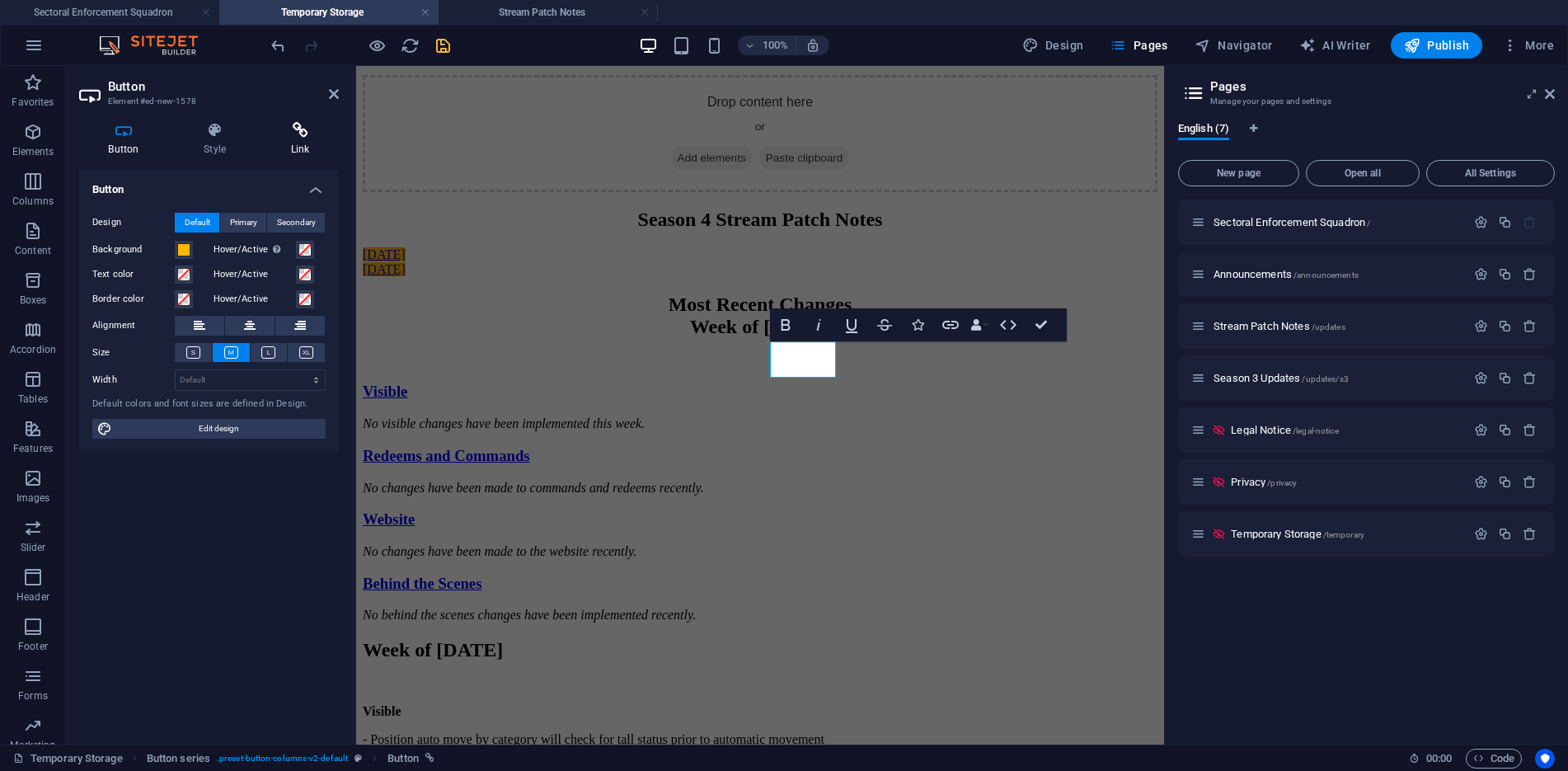
click at [301, 123] on icon at bounding box center [300, 130] width 78 height 16
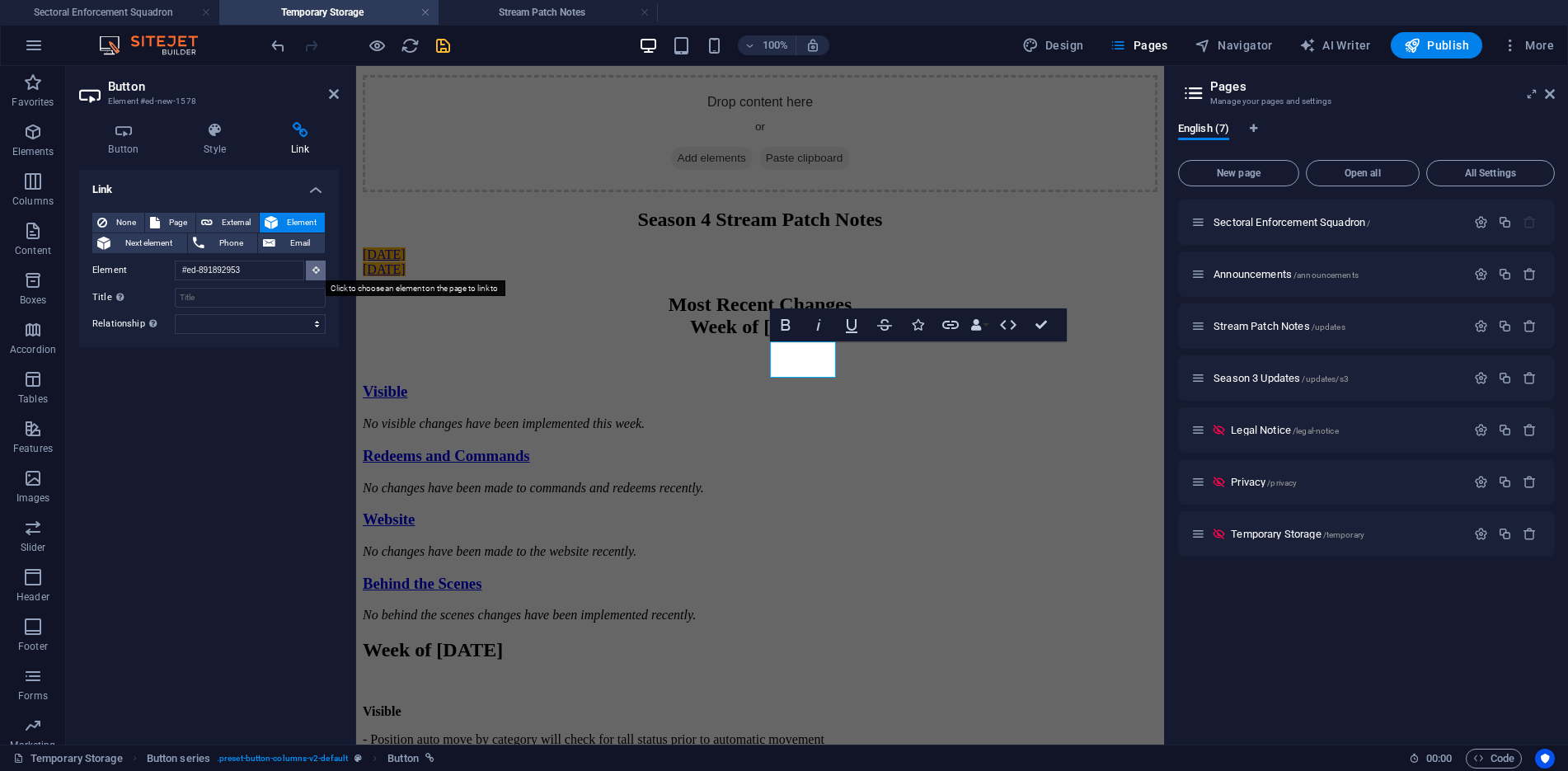
drag, startPoint x: 314, startPoint y: 270, endPoint x: 3, endPoint y: 233, distance: 313.2
click at [314, 270] on icon at bounding box center [316, 270] width 8 height 9
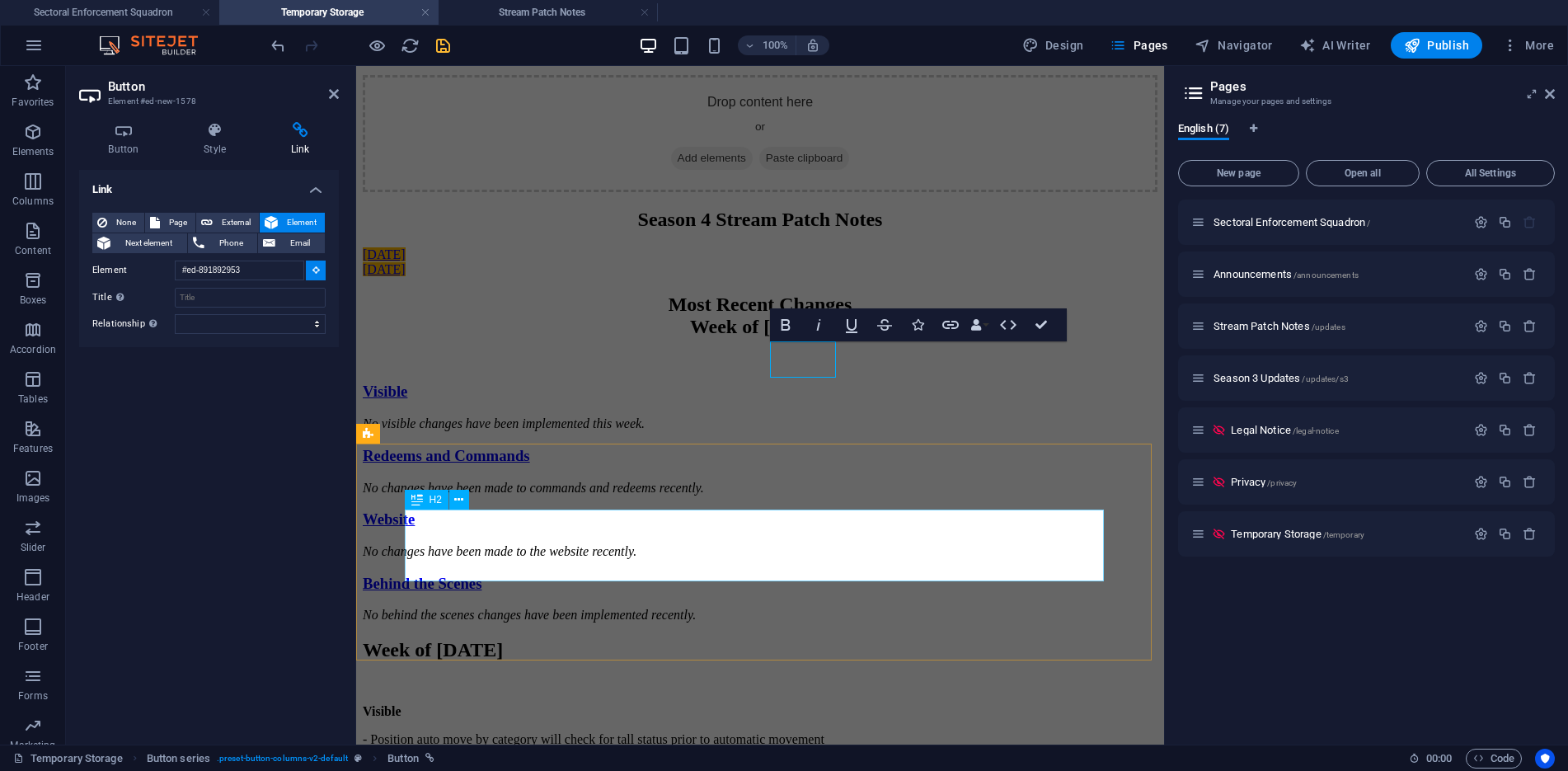
click at [812, 338] on div "Most Recent Changes Week of [DATE]" at bounding box center [760, 316] width 794 height 45
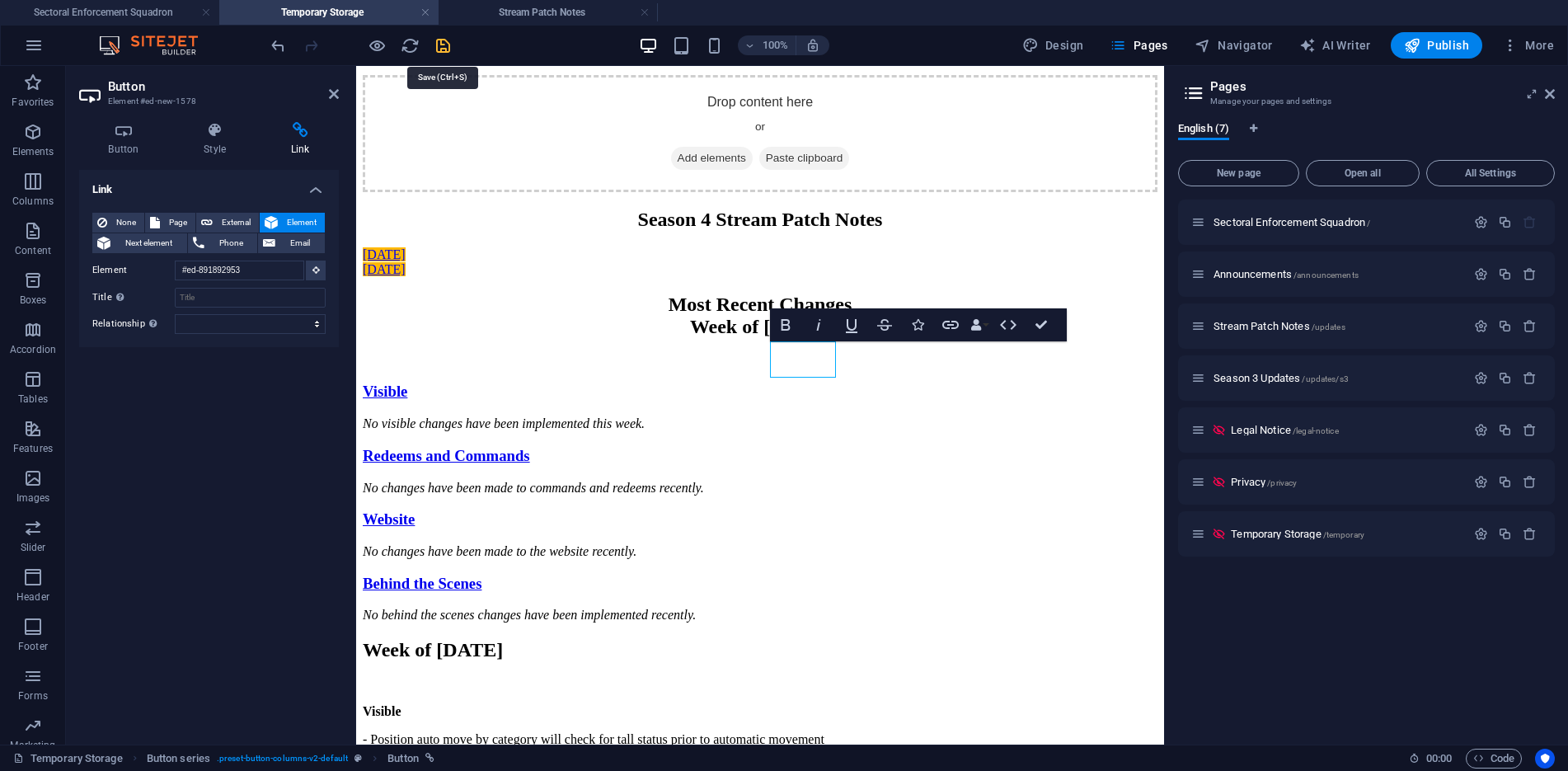
click at [445, 43] on icon "save" at bounding box center [443, 46] width 19 height 19
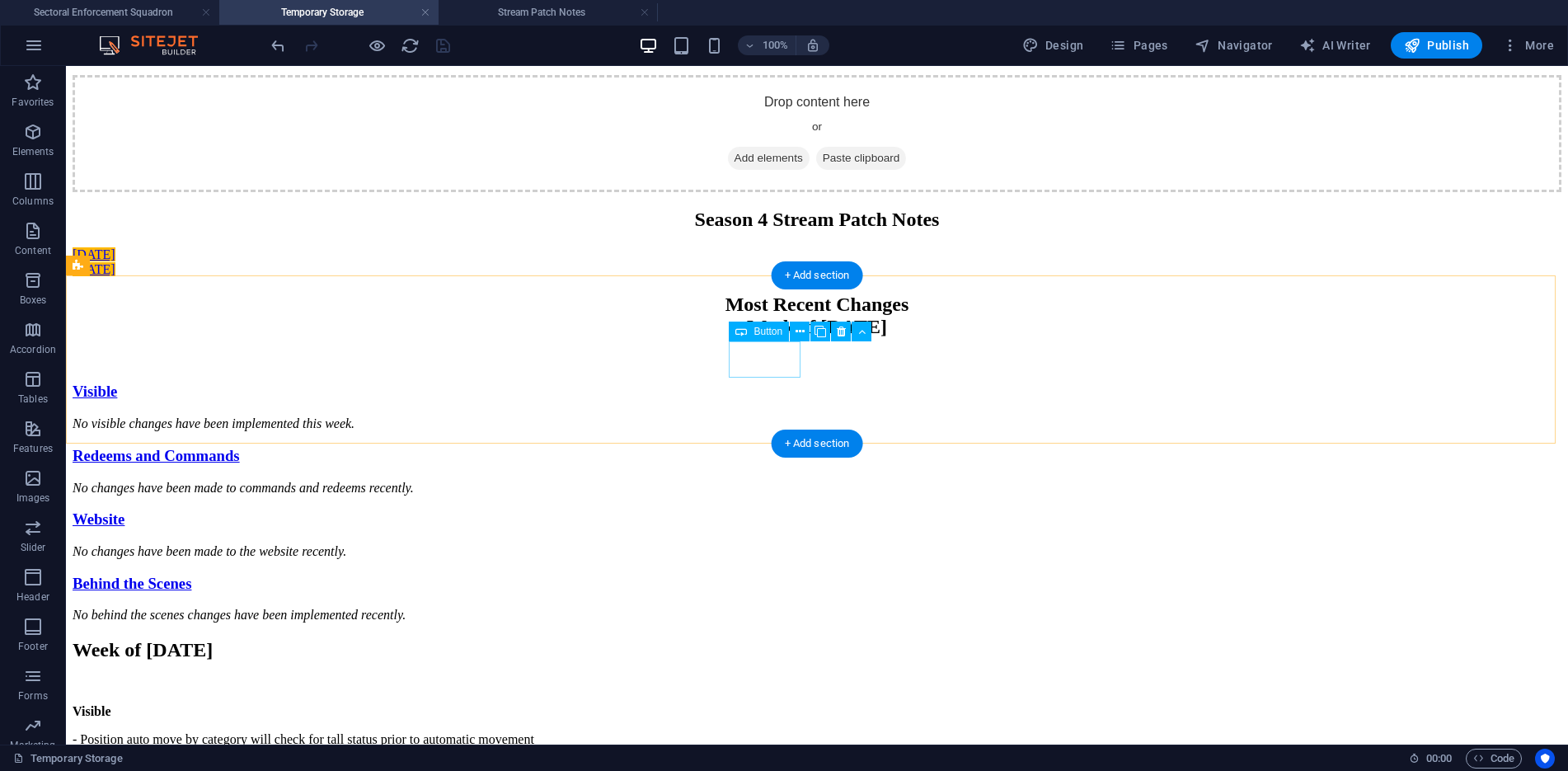
click at [780, 262] on div "[DATE]" at bounding box center [817, 254] width 1489 height 15
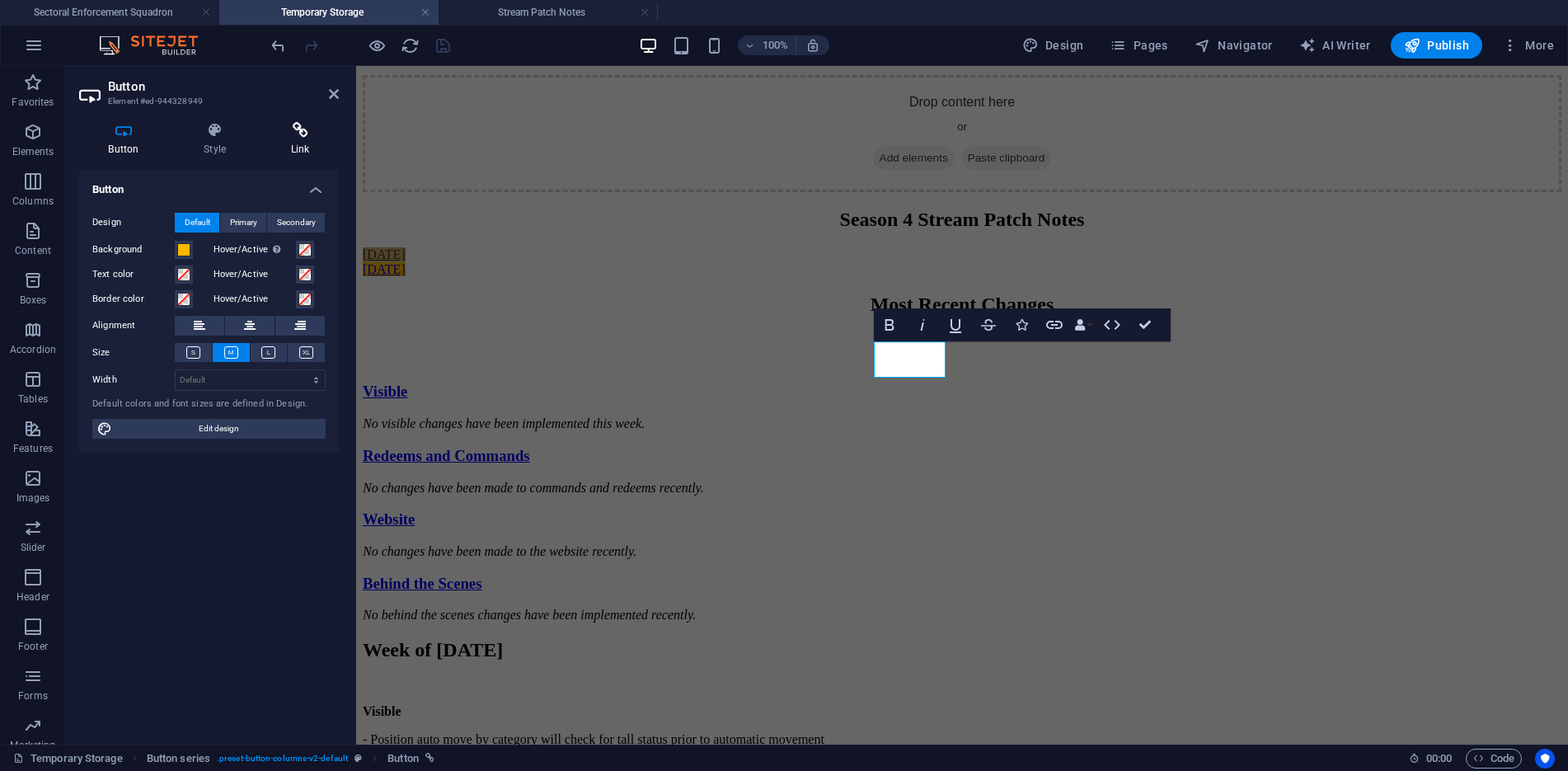
click at [301, 138] on icon at bounding box center [300, 130] width 78 height 16
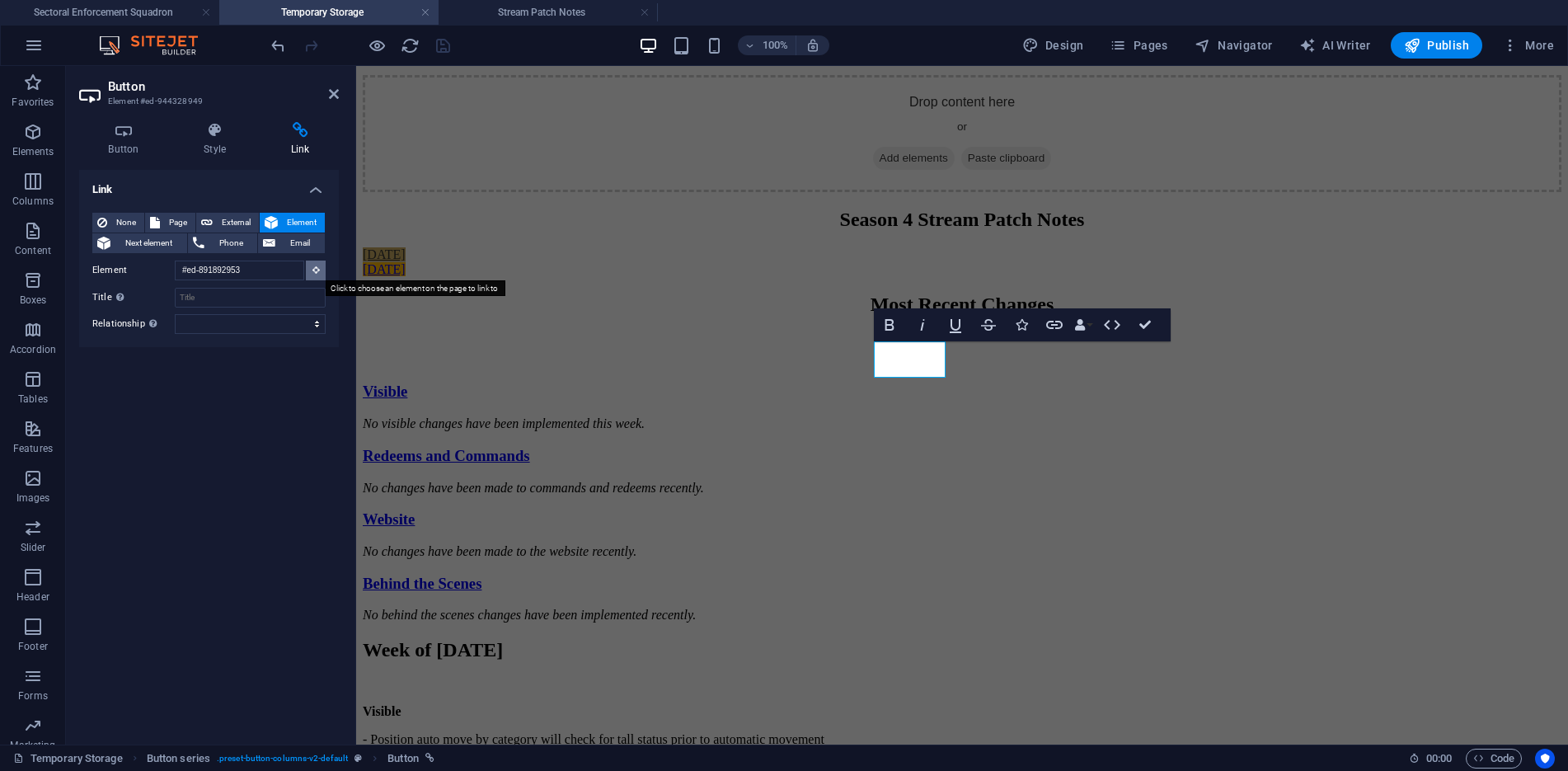
click at [320, 271] on button at bounding box center [315, 270] width 20 height 20
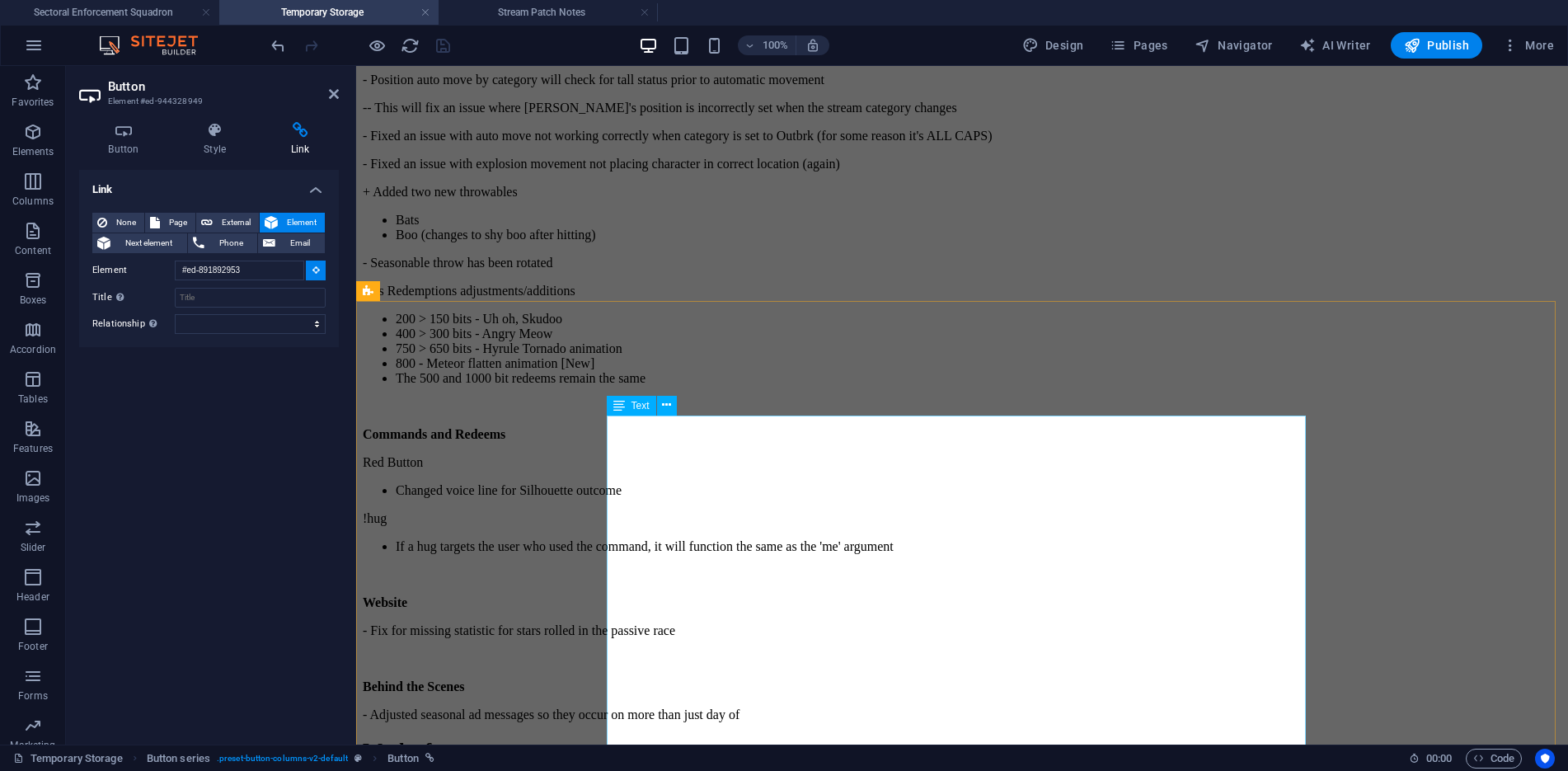
scroll to position [934, 0]
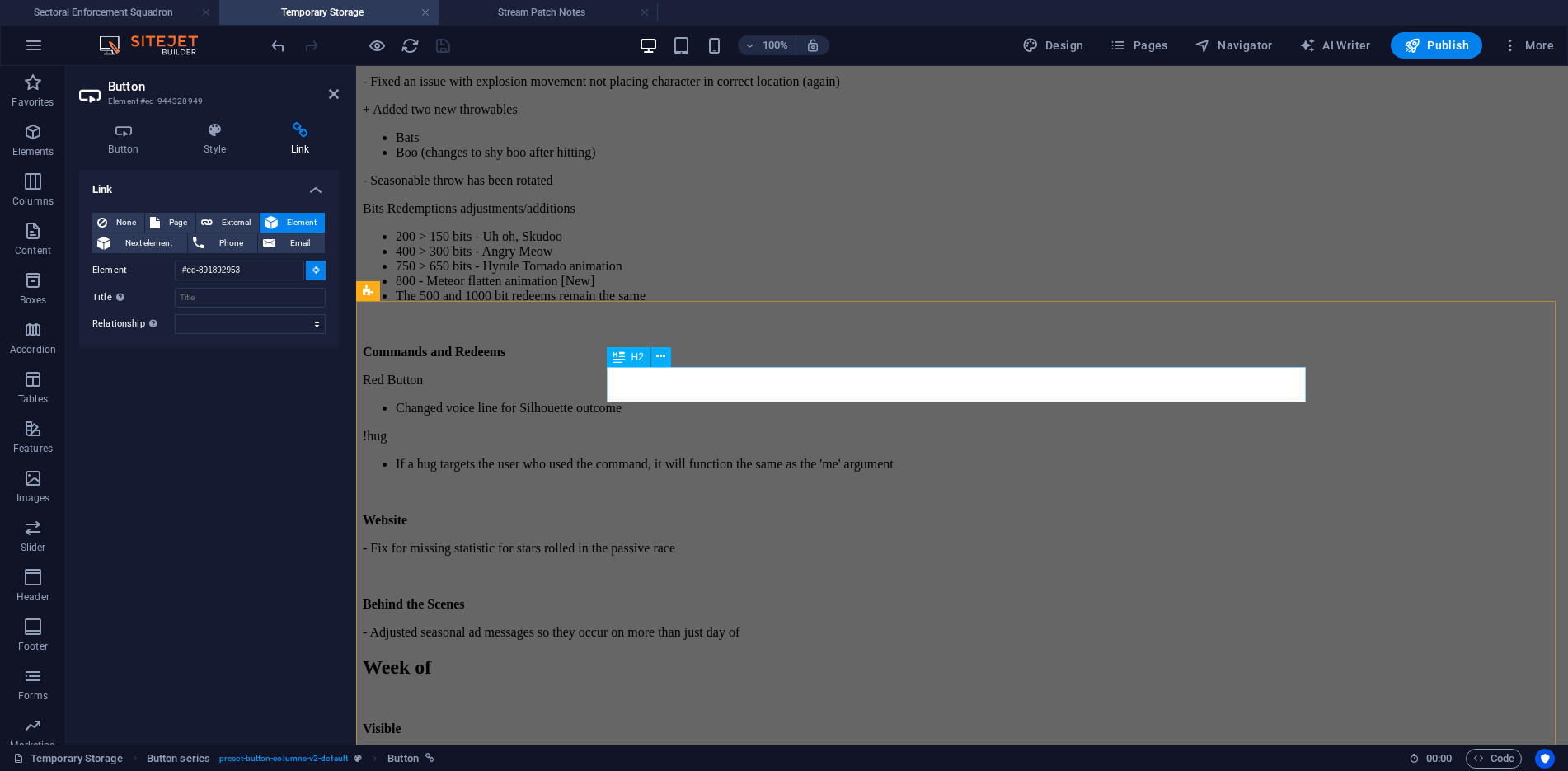
type input "#ed-959123799"
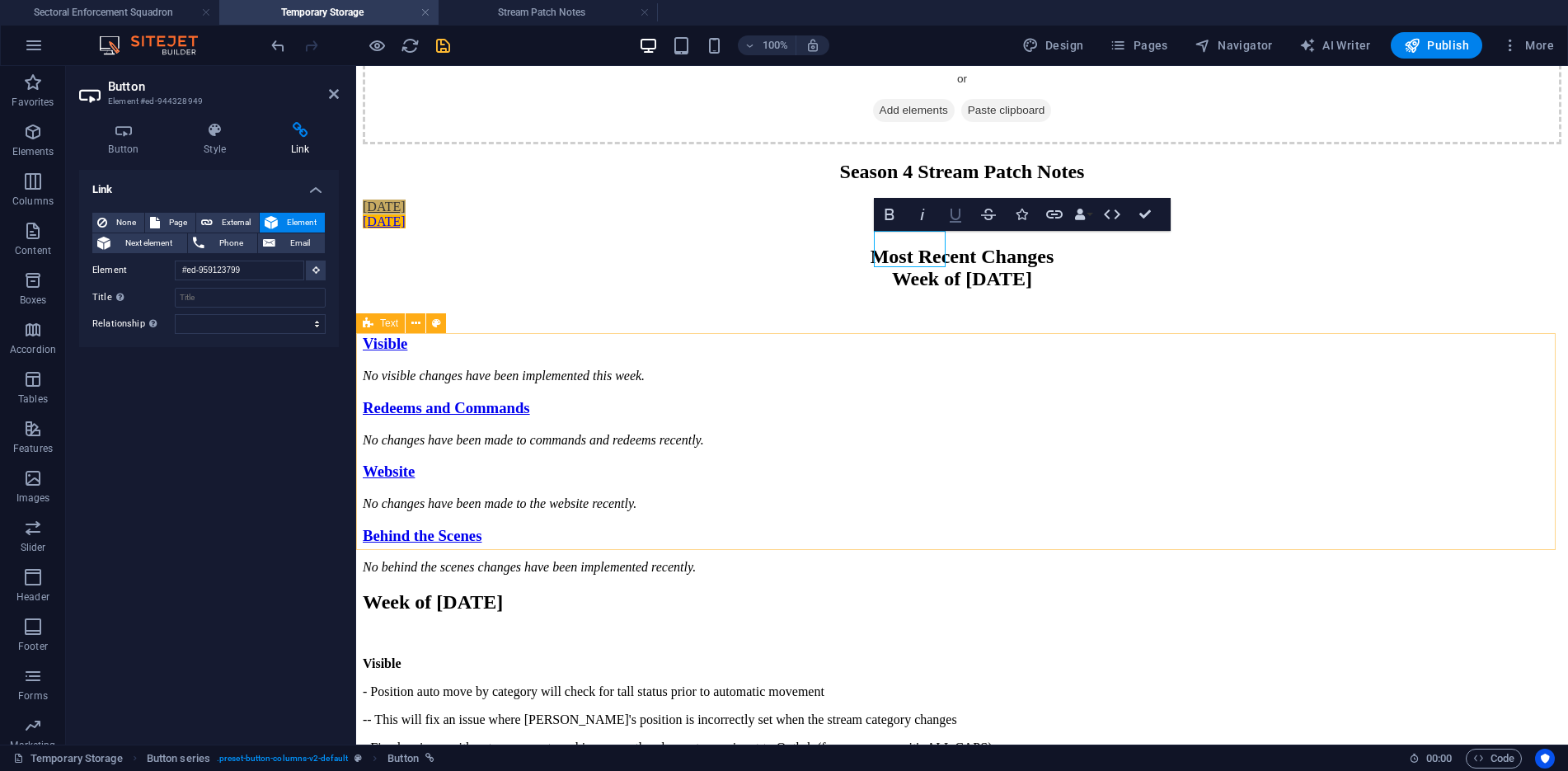
scroll to position [146, 0]
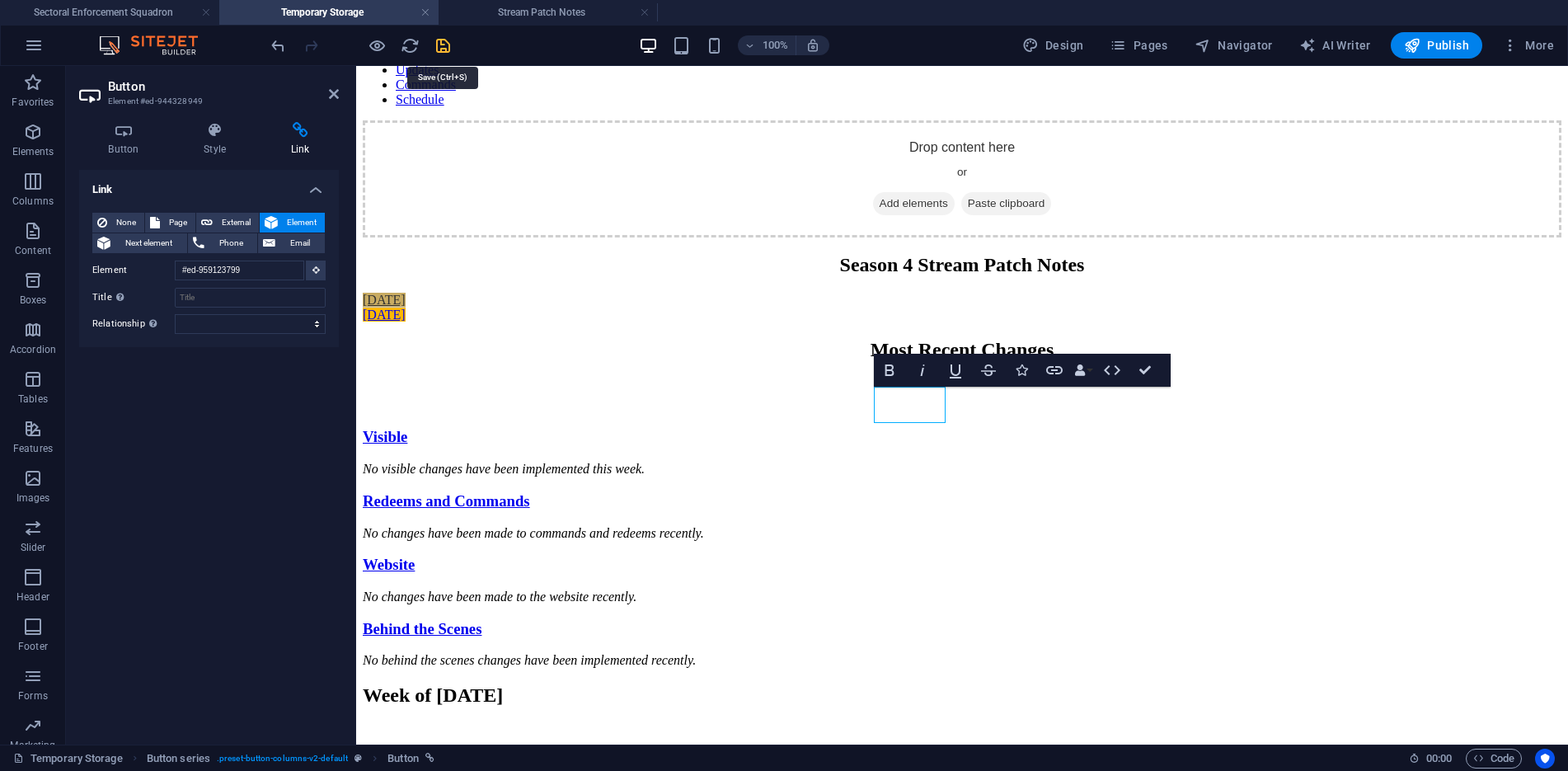
click at [446, 45] on icon "save" at bounding box center [443, 46] width 19 height 19
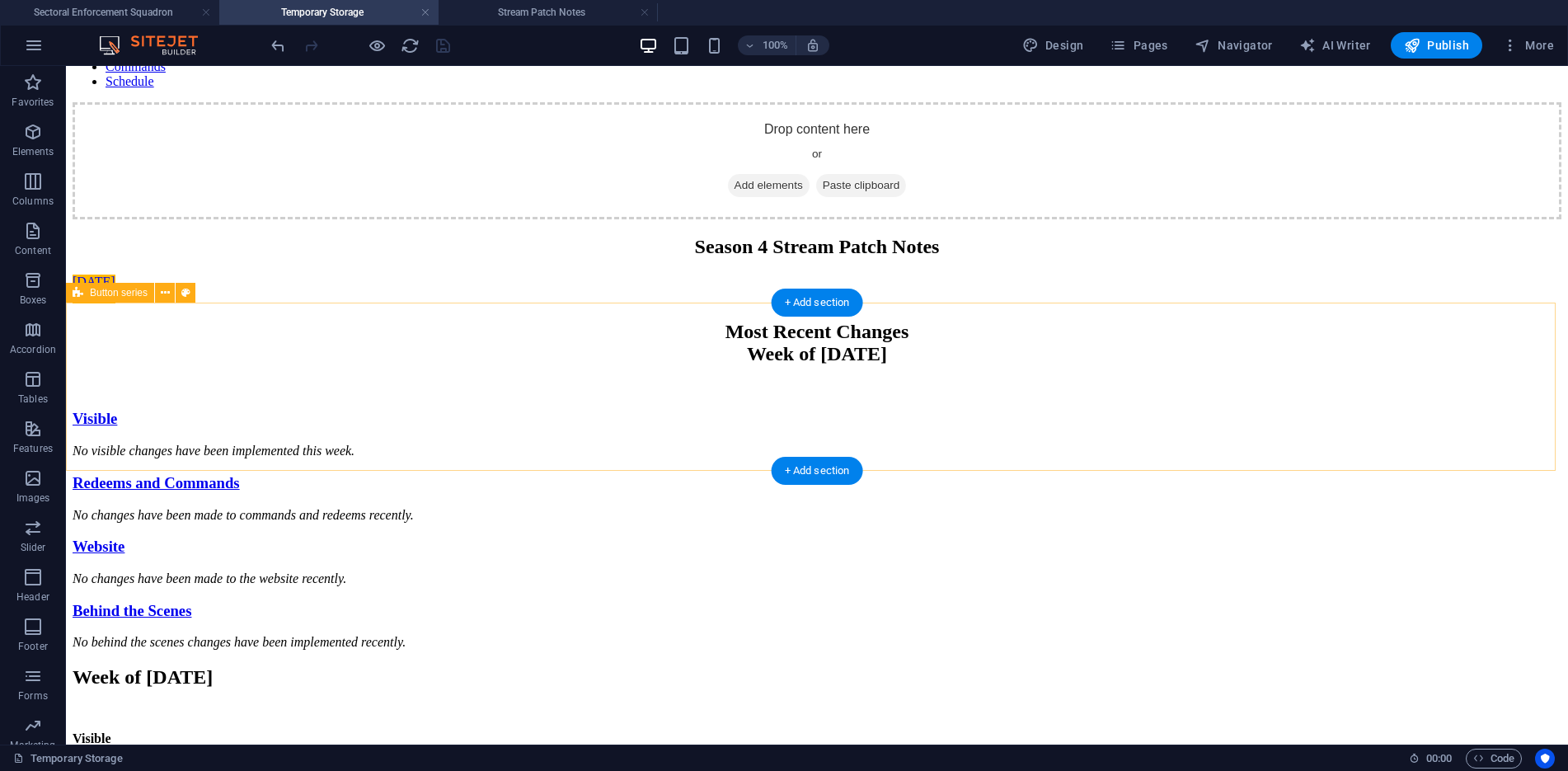
scroll to position [330, 0]
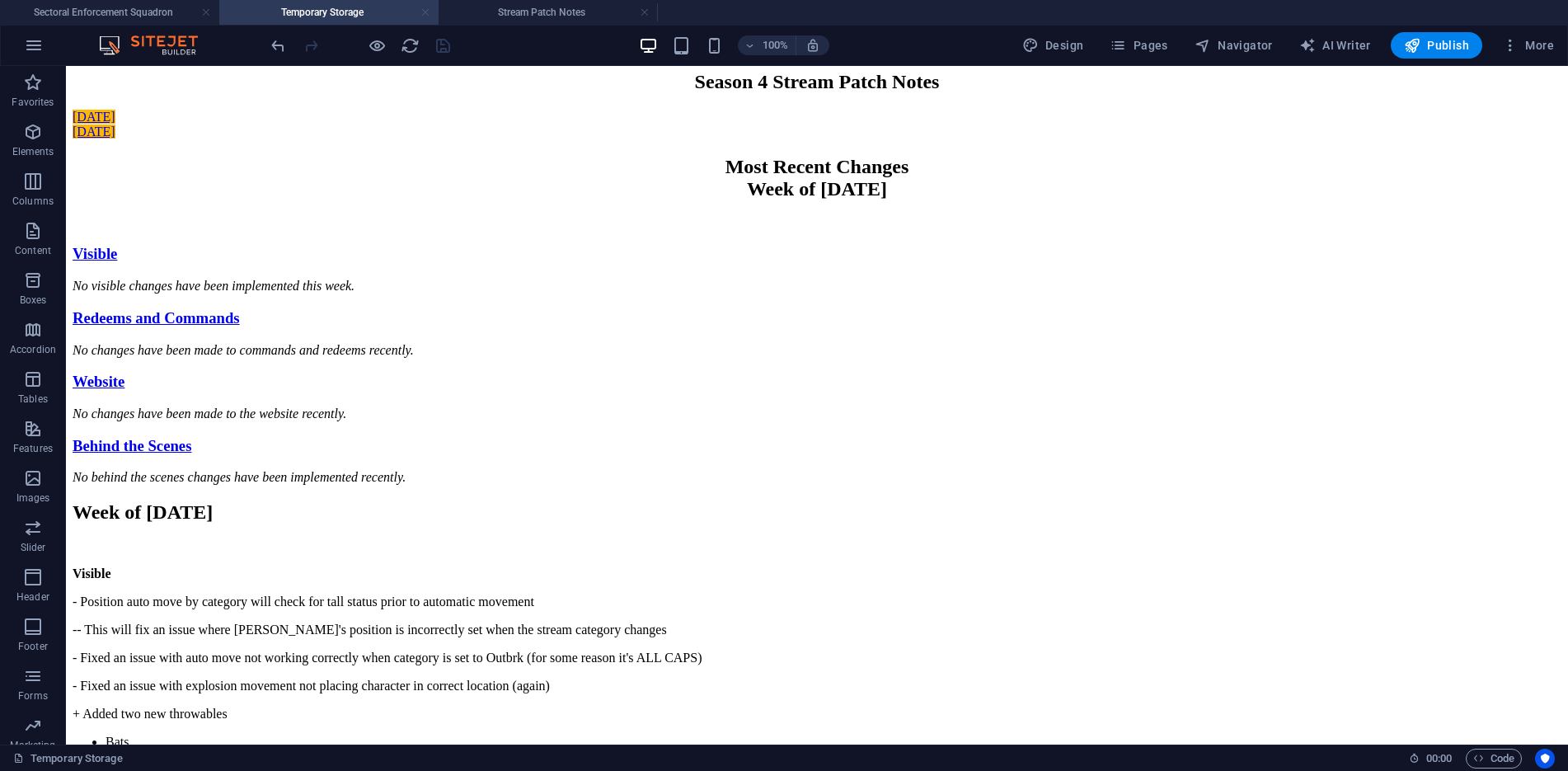
click at [427, 13] on link at bounding box center [425, 13] width 9 height 16
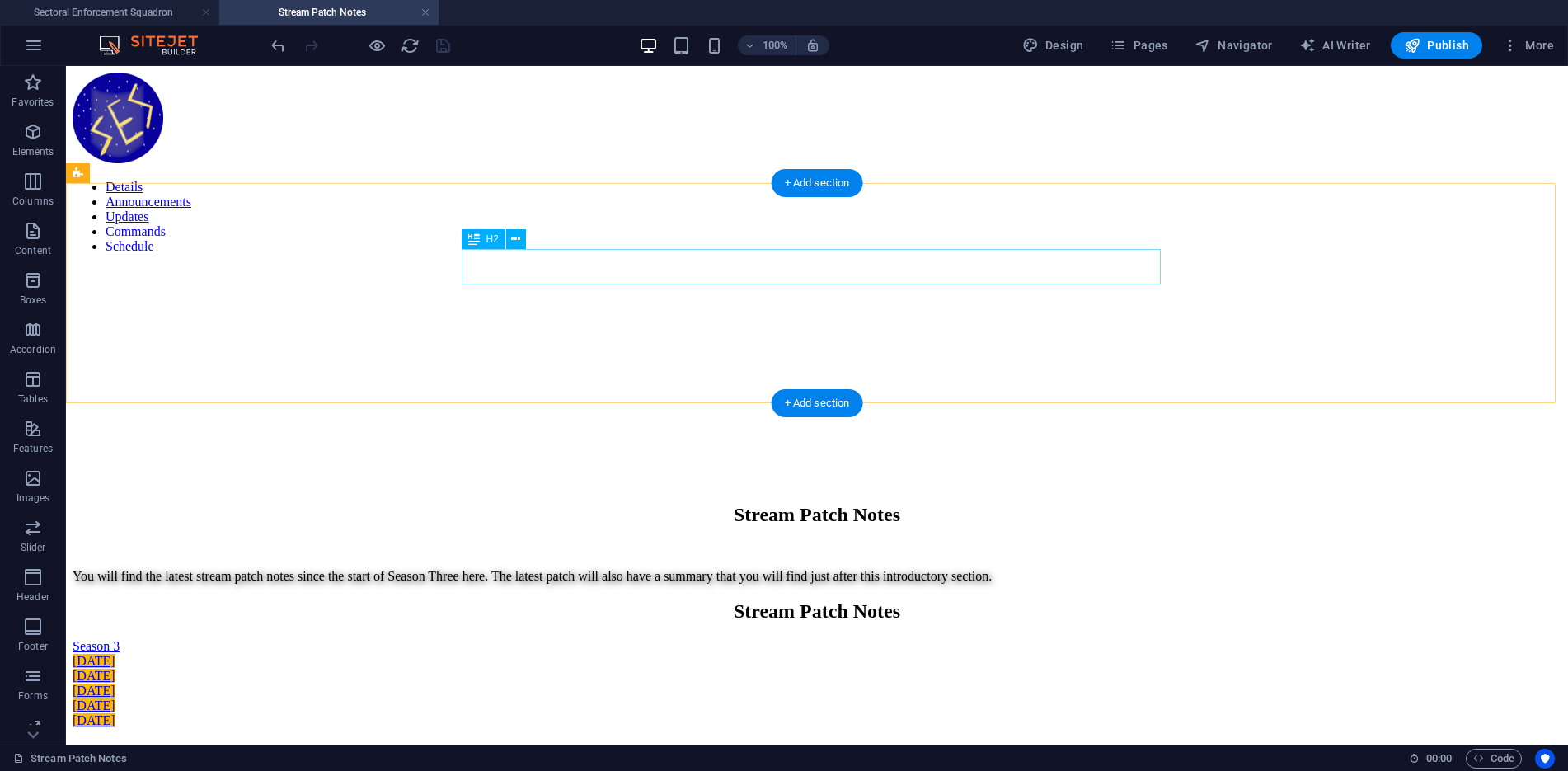
scroll to position [247, 0]
